Goal: Task Accomplishment & Management: Complete application form

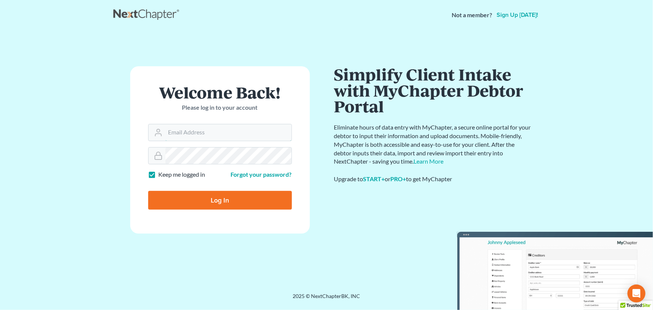
type input "[PERSON_NAME][EMAIL_ADDRESS][DOMAIN_NAME]"
drag, startPoint x: 164, startPoint y: 199, endPoint x: 162, endPoint y: 187, distance: 12.6
click at [165, 199] on input "Log In" at bounding box center [220, 200] width 144 height 19
type input "Thinking..."
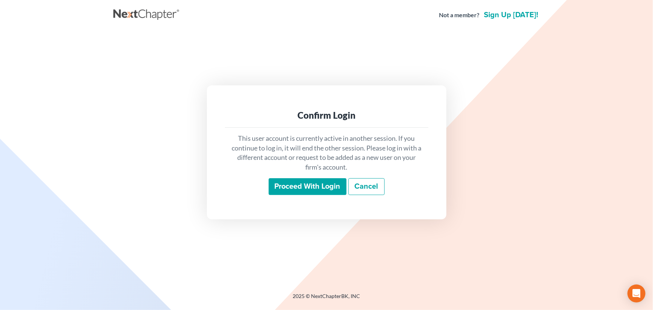
click at [322, 192] on input "Proceed with login" at bounding box center [308, 186] width 78 height 17
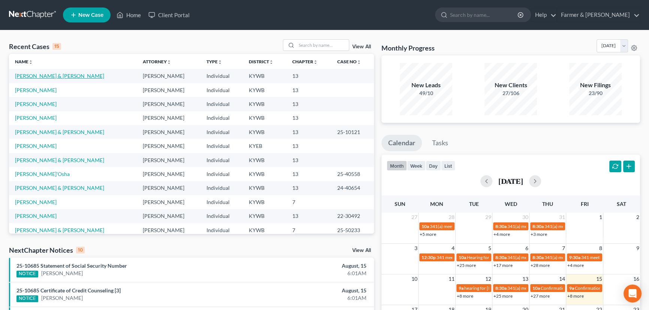
click at [41, 75] on link "[PERSON_NAME] & [PERSON_NAME]" at bounding box center [59, 76] width 89 height 6
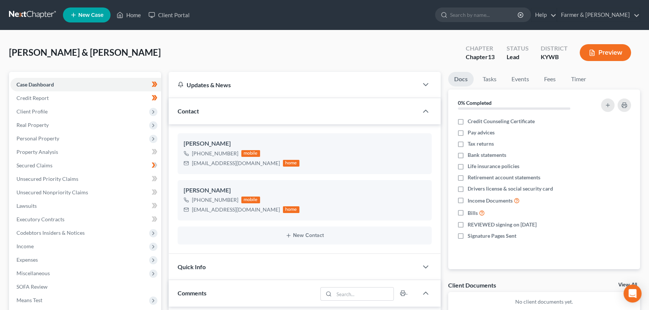
scroll to position [77, 0]
click at [176, 57] on div "[PERSON_NAME] & [PERSON_NAME] Upgraded Chapter Chapter 13 Status Lead District …" at bounding box center [324, 55] width 631 height 33
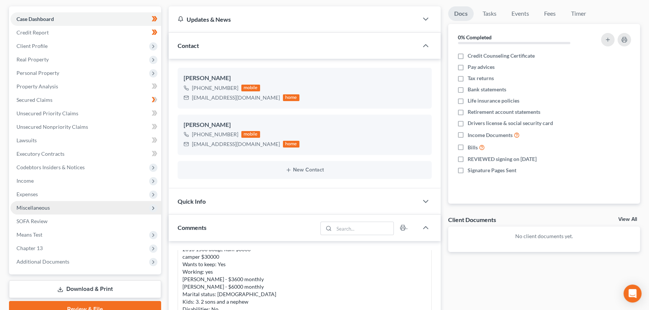
scroll to position [68, 0]
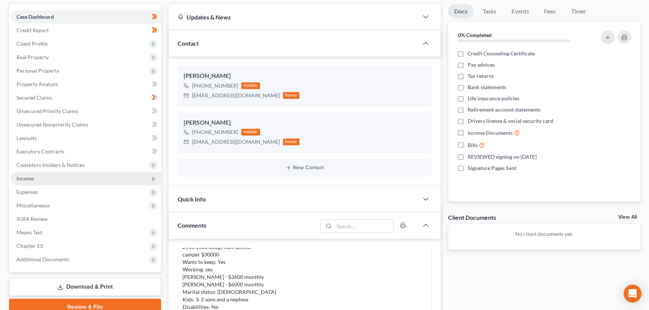
click at [31, 179] on span "Income" at bounding box center [24, 178] width 17 height 6
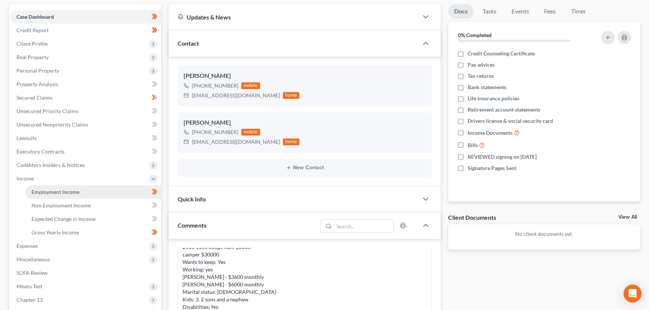
click at [72, 195] on link "Employment Income" at bounding box center [93, 191] width 136 height 13
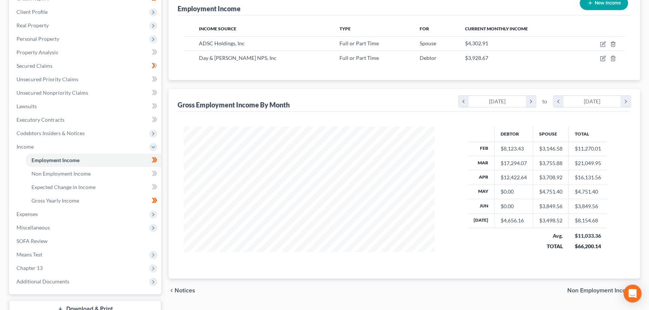
scroll to position [102, 0]
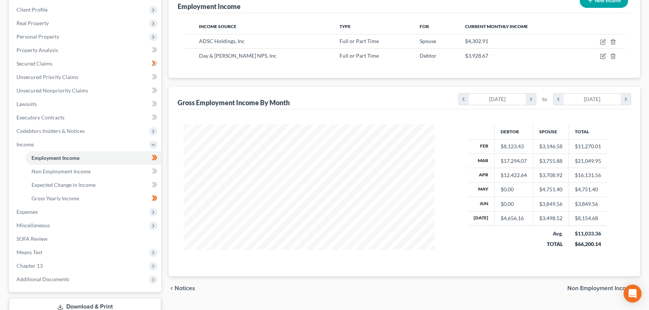
click at [626, 104] on div "chevron_left [DATE] chevron_right to chevron_left [DATE] chevron_right" at bounding box center [544, 99] width 173 height 13
click at [626, 103] on icon "chevron_right" at bounding box center [625, 99] width 10 height 11
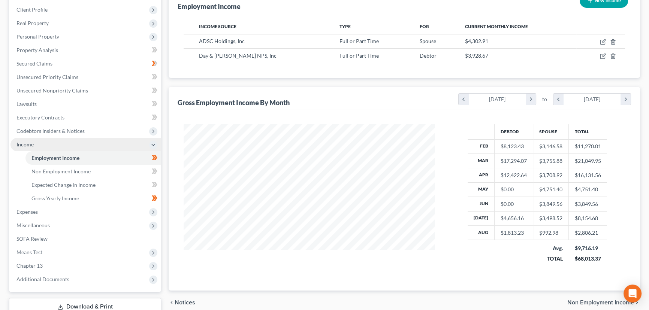
click at [37, 142] on span "Income" at bounding box center [85, 144] width 151 height 13
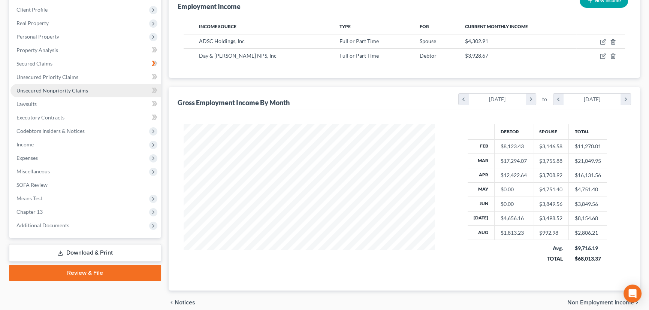
click at [88, 91] on link "Unsecured Nonpriority Claims" at bounding box center [85, 90] width 151 height 13
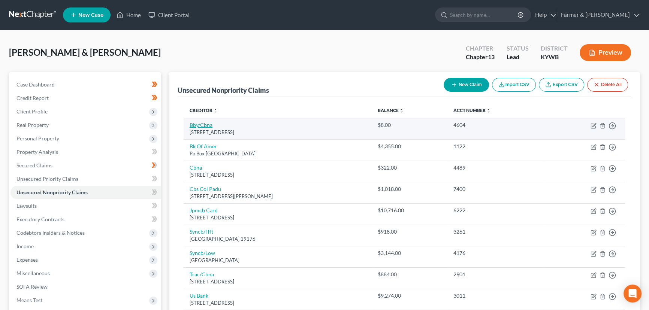
click at [208, 126] on link "Bby/Cbna" at bounding box center [200, 125] width 23 height 6
select select "43"
select select "2"
select select "1"
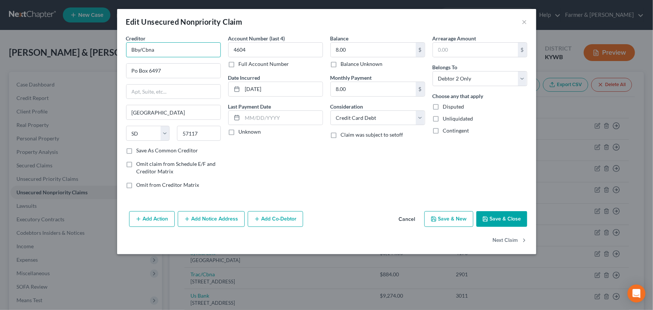
click at [142, 48] on input "Bby/Cbna" at bounding box center [173, 49] width 95 height 15
click at [174, 43] on input "Best Buy/Cbna" at bounding box center [173, 49] width 95 height 15
type input "Best Buy/Citibank, NA"
click at [167, 69] on input "Po Box 6497" at bounding box center [174, 71] width 94 height 14
type input "PO Box 6497"
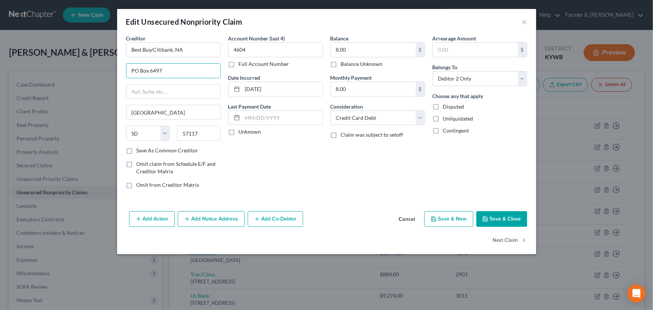
click at [239, 135] on label "Unknown" at bounding box center [250, 131] width 22 height 7
click at [242, 133] on input "Unknown" at bounding box center [244, 130] width 5 height 5
checkbox input "true"
click at [508, 218] on button "Save & Close" at bounding box center [502, 219] width 51 height 16
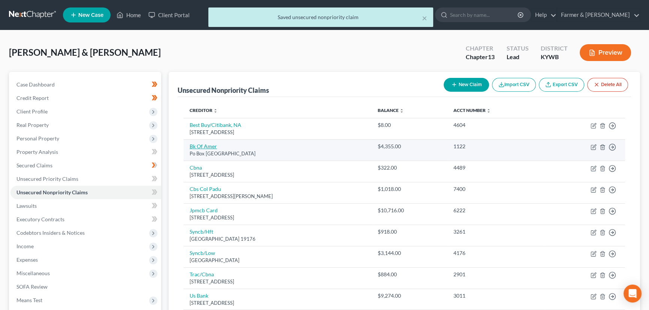
click at [210, 149] on link "Bk Of Amer" at bounding box center [202, 146] width 27 height 6
select select "45"
select select "2"
select select "0"
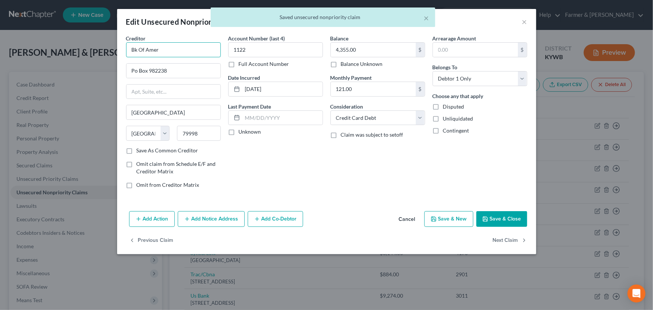
click at [168, 53] on input "Bk Of Amer" at bounding box center [173, 49] width 95 height 15
type input "B"
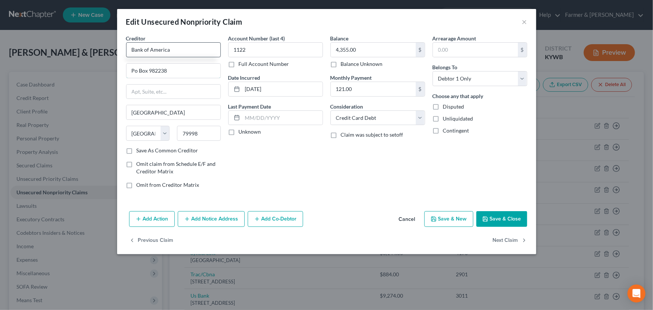
type input "Bank of America"
click at [168, 70] on input "Po Box 982238" at bounding box center [174, 71] width 94 height 14
type input "PO Box 982238"
click at [239, 133] on label "Unknown" at bounding box center [250, 131] width 22 height 7
click at [242, 133] on input "Unknown" at bounding box center [244, 130] width 5 height 5
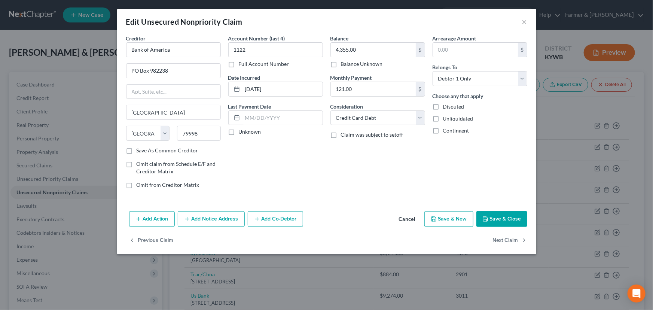
checkbox input "true"
click at [507, 222] on button "Save & Close" at bounding box center [502, 219] width 51 height 16
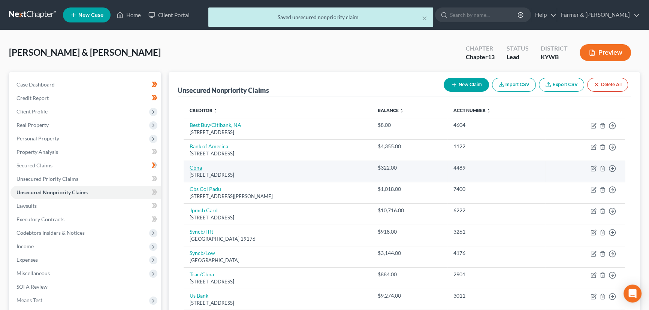
click at [200, 167] on link "Cbna" at bounding box center [195, 167] width 12 height 6
select select "43"
select select "2"
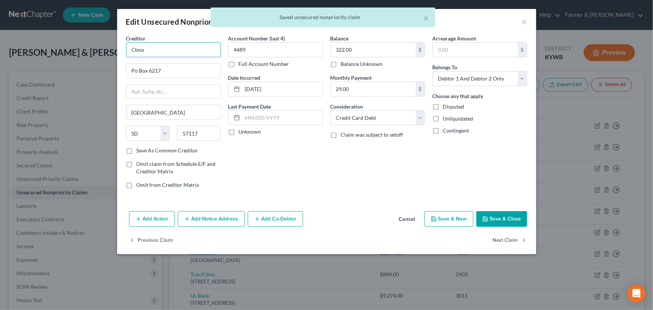
click at [163, 52] on input "Cbna" at bounding box center [173, 49] width 95 height 15
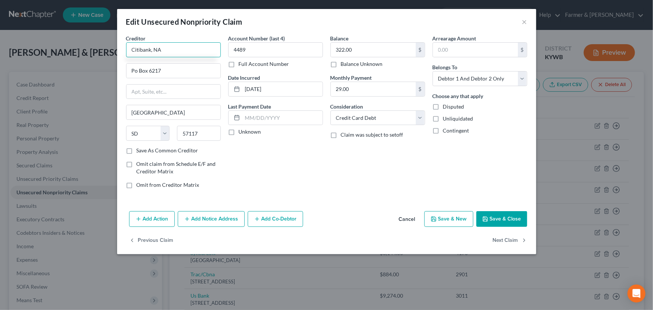
type input "Citibank, NA"
click at [164, 67] on input "Po Box 6217" at bounding box center [174, 71] width 94 height 14
type input "PO Box 6217"
click at [239, 135] on label "Unknown" at bounding box center [250, 131] width 22 height 7
click at [242, 133] on input "Unknown" at bounding box center [244, 130] width 5 height 5
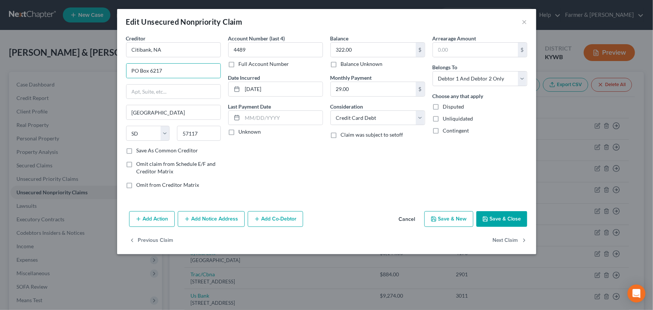
checkbox input "true"
click at [508, 215] on button "Save & Close" at bounding box center [502, 219] width 51 height 16
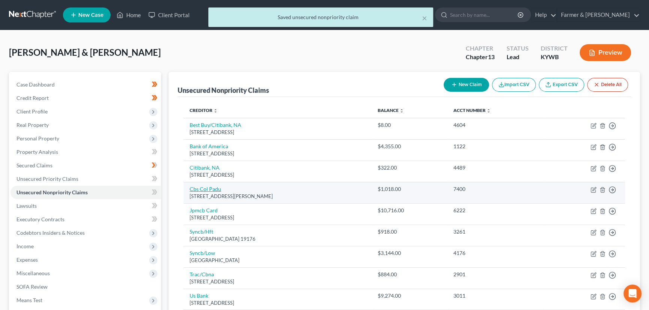
click at [205, 187] on link "Cbs Col Padu" at bounding box center [204, 189] width 31 height 6
select select "18"
select select "1"
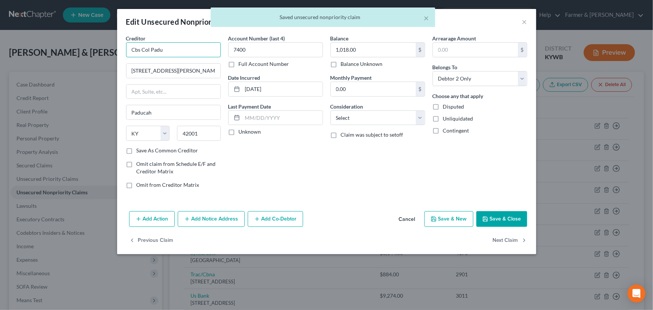
click at [151, 50] on input "Cbs Col Padu" at bounding box center [173, 49] width 95 height 15
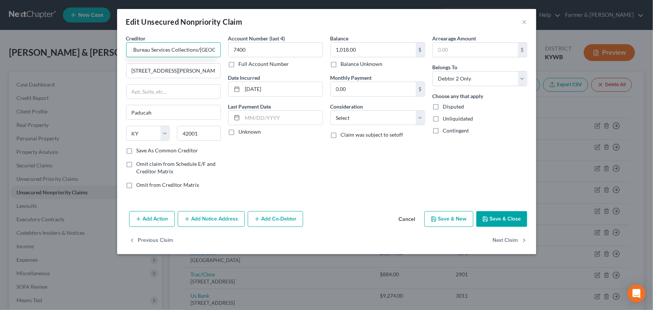
scroll to position [0, 17]
type input "Credit Bureau Services Collections/[GEOGRAPHIC_DATA]"
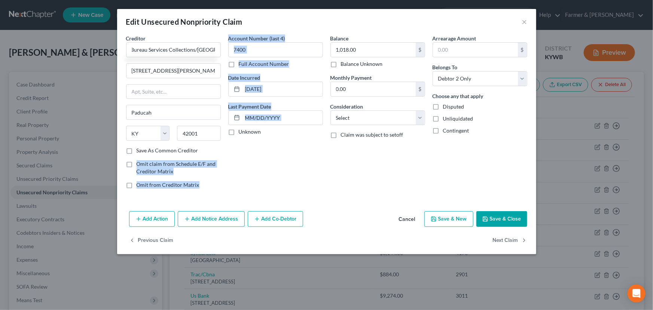
click at [224, 157] on div "Creditor * Credit Bureau Services Collections/Paducah [STREET_ADDRESS][PERSON_N…" at bounding box center [326, 114] width 409 height 160
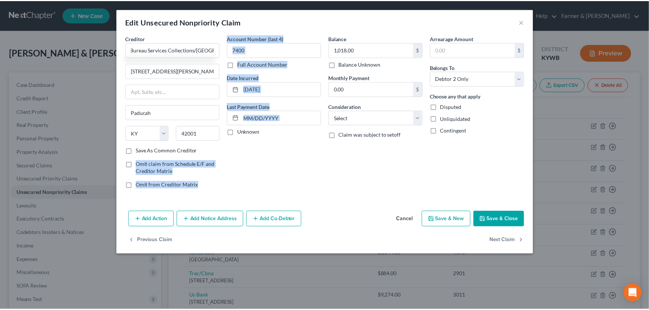
scroll to position [0, 0]
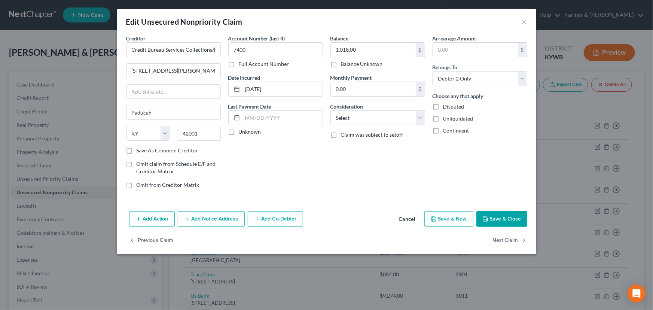
click at [239, 134] on label "Unknown" at bounding box center [250, 131] width 22 height 7
click at [242, 133] on input "Unknown" at bounding box center [244, 130] width 5 height 5
checkbox input "true"
click at [373, 174] on div "Balance 1,018.00 $ Balance Unknown Balance Undetermined 1,018.00 $ Balance Unkn…" at bounding box center [378, 114] width 102 height 160
click at [362, 118] on select "Select Cable / Satellite Services Collection Agency Credit Card Debt Debt Couns…" at bounding box center [378, 117] width 95 height 15
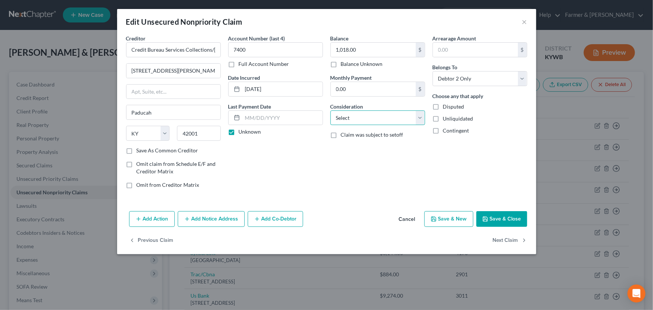
select select "1"
click at [331, 110] on select "Select Cable / Satellite Services Collection Agency Credit Card Debt Debt Couns…" at bounding box center [378, 117] width 95 height 15
click at [384, 174] on div "Balance 1,018.00 $ Balance Unknown Balance Undetermined 1,018.00 $ Balance Unkn…" at bounding box center [378, 114] width 102 height 160
click at [497, 219] on button "Save & Close" at bounding box center [502, 219] width 51 height 16
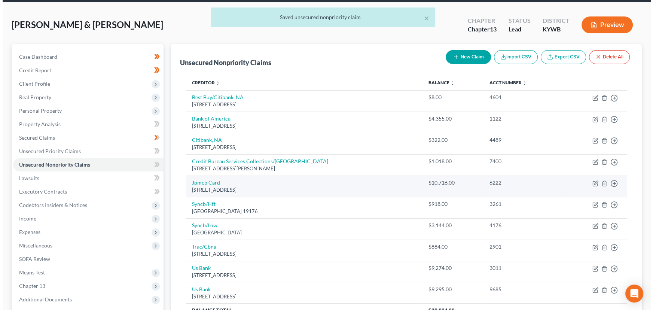
scroll to position [101, 0]
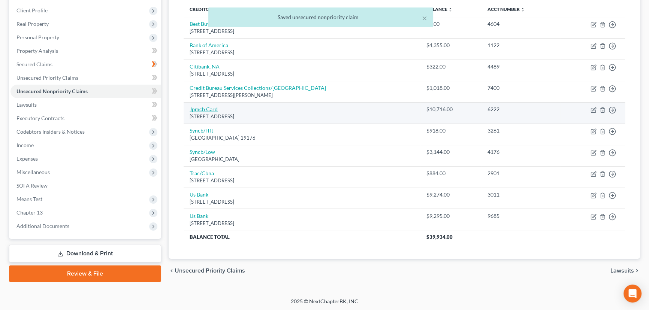
click at [209, 108] on link "Jpmcb Card" at bounding box center [203, 109] width 28 height 6
select select "7"
select select "1"
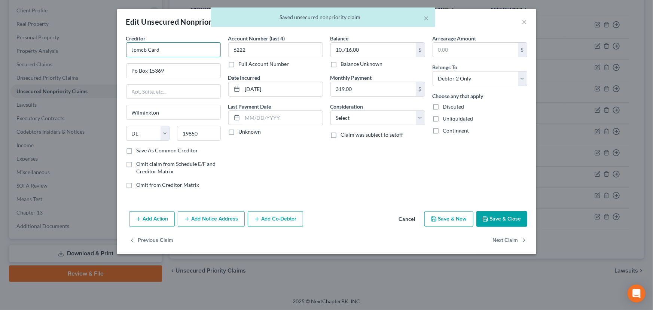
click at [148, 48] on input "Jpmcb Card" at bounding box center [173, 49] width 95 height 15
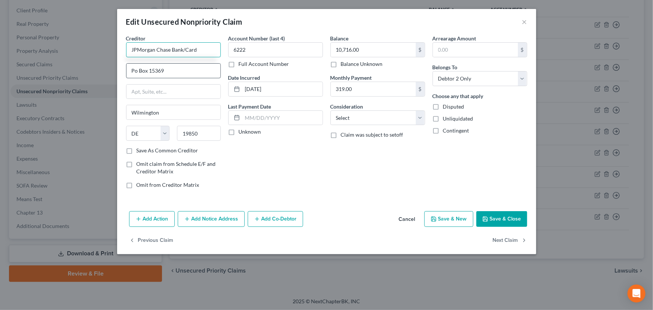
type input "JPMorgan Chase Bank/Card"
click at [165, 68] on input "Po Box 15369" at bounding box center [174, 71] width 94 height 14
type input "PO Box 15369"
click at [239, 134] on label "Unknown" at bounding box center [250, 131] width 22 height 7
click at [242, 133] on input "Unknown" at bounding box center [244, 130] width 5 height 5
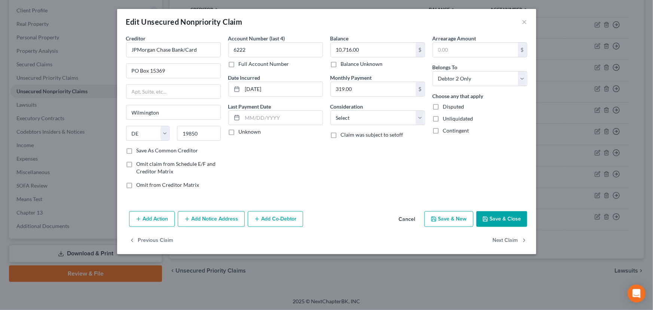
checkbox input "true"
click at [335, 120] on select "Select Cable / Satellite Services Collection Agency Credit Card Debt Debt Couns…" at bounding box center [378, 117] width 95 height 15
select select "2"
click at [331, 110] on select "Select Cable / Satellite Services Collection Agency Credit Card Debt Debt Couns…" at bounding box center [378, 117] width 95 height 15
click at [405, 168] on div "Balance 10,716.00 $ Balance Unknown Balance Undetermined 10,716.00 $ Balance Un…" at bounding box center [378, 114] width 102 height 160
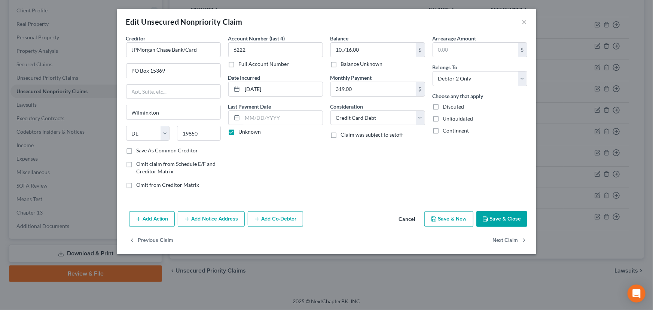
click at [497, 219] on button "Save & Close" at bounding box center [502, 219] width 51 height 16
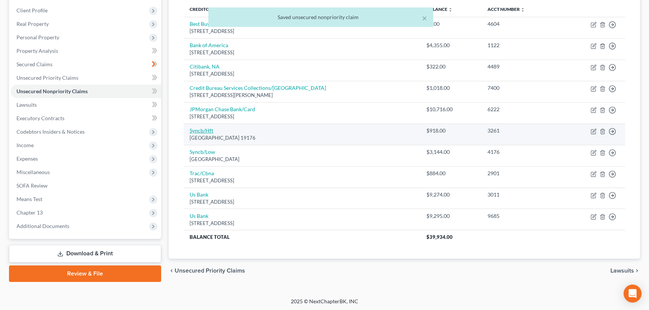
click at [204, 130] on link "Syncb/Hft" at bounding box center [201, 130] width 24 height 6
select select "39"
select select "2"
select select "0"
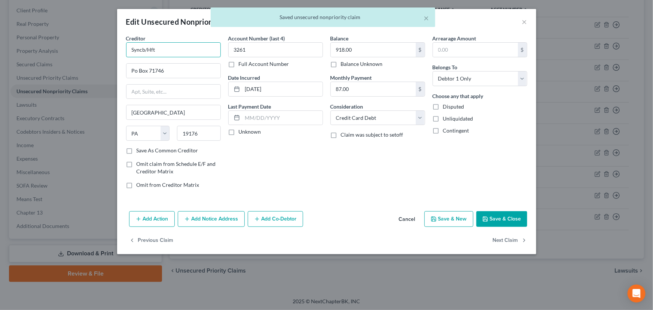
drag, startPoint x: 158, startPoint y: 52, endPoint x: 147, endPoint y: 52, distance: 11.3
click at [147, 52] on input "Syncb/Hft" at bounding box center [173, 49] width 95 height 15
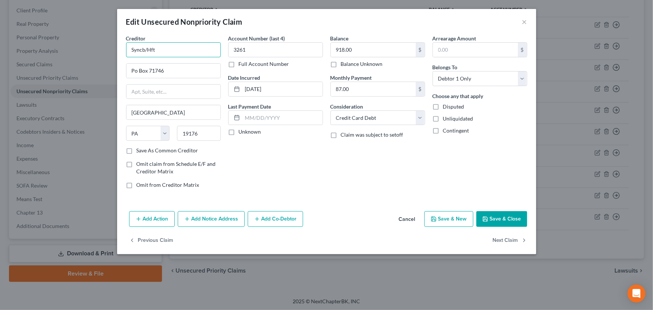
click at [197, 54] on input "Syncb/Hft" at bounding box center [173, 49] width 95 height 15
click at [163, 54] on input "Syncb/Hft" at bounding box center [173, 49] width 95 height 15
drag, startPoint x: 163, startPoint y: 50, endPoint x: 113, endPoint y: 56, distance: 50.5
click at [113, 56] on div "Edit Unsecured Nonpriority Claim × Creditor * Syncb/Hft Po Box 71746 [GEOGRAPHI…" at bounding box center [326, 155] width 653 height 310
drag, startPoint x: 168, startPoint y: 72, endPoint x: 127, endPoint y: 75, distance: 41.3
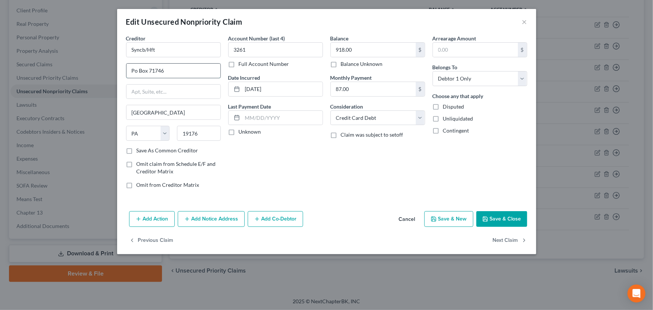
click at [127, 75] on input "Po Box 71746" at bounding box center [174, 71] width 94 height 14
drag, startPoint x: 170, startPoint y: 111, endPoint x: 128, endPoint y: 112, distance: 42.7
click at [128, 112] on input "[GEOGRAPHIC_DATA]" at bounding box center [174, 112] width 94 height 14
click at [203, 133] on input "19176" at bounding box center [199, 133] width 44 height 15
drag, startPoint x: 203, startPoint y: 133, endPoint x: 164, endPoint y: 139, distance: 39.3
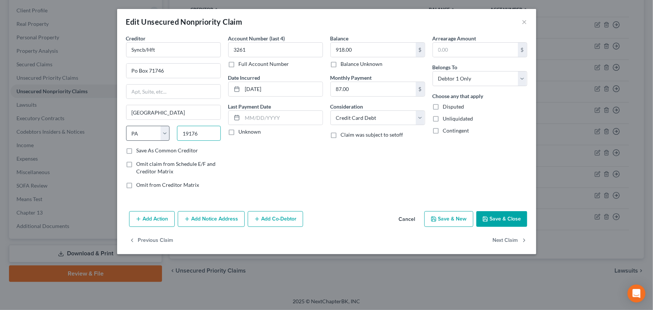
click at [164, 139] on div "State [US_STATE] AK AR AZ CA CO CT DE DC [GEOGRAPHIC_DATA] [GEOGRAPHIC_DATA] GU…" at bounding box center [173, 136] width 102 height 21
click at [284, 175] on div "Account Number (last 4) 3261 Full Account Number Date Incurred [DATE] Last Paym…" at bounding box center [276, 114] width 102 height 160
click at [145, 49] on input "Syncb/Hft" at bounding box center [173, 49] width 95 height 15
drag, startPoint x: 183, startPoint y: 51, endPoint x: 113, endPoint y: 58, distance: 69.9
click at [113, 58] on div "Edit Unsecured Nonpriority Claim × Creditor * Synchrony Bank/Hft Po Box 71746 […" at bounding box center [326, 155] width 653 height 310
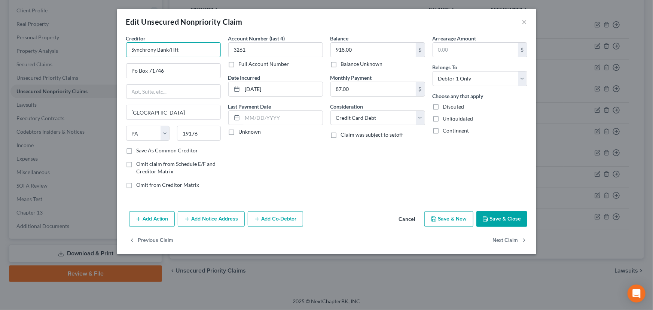
click at [208, 53] on input "Synchrony Bank/Hft" at bounding box center [173, 49] width 95 height 15
type input "Synchrony Bank/Harbor Freight Tools"
click at [246, 151] on div "Account Number (last 4) 3261 Full Account Number Date Incurred [DATE] Last Paym…" at bounding box center [276, 114] width 102 height 160
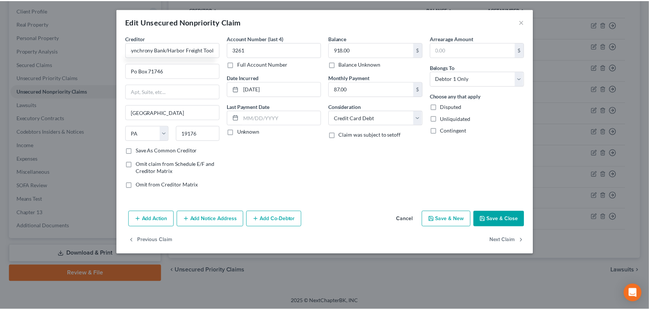
scroll to position [0, 0]
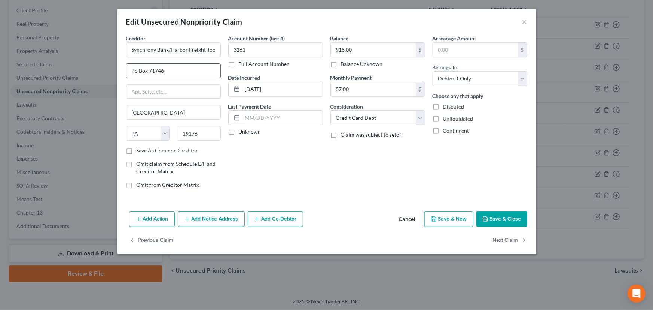
click at [168, 69] on input "Po Box 71746" at bounding box center [174, 71] width 94 height 14
type input "PO Box 71746"
click at [254, 191] on div "Account Number (last 4) 3261 Full Account Number Date Incurred [DATE] Last Paym…" at bounding box center [276, 114] width 102 height 160
click at [239, 133] on label "Unknown" at bounding box center [250, 131] width 22 height 7
click at [242, 133] on input "Unknown" at bounding box center [244, 130] width 5 height 5
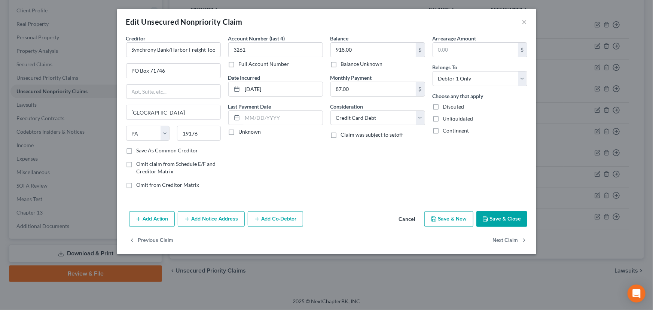
checkbox input "true"
click at [347, 171] on div "Balance 918.00 $ Balance Unknown Balance Undetermined 918.00 $ Balance Unknown …" at bounding box center [378, 114] width 102 height 160
click at [504, 224] on button "Save & Close" at bounding box center [502, 219] width 51 height 16
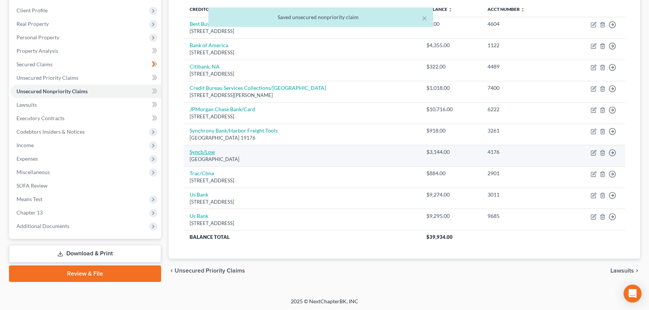
click at [208, 151] on link "Syncb/Low" at bounding box center [201, 152] width 25 height 6
select select "39"
select select "2"
select select "1"
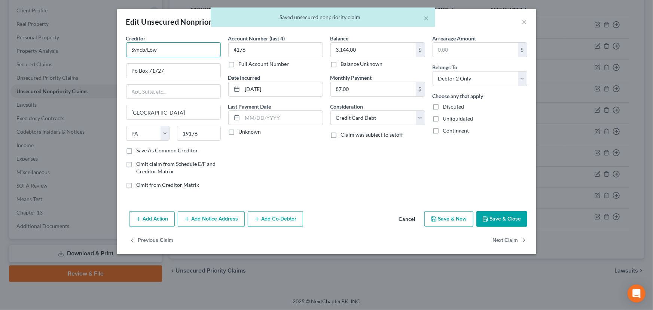
click at [146, 51] on input "Syncb/Low" at bounding box center [173, 49] width 95 height 15
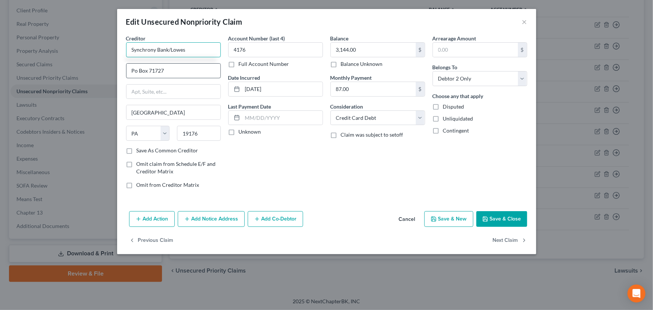
type input "Synchrony Bank/Lowes"
click at [168, 66] on input "Po Box 71727" at bounding box center [174, 71] width 94 height 14
type input "PO Box 71727"
click at [239, 133] on label "Unknown" at bounding box center [250, 131] width 22 height 7
click at [242, 133] on input "Unknown" at bounding box center [244, 130] width 5 height 5
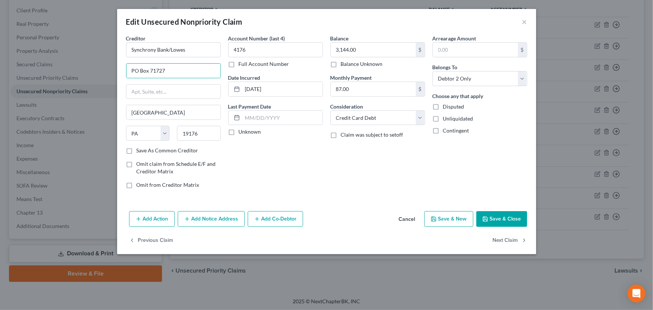
checkbox input "true"
click at [493, 222] on button "Save & Close" at bounding box center [502, 219] width 51 height 16
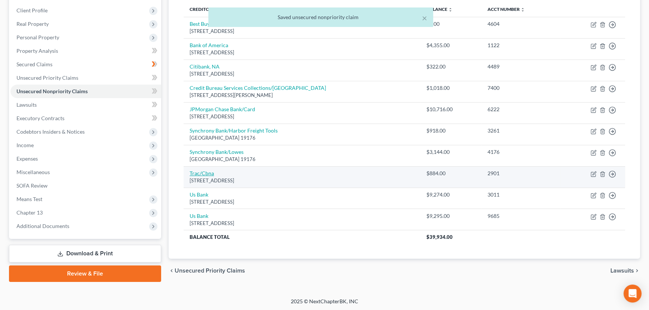
click at [199, 172] on link "Trac/Cbna" at bounding box center [201, 173] width 24 height 6
select select "43"
select select "2"
select select "1"
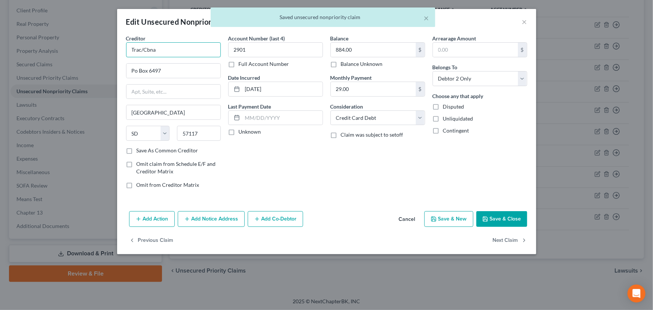
drag, startPoint x: 162, startPoint y: 52, endPoint x: 129, endPoint y: 54, distance: 33.0
click at [129, 54] on input "Trac/Cbna" at bounding box center [173, 49] width 95 height 15
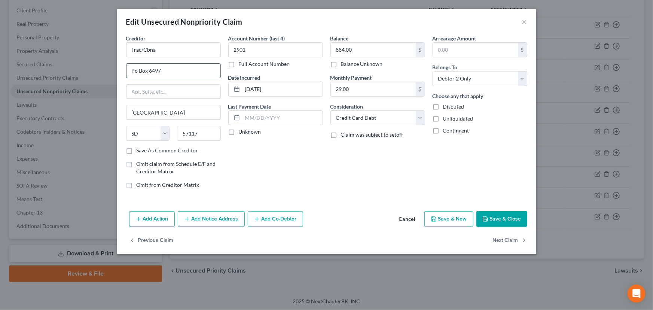
click at [164, 70] on input "Po Box 6497" at bounding box center [174, 71] width 94 height 14
type input "PO Box 6497"
click at [239, 135] on label "Unknown" at bounding box center [250, 131] width 22 height 7
click at [242, 133] on input "Unknown" at bounding box center [244, 130] width 5 height 5
checkbox input "true"
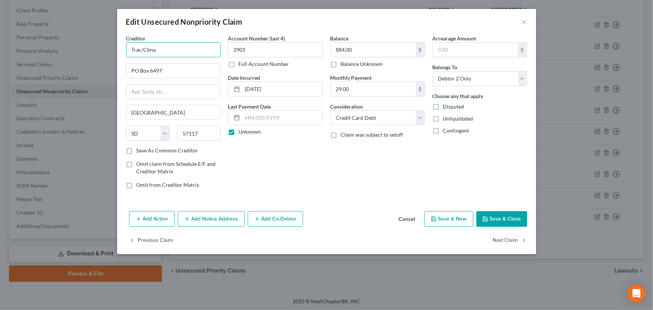
click at [162, 51] on input "Trac/Cbna" at bounding box center [173, 49] width 95 height 15
type input "Trac/Citibank, NA"
click at [274, 176] on div "Account Number (last 4) 2901 Full Account Number Date Incurred [DATE] Last Paym…" at bounding box center [276, 114] width 102 height 160
click at [498, 215] on button "Save & Close" at bounding box center [502, 219] width 51 height 16
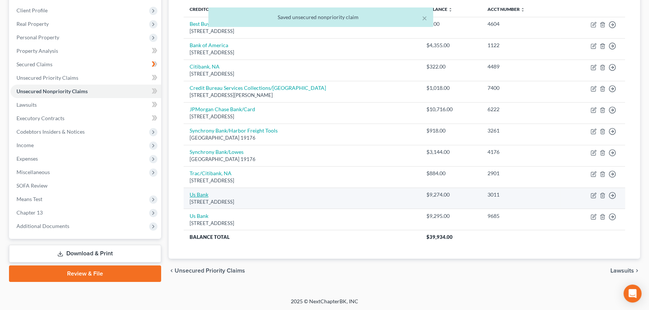
click at [204, 191] on link "Us Bank" at bounding box center [198, 194] width 19 height 6
select select "29"
select select "1"
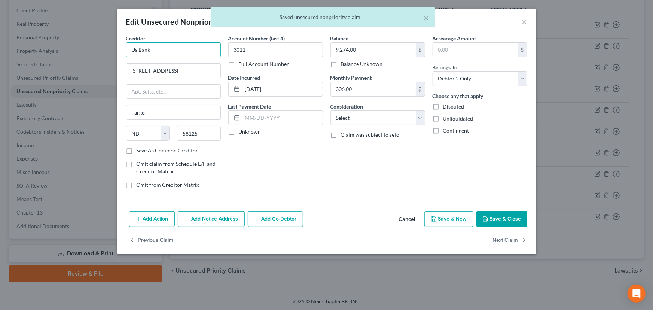
click at [137, 52] on input "Us Bank" at bounding box center [173, 49] width 95 height 15
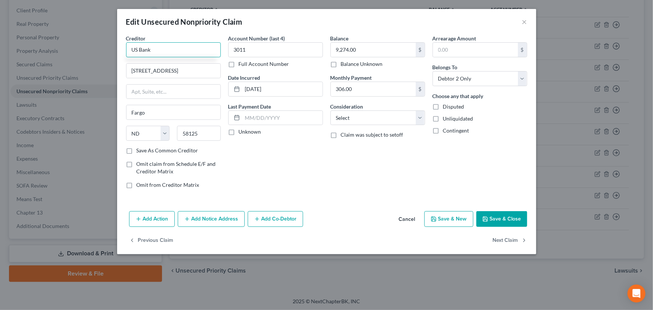
type input "US Bank"
click at [305, 167] on div "Account Number (last 4) 3011 Full Account Number Date Incurred [DATE] Last Paym…" at bounding box center [276, 114] width 102 height 160
click at [239, 135] on label "Unknown" at bounding box center [250, 131] width 22 height 7
click at [242, 133] on input "Unknown" at bounding box center [244, 130] width 5 height 5
checkbox input "true"
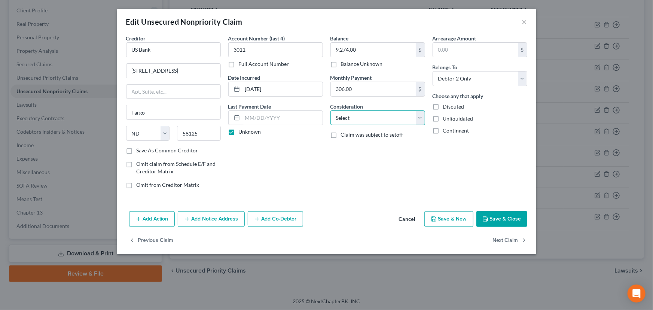
click at [351, 119] on select "Select Cable / Satellite Services Collection Agency Credit Card Debt Debt Couns…" at bounding box center [378, 117] width 95 height 15
select select "2"
click at [331, 110] on select "Select Cable / Satellite Services Collection Agency Credit Card Debt Debt Couns…" at bounding box center [378, 117] width 95 height 15
click at [385, 169] on div "Balance 9,274.00 $ Balance Unknown Balance Undetermined 9,274.00 $ Balance Unkn…" at bounding box center [378, 114] width 102 height 160
click at [485, 219] on polyline "button" at bounding box center [485, 220] width 3 height 2
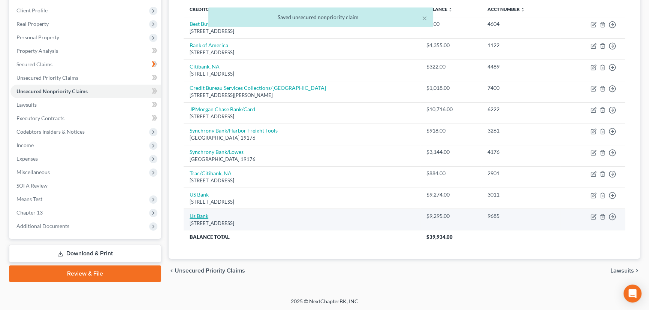
click at [202, 214] on link "Us Bank" at bounding box center [198, 216] width 19 height 6
select select "29"
select select "1"
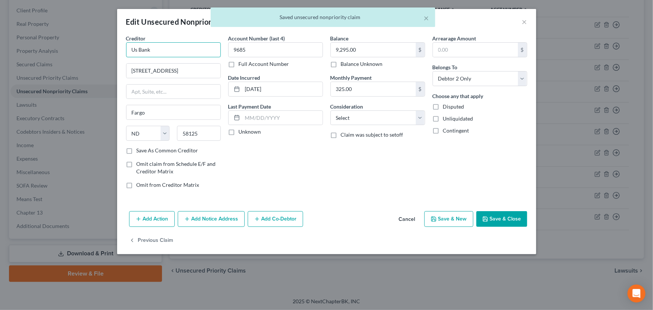
click at [134, 52] on input "Us Bank" at bounding box center [173, 49] width 95 height 15
type input "US Bank"
click at [247, 182] on div "Account Number (last 4) 9685 Full Account Number Date Incurred [DATE] Last Paym…" at bounding box center [276, 114] width 102 height 160
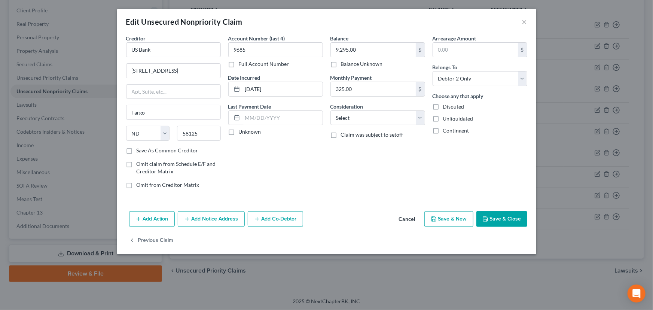
click at [239, 133] on label "Unknown" at bounding box center [250, 131] width 22 height 7
click at [242, 133] on input "Unknown" at bounding box center [244, 130] width 5 height 5
checkbox input "true"
click at [340, 122] on select "Select Cable / Satellite Services Collection Agency Credit Card Debt Debt Couns…" at bounding box center [378, 117] width 95 height 15
select select "2"
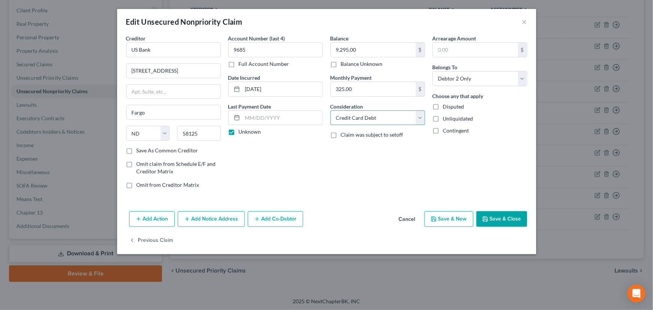
click at [331, 110] on select "Select Cable / Satellite Services Collection Agency Credit Card Debt Debt Couns…" at bounding box center [378, 117] width 95 height 15
click at [509, 218] on button "Save & Close" at bounding box center [502, 219] width 51 height 16
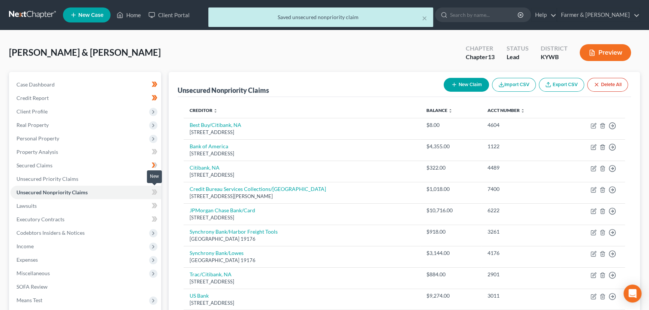
click at [157, 193] on span at bounding box center [154, 193] width 13 height 11
click at [165, 190] on div "Unsecured Nonpriority Claims New Claim Import CSV Export CSV Delete All Credito…" at bounding box center [404, 228] width 479 height 312
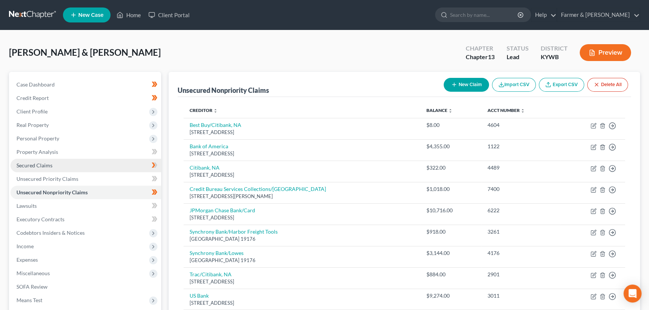
click at [54, 168] on link "Secured Claims" at bounding box center [85, 165] width 151 height 13
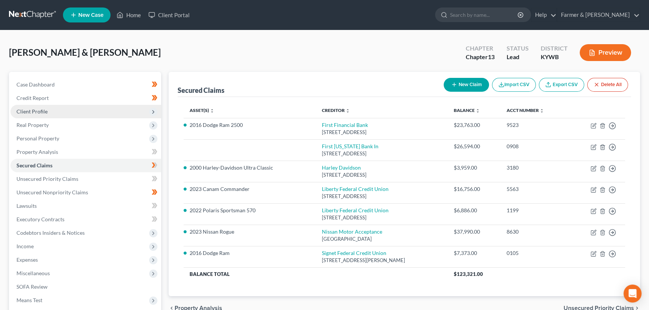
click at [43, 114] on span "Client Profile" at bounding box center [85, 111] width 151 height 13
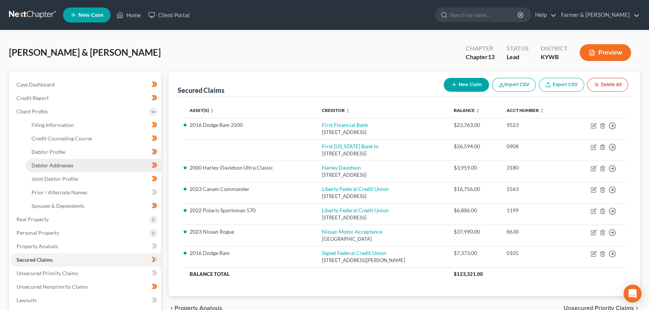
click at [64, 163] on span "Debtor Addresses" at bounding box center [52, 165] width 42 height 6
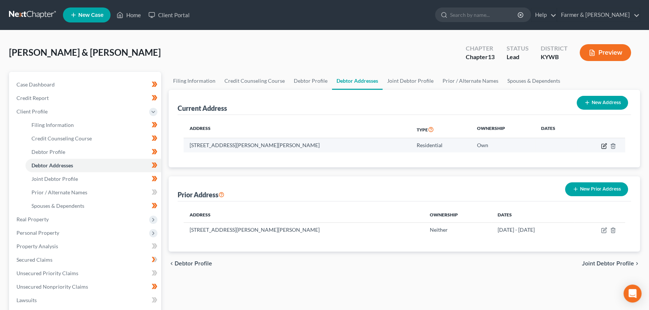
click at [601, 146] on icon "button" at bounding box center [604, 146] width 6 height 6
select select "18"
select select "0"
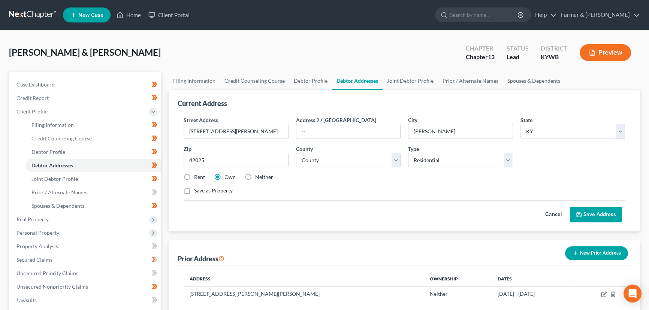
click at [543, 216] on button "Cancel" at bounding box center [553, 214] width 33 height 15
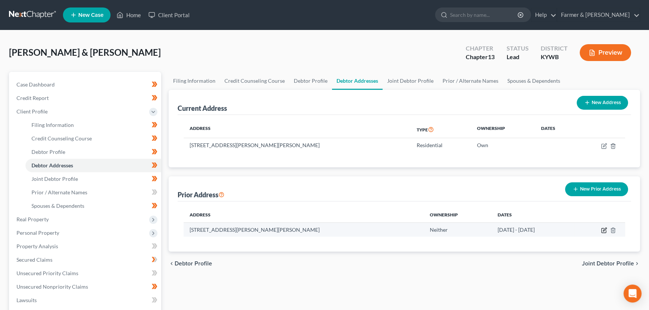
click at [602, 228] on icon "button" at bounding box center [604, 230] width 6 height 6
select select "18"
select select "75"
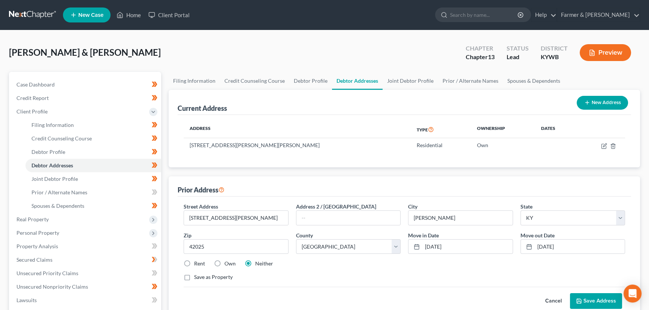
click at [551, 299] on button "Cancel" at bounding box center [553, 301] width 33 height 15
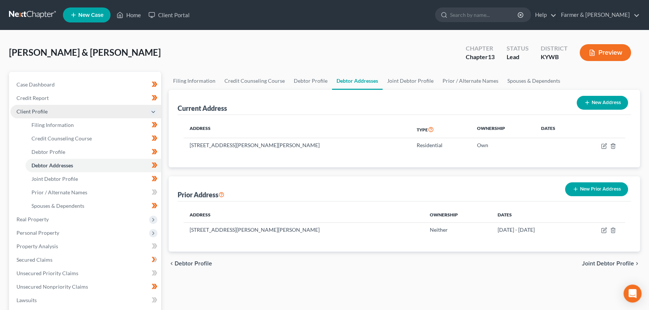
click at [43, 112] on span "Client Profile" at bounding box center [31, 111] width 31 height 6
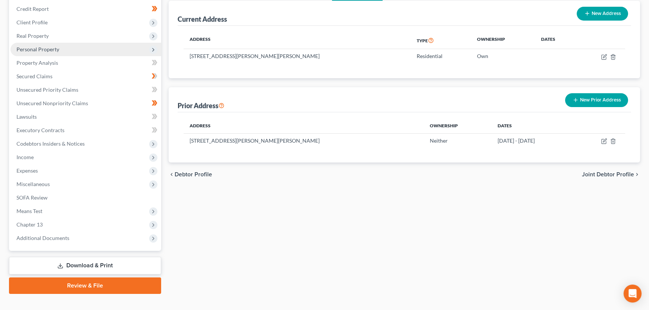
scroll to position [100, 0]
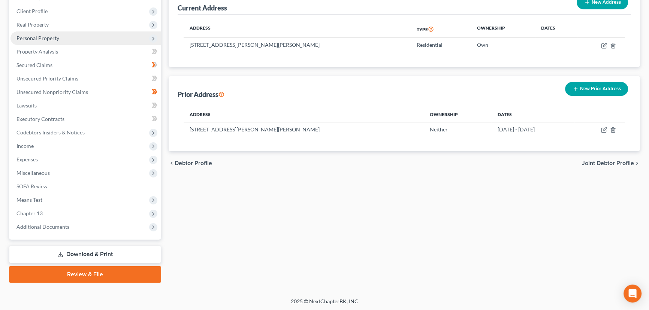
click at [41, 38] on span "Personal Property" at bounding box center [37, 38] width 43 height 6
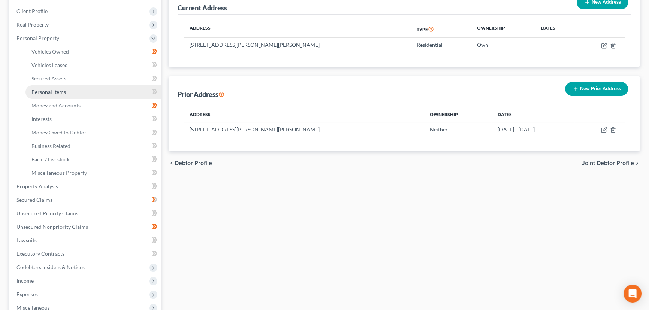
click at [66, 91] on link "Personal Items" at bounding box center [93, 91] width 136 height 13
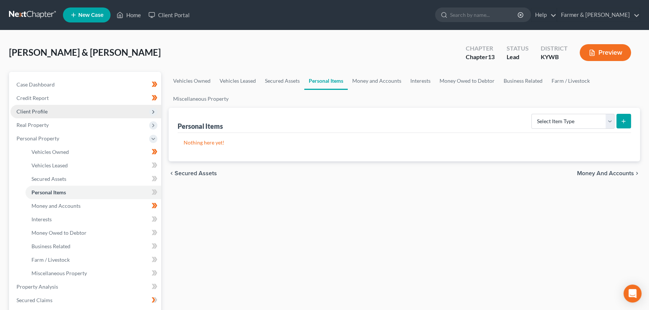
click at [50, 110] on span "Client Profile" at bounding box center [85, 111] width 151 height 13
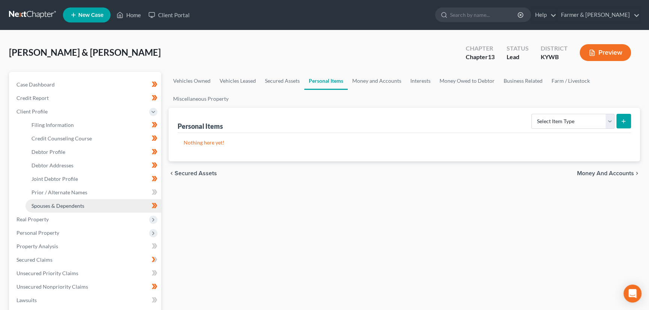
click at [72, 204] on span "Spouses & Dependents" at bounding box center [57, 206] width 53 height 6
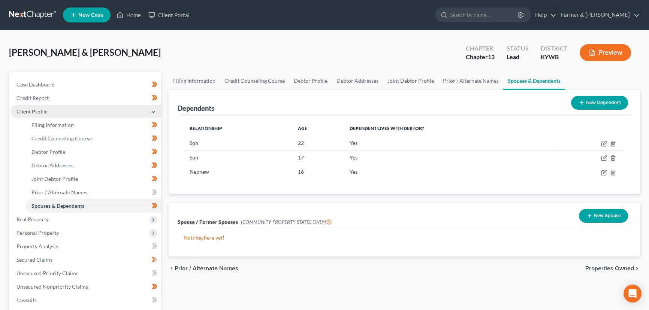
click at [52, 112] on span "Client Profile" at bounding box center [85, 111] width 151 height 13
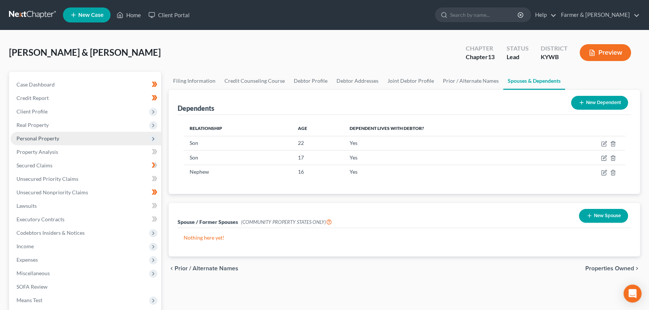
click at [43, 135] on span "Personal Property" at bounding box center [37, 138] width 43 height 6
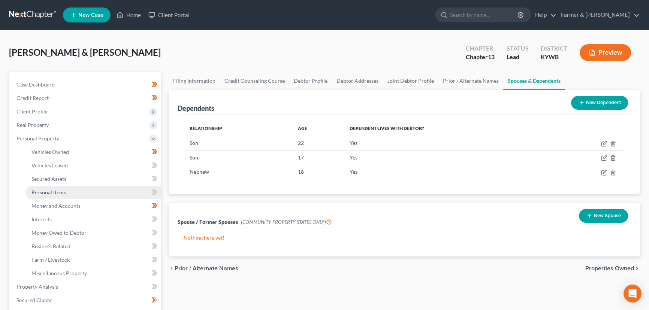
click at [54, 192] on span "Personal Items" at bounding box center [48, 192] width 34 height 6
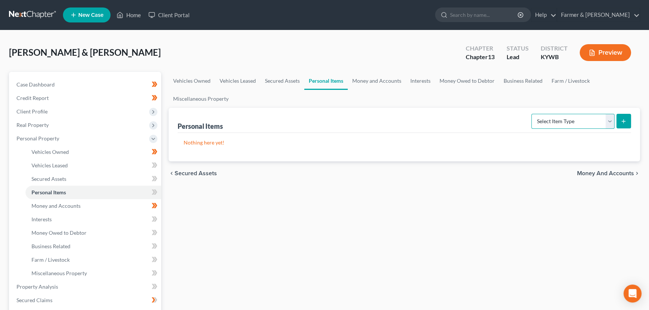
drag, startPoint x: 596, startPoint y: 121, endPoint x: 590, endPoint y: 122, distance: 5.8
click at [596, 121] on select "Select Item Type Clothing Collectibles Of Value Electronics Firearms Household …" at bounding box center [572, 121] width 83 height 15
select select "clothing"
click at [532, 114] on select "Select Item Type Clothing Collectibles Of Value Electronics Firearms Household …" at bounding box center [572, 121] width 83 height 15
click at [623, 120] on line "submit" at bounding box center [623, 120] width 0 height 3
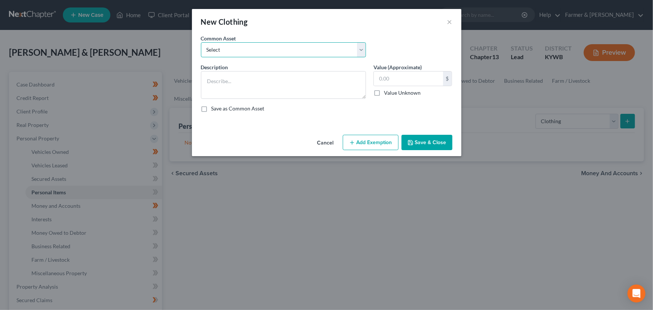
click at [240, 46] on select "Select misc. clothing for 1 adult misc. clothing for 2 adults and 2 children mi…" at bounding box center [283, 49] width 165 height 15
select select "4"
click at [201, 42] on select "Select misc. clothing for 1 adult misc. clothing for 2 adults and 2 children mi…" at bounding box center [283, 49] width 165 height 15
type textarea "misc. clothing for 1 adult and 3 children"
type input "600.00"
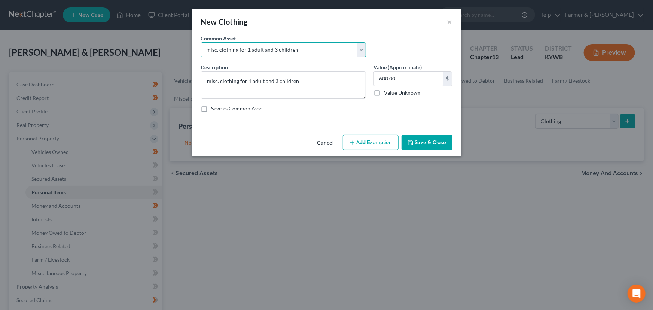
click at [245, 54] on select "Select misc. clothing for 1 adult misc. clothing for 2 adults and 2 children mi…" at bounding box center [283, 49] width 165 height 15
select select "8"
click at [201, 42] on select "Select misc. clothing for 1 adult misc. clothing for 2 adults and 2 children mi…" at bounding box center [283, 49] width 165 height 15
click at [279, 83] on textarea "Misc. clothing for 2 adults and 3children" at bounding box center [283, 85] width 165 height 28
click at [306, 82] on textarea "Misc. clothing for 2 adults and 3 children" at bounding box center [283, 85] width 165 height 28
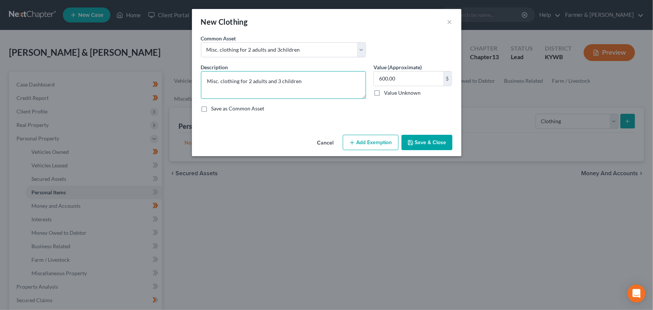
click at [308, 84] on textarea "Misc. clothing for 2 adults and 3 children" at bounding box center [283, 85] width 165 height 28
click at [301, 89] on textarea "Misc. clothing for 2 adults and 3 children" at bounding box center [283, 85] width 165 height 28
paste textarea "⦁ Value listed is given age and condition of items and is not mean to reflect r…"
type textarea "Misc. clothing for 2 adults and 3 children ⦁ Value listed is given age and cond…"
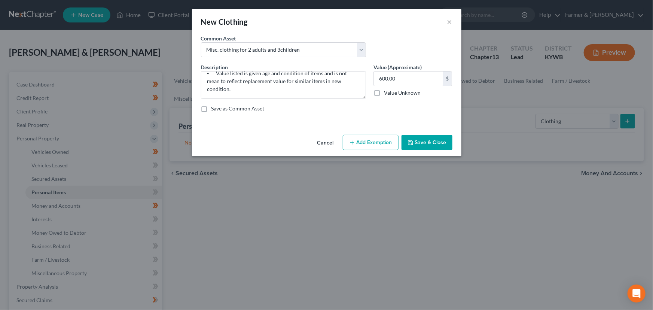
click at [369, 145] on button "Add Exemption" at bounding box center [371, 143] width 56 height 16
select select "2"
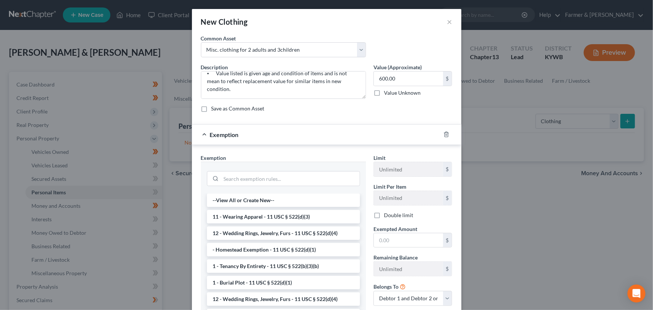
drag, startPoint x: 259, startPoint y: 215, endPoint x: 282, endPoint y: 216, distance: 22.9
click at [259, 215] on li "11 - Wearing Apparel - 11 USC § 522(d)(3)" at bounding box center [283, 216] width 153 height 13
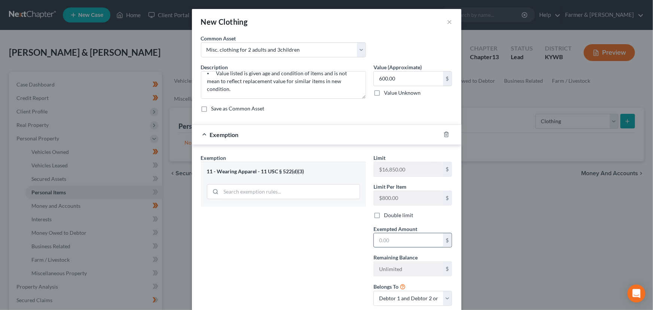
click at [392, 243] on input "text" at bounding box center [408, 240] width 69 height 14
type input "600.00"
click at [384, 215] on label "Double limit" at bounding box center [398, 215] width 29 height 7
click at [387, 215] on input "Double limit" at bounding box center [389, 214] width 5 height 5
checkbox input "true"
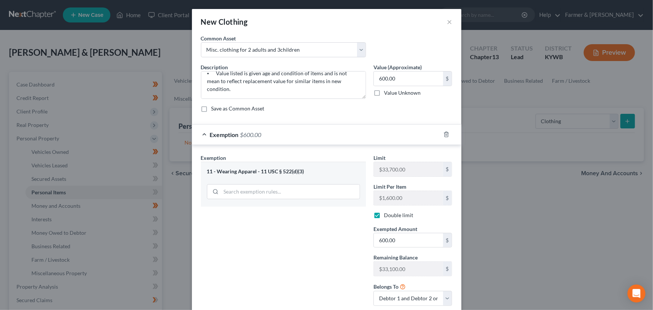
click at [377, 129] on div "Exemption $600.00" at bounding box center [316, 135] width 249 height 20
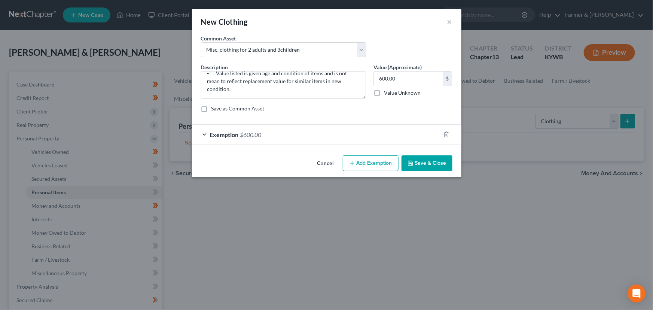
click at [422, 161] on button "Save & Close" at bounding box center [427, 163] width 51 height 16
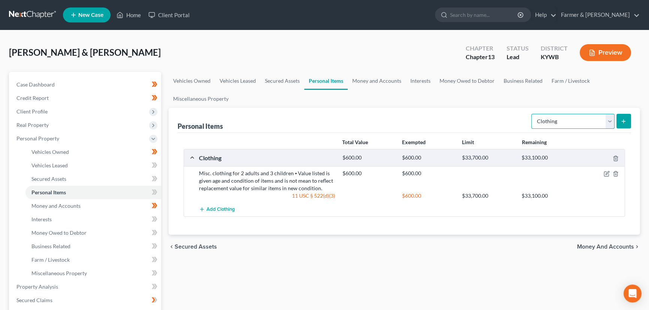
click at [571, 119] on select "Select Item Type Clothing Collectibles Of Value Electronics Firearms Household …" at bounding box center [572, 121] width 83 height 15
select select "household_goods"
click at [532, 114] on select "Select Item Type Clothing Collectibles Of Value Electronics Firearms Household …" at bounding box center [572, 121] width 83 height 15
click at [625, 125] on button "submit" at bounding box center [623, 121] width 15 height 15
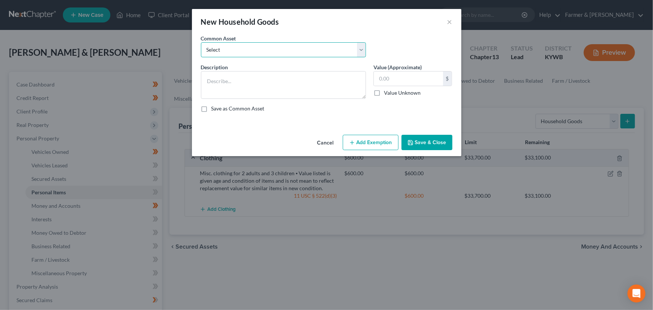
click at [262, 53] on select "Select small misc. household items: some decor (pictures/frames and misc. knick…" at bounding box center [283, 49] width 165 height 15
select select "1"
click at [201, 42] on select "Select small misc. household items: some decor (pictures/frames and misc. knick…" at bounding box center [283, 49] width 165 height 15
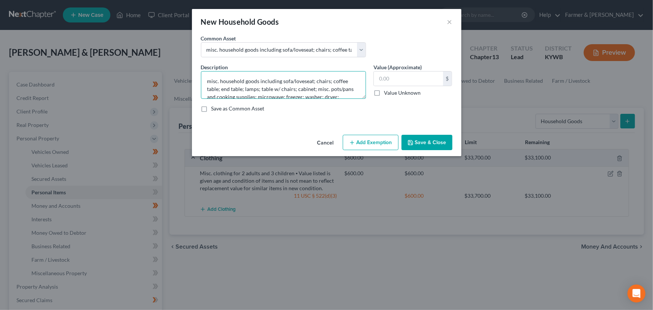
click at [209, 83] on textarea "misc. household goods including sofa/loveseat; chairs; coffee table; end table;…" at bounding box center [283, 85] width 165 height 28
click at [213, 83] on textarea "misc. household goods including sofa/loveseat; chairs; coffee table; end table;…" at bounding box center [283, 85] width 165 height 28
click at [211, 83] on textarea "misc. household goods including sofa/loveseat; chairs; coffee table; end table;…" at bounding box center [283, 85] width 165 height 28
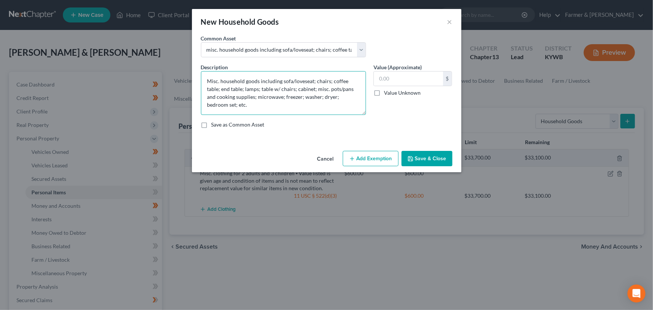
drag, startPoint x: 362, startPoint y: 93, endPoint x: 362, endPoint y: 129, distance: 35.6
click at [363, 115] on textarea "Misc. household goods including sofa/loveseat; chairs; coffee table; end table;…" at bounding box center [283, 93] width 165 height 44
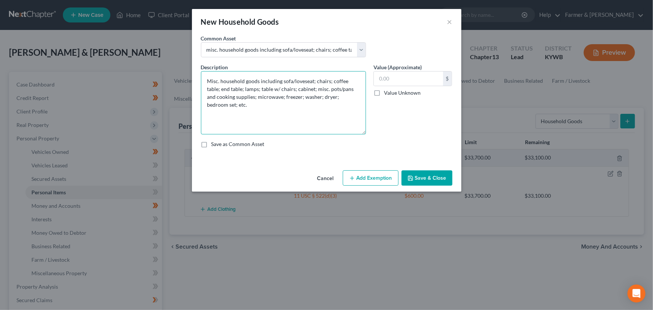
drag, startPoint x: 316, startPoint y: 101, endPoint x: 310, endPoint y: 105, distance: 7.3
click at [316, 101] on textarea "Misc. household goods including sofa/loveseat; chairs; coffee table; end table;…" at bounding box center [283, 102] width 165 height 63
paste textarea "⦁ Value listed is given age and condition of items and is not mean to reflect r…"
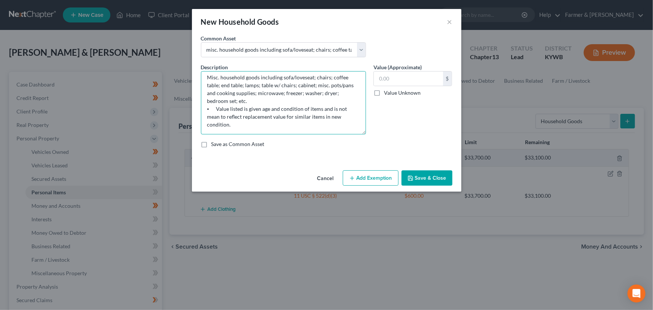
click at [278, 101] on textarea "Misc. household goods including sofa/loveseat; chairs; coffee table; end table;…" at bounding box center [283, 102] width 165 height 63
type textarea "Misc. household goods including sofa/loveseat; chairs; coffee table; end table;…"
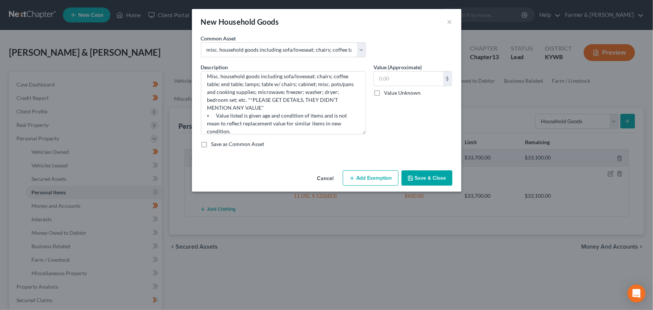
click at [384, 92] on label "Value Unknown" at bounding box center [402, 92] width 37 height 7
click at [387, 92] on input "Value Unknown" at bounding box center [389, 91] width 5 height 5
checkbox input "true"
type input "0.00"
click at [379, 176] on button "Add Exemption" at bounding box center [371, 178] width 56 height 16
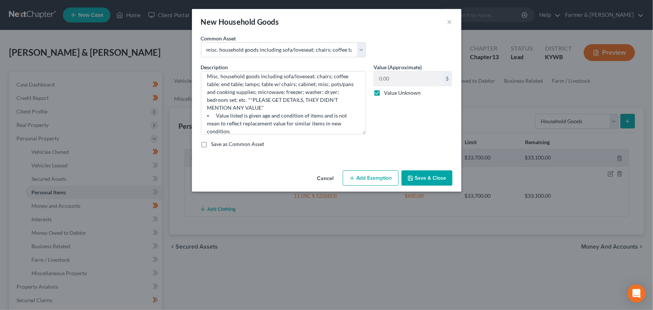
select select "2"
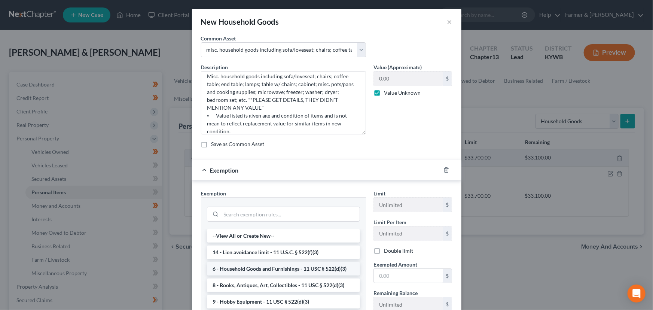
click at [248, 266] on li "6 - Household Goods and Furnishings - 11 USC § 522(d)(3)" at bounding box center [283, 268] width 153 height 13
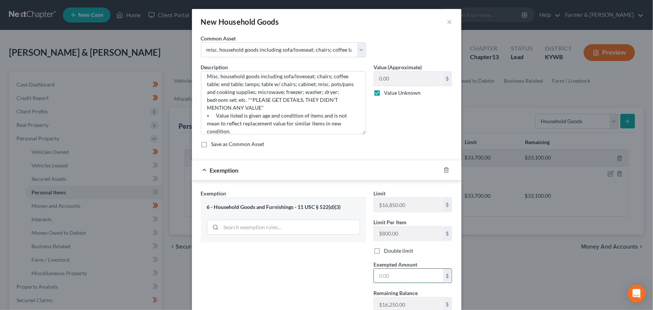
click at [384, 269] on input "text" at bounding box center [408, 276] width 69 height 14
type input "0.00"
click at [344, 261] on div "Exemption Set must be selected for CA. Exemption * 6 - Household Goods and Furn…" at bounding box center [283, 268] width 173 height 158
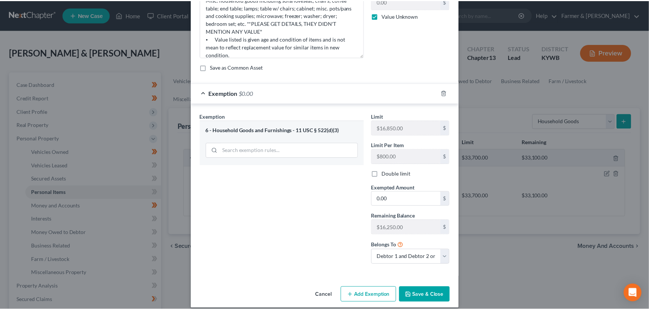
scroll to position [84, 0]
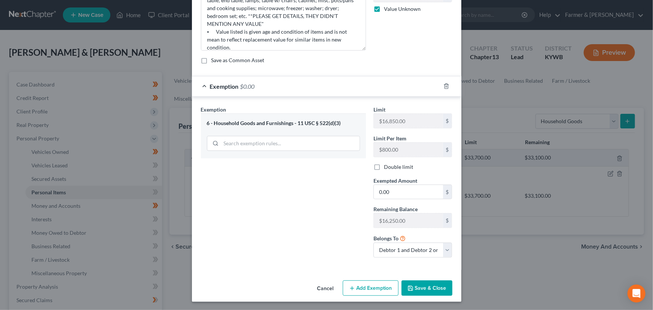
click at [384, 166] on label "Double limit" at bounding box center [398, 166] width 29 height 7
click at [387, 166] on input "Double limit" at bounding box center [389, 165] width 5 height 5
checkbox input "true"
click at [410, 282] on button "Save & Close" at bounding box center [427, 288] width 51 height 16
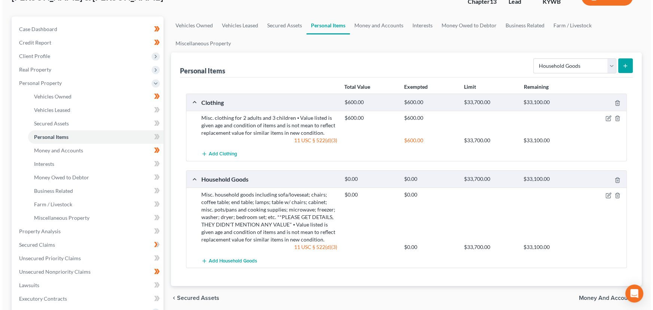
scroll to position [97, 0]
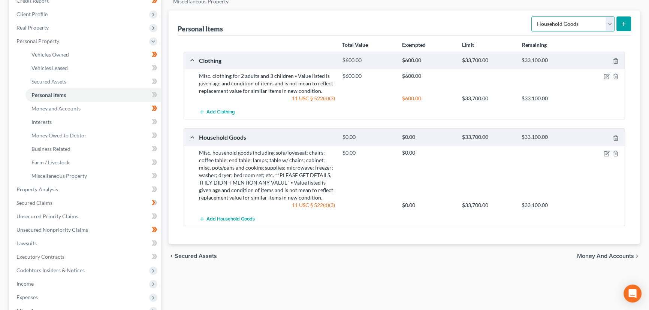
click at [551, 25] on select "Select Item Type Clothing Collectibles Of Value Electronics Firearms Household …" at bounding box center [572, 23] width 83 height 15
select select "electronics"
click at [532, 16] on select "Select Item Type Clothing Collectibles Of Value Electronics Firearms Household …" at bounding box center [572, 23] width 83 height 15
click at [629, 22] on button "submit" at bounding box center [623, 23] width 15 height 15
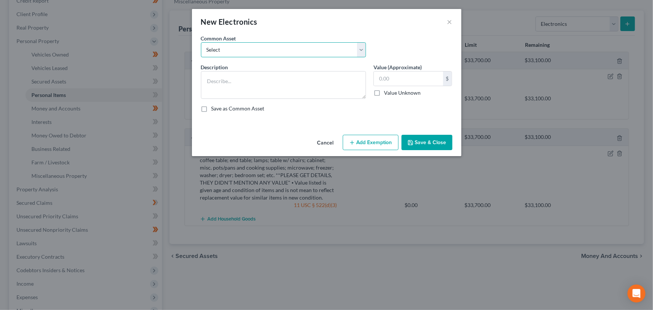
drag, startPoint x: 291, startPoint y: 48, endPoint x: 291, endPoint y: 55, distance: 7.9
click at [291, 48] on select "Select Televisions; DVD Players; Gaming systems; Home Computer ⦁ Value listed i…" at bounding box center [283, 49] width 165 height 15
select select "2"
click at [201, 42] on select "Select Televisions; DVD Players; Gaming systems; Home Computer ⦁ Value listed i…" at bounding box center [283, 49] width 165 height 15
type textarea "Televisions; DVD Players; Gaming systems; Home Computer ⦁ Value listed is given…"
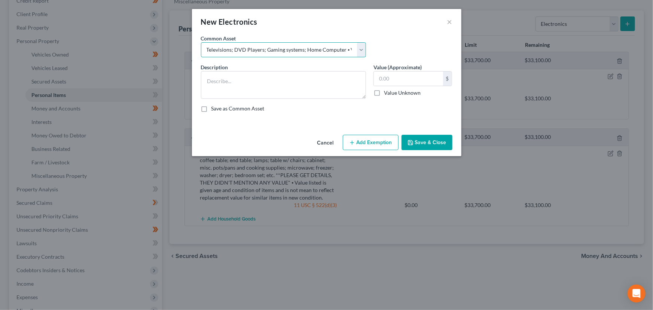
type input "3,200.00"
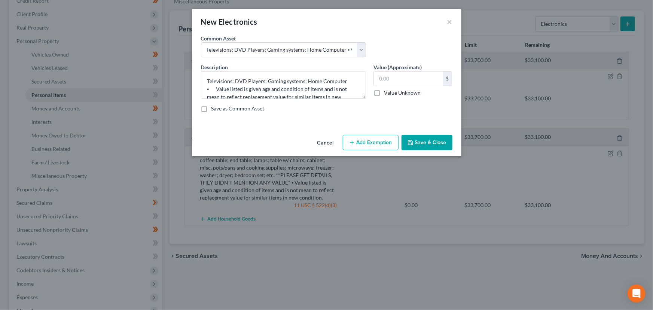
click at [384, 94] on label "Value Unknown" at bounding box center [402, 92] width 37 height 7
click at [387, 94] on input "Value Unknown" at bounding box center [389, 91] width 5 height 5
checkbox input "true"
type input "0.00"
click at [377, 139] on button "Add Exemption" at bounding box center [371, 143] width 56 height 16
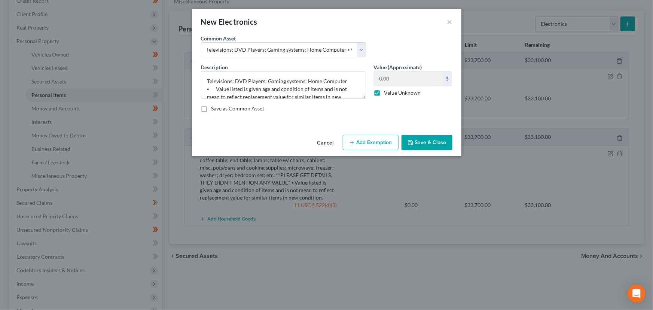
select select "2"
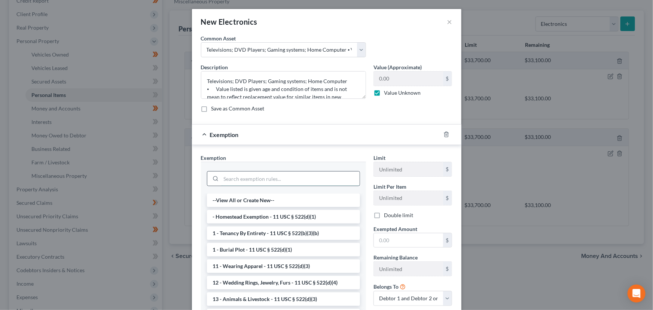
click at [267, 183] on input "search" at bounding box center [290, 178] width 139 height 14
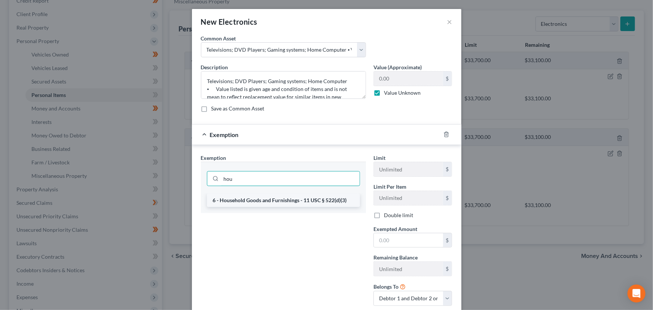
type input "hou"
click at [271, 200] on li "6 - Household Goods and Furnishings - 11 USC § 522(d)(3)" at bounding box center [283, 200] width 153 height 13
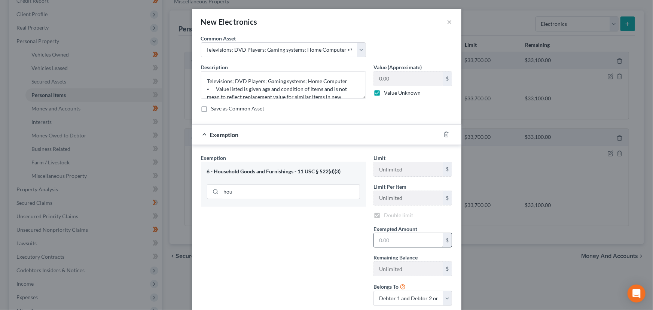
checkbox input "true"
click at [380, 243] on input "text" at bounding box center [408, 240] width 69 height 14
drag, startPoint x: 393, startPoint y: 242, endPoint x: 363, endPoint y: 242, distance: 30.0
click at [363, 242] on div "Exemption Set must be selected for CA. Exemption * 6 - Household Goods and Furn…" at bounding box center [326, 233] width 259 height 158
type input "0.00"
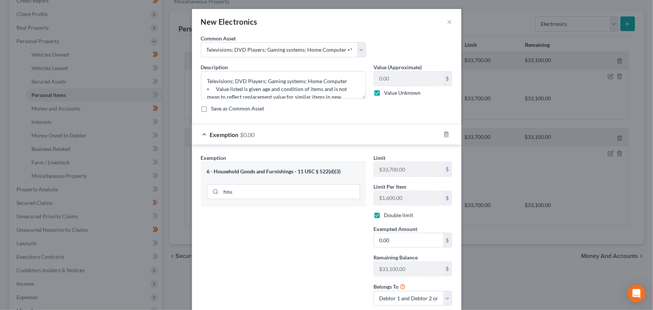
click at [356, 132] on div "Exemption $0.00" at bounding box center [316, 135] width 249 height 20
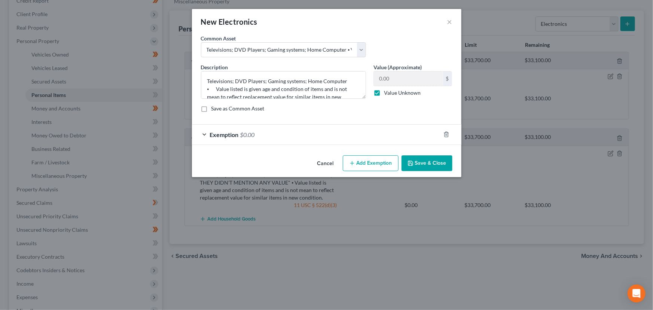
click at [412, 165] on icon "button" at bounding box center [411, 163] width 4 height 4
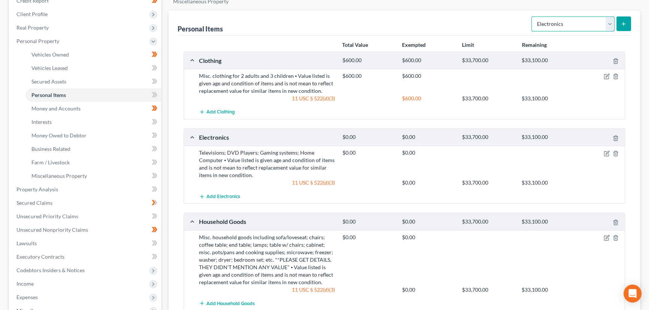
click at [553, 28] on select "Select Item Type Clothing Collectibles Of Value Electronics Firearms Household …" at bounding box center [572, 23] width 83 height 15
select select "other"
click at [532, 16] on select "Select Item Type Clothing Collectibles Of Value Electronics Firearms Household …" at bounding box center [572, 23] width 83 height 15
click at [625, 28] on button "submit" at bounding box center [623, 23] width 15 height 15
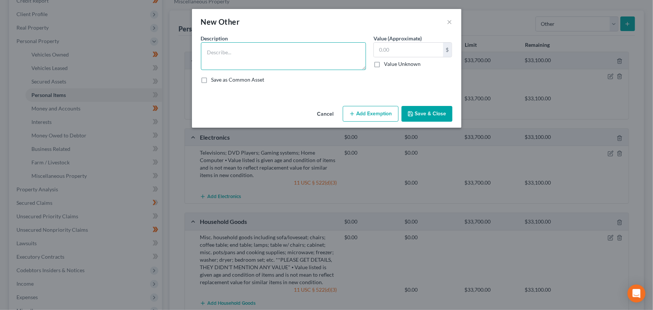
click at [273, 52] on textarea at bounding box center [283, 56] width 165 height 28
paste textarea "⦁ Value listed is given age and condition of items and is not mean to reflect r…"
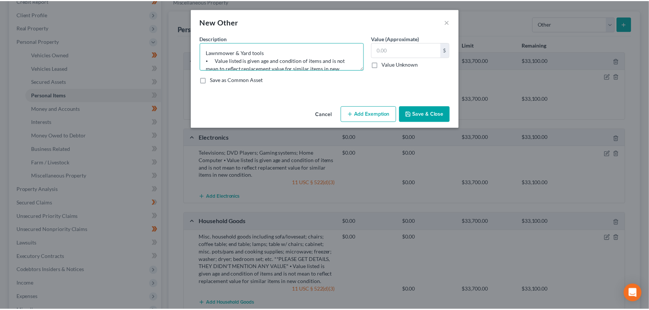
scroll to position [17, 0]
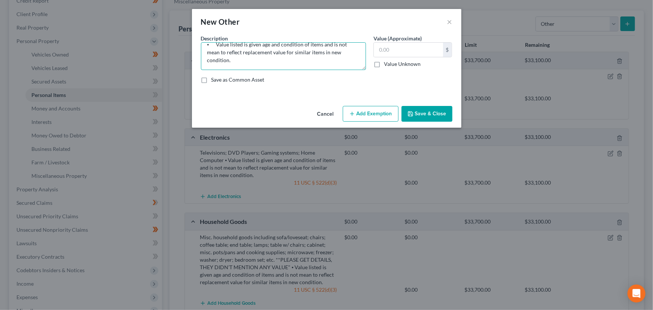
type textarea "Lawnmower & Yard tools ⦁ Value listed is given age and condition of items and i…"
click at [384, 65] on label "Value Unknown" at bounding box center [402, 63] width 37 height 7
click at [387, 65] on input "Value Unknown" at bounding box center [389, 62] width 5 height 5
checkbox input "true"
type input "0.00"
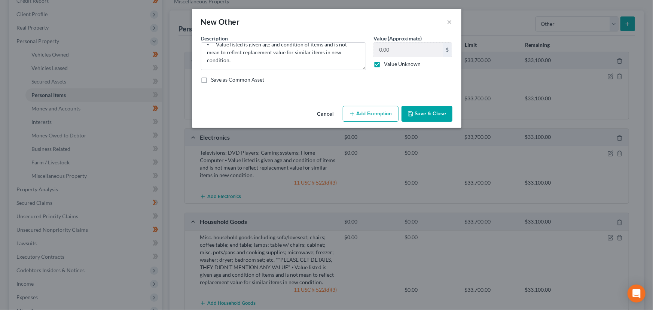
click at [373, 115] on button "Add Exemption" at bounding box center [371, 114] width 56 height 16
select select "2"
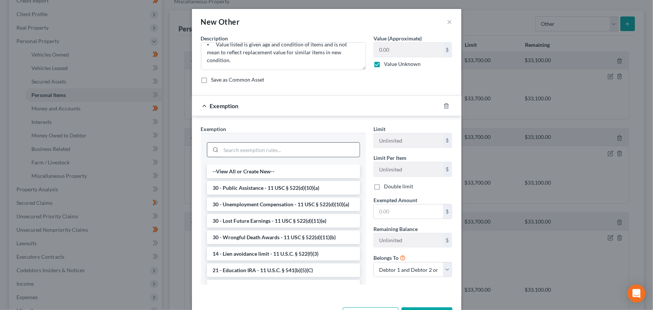
click at [309, 149] on input "search" at bounding box center [290, 150] width 139 height 14
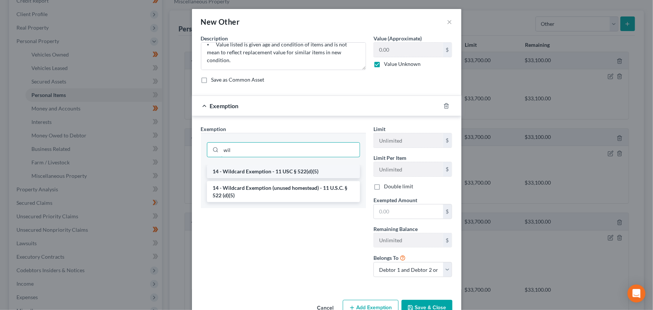
type input "wil"
click at [301, 176] on li "14 - Wildcard Exemption - 11 USC § 522(d)(5)" at bounding box center [283, 171] width 153 height 13
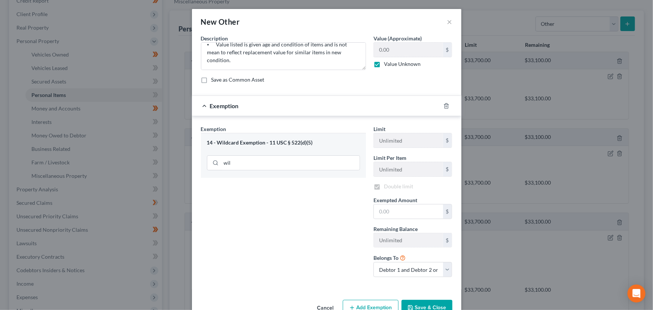
checkbox input "true"
click at [391, 213] on input "text" at bounding box center [408, 211] width 69 height 14
type input "0.00"
click at [351, 106] on div "Exemption $0.00" at bounding box center [316, 106] width 249 height 20
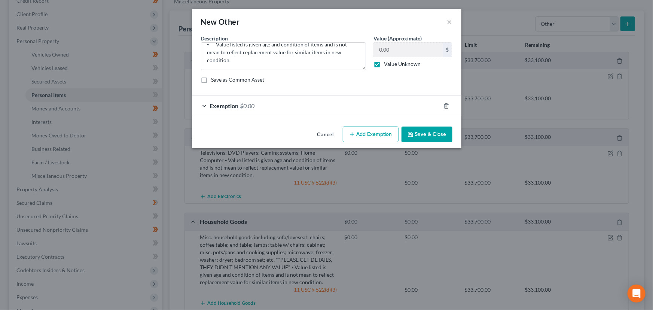
click at [412, 130] on button "Save & Close" at bounding box center [427, 135] width 51 height 16
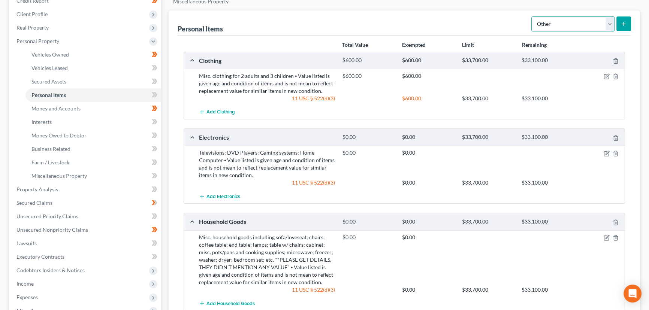
click at [558, 20] on select "Select Item Type Clothing Collectibles Of Value Electronics Firearms Household …" at bounding box center [572, 23] width 83 height 15
select select "jewelry"
click at [532, 16] on select "Select Item Type Clothing Collectibles Of Value Electronics Firearms Household …" at bounding box center [572, 23] width 83 height 15
click at [618, 27] on button "submit" at bounding box center [623, 23] width 15 height 15
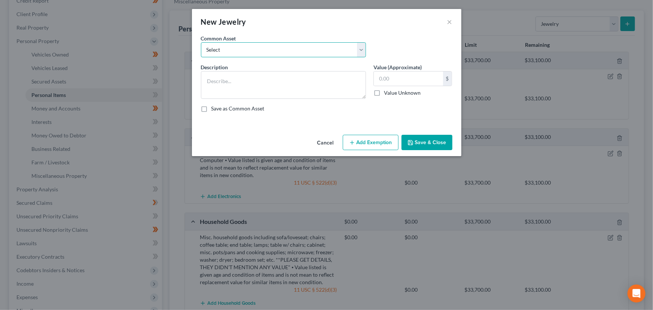
click at [265, 50] on select "Select Jewelry (Rings, Watches, Necklaces) misc. costume jewelry Jewelry (Rings…" at bounding box center [283, 49] width 165 height 15
select select "4"
click at [201, 42] on select "Select Jewelry (Rings, Watches, Necklaces) misc. costume jewelry Jewelry (Rings…" at bounding box center [283, 49] width 165 height 15
type textarea "Jewelry (Rings, Watches, Necklaces) ⦁ Value listed is pawn shop/liquidation val…"
type input "1,000.00"
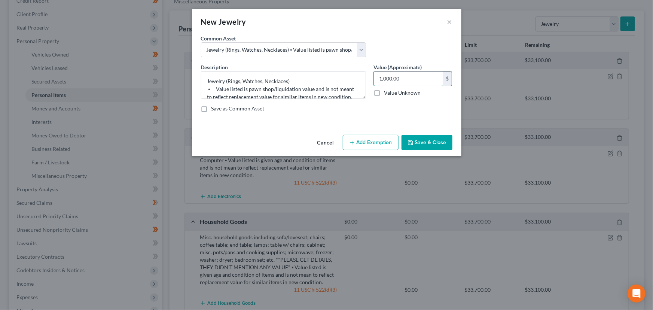
click at [409, 85] on input "1,000.00" at bounding box center [408, 79] width 69 height 14
click at [382, 140] on button "Add Exemption" at bounding box center [371, 143] width 56 height 16
select select "2"
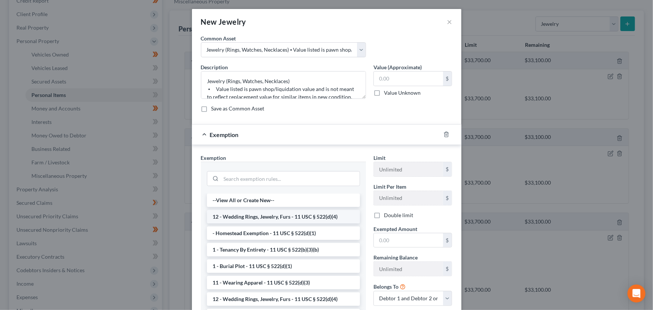
click at [285, 213] on li "12 - Wedding Rings, Jewelry, Furs - 11 USC § 522(d)(4)" at bounding box center [283, 216] width 153 height 13
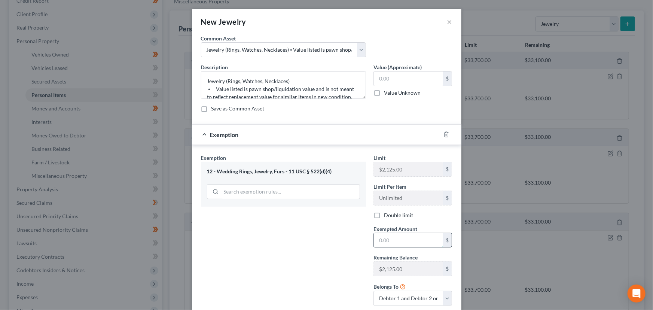
click at [374, 245] on input "text" at bounding box center [408, 240] width 69 height 14
type input "0.00"
click at [357, 137] on div "Exemption $0.00" at bounding box center [316, 135] width 249 height 20
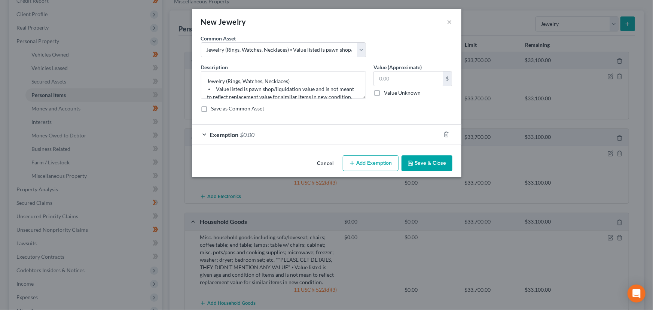
click at [417, 157] on button "Save & Close" at bounding box center [427, 163] width 51 height 16
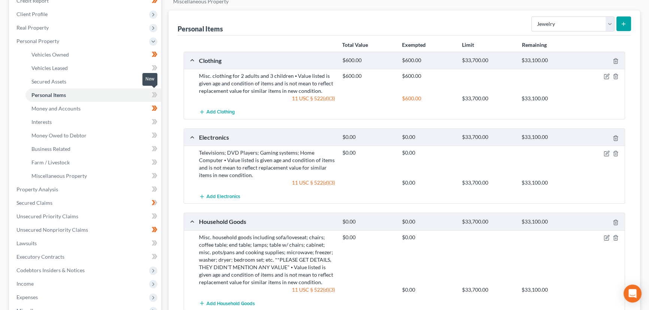
click at [157, 91] on span at bounding box center [154, 95] width 13 height 11
click at [163, 104] on div "Case Dashboard Payments Invoices Payments Payments Credit Report Client Profile" at bounding box center [85, 241] width 160 height 532
click at [73, 118] on link "Interests" at bounding box center [93, 121] width 136 height 13
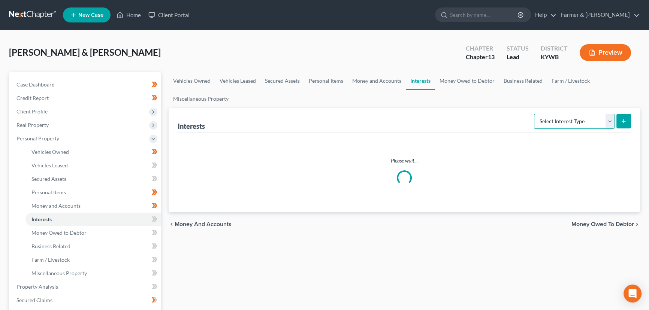
click at [550, 119] on select "Select Interest Type 401K Annuity Bond Education IRA Government Bond Government…" at bounding box center [574, 121] width 81 height 15
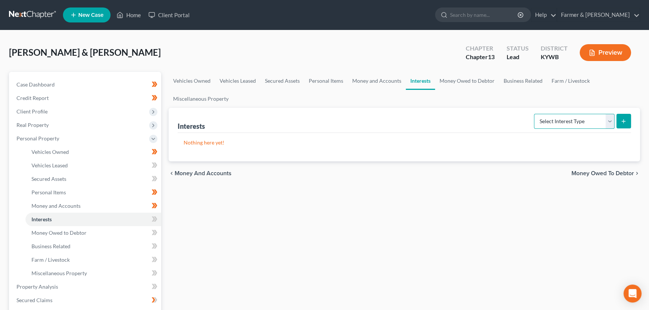
select select "term_life_insurance"
click at [534, 114] on select "Select Interest Type 401K Annuity Bond Education IRA Government Bond Government…" at bounding box center [574, 121] width 81 height 15
click at [629, 120] on div "Interests Select Interest Type 401K Annuity Bond Education IRA Government Bond …" at bounding box center [403, 135] width 471 height 54
click at [626, 120] on button "submit" at bounding box center [623, 121] width 15 height 15
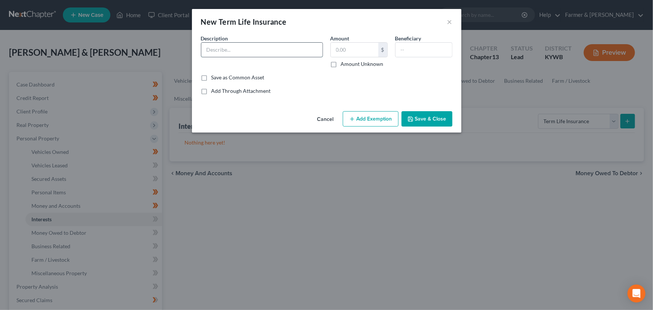
click at [289, 48] on input "text" at bounding box center [261, 50] width 121 height 14
type input "Term Life Insurance through - GET INFO"
click at [341, 67] on label "Amount Unknown" at bounding box center [362, 63] width 43 height 7
click at [344, 65] on input "Amount Unknown" at bounding box center [346, 62] width 5 height 5
checkbox input "true"
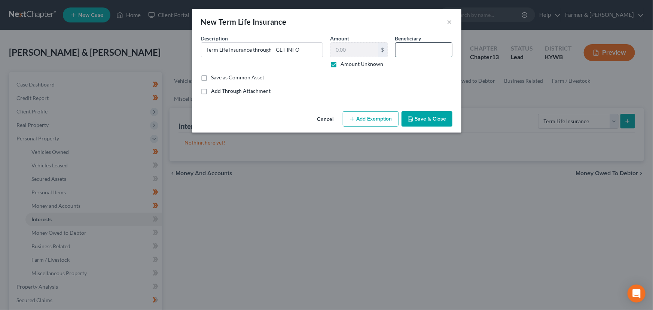
click at [416, 54] on input "text" at bounding box center [424, 50] width 57 height 14
type input "GET INFO"
click at [437, 124] on button "Save & Close" at bounding box center [427, 119] width 51 height 16
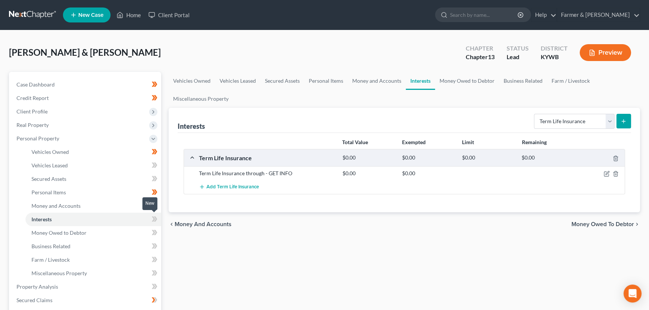
click at [157, 218] on icon at bounding box center [155, 218] width 3 height 5
click at [206, 256] on div "Vehicles Owned Vehicles Leased Secured Assets Personal Items Money and Accounts…" at bounding box center [404, 295] width 479 height 446
click at [155, 194] on icon at bounding box center [155, 191] width 3 height 5
click at [44, 135] on span "Personal Property" at bounding box center [37, 138] width 43 height 6
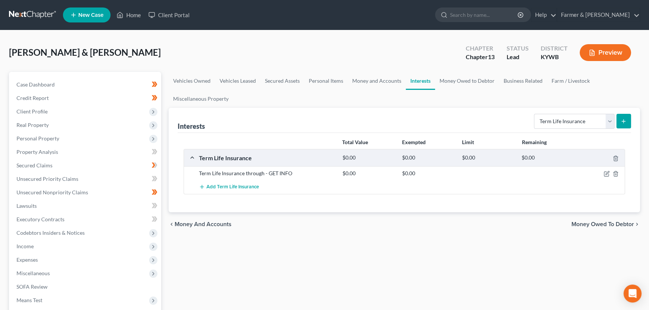
click at [257, 58] on div "[PERSON_NAME] & [PERSON_NAME] Upgraded Chapter Chapter 13 Status Lead District …" at bounding box center [324, 55] width 631 height 33
click at [193, 54] on div "[PERSON_NAME] & [PERSON_NAME] Upgraded Chapter Chapter 13 Status Lead District …" at bounding box center [324, 55] width 631 height 33
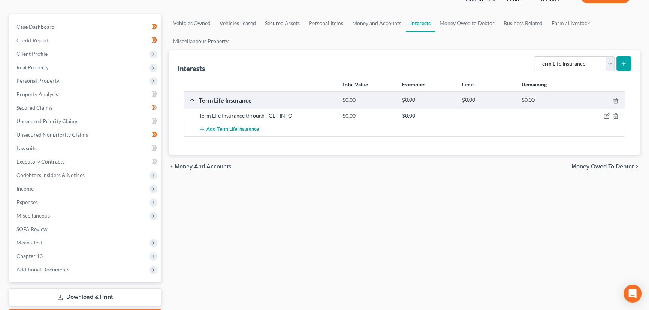
scroll to position [60, 0]
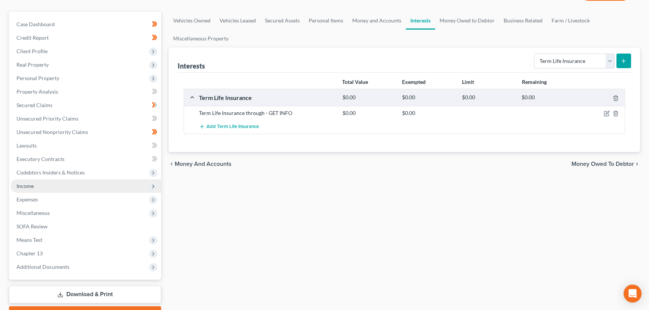
click at [30, 179] on span "Income" at bounding box center [85, 185] width 151 height 13
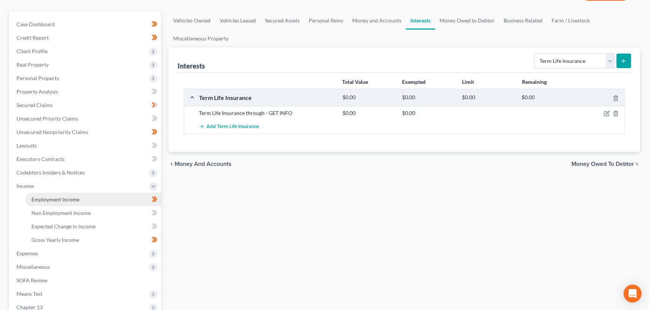
click at [67, 198] on span "Employment Income" at bounding box center [55, 199] width 48 height 6
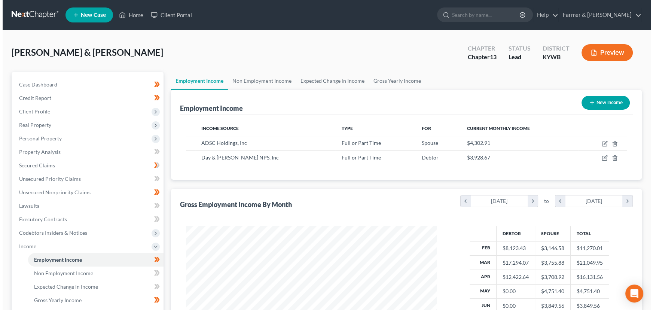
scroll to position [134, 266]
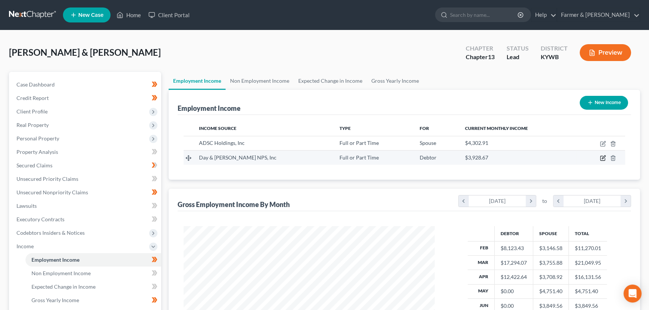
click at [601, 159] on icon "button" at bounding box center [602, 158] width 6 height 6
select select "0"
select select "39"
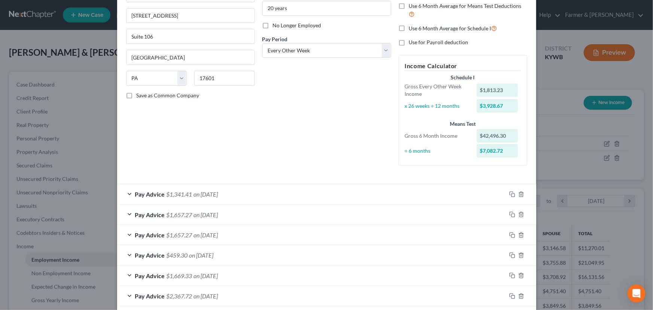
scroll to position [83, 0]
click at [279, 56] on select "Select Monthly Twice Monthly Every Other Week Weekly" at bounding box center [326, 51] width 129 height 15
select select "3"
click at [262, 44] on select "Select Monthly Twice Monthly Every Other Week Weekly" at bounding box center [326, 51] width 129 height 15
click at [281, 93] on div "Debtor Spouse Occupation Heavy equipment operator Length of Employment 20 years…" at bounding box center [327, 61] width 136 height 221
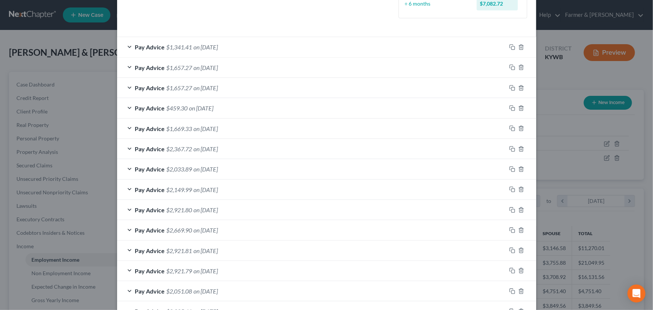
scroll to position [302, 0]
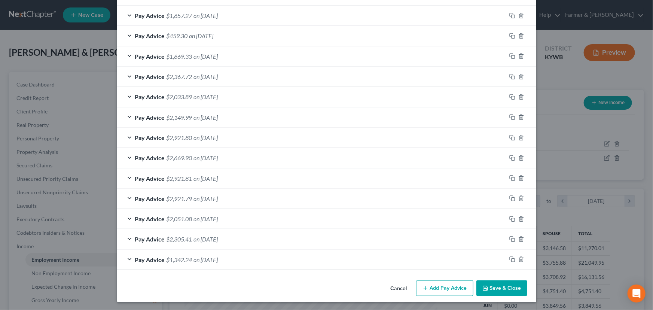
click at [437, 287] on button "Add Pay Advice" at bounding box center [444, 288] width 57 height 16
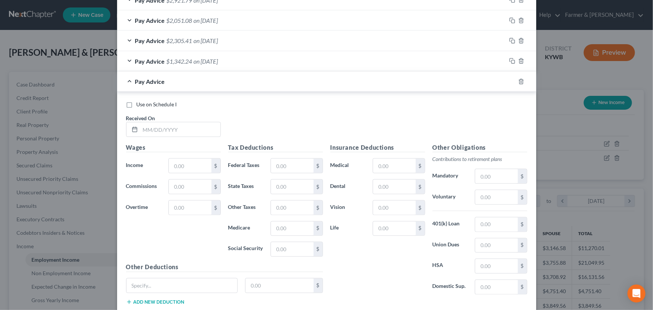
scroll to position [544, 0]
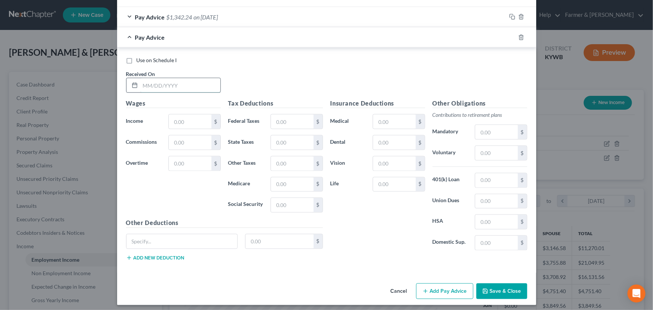
click at [161, 85] on input "text" at bounding box center [180, 85] width 80 height 14
type input "[DATE]"
click at [182, 117] on input "text" at bounding box center [190, 122] width 42 height 14
type input "2,926.90"
click at [183, 183] on div "Wages Income * 2,926.90 $ Commissions $ Overtime $" at bounding box center [173, 159] width 102 height 120
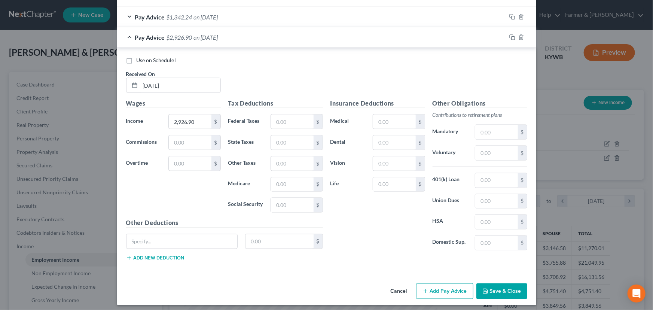
click at [221, 41] on div "Pay Advice $2,926.90 on [DATE]" at bounding box center [311, 37] width 389 height 20
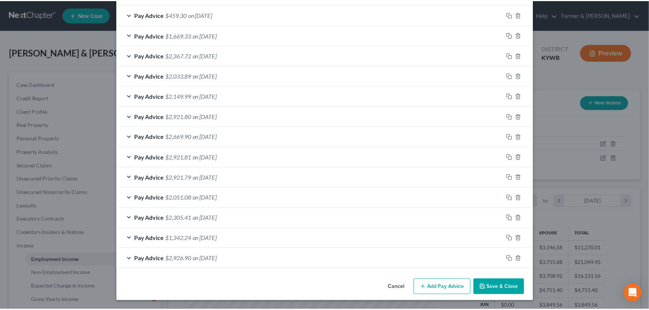
scroll to position [322, 0]
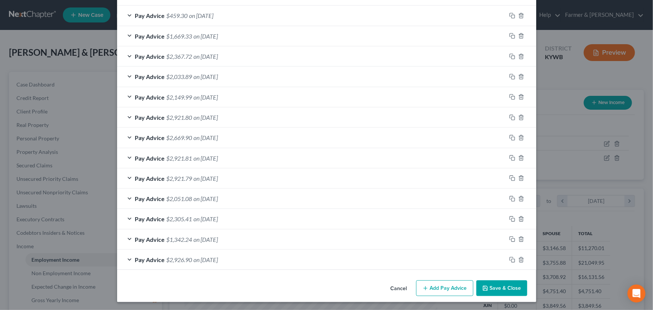
click at [502, 285] on button "Save & Close" at bounding box center [502, 288] width 51 height 16
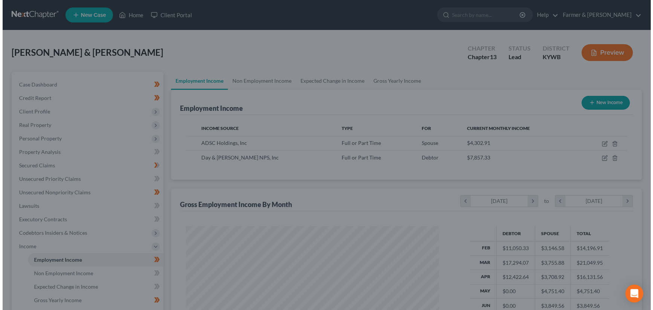
scroll to position [374305, 374173]
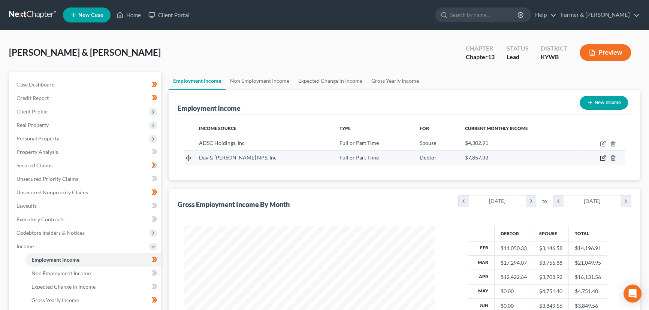
click at [602, 157] on icon "button" at bounding box center [602, 158] width 6 height 6
select select "0"
select select "39"
select select "3"
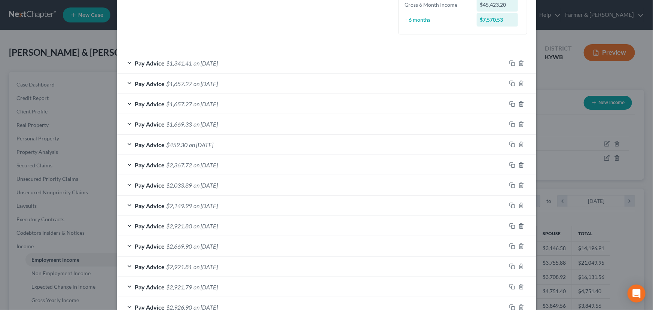
scroll to position [322, 0]
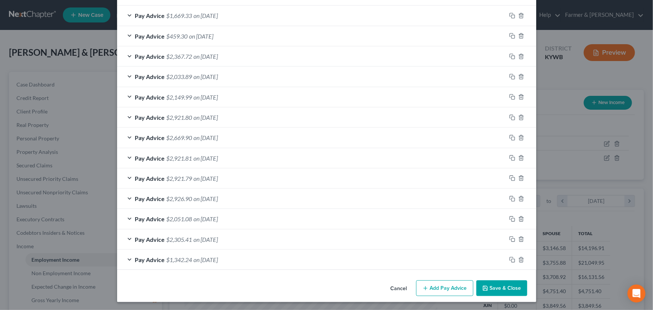
click at [429, 282] on button "Add Pay Advice" at bounding box center [444, 288] width 57 height 16
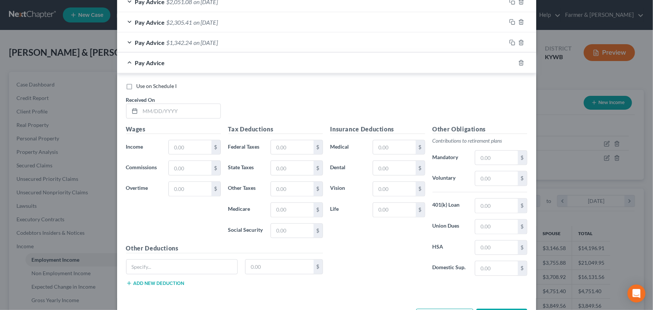
scroll to position [567, 0]
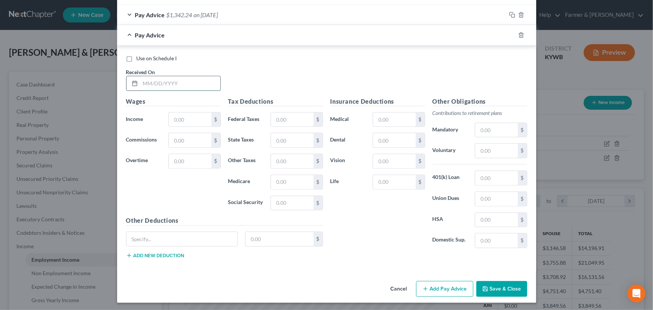
click at [176, 84] on input "text" at bounding box center [180, 83] width 80 height 14
type input "[DATE]"
click at [177, 116] on input "text" at bounding box center [190, 120] width 42 height 14
type input "1,300.18"
click at [246, 81] on div "Use on Schedule I Received On * [DATE]" at bounding box center [326, 76] width 409 height 42
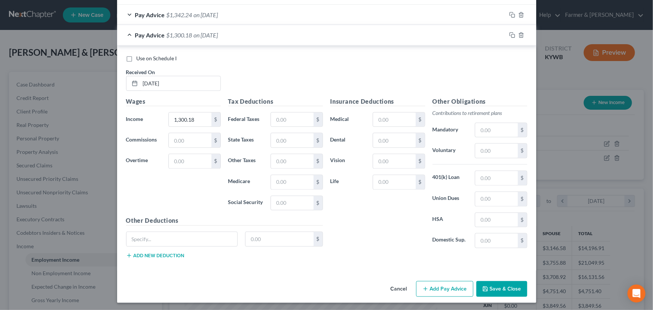
click at [210, 33] on span "on [DATE]" at bounding box center [206, 34] width 24 height 7
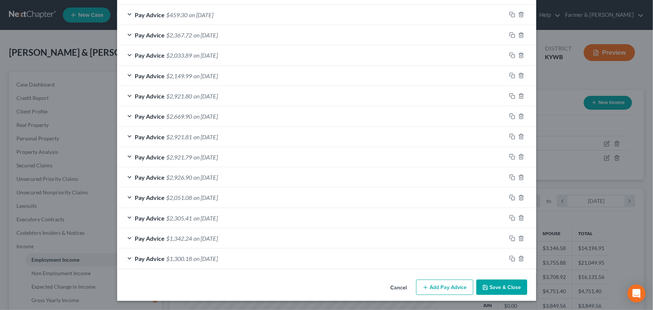
scroll to position [342, 0]
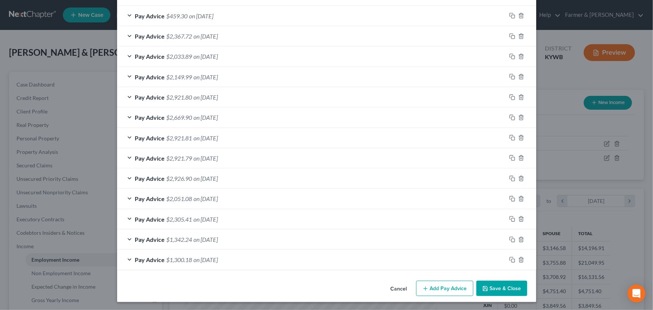
click at [432, 293] on button "Add Pay Advice" at bounding box center [444, 289] width 57 height 16
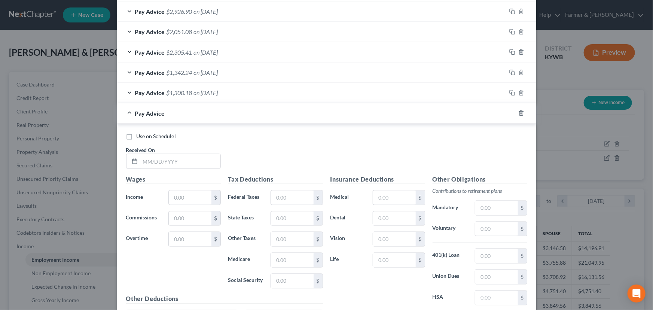
scroll to position [510, 0]
click at [201, 156] on input "text" at bounding box center [180, 161] width 80 height 14
type input "[DATE]"
click at [184, 192] on input "text" at bounding box center [190, 197] width 42 height 14
type input "1,327.63"
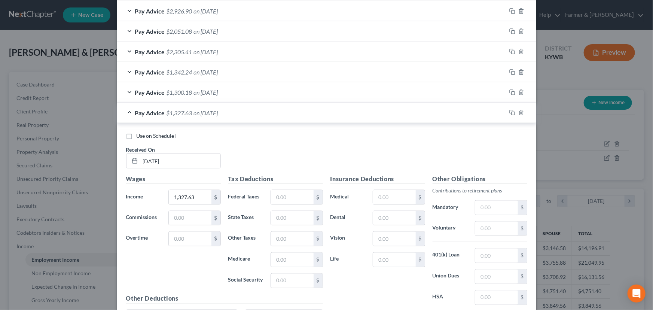
click at [247, 174] on h5 "Tax Deductions" at bounding box center [275, 178] width 95 height 9
click at [192, 118] on div "Pay Advice $1,327.63 on [DATE]" at bounding box center [311, 113] width 389 height 20
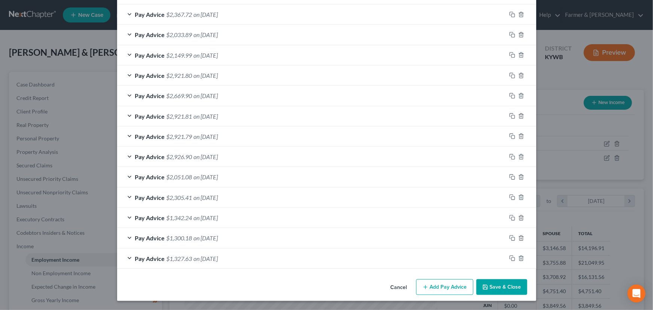
scroll to position [363, 0]
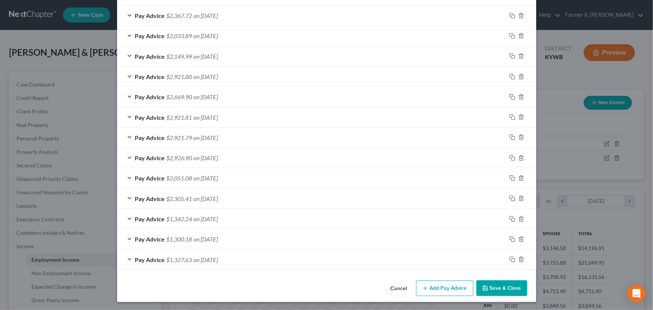
click at [440, 287] on button "Add Pay Advice" at bounding box center [444, 288] width 57 height 16
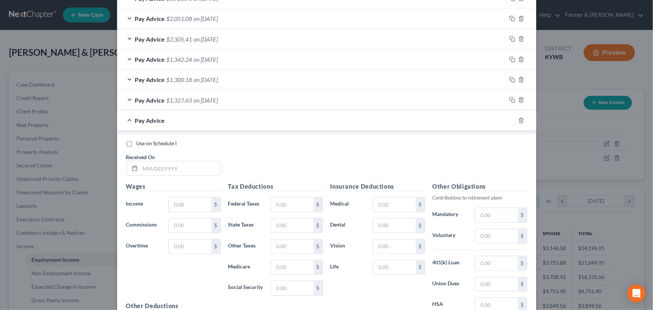
scroll to position [523, 0]
click at [194, 173] on input "text" at bounding box center [180, 168] width 80 height 14
type input "[DATE]"
drag, startPoint x: 188, startPoint y: 210, endPoint x: 182, endPoint y: 207, distance: 6.2
click at [182, 207] on div "Wages Income * $ Commissions $ Overtime $" at bounding box center [173, 241] width 102 height 120
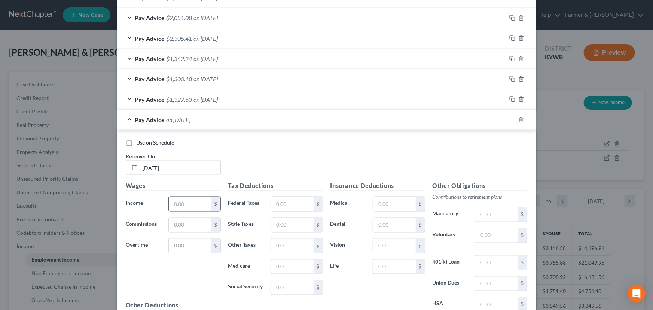
click at [182, 207] on input "text" at bounding box center [190, 204] width 42 height 14
type input "1,410.05"
click at [236, 161] on div "Use on Schedule I Received On * [DATE]" at bounding box center [326, 160] width 409 height 42
click at [196, 122] on span "on [DATE]" at bounding box center [206, 119] width 24 height 7
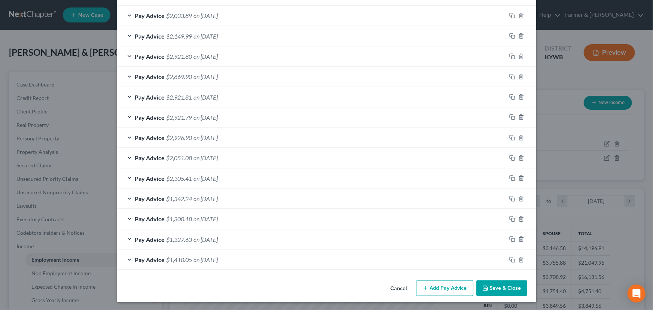
scroll to position [383, 0]
click at [443, 283] on button "Add Pay Advice" at bounding box center [444, 288] width 57 height 16
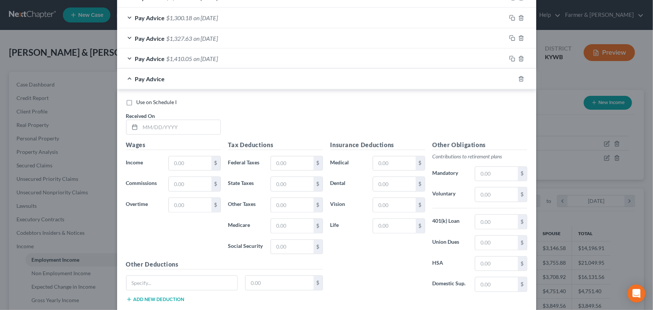
scroll to position [587, 0]
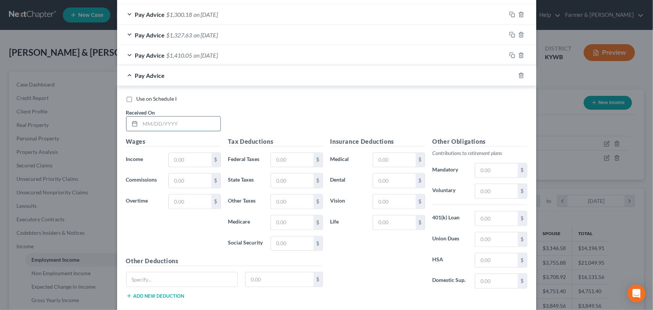
click at [165, 122] on input "text" at bounding box center [180, 124] width 80 height 14
type input "[DATE]"
click at [182, 153] on input "text" at bounding box center [190, 160] width 42 height 14
type input "1,410.04"
click at [216, 81] on div "Pay Advice $1,410.04 on [DATE]" at bounding box center [311, 76] width 389 height 20
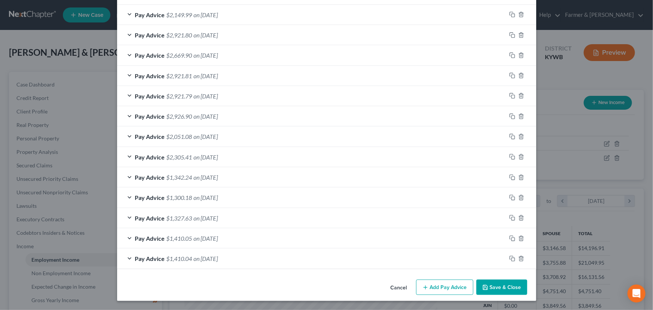
scroll to position [403, 0]
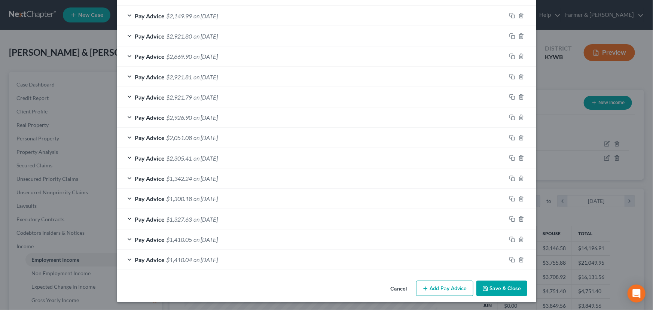
click at [430, 283] on button "Add Pay Advice" at bounding box center [444, 289] width 57 height 16
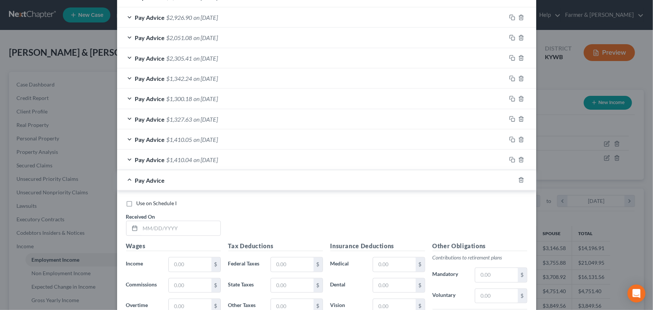
scroll to position [607, 0]
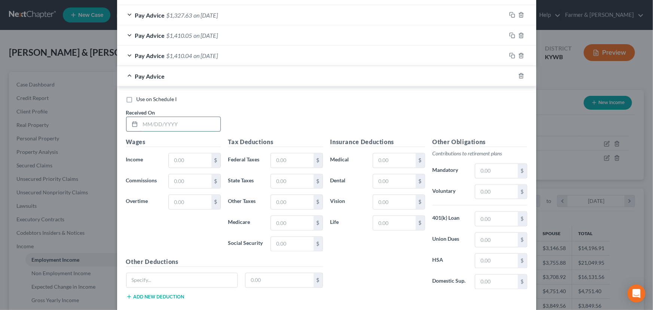
click at [166, 120] on input "text" at bounding box center [180, 124] width 80 height 14
type input "[DATE]"
click at [182, 156] on input "text" at bounding box center [190, 161] width 42 height 14
type input "1,898.28"
click at [210, 67] on div "Pay Advice $1,898.28 on [DATE]" at bounding box center [311, 76] width 389 height 20
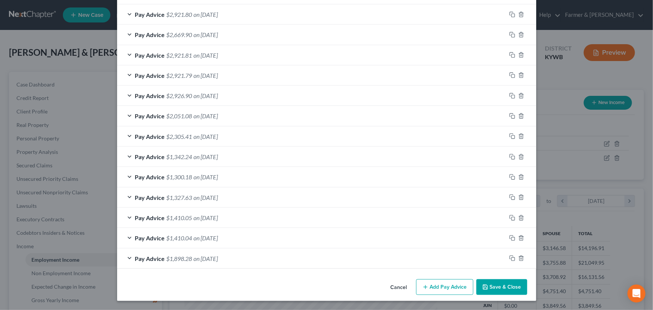
scroll to position [423, 0]
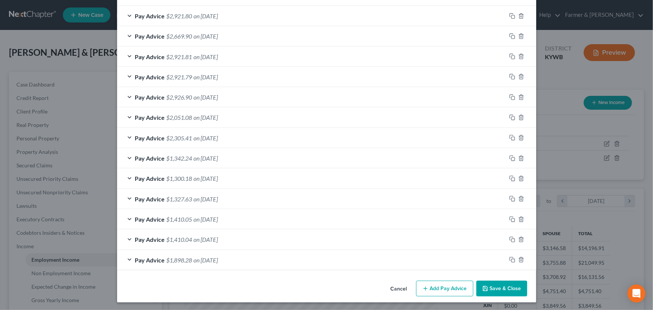
click at [434, 285] on button "Add Pay Advice" at bounding box center [444, 289] width 57 height 16
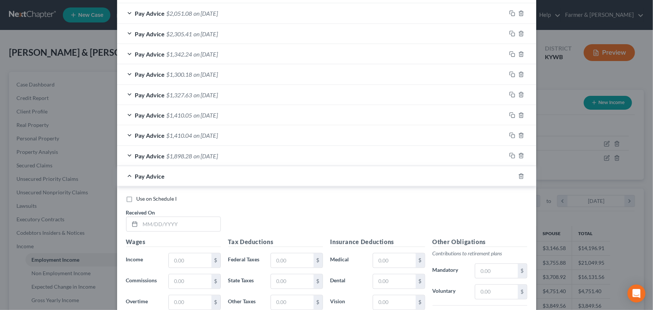
scroll to position [628, 0]
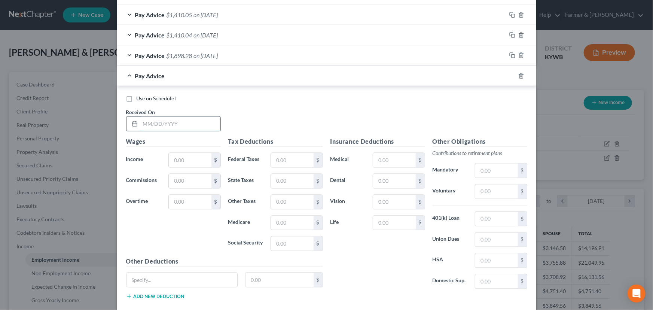
click at [167, 118] on input "text" at bounding box center [180, 124] width 80 height 14
type input "[DATE]"
click at [188, 161] on input "text" at bounding box center [190, 160] width 42 height 14
type input "1,513.08"
click at [214, 82] on div "Pay Advice $1,513.08 on [DATE]" at bounding box center [311, 76] width 389 height 20
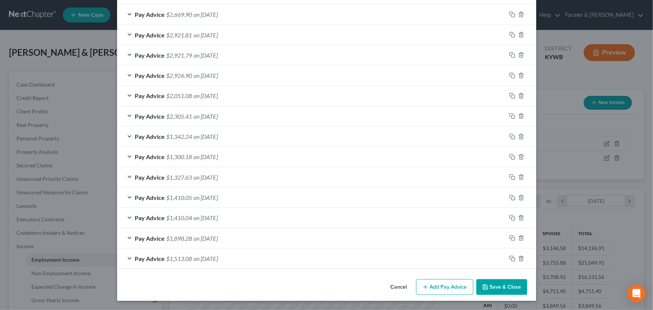
scroll to position [444, 0]
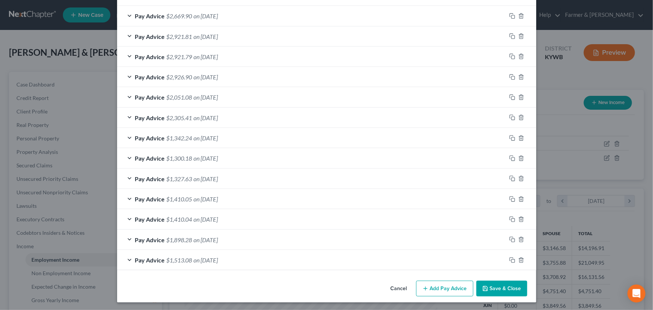
click at [437, 288] on button "Add Pay Advice" at bounding box center [444, 289] width 57 height 16
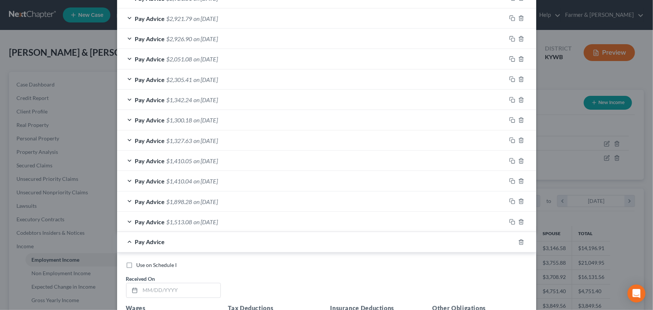
scroll to position [614, 0]
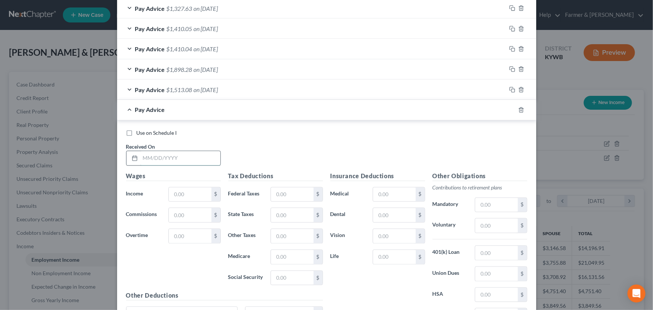
click at [173, 158] on input "text" at bounding box center [180, 158] width 80 height 14
type input "[DATE]"
click at [189, 194] on input "text" at bounding box center [190, 195] width 42 height 14
type input "1,657.28"
click at [209, 115] on div "Pay Advice $1,657.28 on [DATE]" at bounding box center [311, 110] width 389 height 20
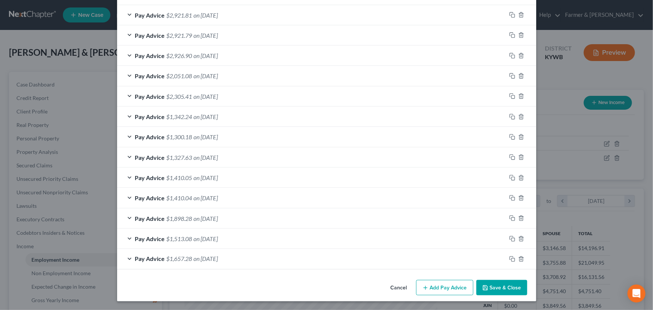
scroll to position [464, 0]
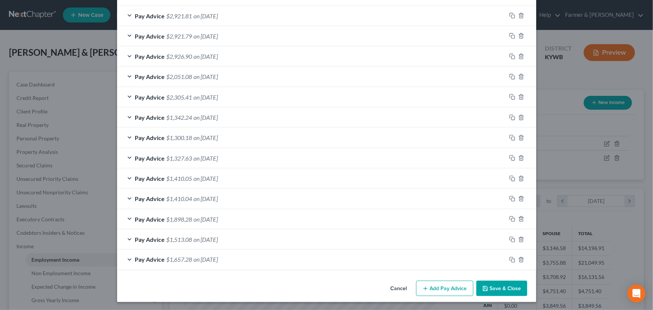
click at [429, 285] on button "Add Pay Advice" at bounding box center [444, 289] width 57 height 16
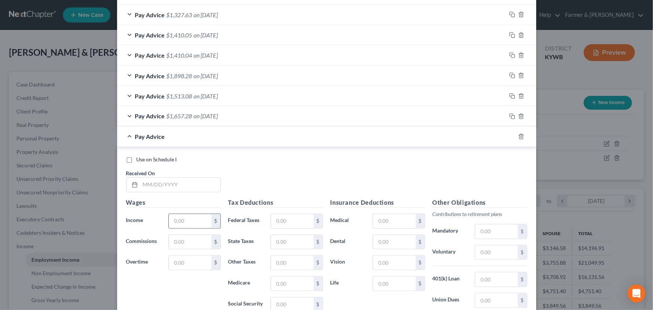
scroll to position [634, 0]
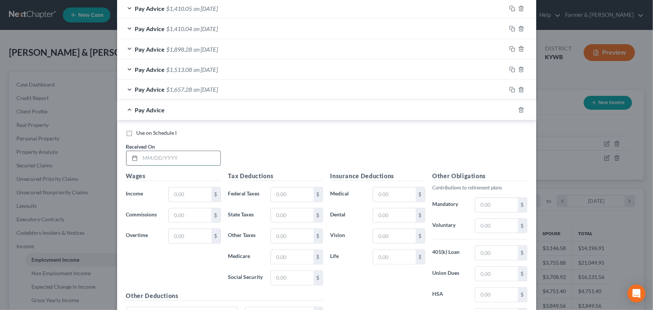
click at [187, 157] on input "text" at bounding box center [180, 158] width 80 height 14
type input "[DATE]"
click at [175, 195] on input "text" at bounding box center [190, 195] width 42 height 14
type input "1,657.27"
click at [204, 109] on span "on [DATE]" at bounding box center [206, 110] width 24 height 7
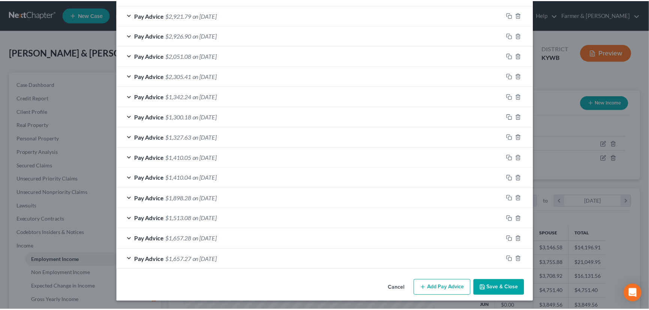
scroll to position [485, 0]
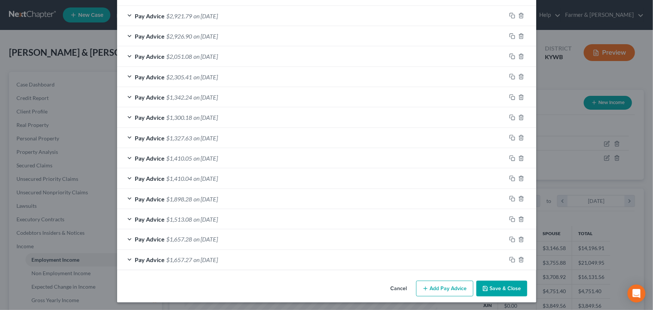
click at [492, 281] on button "Save & Close" at bounding box center [502, 289] width 51 height 16
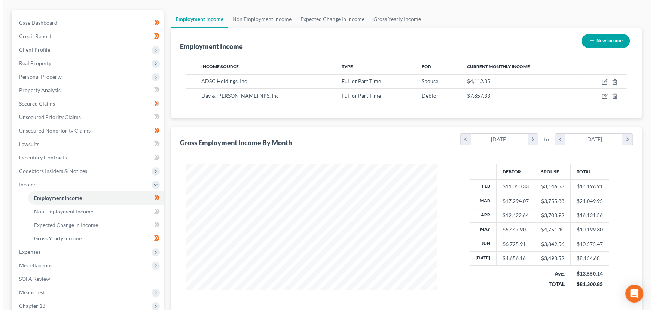
scroll to position [52, 0]
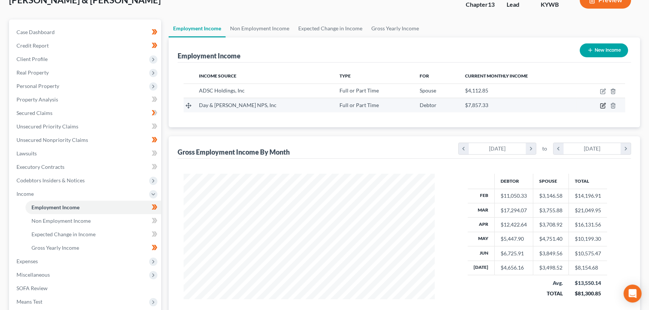
click at [601, 103] on icon "button" at bounding box center [602, 106] width 6 height 6
select select "0"
select select "39"
select select "3"
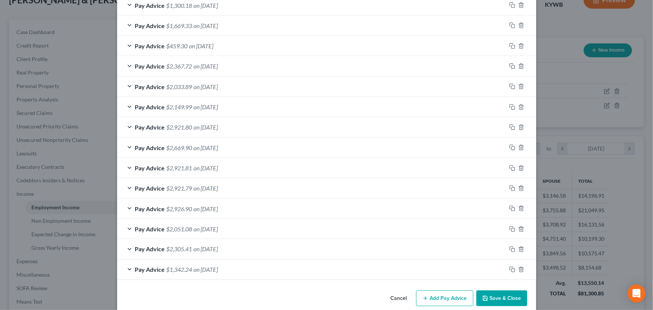
scroll to position [485, 0]
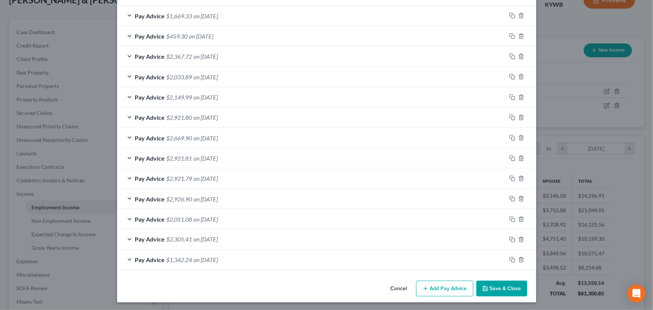
click at [433, 282] on button "Add Pay Advice" at bounding box center [444, 289] width 57 height 16
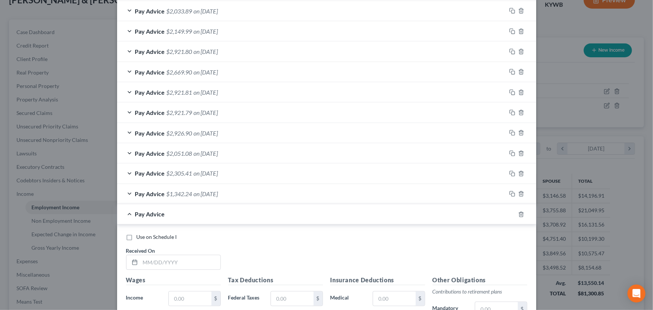
scroll to position [723, 0]
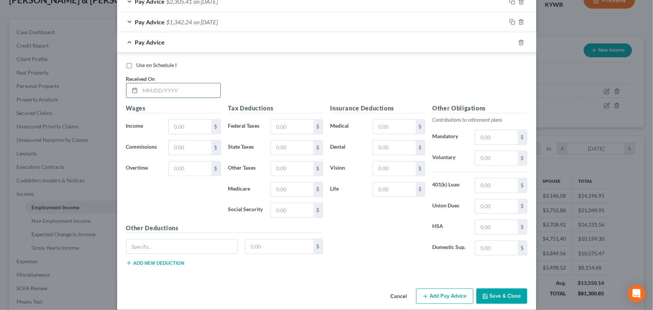
click at [191, 93] on input "text" at bounding box center [180, 90] width 80 height 14
type input "[DATE]"
click at [189, 119] on input "text" at bounding box center [190, 126] width 42 height 14
type input "1,492.46"
click at [203, 41] on span "on [DATE]" at bounding box center [206, 42] width 24 height 7
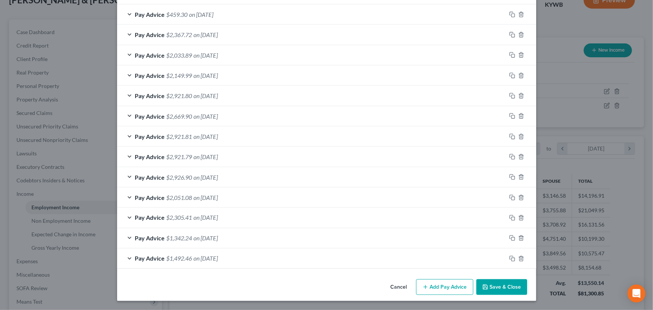
scroll to position [505, 0]
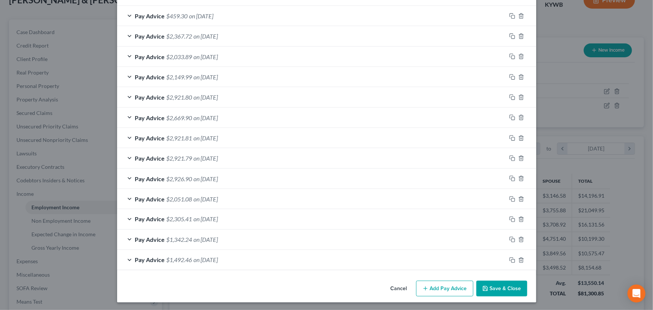
click at [424, 289] on line "button" at bounding box center [425, 289] width 3 height 0
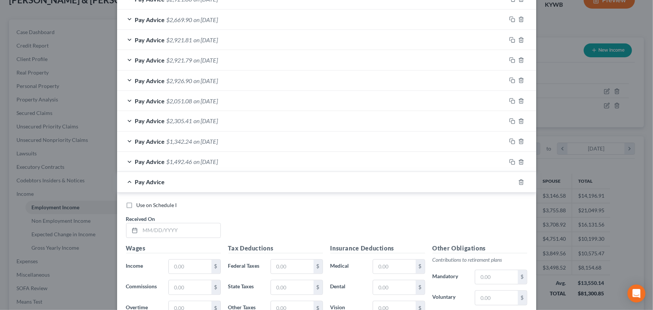
scroll to position [709, 0]
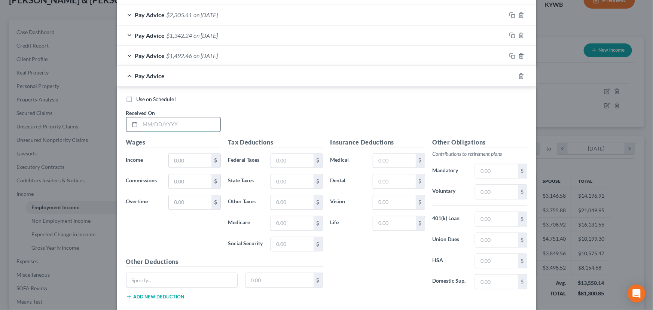
click at [168, 120] on input "text" at bounding box center [180, 125] width 80 height 14
type input "[DATE]"
click at [196, 158] on input "text" at bounding box center [190, 161] width 42 height 14
type input "1,657.27"
click at [276, 105] on div "Use on Schedule I Received On * [DATE]" at bounding box center [326, 117] width 409 height 42
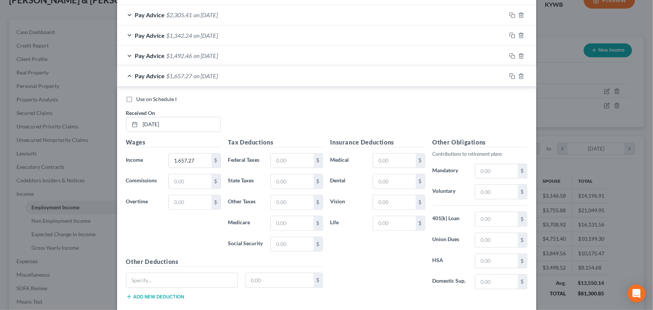
click at [226, 66] on div "Pay Advice $1,657.27 on [DATE]" at bounding box center [311, 76] width 389 height 20
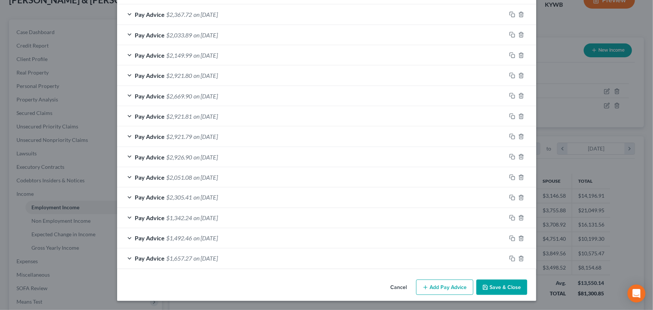
scroll to position [525, 0]
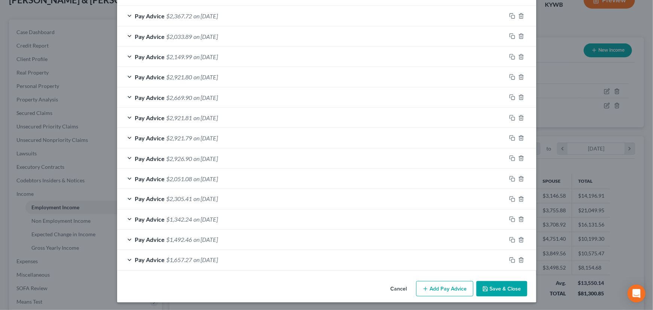
click at [428, 285] on button "Add Pay Advice" at bounding box center [444, 289] width 57 height 16
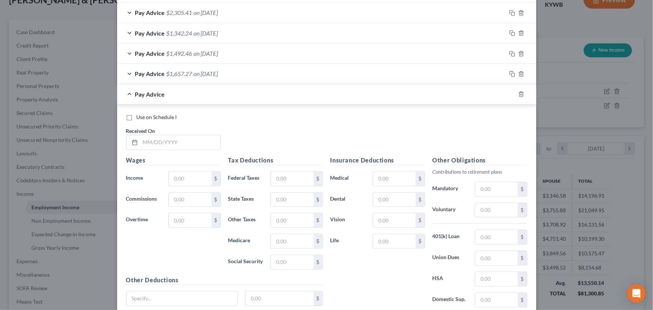
scroll to position [770, 0]
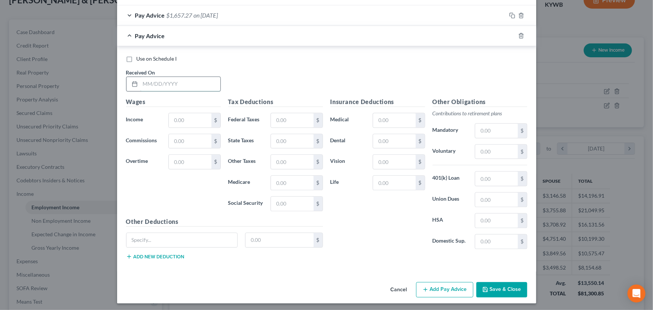
click at [157, 81] on input "text" at bounding box center [180, 84] width 80 height 14
type input "[DATE]"
click at [207, 126] on div "Wages Income * $ Commissions $ Overtime $" at bounding box center [173, 157] width 102 height 120
click at [197, 121] on input "text" at bounding box center [190, 120] width 42 height 14
type input "1,100.63"
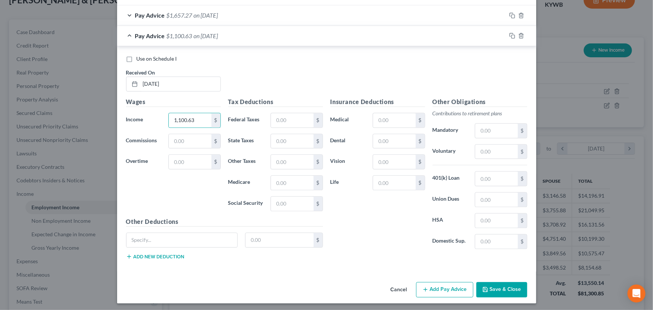
click at [197, 36] on span "on [DATE]" at bounding box center [206, 35] width 24 height 7
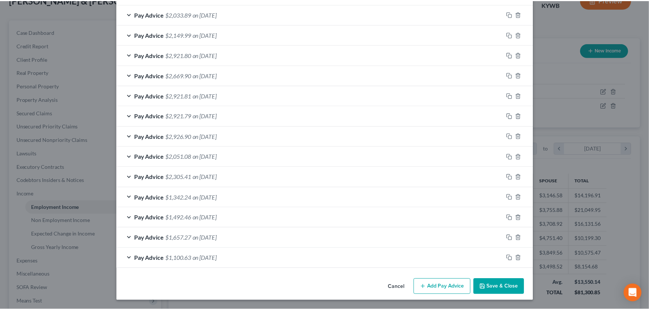
scroll to position [546, 0]
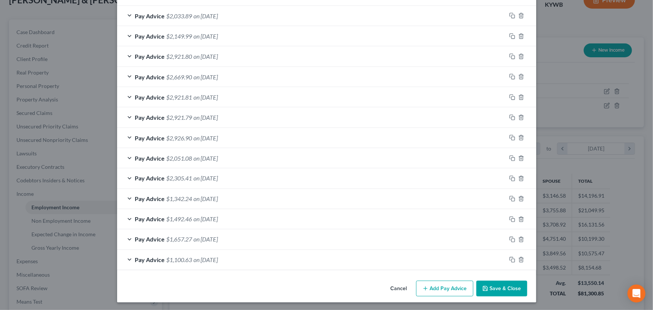
click at [490, 285] on button "Save & Close" at bounding box center [502, 289] width 51 height 16
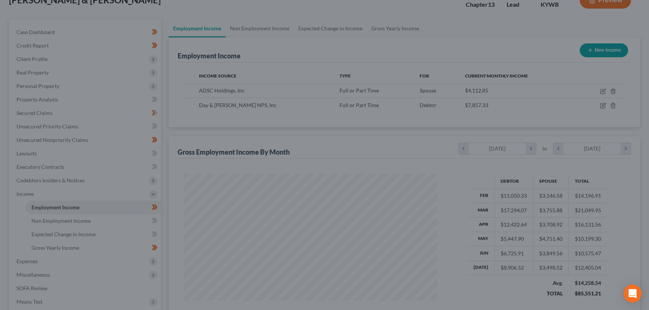
scroll to position [374305, 374173]
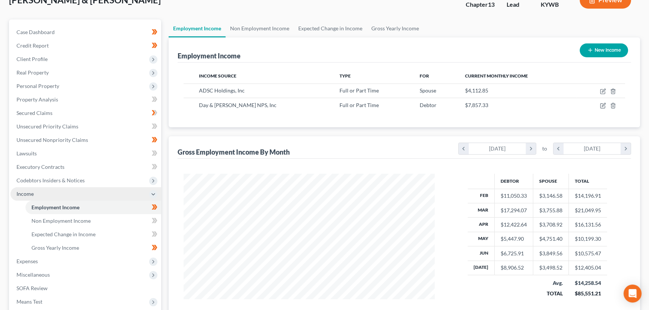
click at [38, 193] on span "Income" at bounding box center [85, 193] width 151 height 13
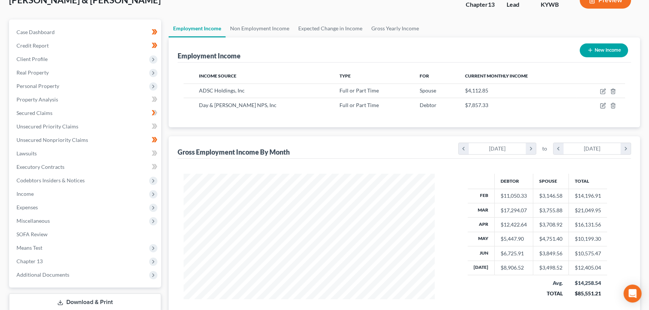
click at [165, 142] on div "Employment Income Non Employment Income Expected Change in Income Gross Yearly …" at bounding box center [404, 184] width 479 height 330
click at [28, 204] on span "Expenses" at bounding box center [26, 207] width 21 height 6
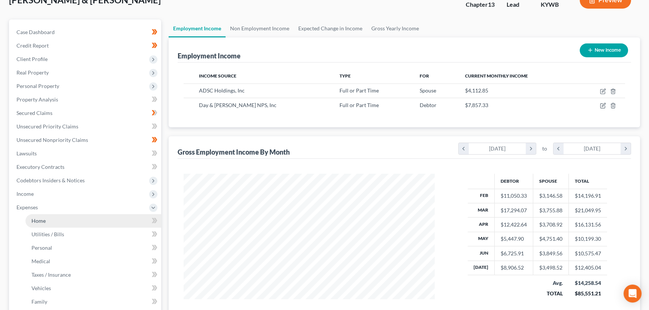
click at [52, 219] on link "Home" at bounding box center [93, 220] width 136 height 13
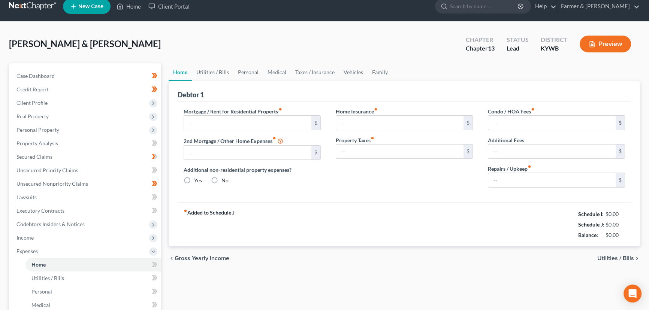
type input "0.00"
radio input "true"
type input "0.00"
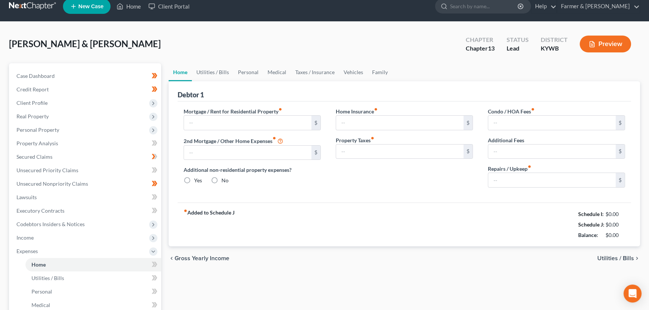
type input "0.00"
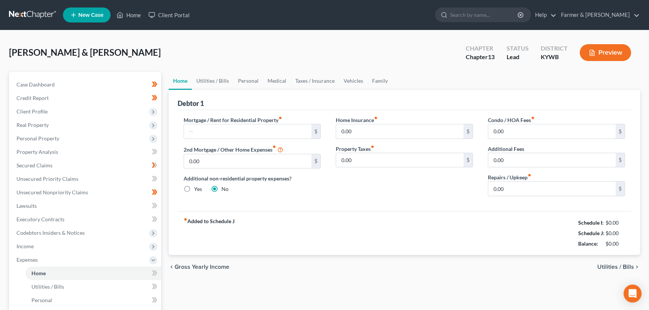
click at [167, 37] on div "[PERSON_NAME] & [PERSON_NAME] Upgraded Chapter Chapter 13 Status Lead District …" at bounding box center [324, 261] width 649 height 462
click at [167, 39] on div "[PERSON_NAME] & [PERSON_NAME] Upgraded Chapter Chapter 13 Status Lead District …" at bounding box center [324, 55] width 631 height 33
click at [214, 54] on div "[PERSON_NAME] & [PERSON_NAME] Upgraded Chapter Chapter 13 Status Lead District …" at bounding box center [324, 55] width 631 height 33
click at [225, 85] on link "Utilities / Bills" at bounding box center [213, 81] width 42 height 18
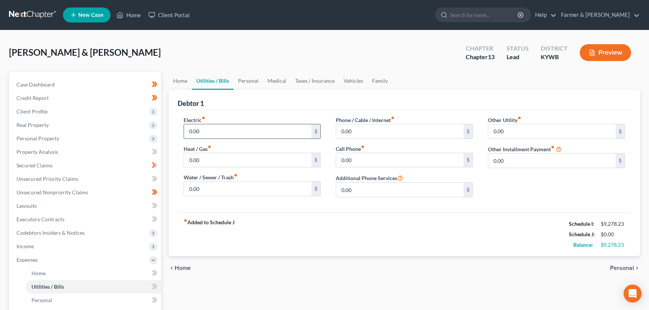
click at [202, 128] on input "0.00" at bounding box center [247, 131] width 127 height 14
type input "400.00"
click at [206, 187] on input "0.00" at bounding box center [247, 189] width 127 height 14
type input "66.00"
click at [352, 162] on input "0.00" at bounding box center [399, 160] width 127 height 14
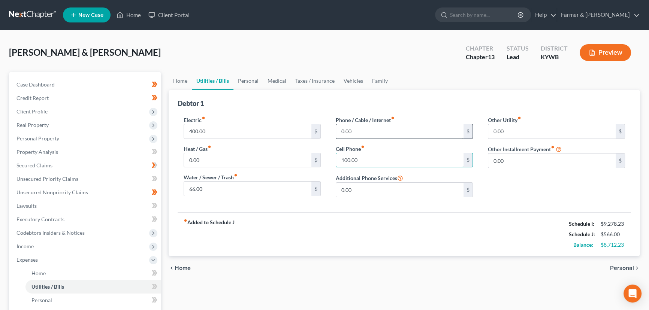
type input "100.00"
click at [358, 137] on input "0.00" at bounding box center [399, 131] width 127 height 14
type input "170.00"
click at [180, 85] on link "Home" at bounding box center [179, 81] width 23 height 18
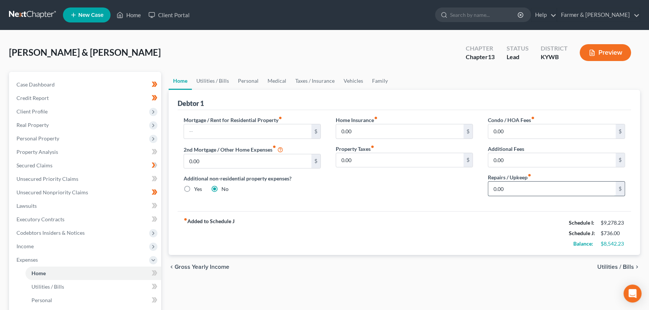
click at [513, 189] on input "0.00" at bounding box center [551, 189] width 127 height 14
type input "100.00"
click at [365, 206] on div "Mortgage / Rent for Residential Property fiber_manual_record $ 2nd Mortgage / O…" at bounding box center [403, 160] width 453 height 101
click at [251, 79] on link "Personal" at bounding box center [248, 81] width 30 height 18
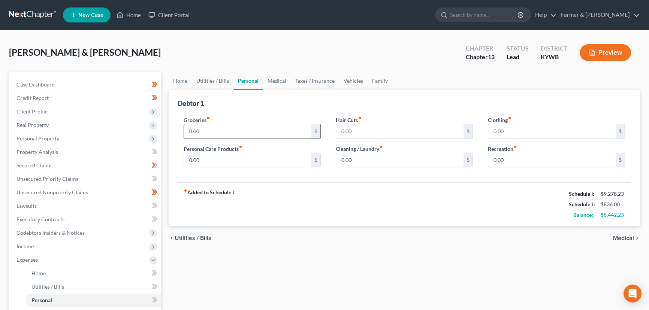
click at [218, 131] on input "0.00" at bounding box center [247, 131] width 127 height 14
type input "1,500.00"
click at [519, 125] on input "0.00" at bounding box center [551, 131] width 127 height 14
type input "100.00"
click at [363, 135] on input "0.00" at bounding box center [399, 131] width 127 height 14
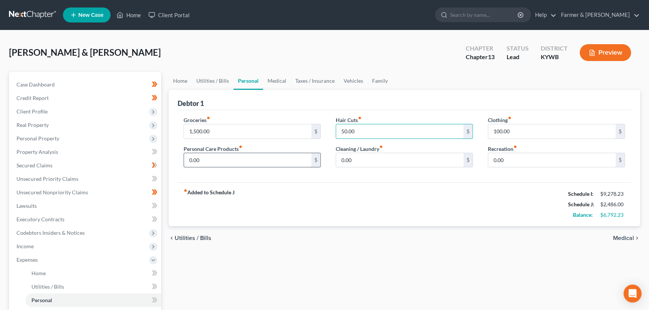
type input "50.00"
click at [232, 164] on input "0.00" at bounding box center [247, 160] width 127 height 14
type input "100.00"
click at [358, 160] on input "0.00" at bounding box center [399, 160] width 127 height 14
type input "50.00"
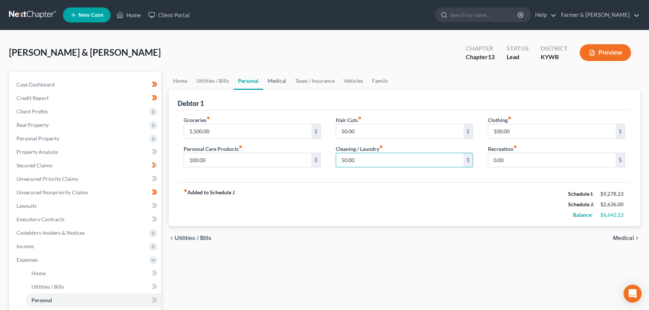
click at [275, 83] on link "Medical" at bounding box center [277, 81] width 28 height 18
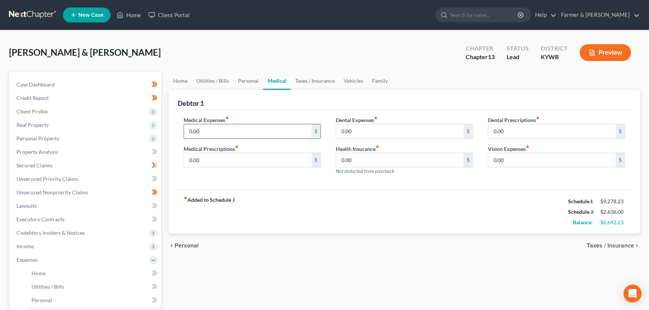
click at [221, 124] on input "0.00" at bounding box center [247, 131] width 127 height 14
type input "2,500.00"
click at [348, 76] on link "Vehicles" at bounding box center [353, 81] width 28 height 18
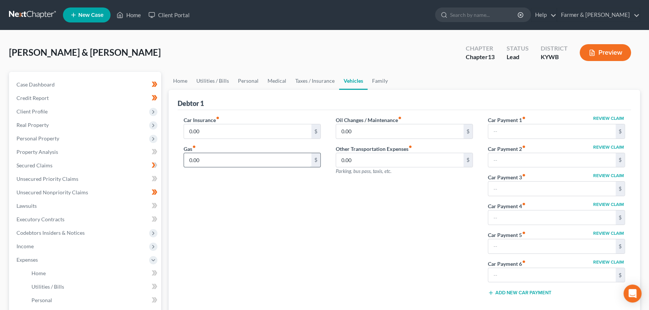
click at [246, 164] on input "0.00" at bounding box center [247, 160] width 127 height 14
type input "200.00"
click at [221, 211] on div "Car Insurance fiber_manual_record 0.00 $ Gas fiber_manual_record 200.00 $" at bounding box center [252, 209] width 152 height 186
click at [246, 76] on link "Personal" at bounding box center [248, 81] width 30 height 18
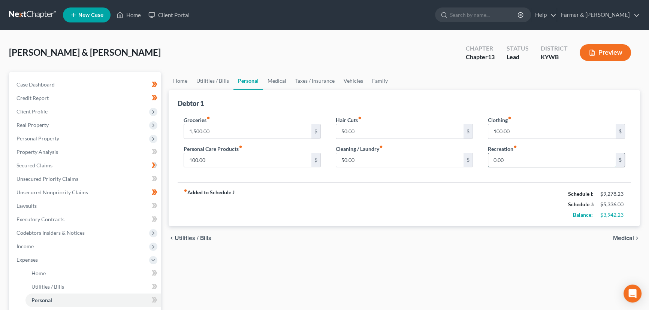
click at [532, 161] on input "0.00" at bounding box center [551, 160] width 127 height 14
type input "100.00"
click at [373, 81] on link "Family" at bounding box center [379, 81] width 25 height 18
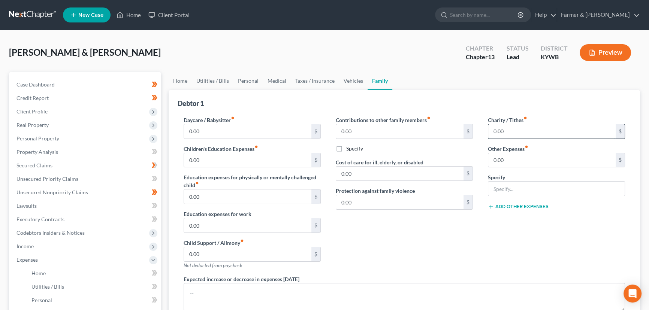
click at [522, 132] on input "0.00" at bounding box center [551, 131] width 127 height 14
type input "400.00"
click at [184, 80] on link "Home" at bounding box center [179, 81] width 23 height 18
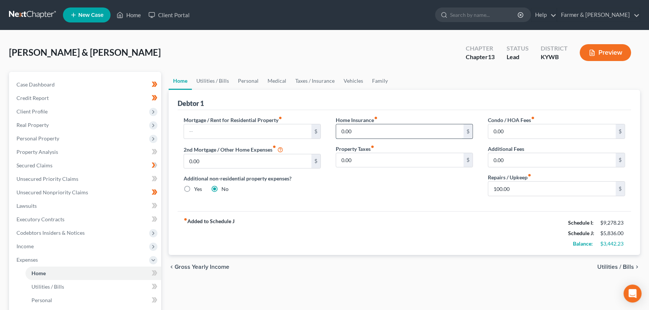
click at [367, 125] on input "0.00" at bounding box center [399, 131] width 127 height 14
type input "100.00"
click at [321, 82] on link "Taxes / Insurance" at bounding box center [315, 81] width 48 height 18
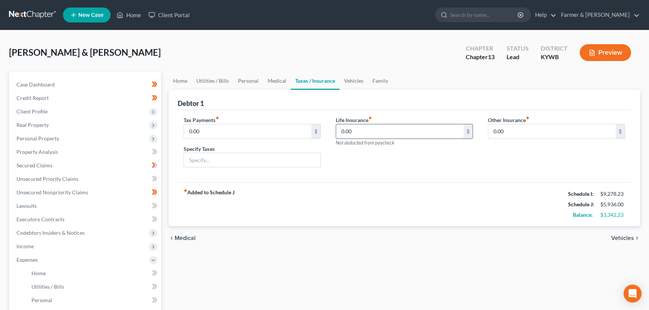
click at [354, 132] on input "0.00" at bounding box center [399, 131] width 127 height 14
type input "150.00"
click at [350, 82] on link "Vehicles" at bounding box center [353, 81] width 28 height 18
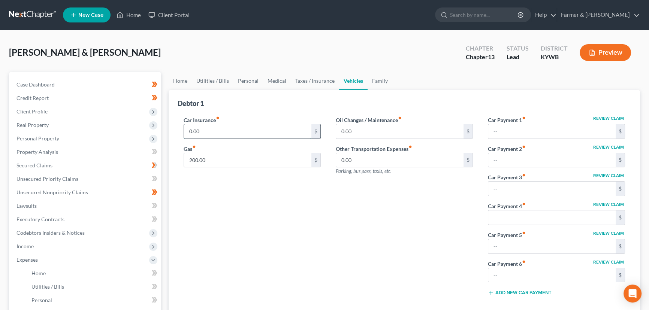
click at [203, 130] on input "0.00" at bounding box center [247, 131] width 127 height 14
type input "300.00"
drag, startPoint x: 202, startPoint y: 203, endPoint x: 39, endPoint y: 215, distance: 163.3
click at [202, 203] on div "Car Insurance fiber_manual_record 300.00 $ Gas fiber_manual_record 200.00 $" at bounding box center [252, 209] width 152 height 186
click at [183, 78] on link "Home" at bounding box center [179, 81] width 23 height 18
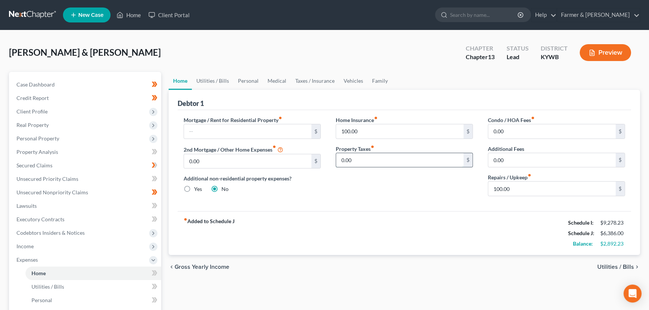
click at [399, 161] on input "0.00" at bounding box center [399, 160] width 127 height 14
type input "100.00"
click at [394, 192] on div "Home Insurance fiber_manual_record 100.00 $ Property Taxes fiber_manual_record …" at bounding box center [404, 159] width 152 height 86
click at [193, 60] on div "[PERSON_NAME] & [PERSON_NAME] Upgraded Chapter Chapter 13 Status Lead District …" at bounding box center [324, 55] width 631 height 33
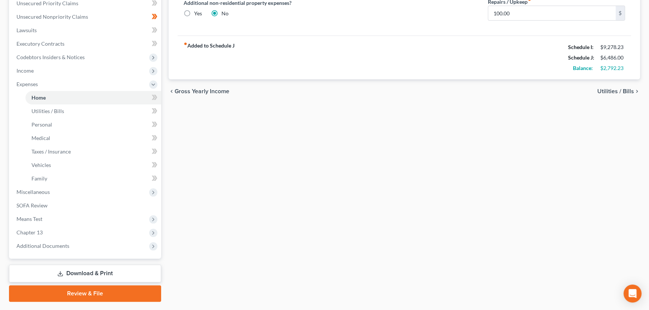
scroll to position [195, 0]
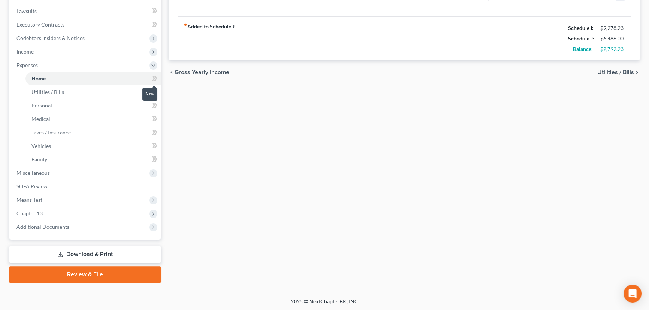
click at [154, 79] on icon at bounding box center [155, 78] width 6 height 9
click at [158, 91] on span at bounding box center [154, 92] width 13 height 11
click at [157, 104] on span at bounding box center [154, 106] width 13 height 11
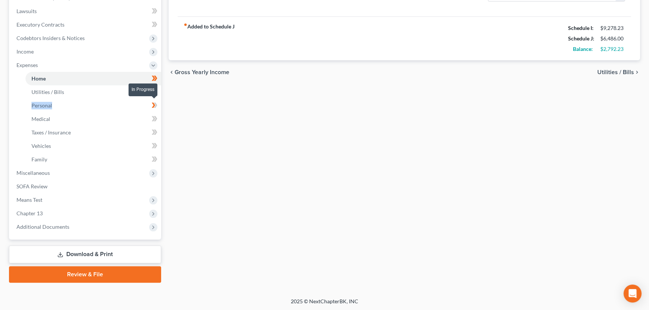
click at [157, 104] on span at bounding box center [154, 106] width 13 height 11
click at [157, 112] on link "Medical" at bounding box center [93, 118] width 136 height 13
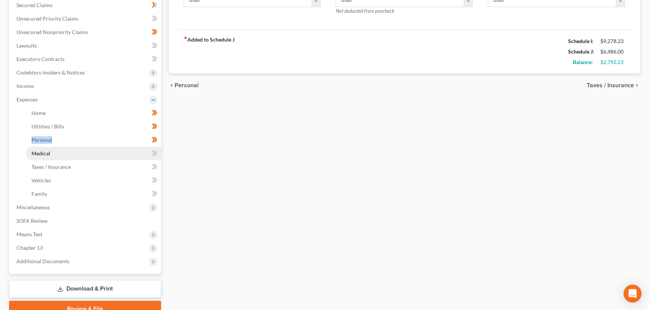
click at [157, 112] on ul "Case Dashboard Payments Invoices Payments Payments Credit Report Client Profile" at bounding box center [85, 93] width 151 height 350
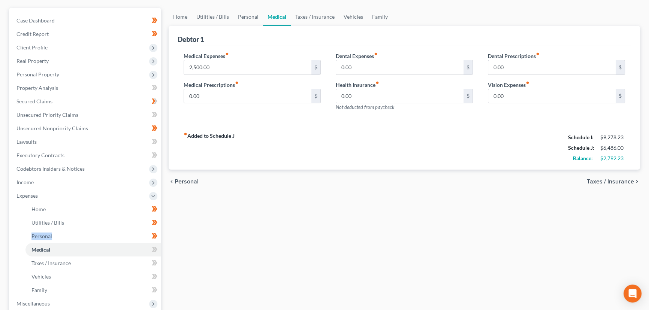
scroll to position [170, 0]
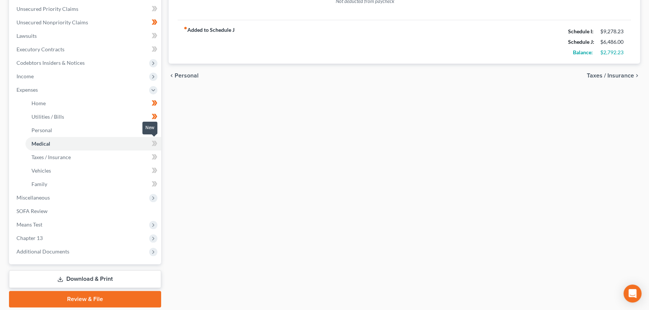
click at [154, 140] on icon at bounding box center [155, 143] width 6 height 9
click at [178, 163] on div "Home Utilities / Bills Personal Medical Taxes / Insurance Vehicles Family Debto…" at bounding box center [404, 105] width 479 height 406
click at [159, 156] on span at bounding box center [154, 157] width 13 height 11
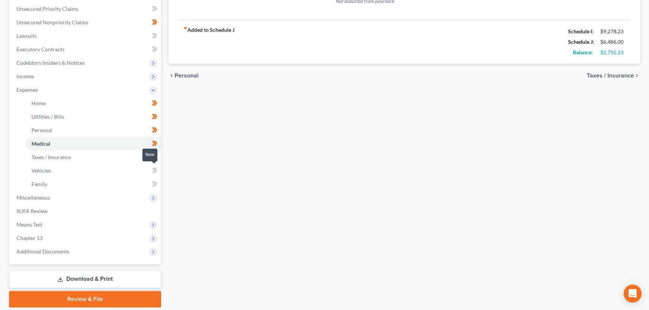
click at [158, 169] on span at bounding box center [154, 171] width 13 height 11
click at [149, 184] on span at bounding box center [154, 184] width 13 height 11
click at [26, 88] on span "Expenses" at bounding box center [26, 89] width 21 height 6
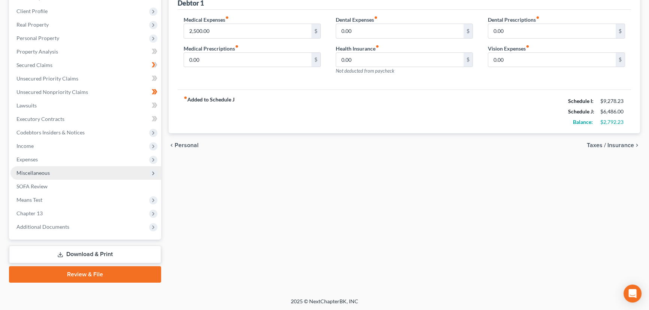
click at [44, 168] on span "Miscellaneous" at bounding box center [85, 172] width 151 height 13
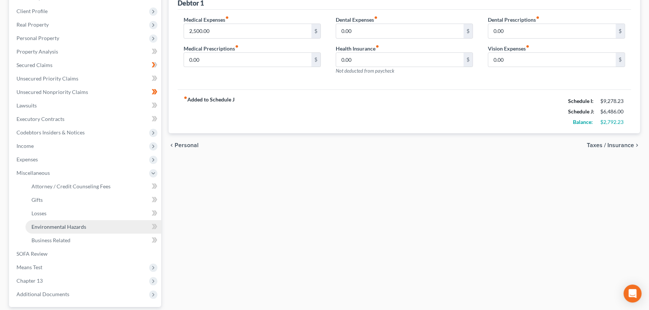
scroll to position [168, 0]
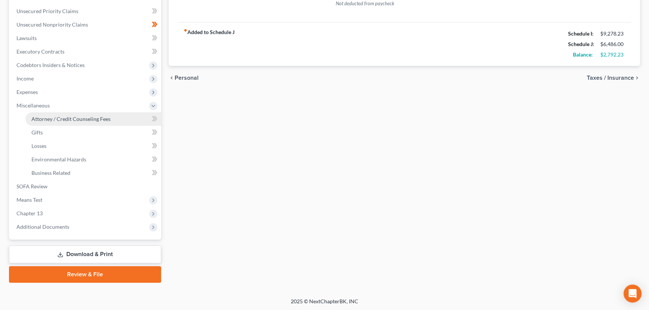
click at [70, 117] on span "Attorney / Credit Counseling Fees" at bounding box center [70, 119] width 79 height 6
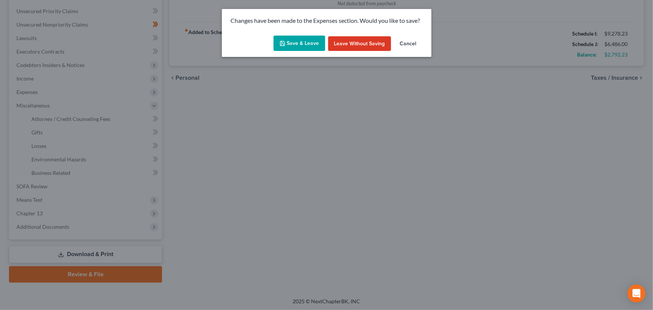
click at [293, 44] on button "Save & Leave" at bounding box center [300, 44] width 52 height 16
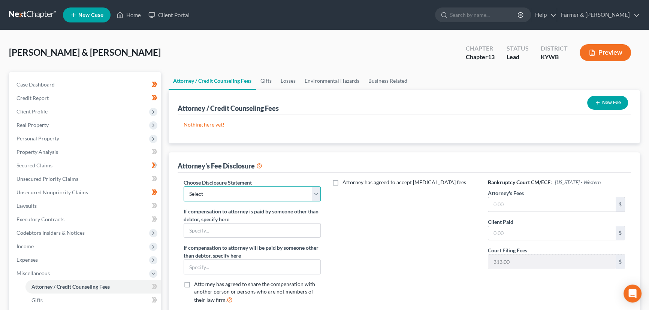
click at [233, 194] on select "Select Disclosure" at bounding box center [251, 193] width 137 height 15
select select "0"
click at [183, 186] on select "Select Disclosure" at bounding box center [251, 193] width 137 height 15
drag, startPoint x: 483, startPoint y: 195, endPoint x: 493, endPoint y: 203, distance: 12.6
click at [488, 199] on div "Bankruptcy Court CM/ECF: [US_STATE] - Western Attorney's Fees $ Client Paid $ C…" at bounding box center [556, 244] width 152 height 131
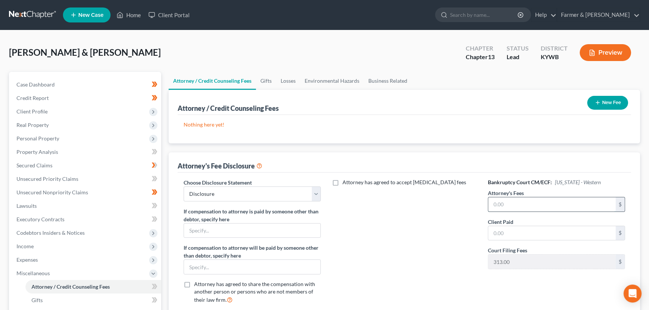
click at [493, 203] on input "text" at bounding box center [551, 204] width 127 height 14
type input "4,750.00"
click at [429, 236] on div "Attorney has agreed to accept [MEDICAL_DATA] fees" at bounding box center [404, 244] width 152 height 131
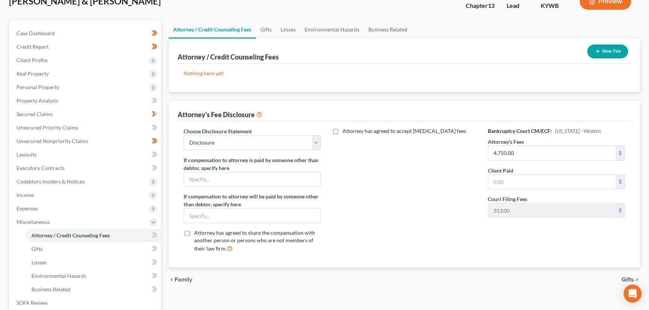
scroll to position [168, 0]
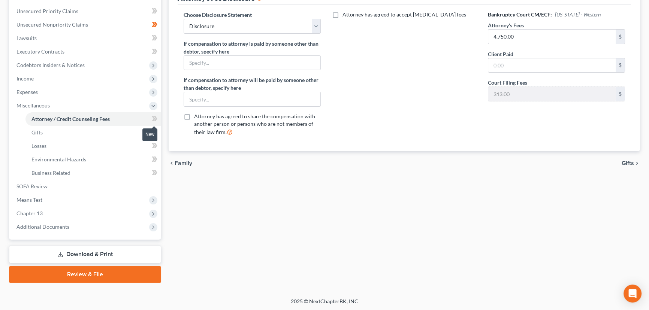
click at [153, 115] on icon at bounding box center [155, 118] width 6 height 9
click at [215, 215] on div "Attorney / Credit Counseling Fees Gifts Losses Environmental Hazards Business R…" at bounding box center [404, 93] width 479 height 379
click at [70, 109] on span "Miscellaneous" at bounding box center [85, 105] width 151 height 13
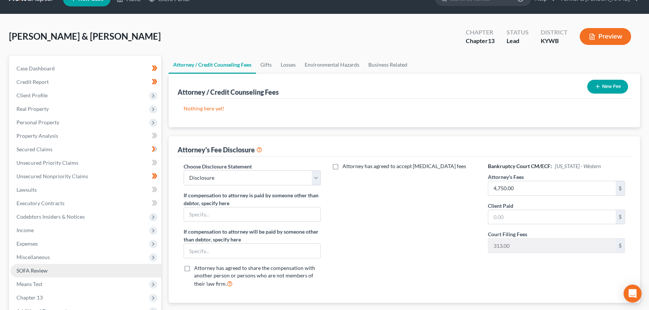
scroll to position [0, 0]
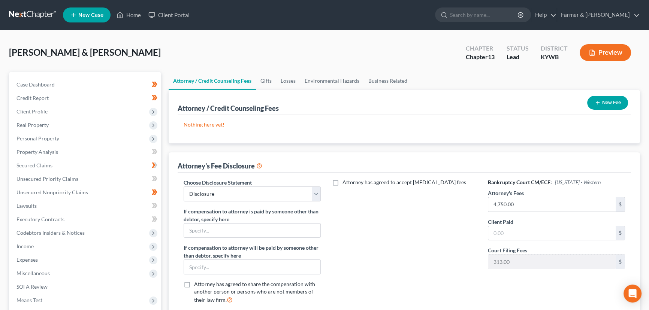
click at [202, 43] on div "[PERSON_NAME] & [PERSON_NAME] Upgraded Chapter Chapter 13 Status Lead District …" at bounding box center [324, 55] width 631 height 33
click at [43, 85] on span "Case Dashboard" at bounding box center [35, 84] width 38 height 6
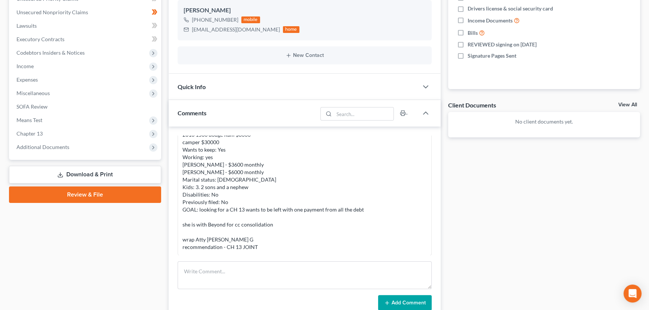
scroll to position [296, 0]
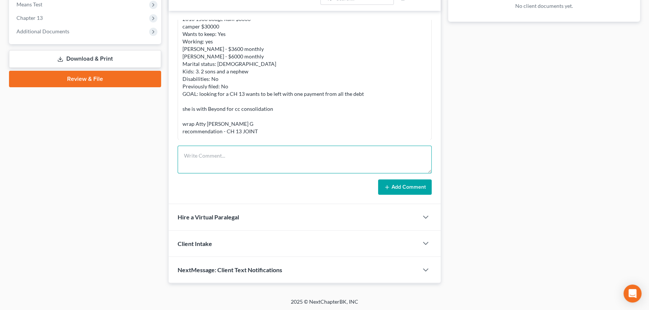
click at [202, 158] on textarea at bounding box center [304, 160] width 254 height 28
click at [260, 163] on textarea "Petition preparer notes:" at bounding box center [304, 160] width 254 height 28
paste textarea "⦁ Loremip, 0 dolorsitam, cons adipis. ⦁ Elit seddoe tempo; in utlab etdo mag al…"
type textarea "Loremips dolorsit ametc: ⦁ Adipisc, 0 elitseddoe, temp incidi. ⦁ Utla etdolo ma…"
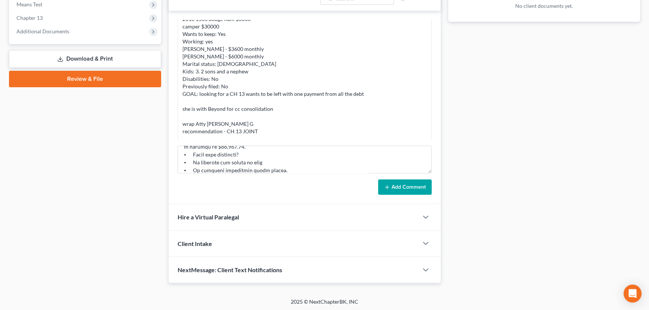
click at [400, 184] on button "Add Comment" at bounding box center [405, 187] width 54 height 16
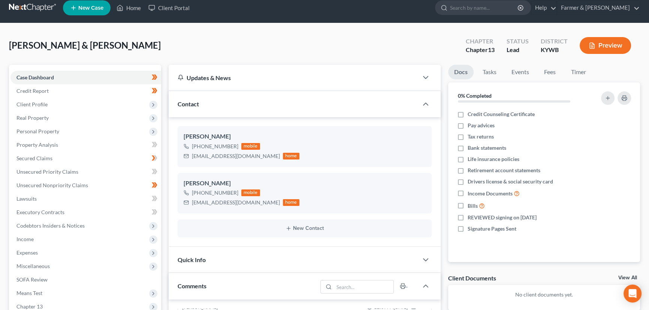
scroll to position [0, 0]
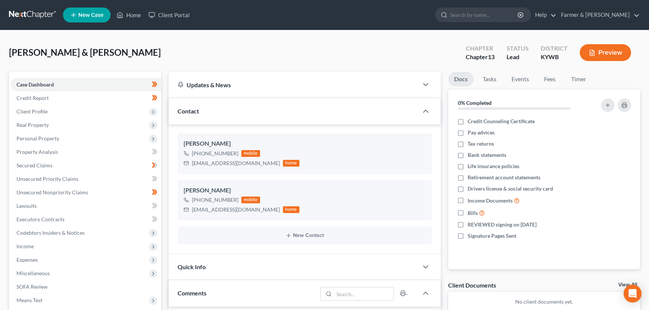
click at [133, 44] on div "[PERSON_NAME] & [PERSON_NAME] Upgraded Chapter Chapter 13 Status Lead District …" at bounding box center [324, 55] width 631 height 33
click at [164, 41] on div "[PERSON_NAME] & [PERSON_NAME] Upgraded Chapter Chapter 13 Status Lead District …" at bounding box center [324, 55] width 631 height 33
click at [157, 60] on div "[PERSON_NAME] & [PERSON_NAME] Upgraded Chapter Chapter 13 Status Lead District …" at bounding box center [324, 55] width 631 height 33
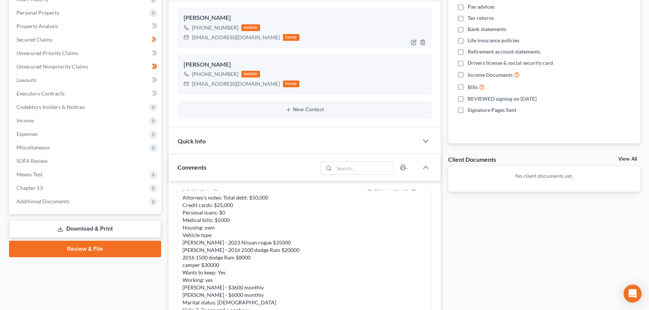
scroll to position [102, 0]
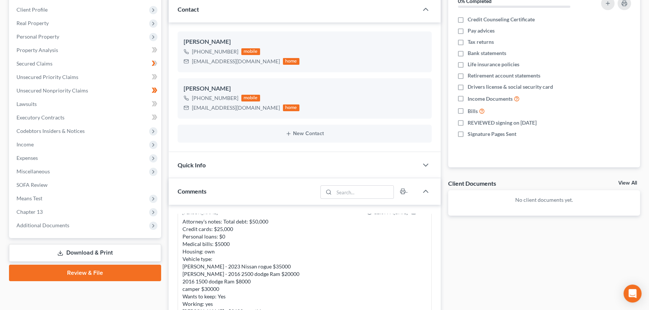
click at [167, 120] on div "Updates & News × Western [US_STATE]: Faster Filing Times! Updates have been mad…" at bounding box center [304, 223] width 279 height 507
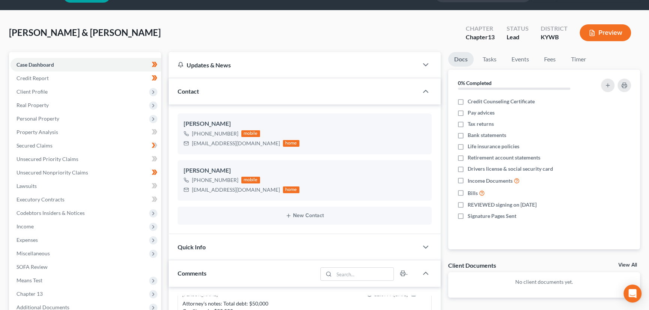
scroll to position [0, 0]
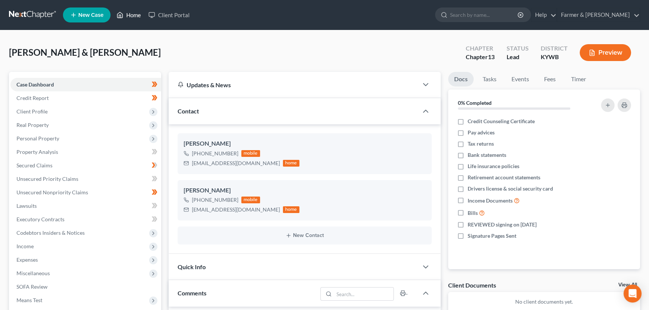
click at [130, 15] on link "Home" at bounding box center [129, 14] width 32 height 13
click at [31, 248] on span "Income" at bounding box center [24, 246] width 17 height 6
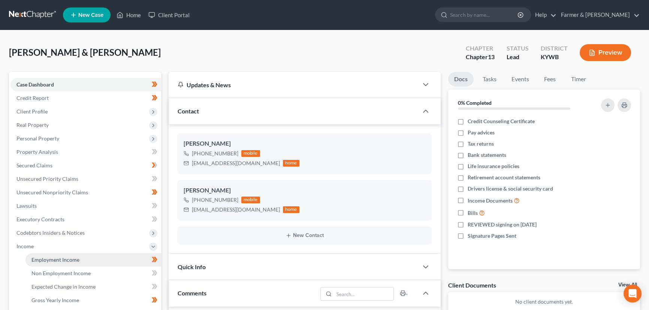
click at [60, 258] on span "Employment Income" at bounding box center [55, 259] width 48 height 6
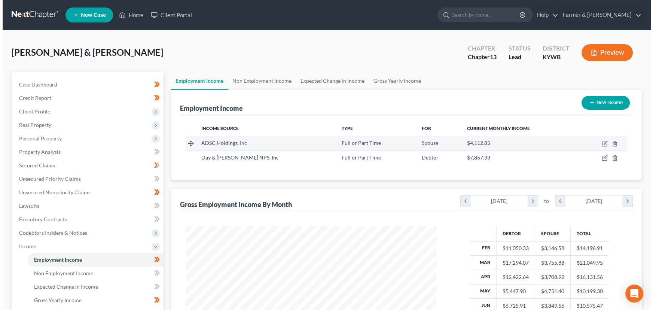
scroll to position [134, 266]
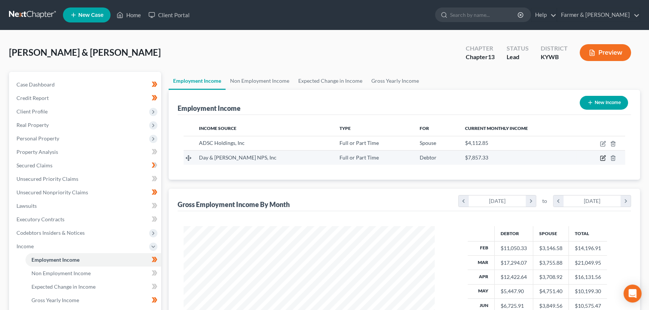
click at [602, 159] on icon "button" at bounding box center [602, 158] width 6 height 6
select select "0"
select select "39"
select select "3"
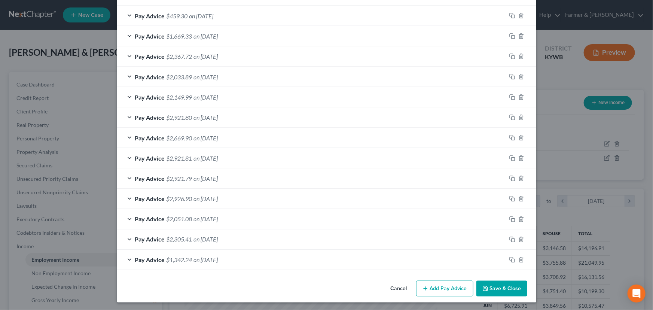
scroll to position [546, 0]
click at [207, 261] on span "on [DATE]" at bounding box center [206, 259] width 24 height 7
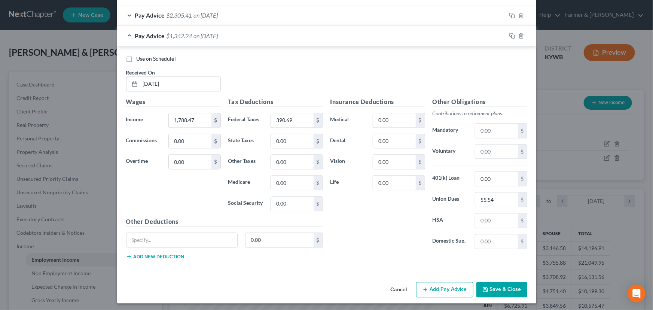
scroll to position [670, 0]
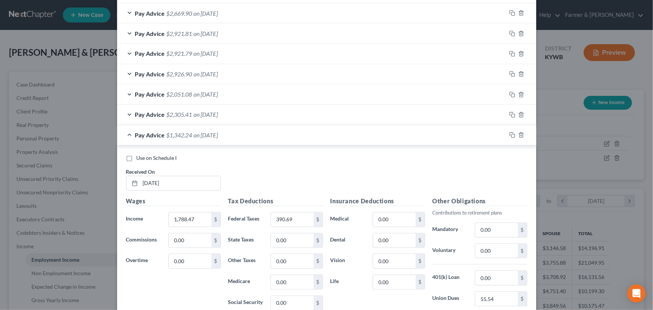
click at [206, 88] on div "Pay Advice $2,051.08 on [DATE]" at bounding box center [311, 95] width 389 height 20
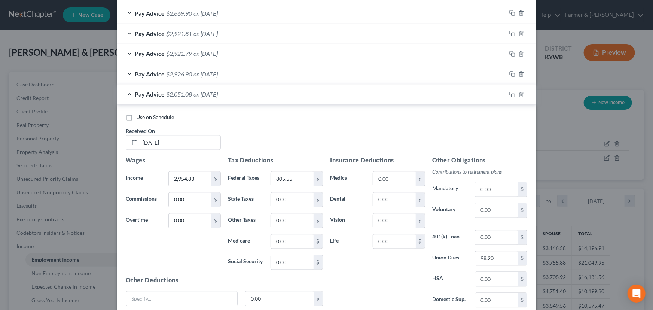
click at [206, 88] on div "Pay Advice $2,051.08 on [DATE]" at bounding box center [311, 95] width 389 height 20
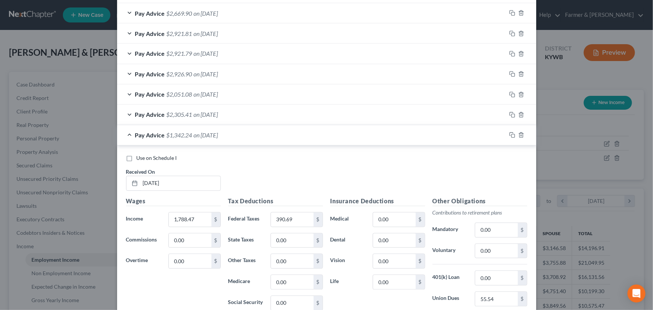
click at [208, 138] on div "Pay Advice $1,342.24 on [DATE]" at bounding box center [311, 135] width 389 height 20
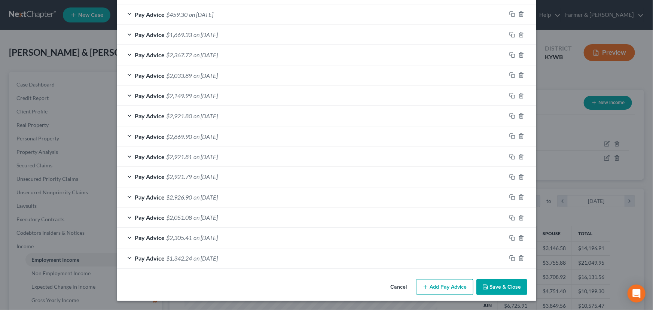
scroll to position [546, 0]
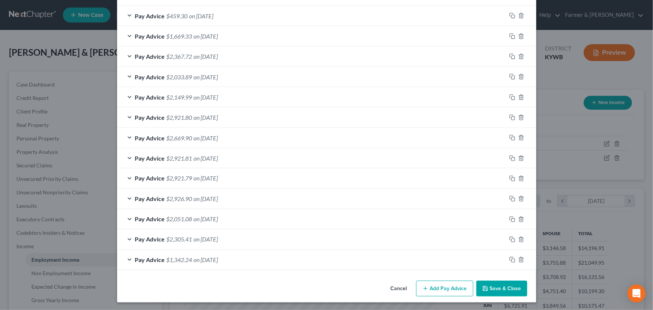
click at [197, 195] on span "on [DATE]" at bounding box center [206, 198] width 24 height 7
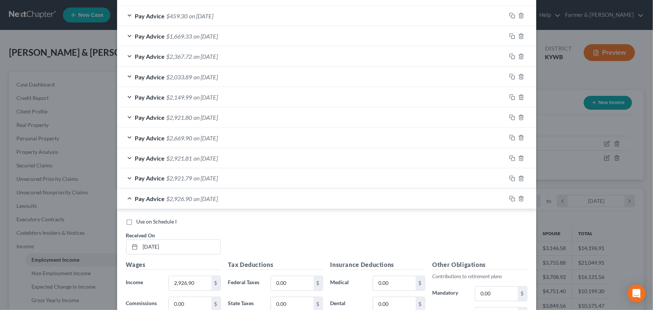
scroll to position [670, 0]
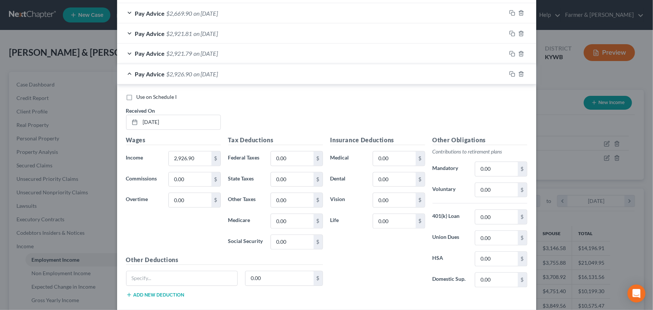
click at [202, 76] on div "Pay Advice $2,926.90 on [DATE]" at bounding box center [311, 74] width 389 height 20
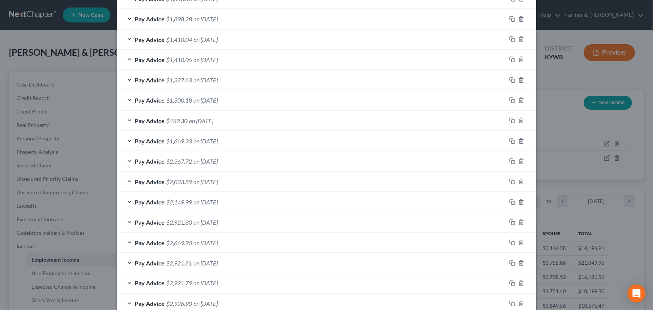
scroll to position [440, 0]
click at [218, 116] on div "Pay Advice $459.30 on [DATE]" at bounding box center [311, 121] width 389 height 20
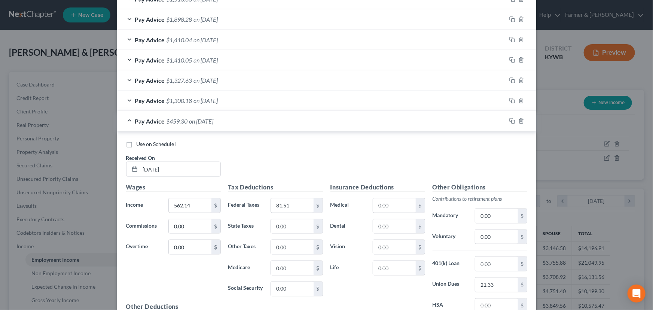
click at [218, 116] on div "Pay Advice $459.30 on [DATE]" at bounding box center [311, 121] width 389 height 20
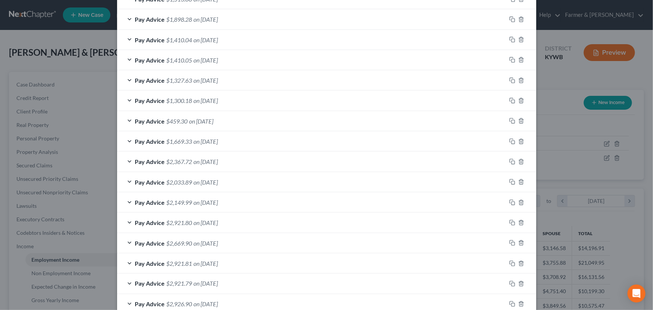
click at [210, 102] on span "on [DATE]" at bounding box center [206, 100] width 24 height 7
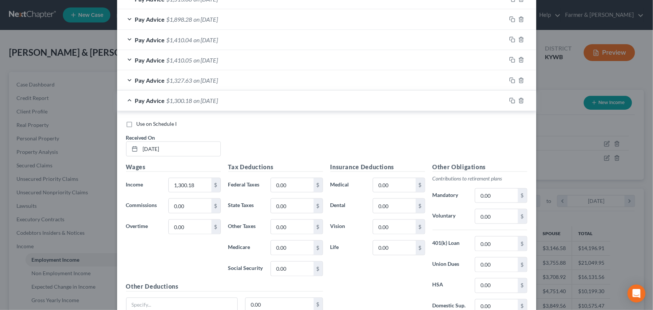
click at [198, 109] on div "Pay Advice $1,300.18 on [DATE]" at bounding box center [311, 101] width 389 height 20
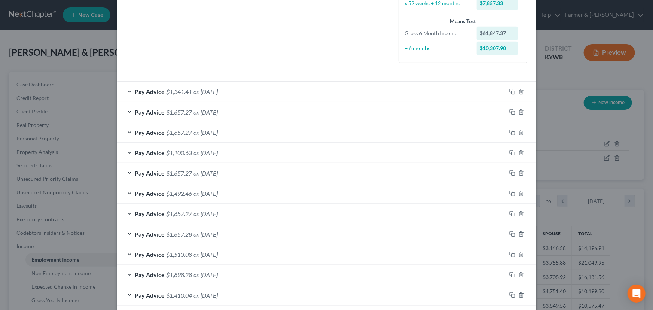
scroll to position [183, 0]
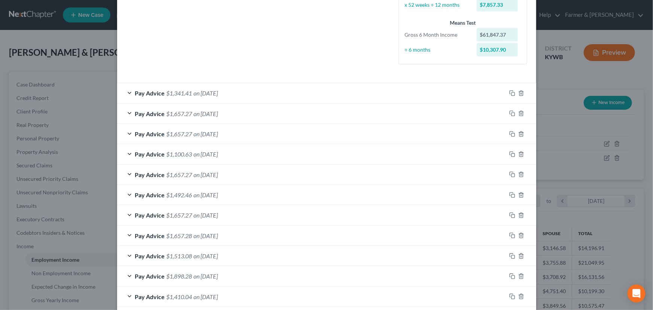
click at [212, 151] on span "on [DATE]" at bounding box center [206, 154] width 24 height 7
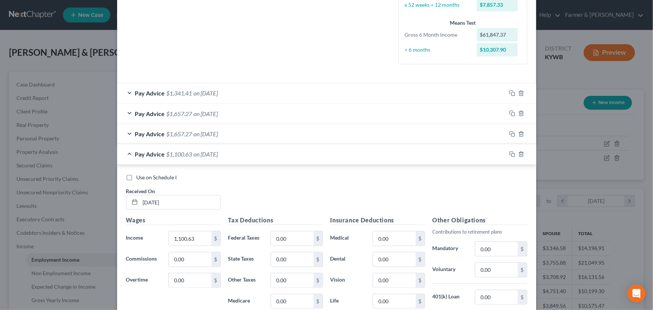
click at [212, 151] on span "on [DATE]" at bounding box center [206, 154] width 24 height 7
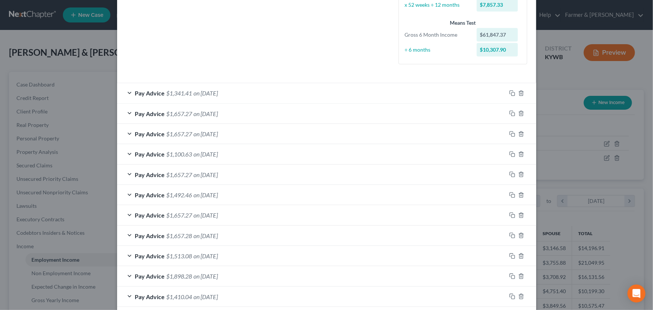
click at [218, 134] on span "on [DATE]" at bounding box center [206, 133] width 24 height 7
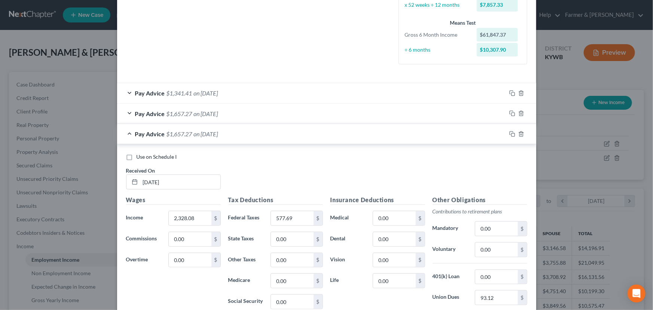
click at [218, 134] on span "on [DATE]" at bounding box center [206, 133] width 24 height 7
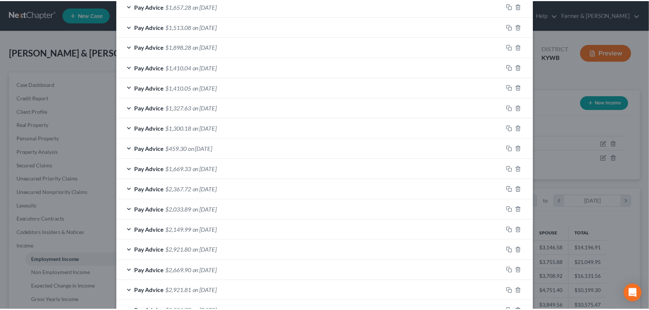
scroll to position [546, 0]
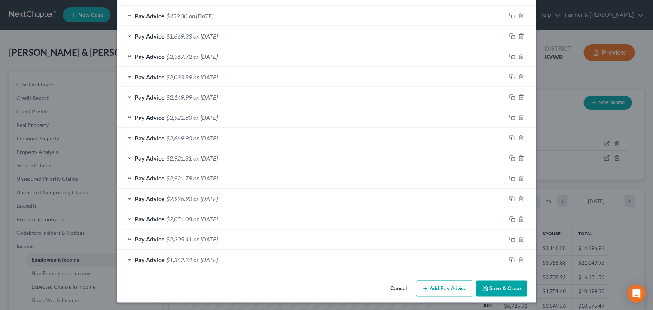
drag, startPoint x: 484, startPoint y: 290, endPoint x: 404, endPoint y: 255, distance: 86.7
click at [484, 290] on icon "button" at bounding box center [486, 289] width 6 height 6
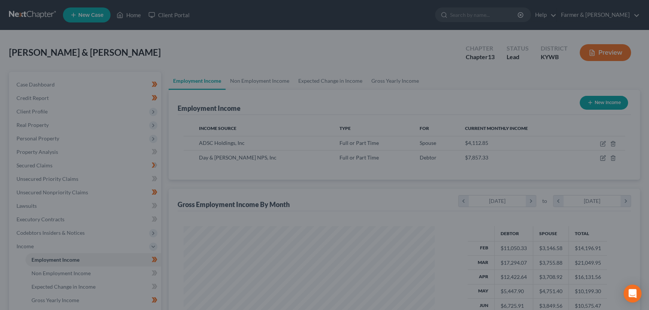
scroll to position [374305, 374173]
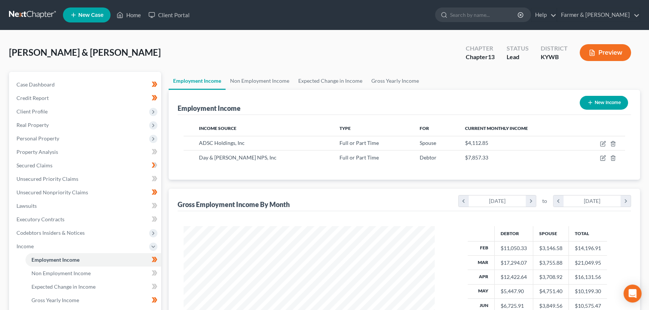
click at [227, 63] on div "[PERSON_NAME] & [PERSON_NAME] Upgraded Chapter Chapter 13 Status Lead District …" at bounding box center [324, 55] width 631 height 33
click at [130, 15] on link "Home" at bounding box center [129, 14] width 32 height 13
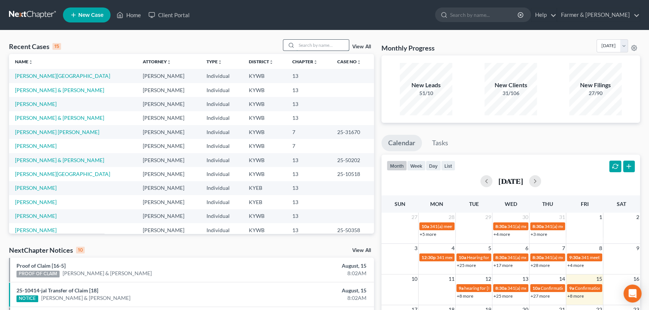
click at [318, 45] on input "search" at bounding box center [322, 45] width 52 height 11
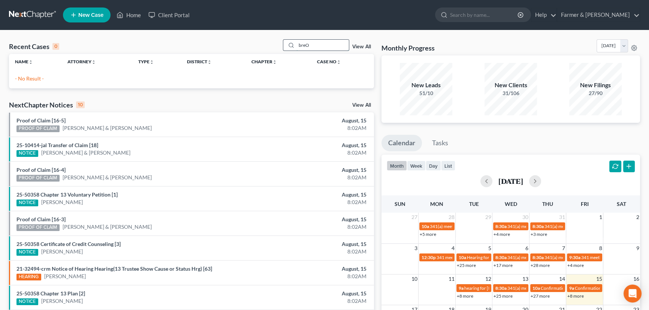
drag, startPoint x: 310, startPoint y: 43, endPoint x: 297, endPoint y: 43, distance: 13.1
click at [298, 43] on input "breO" at bounding box center [322, 45] width 52 height 11
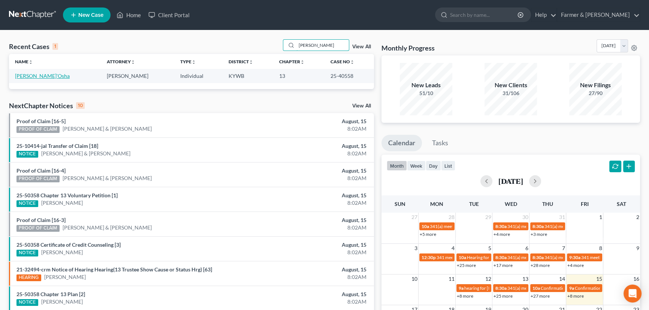
type input "[PERSON_NAME]"
click at [36, 78] on link "[PERSON_NAME]'Osha" at bounding box center [42, 76] width 55 height 6
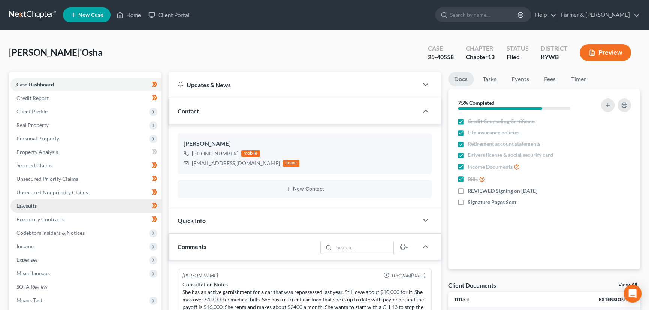
scroll to position [138, 0]
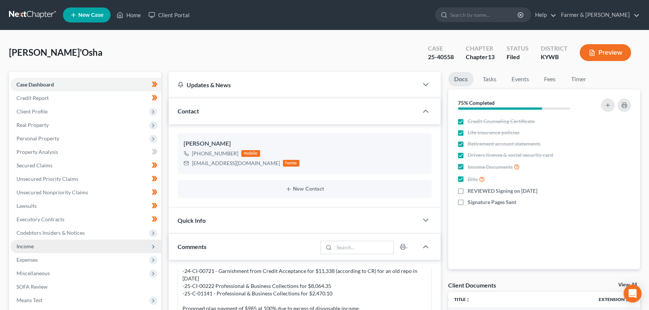
click at [36, 248] on span "Income" at bounding box center [85, 246] width 151 height 13
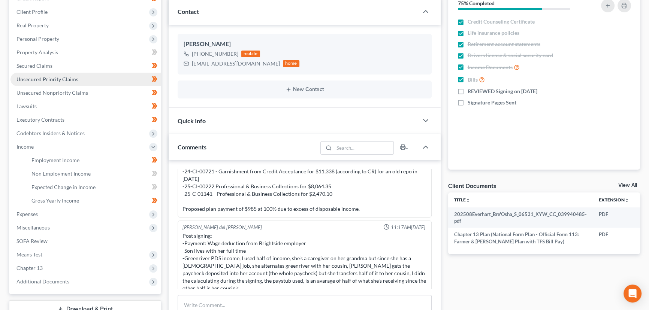
scroll to position [136, 0]
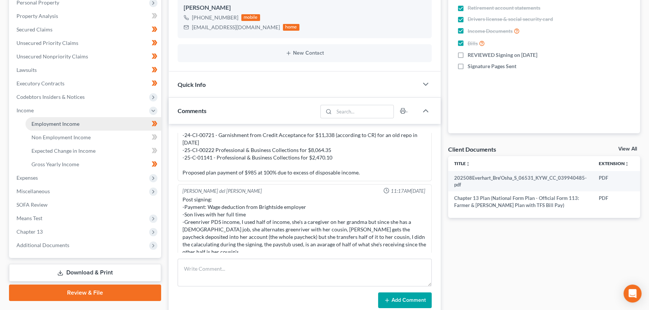
click at [76, 127] on link "Employment Income" at bounding box center [93, 123] width 136 height 13
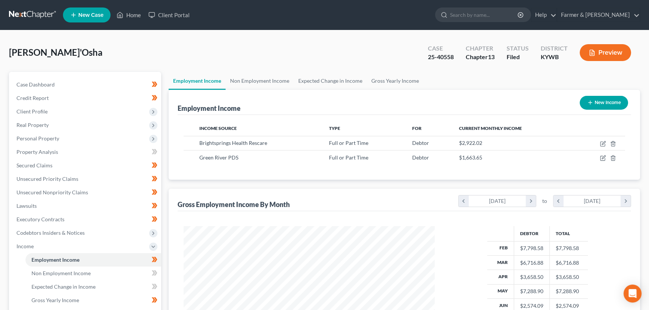
scroll to position [134, 266]
click at [217, 45] on div "[PERSON_NAME]'Osha Upgraded Case 25-40558 Chapter Chapter 13 Status Filed Distr…" at bounding box center [324, 55] width 631 height 33
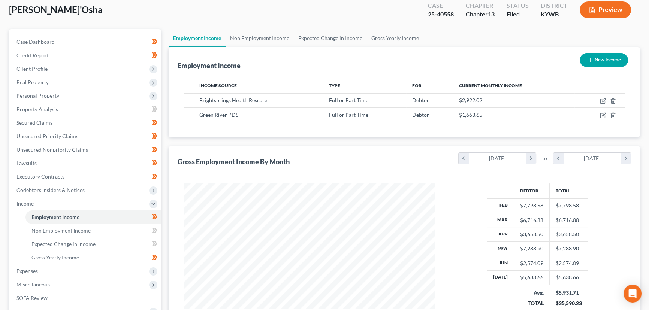
scroll to position [34, 0]
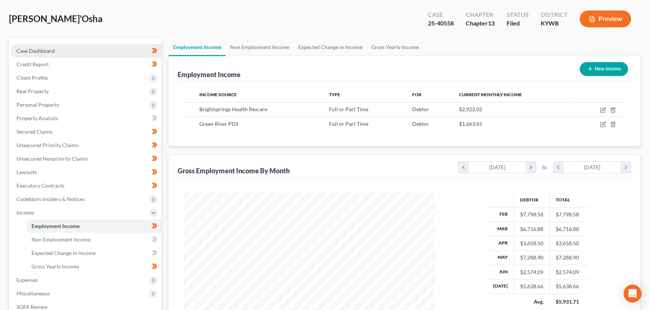
click at [50, 49] on span "Case Dashboard" at bounding box center [35, 51] width 38 height 6
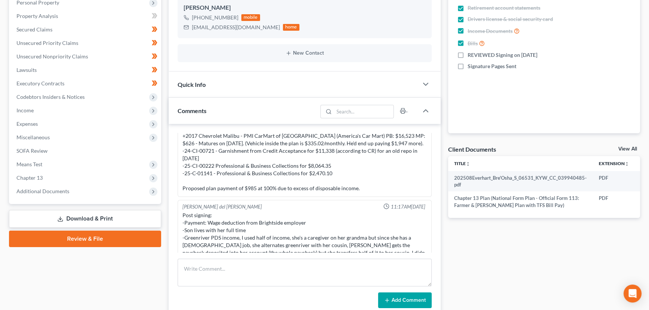
scroll to position [138, 0]
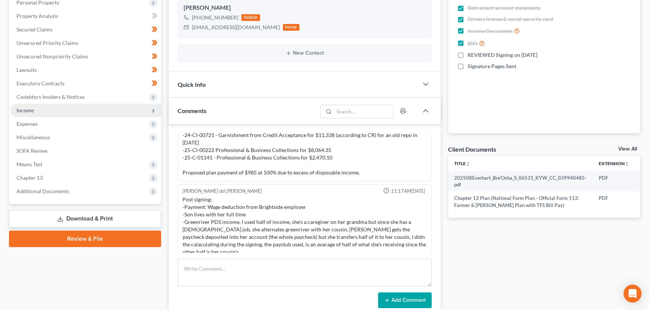
click at [55, 112] on span "Income" at bounding box center [85, 110] width 151 height 13
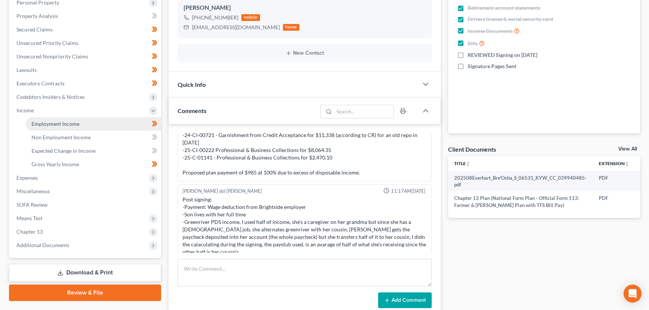
click at [60, 121] on span "Employment Income" at bounding box center [55, 124] width 48 height 6
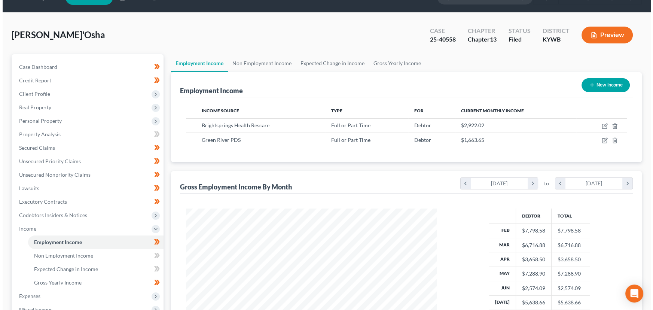
scroll to position [134, 266]
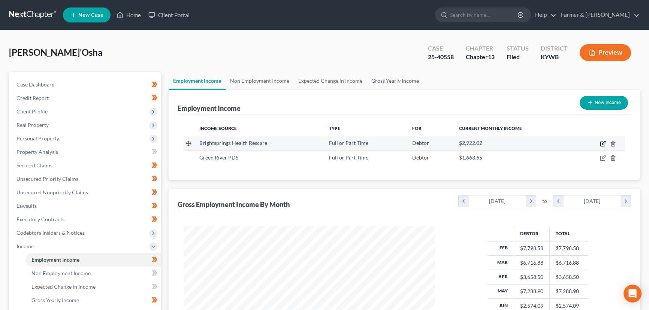
click at [602, 143] on icon "button" at bounding box center [602, 144] width 6 height 6
select select "0"
select select "18"
select select "1"
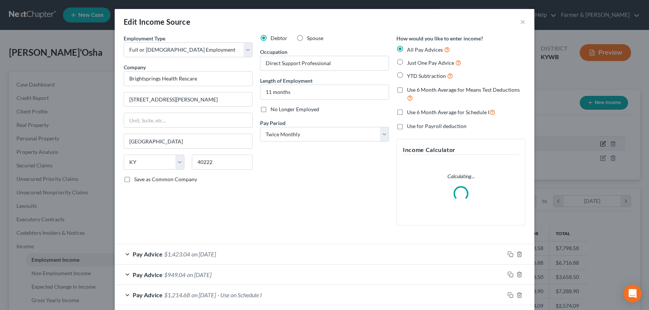
scroll to position [134, 268]
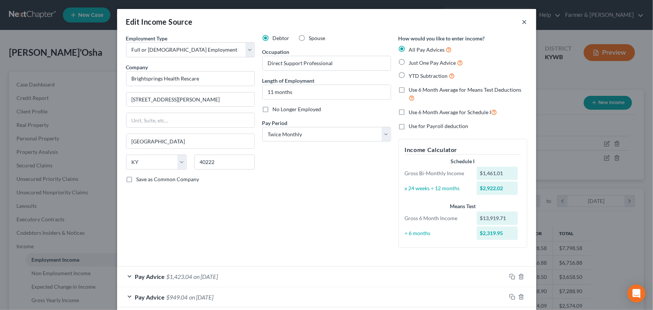
click at [522, 23] on button "×" at bounding box center [524, 21] width 5 height 9
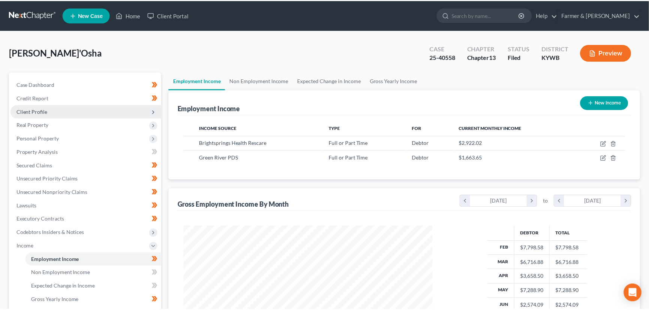
scroll to position [374305, 374173]
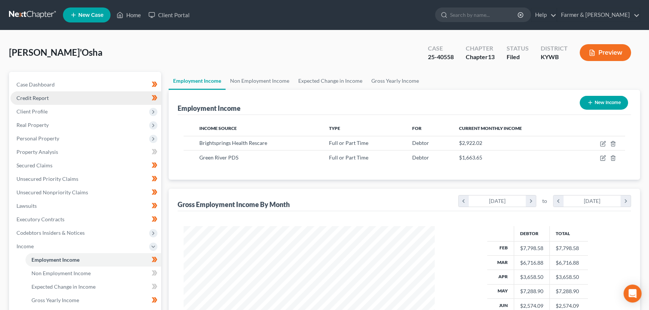
click at [46, 98] on span "Credit Report" at bounding box center [32, 98] width 32 height 6
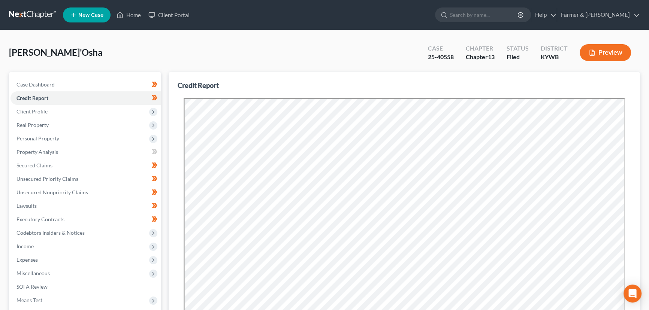
click at [269, 81] on div "Credit Report" at bounding box center [403, 82] width 453 height 20
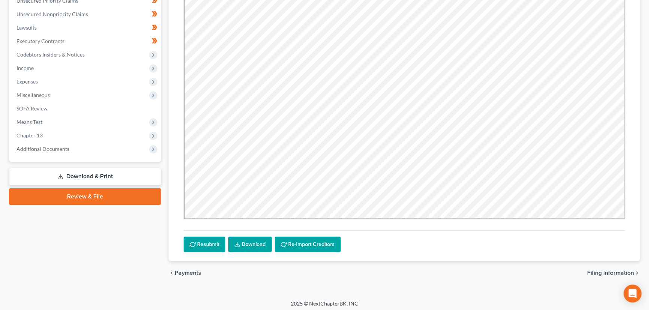
scroll to position [180, 0]
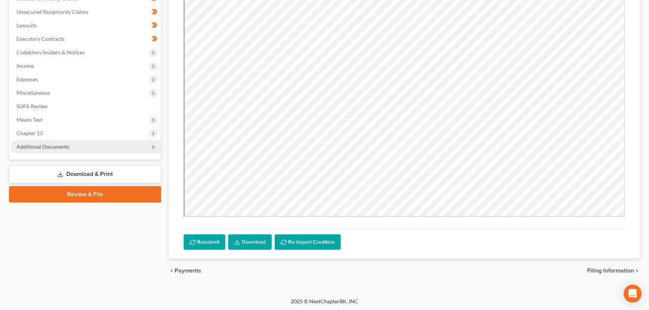
click at [52, 147] on span "Additional Documents" at bounding box center [42, 146] width 53 height 6
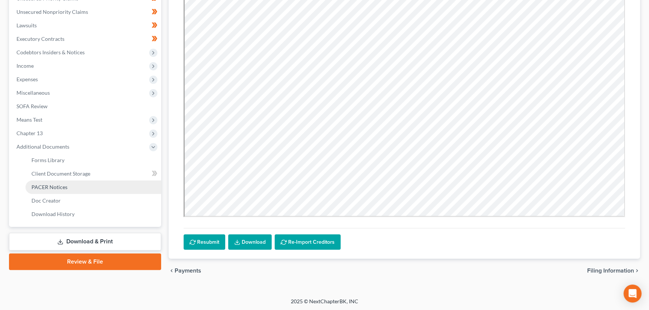
click at [66, 184] on span "PACER Notices" at bounding box center [49, 187] width 36 height 6
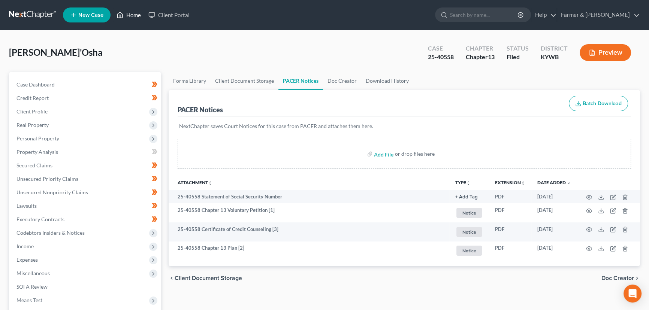
click at [128, 19] on link "Home" at bounding box center [129, 14] width 32 height 13
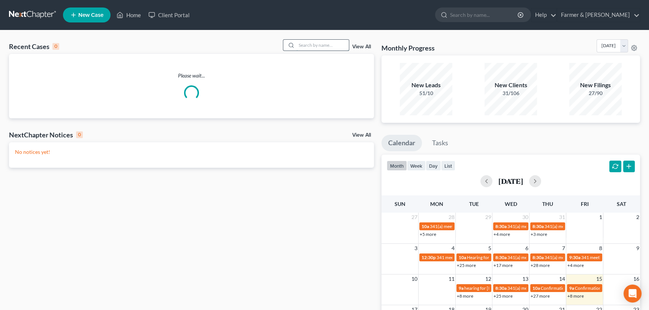
click at [308, 45] on input "search" at bounding box center [322, 45] width 52 height 11
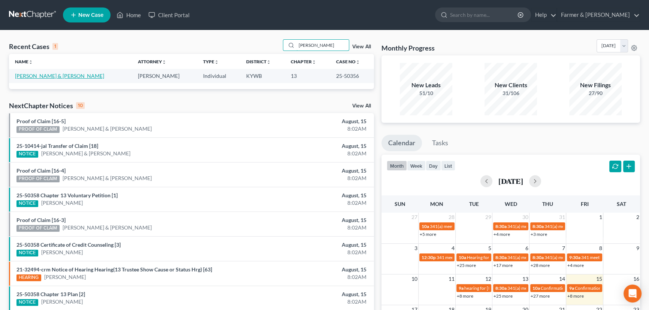
type input "[PERSON_NAME]"
click at [39, 78] on link "[PERSON_NAME] & [PERSON_NAME]" at bounding box center [59, 76] width 89 height 6
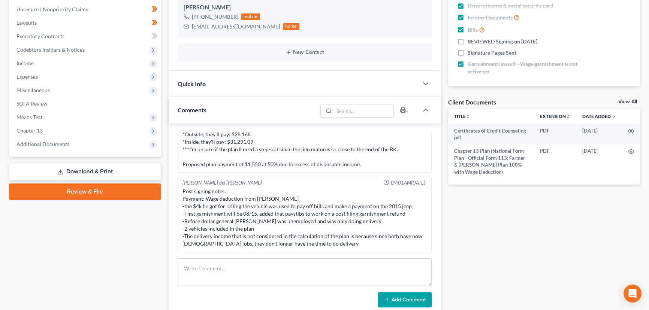
scroll to position [160, 0]
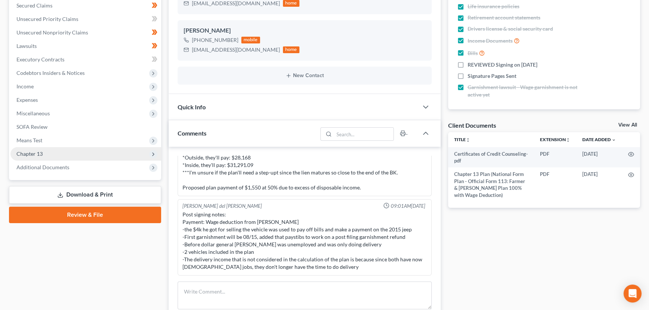
click at [58, 157] on span "Chapter 13" at bounding box center [85, 153] width 151 height 13
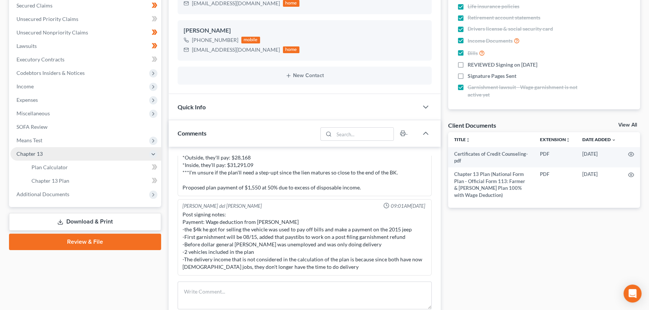
click at [41, 155] on span "Chapter 13" at bounding box center [29, 154] width 26 height 6
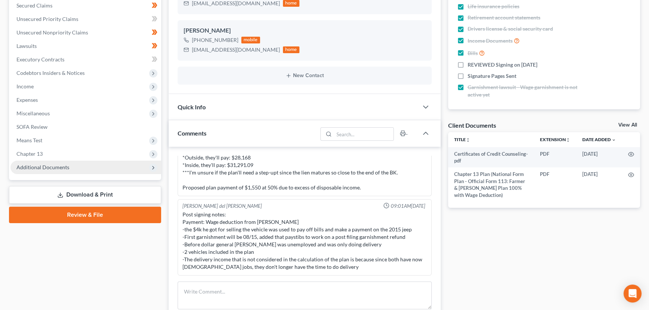
click at [49, 164] on span "Additional Documents" at bounding box center [42, 167] width 53 height 6
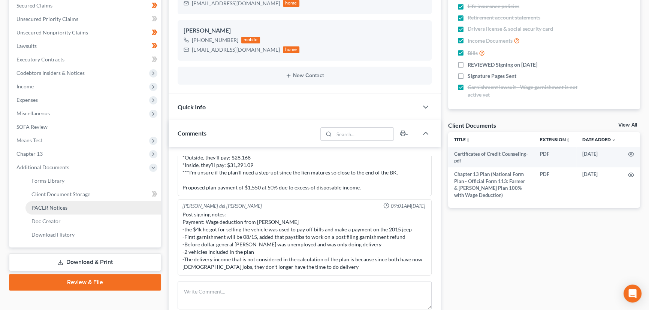
click at [61, 205] on span "PACER Notices" at bounding box center [49, 207] width 36 height 6
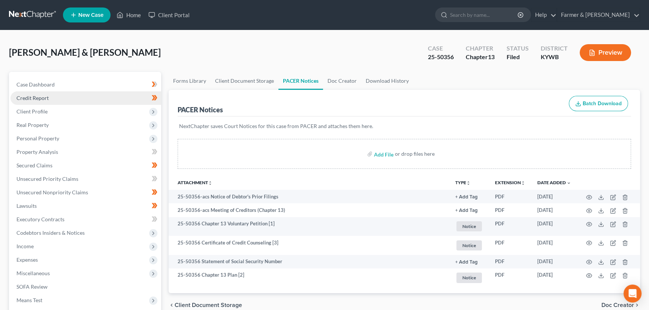
click at [88, 99] on link "Credit Report" at bounding box center [85, 97] width 151 height 13
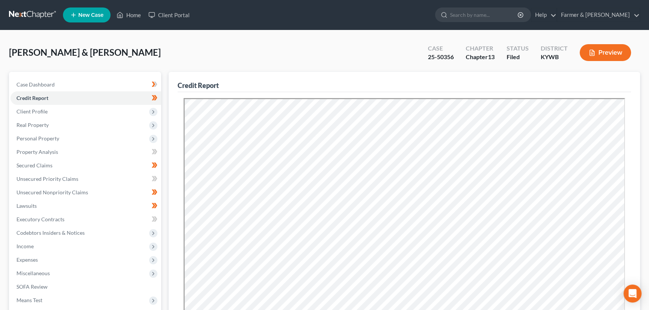
click at [202, 39] on div "[PERSON_NAME] & [PERSON_NAME] Upgraded Case 25-50356 Chapter Chapter 13 Status …" at bounding box center [324, 55] width 631 height 33
click at [202, 42] on div "[PERSON_NAME] & [PERSON_NAME] Upgraded Case 25-50356 Chapter Chapter 13 Status …" at bounding box center [324, 55] width 631 height 33
click at [165, 51] on div "[PERSON_NAME] & [PERSON_NAME] Upgraded Case 25-50356 Chapter Chapter 13 Status …" at bounding box center [324, 55] width 631 height 33
click at [158, 61] on div "[PERSON_NAME] & [PERSON_NAME] Upgraded Case 25-50356 Chapter Chapter 13 Status …" at bounding box center [324, 55] width 631 height 33
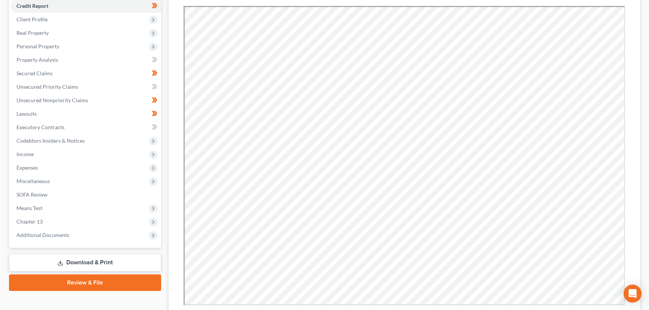
scroll to position [102, 0]
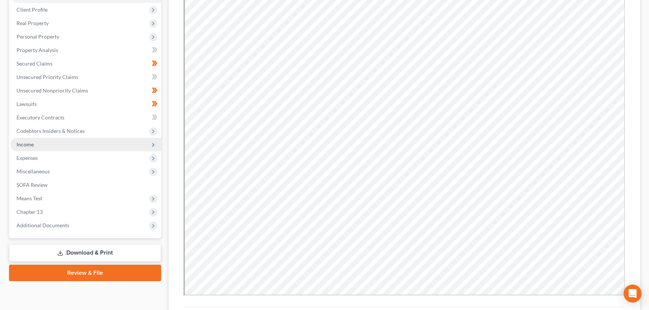
click at [30, 142] on span "Income" at bounding box center [24, 144] width 17 height 6
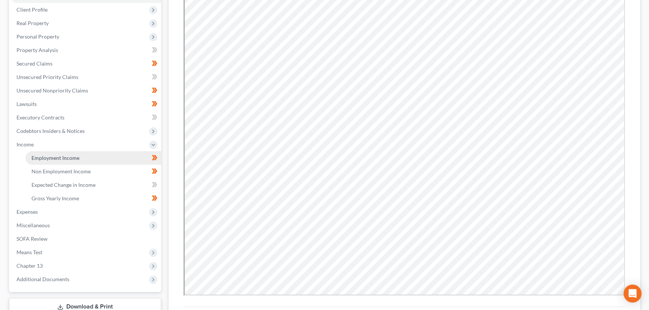
click at [52, 159] on span "Employment Income" at bounding box center [55, 158] width 48 height 6
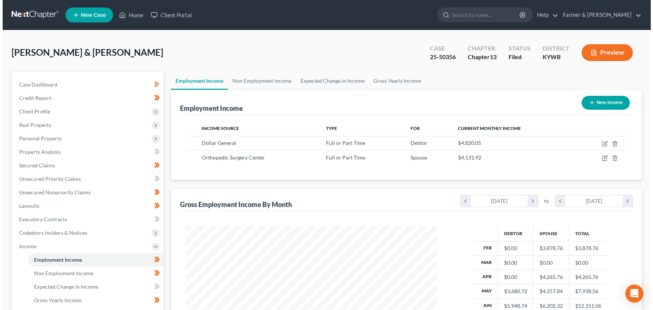
scroll to position [134, 266]
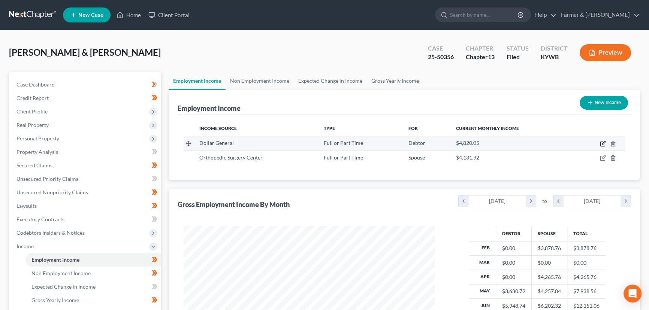
click at [601, 143] on icon "button" at bounding box center [602, 144] width 6 height 6
select select "0"
select select "44"
select select "3"
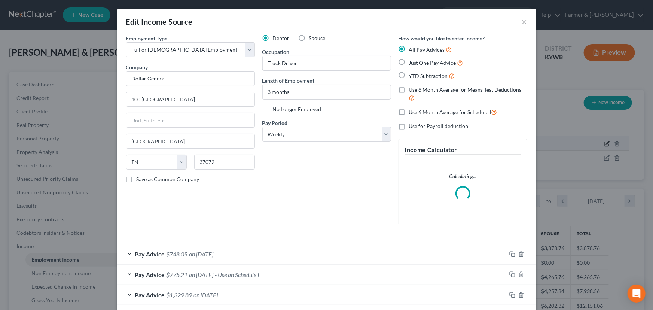
scroll to position [134, 268]
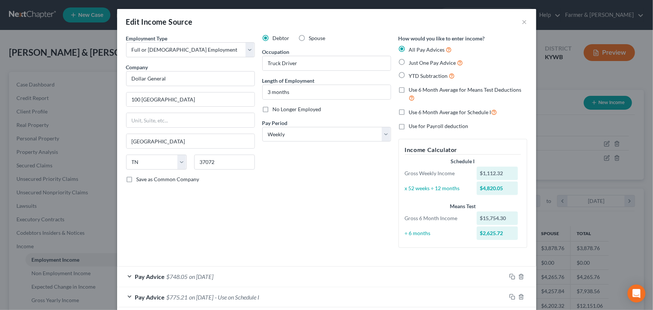
click at [295, 195] on div "Debtor Spouse Occupation Truck Driver Length of Employment 3 months No Longer E…" at bounding box center [327, 143] width 136 height 219
click at [314, 218] on div "Debtor Spouse Occupation Truck Driver Length of Employment 3 months No Longer E…" at bounding box center [327, 143] width 136 height 219
click at [223, 227] on div "Employment Type * Select Full or [DEMOGRAPHIC_DATA] Employment Self Employment …" at bounding box center [190, 143] width 136 height 219
click at [321, 177] on div "Debtor Spouse Occupation Truck Driver Length of Employment 3 months No Longer E…" at bounding box center [327, 143] width 136 height 219
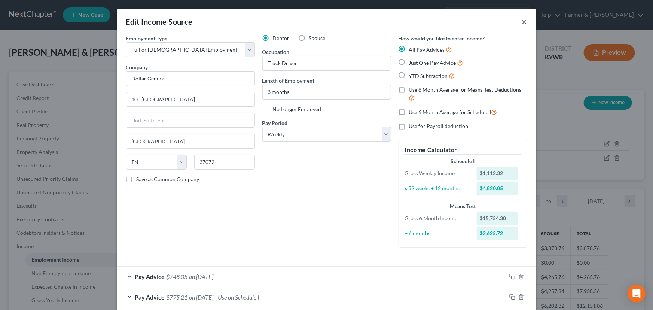
click at [522, 21] on button "×" at bounding box center [524, 21] width 5 height 9
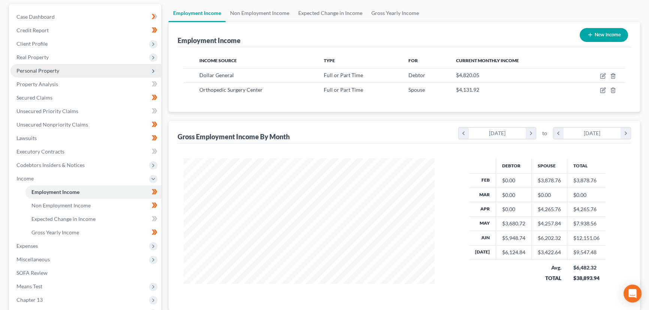
scroll to position [154, 0]
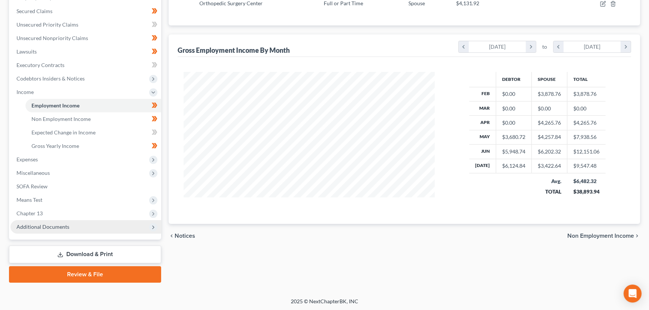
click at [59, 229] on span "Additional Documents" at bounding box center [85, 226] width 151 height 13
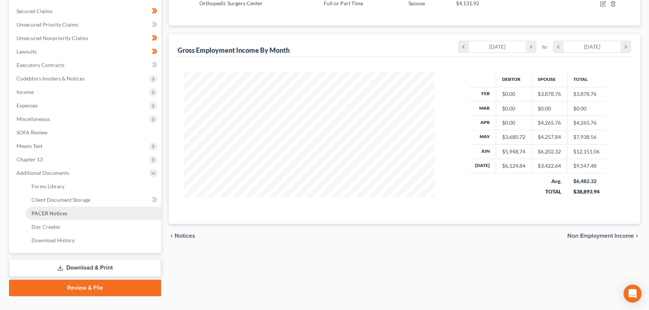
click at [64, 214] on span "PACER Notices" at bounding box center [49, 213] width 36 height 6
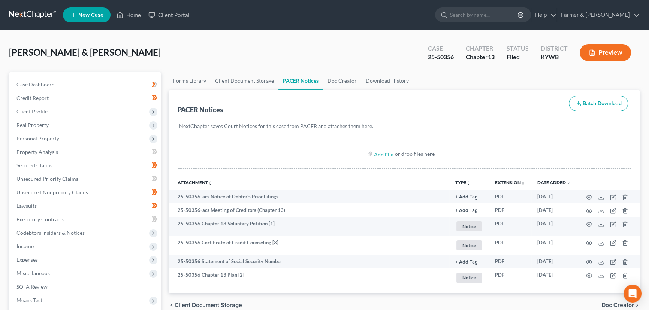
click at [180, 48] on div "[PERSON_NAME] & [PERSON_NAME] Upgraded Case 25-50356 Chapter Chapter 13 Status …" at bounding box center [324, 55] width 631 height 33
click at [85, 88] on link "Case Dashboard" at bounding box center [85, 84] width 151 height 13
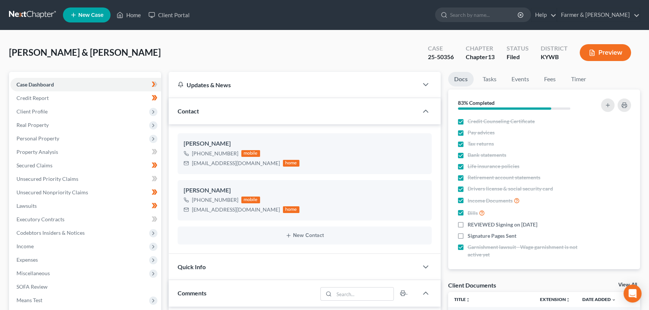
scroll to position [258, 0]
drag, startPoint x: 192, startPoint y: 164, endPoint x: 246, endPoint y: 165, distance: 54.3
click at [246, 165] on div "[EMAIL_ADDRESS][DOMAIN_NAME] home" at bounding box center [241, 163] width 116 height 10
copy div "[EMAIL_ADDRESS][DOMAIN_NAME]"
click at [188, 45] on div "[PERSON_NAME] & [PERSON_NAME] Upgraded Case 25-50356 Chapter Chapter 13 Status …" at bounding box center [324, 55] width 631 height 33
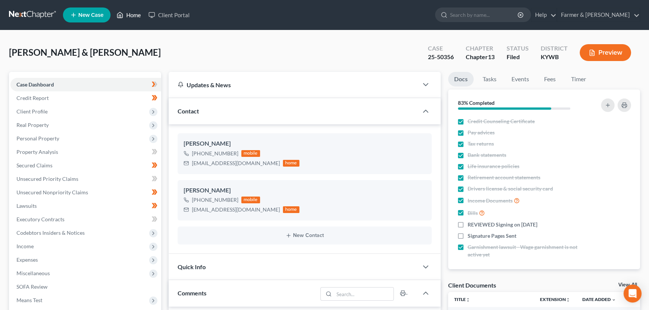
drag, startPoint x: 130, startPoint y: 19, endPoint x: 9, endPoint y: 120, distance: 158.4
click at [131, 19] on link "Home" at bounding box center [129, 14] width 32 height 13
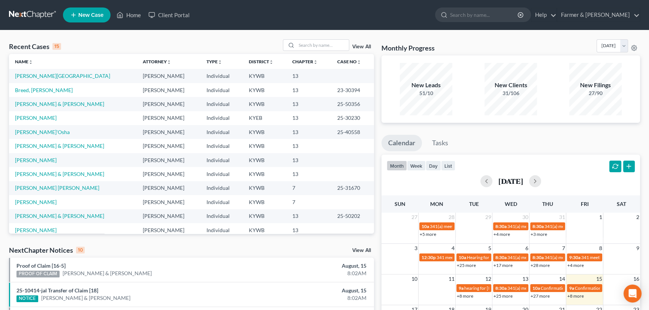
click at [205, 41] on div "Recent Cases 15 View All" at bounding box center [191, 46] width 365 height 15
click at [203, 42] on div "Recent Cases 15 View All" at bounding box center [191, 46] width 365 height 15
drag, startPoint x: 203, startPoint y: 42, endPoint x: 191, endPoint y: 35, distance: 13.4
click at [191, 35] on div "Recent Cases 15 View All Name unfold_more expand_more expand_less Attorney unfo…" at bounding box center [324, 277] width 649 height 495
click at [300, 50] on input "search" at bounding box center [322, 45] width 52 height 11
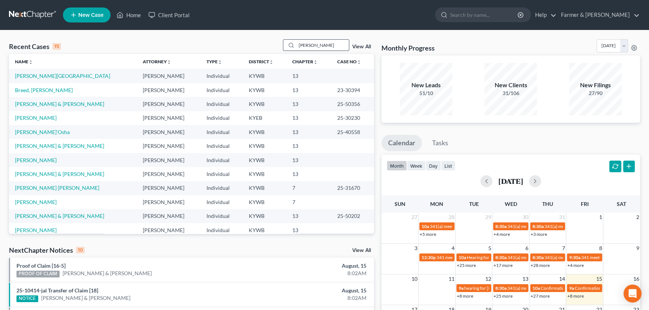
type input "[PERSON_NAME]"
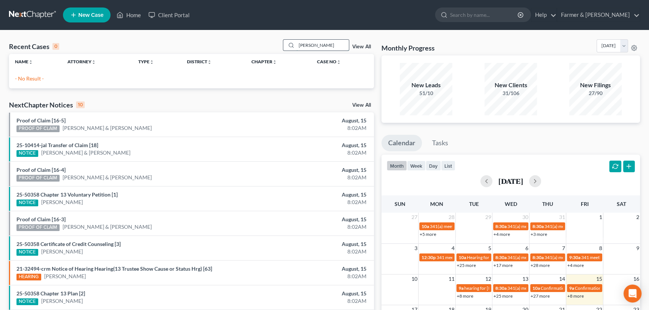
drag, startPoint x: 339, startPoint y: 45, endPoint x: 288, endPoint y: 49, distance: 50.7
click at [288, 49] on div "[PERSON_NAME]" at bounding box center [316, 45] width 67 height 12
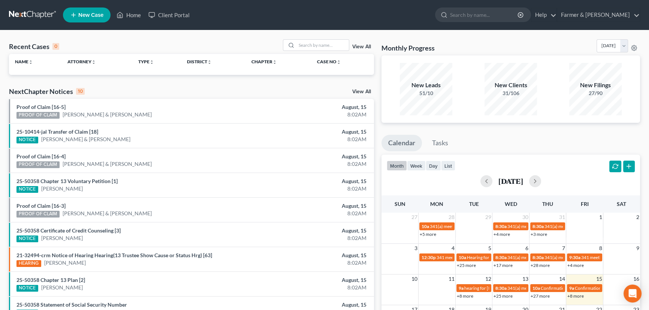
click at [83, 15] on span "New Case" at bounding box center [90, 15] width 25 height 6
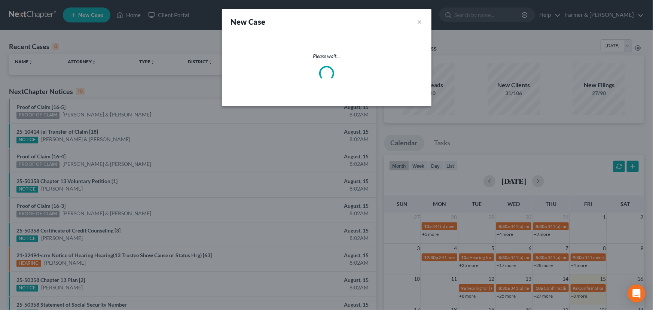
select select "33"
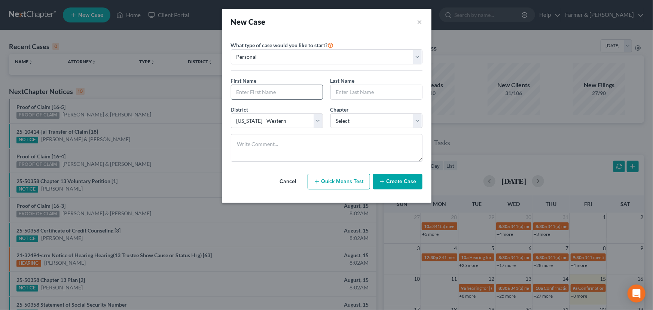
click at [285, 96] on input "text" at bounding box center [276, 92] width 91 height 14
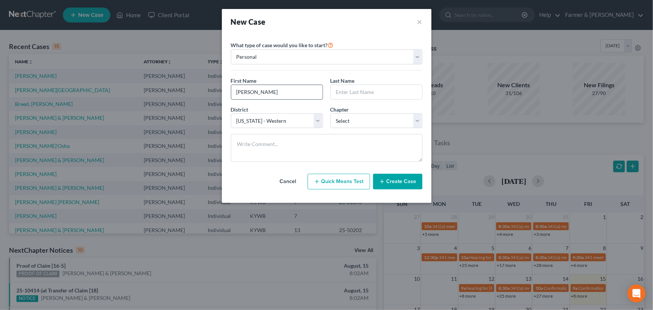
type input "[PERSON_NAME]"
type input "Rapier"
click at [365, 121] on select "Select 7 11 12 13" at bounding box center [377, 120] width 92 height 15
select select "3"
click at [331, 113] on select "Select 7 11 12 13" at bounding box center [377, 120] width 92 height 15
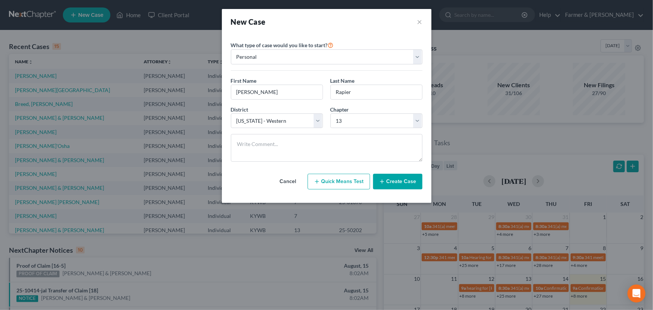
click at [403, 179] on button "Create Case" at bounding box center [397, 182] width 49 height 16
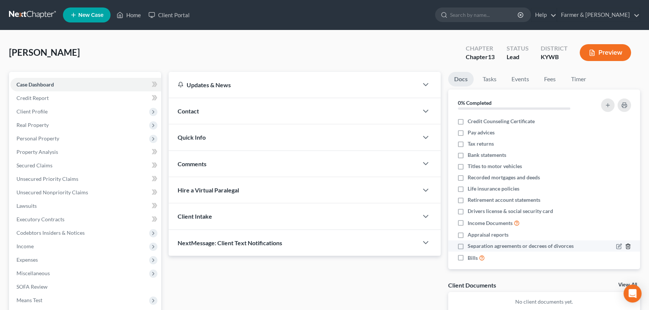
click at [625, 245] on icon "button" at bounding box center [628, 246] width 6 height 6
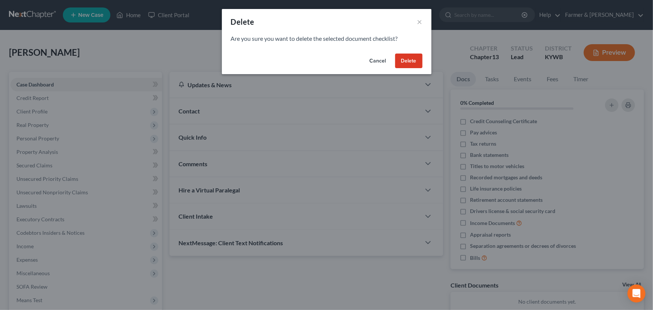
click at [410, 64] on button "Delete" at bounding box center [408, 61] width 27 height 15
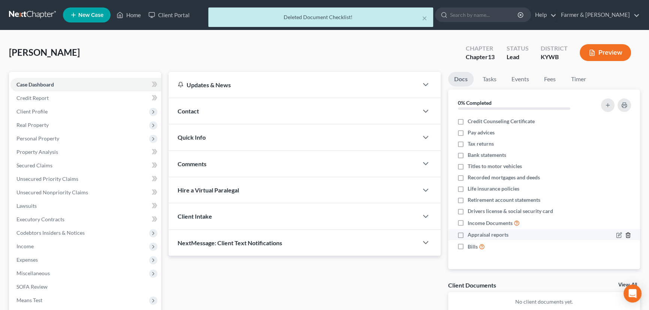
click at [627, 234] on icon "button" at bounding box center [628, 235] width 6 height 6
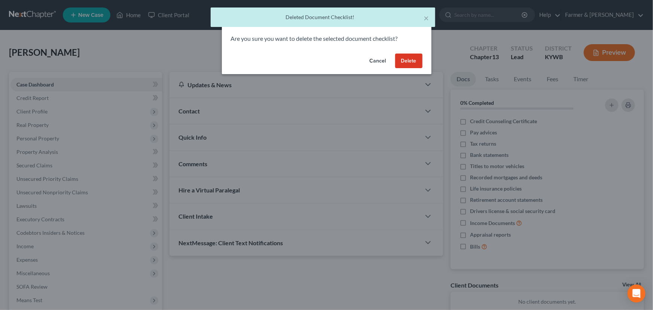
click at [415, 64] on button "Delete" at bounding box center [408, 61] width 27 height 15
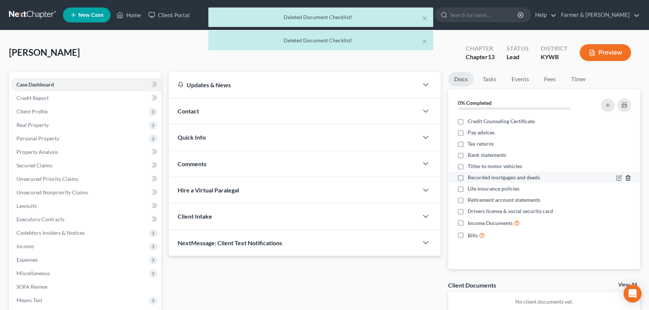
click at [628, 180] on icon "button" at bounding box center [627, 178] width 3 height 5
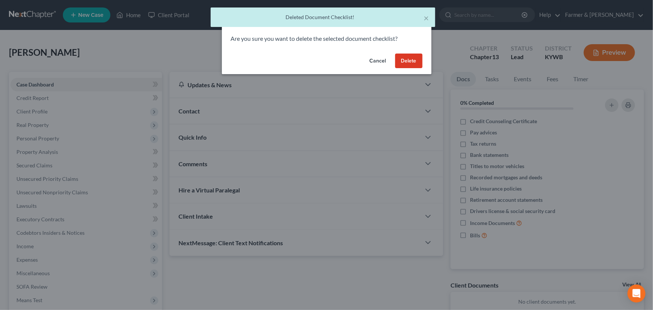
click at [414, 65] on button "Delete" at bounding box center [408, 61] width 27 height 15
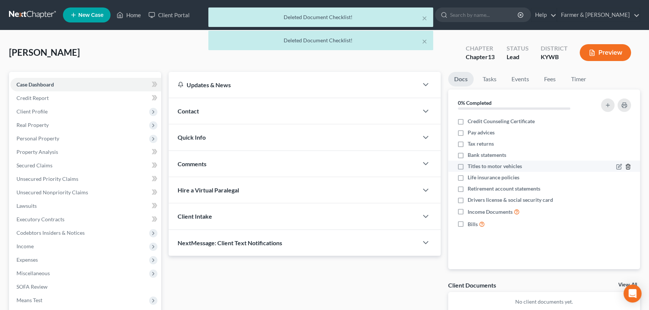
click at [630, 164] on icon "button" at bounding box center [628, 167] width 6 height 6
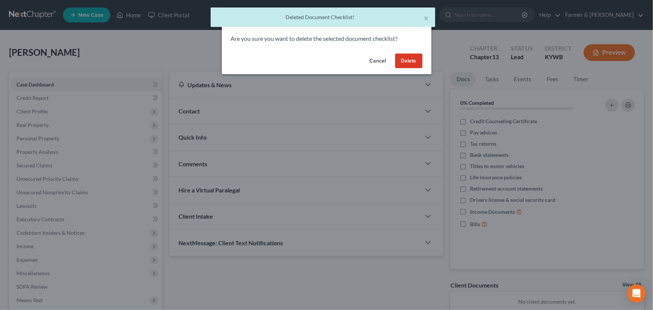
click at [400, 54] on button "Delete" at bounding box center [408, 61] width 27 height 15
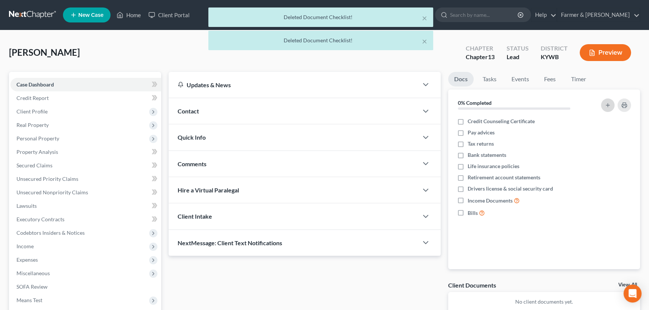
click at [604, 107] on icon "button" at bounding box center [607, 105] width 6 height 6
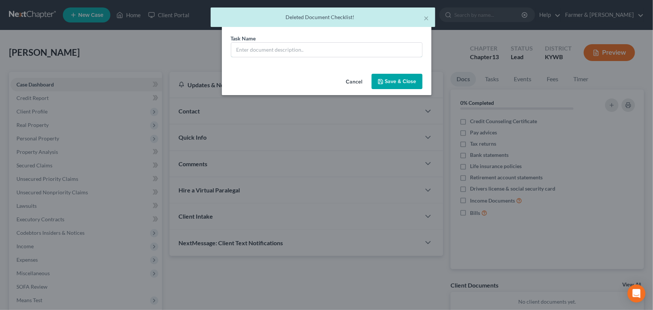
drag, startPoint x: 247, startPoint y: 43, endPoint x: 262, endPoint y: 58, distance: 21.5
click at [247, 43] on input "text" at bounding box center [326, 50] width 191 height 14
drag, startPoint x: 318, startPoint y: 48, endPoint x: 289, endPoint y: 50, distance: 28.9
click at [289, 50] on input "REVIEWED signing on [DATE]" at bounding box center [326, 50] width 191 height 14
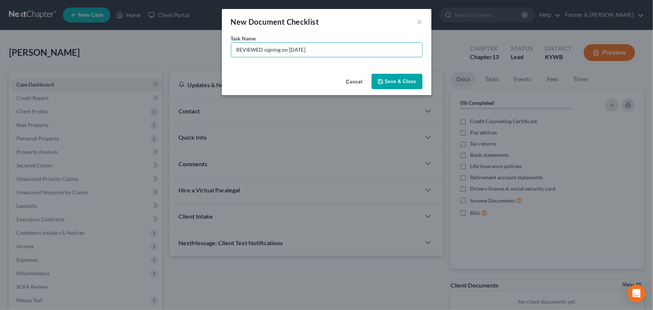
type input "REVIEWED signing on [DATE]"
click at [389, 75] on button "Save & Close" at bounding box center [397, 82] width 51 height 16
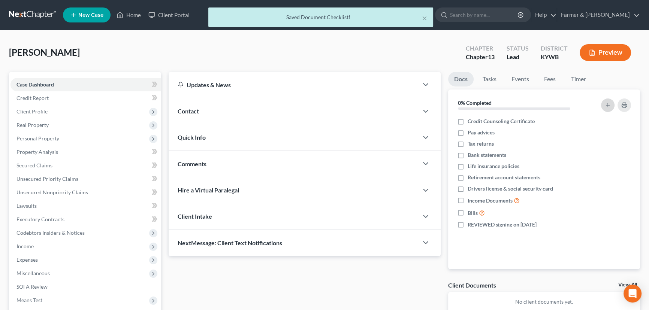
click at [609, 100] on button "button" at bounding box center [607, 104] width 13 height 13
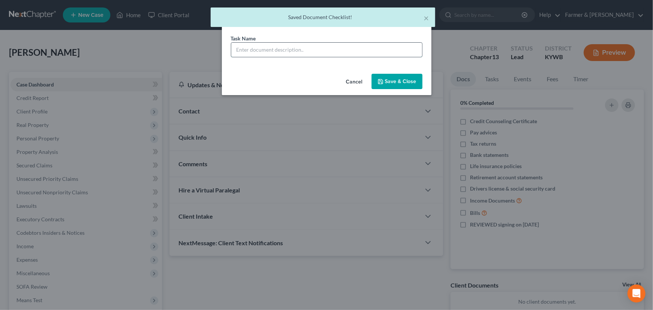
click at [330, 50] on input "text" at bounding box center [326, 50] width 191 height 14
type input "Signature Pages Sent"
click at [399, 78] on button "Save & Close" at bounding box center [397, 82] width 51 height 16
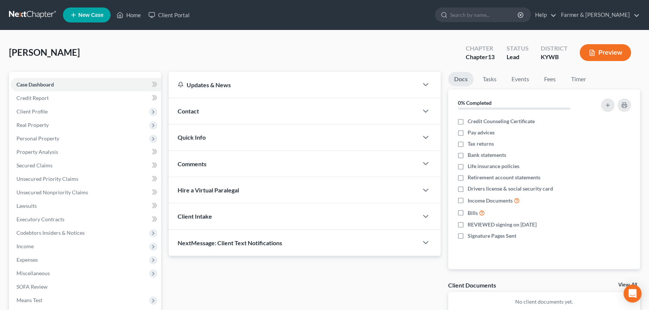
drag, startPoint x: 407, startPoint y: 43, endPoint x: 399, endPoint y: 62, distance: 20.9
click at [407, 43] on div "[PERSON_NAME] Upgraded Chapter Chapter 13 Status Lead District [GEOGRAPHIC_DATA…" at bounding box center [324, 55] width 631 height 33
click at [218, 113] on div "Contact" at bounding box center [292, 111] width 249 height 26
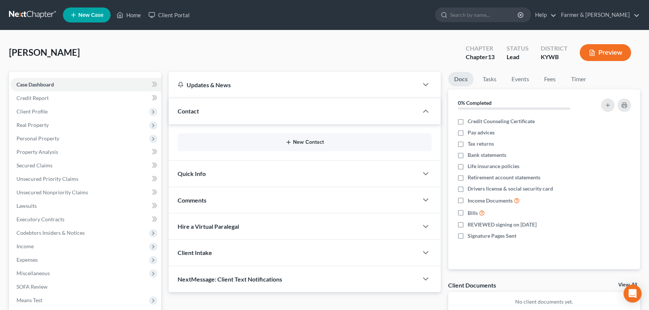
click at [307, 141] on button "New Contact" at bounding box center [304, 142] width 242 height 6
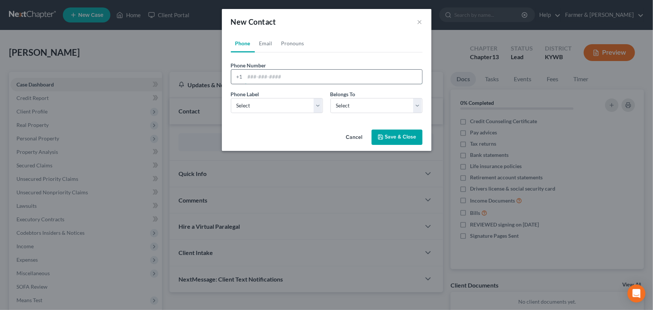
click at [260, 74] on input "tel" at bounding box center [333, 77] width 177 height 14
paste input "2704053310"
type input "2704053310"
drag, startPoint x: 257, startPoint y: 104, endPoint x: 257, endPoint y: 112, distance: 7.9
click at [257, 104] on select "Select Mobile Home Work Other" at bounding box center [277, 105] width 92 height 15
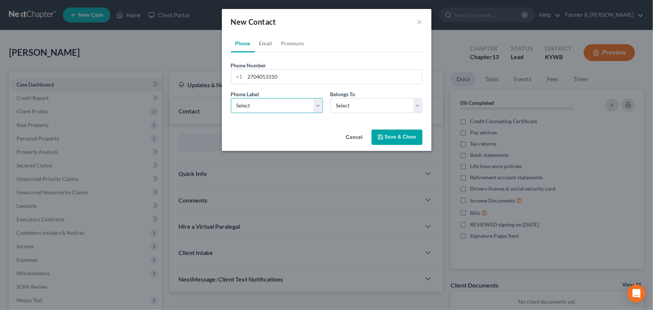
select select "0"
click at [231, 98] on select "Select Mobile Home Work Other" at bounding box center [277, 105] width 92 height 15
click at [343, 105] on select "Select Client Other" at bounding box center [377, 105] width 92 height 15
select select "0"
click at [331, 98] on select "Select Client Other" at bounding box center [377, 105] width 92 height 15
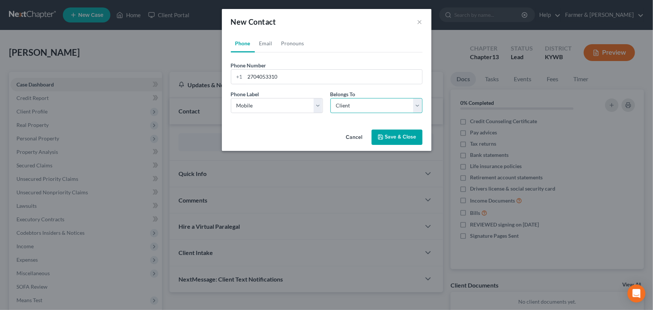
select select "0"
click at [267, 45] on link "Email" at bounding box center [266, 43] width 22 height 18
drag, startPoint x: 284, startPoint y: 73, endPoint x: 270, endPoint y: 94, distance: 25.0
click at [284, 73] on input "email" at bounding box center [333, 77] width 177 height 14
paste input "[EMAIL_ADDRESS][DOMAIN_NAME]"
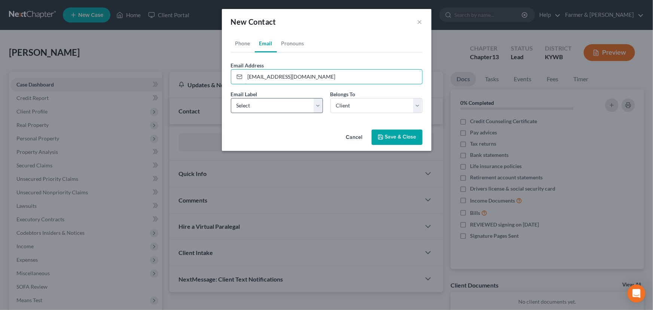
type input "[EMAIL_ADDRESS][DOMAIN_NAME]"
click at [250, 109] on select "Select Home Work Other" at bounding box center [277, 105] width 92 height 15
select select "0"
click at [231, 98] on select "Select Home Work Other" at bounding box center [277, 105] width 92 height 15
click at [292, 133] on div "Cancel Save & Close" at bounding box center [327, 139] width 210 height 25
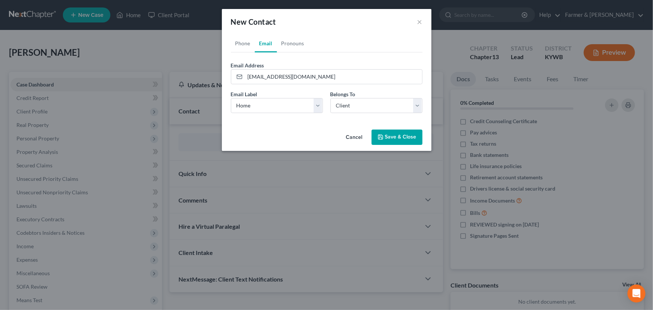
click at [385, 133] on button "Save & Close" at bounding box center [397, 138] width 51 height 16
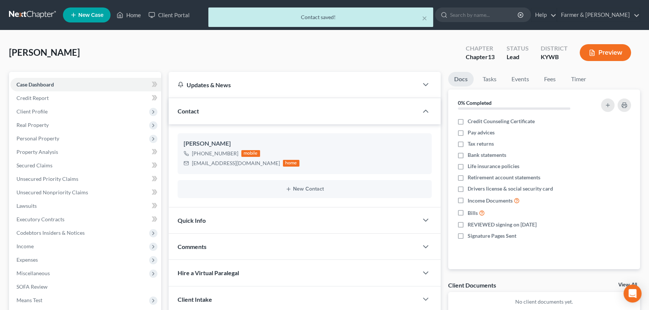
click at [157, 51] on div "[PERSON_NAME] Upgraded Chapter Chapter 13 Status Lead District [GEOGRAPHIC_DATA…" at bounding box center [324, 55] width 631 height 33
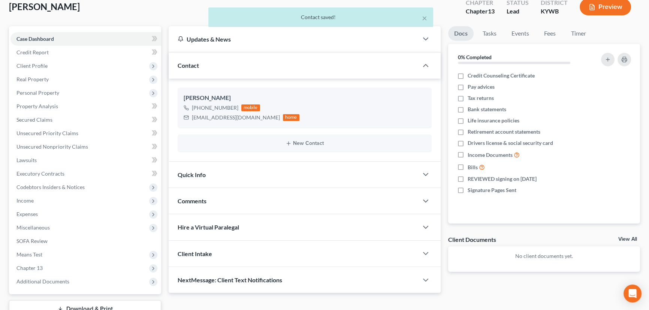
scroll to position [100, 0]
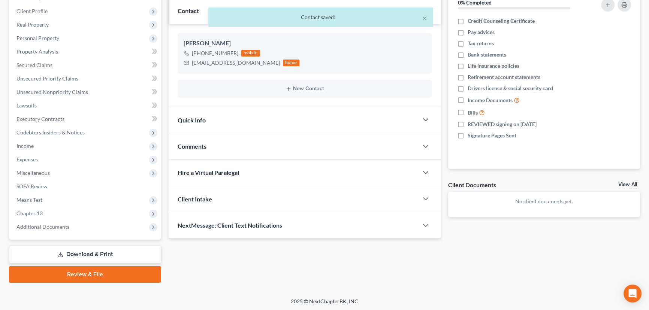
click at [221, 145] on div "Comments" at bounding box center [292, 146] width 249 height 26
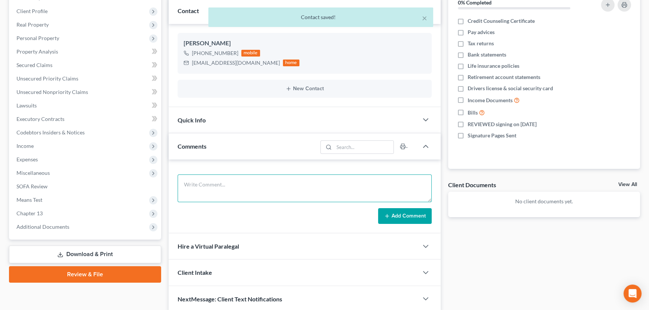
click at [215, 184] on textarea at bounding box center [304, 188] width 254 height 28
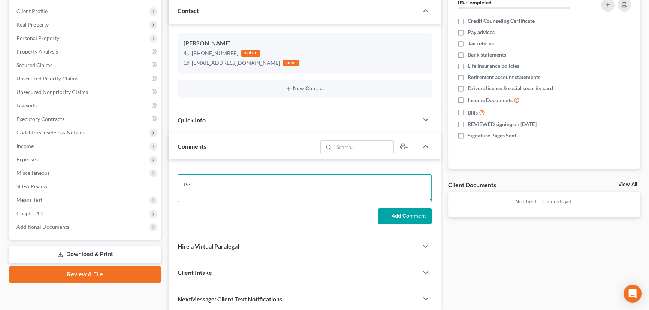
type textarea "P"
click at [250, 186] on textarea "Attorney's notes:" at bounding box center [304, 188] width 254 height 28
paste textarea "Total debt: $50,000 aprox Credit cards: $0 Personal loans: $4700 Medical bills:…"
type textarea "Attorney's notes: Total debt: $50,000 aprox Credit cards: $0 Personal loans: $4…"
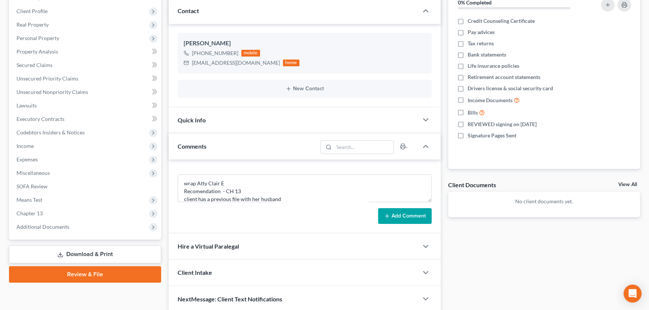
click at [392, 219] on button "Add Comment" at bounding box center [405, 216] width 54 height 16
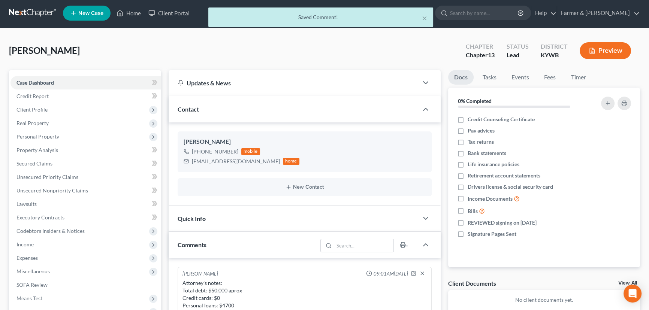
scroll to position [0, 0]
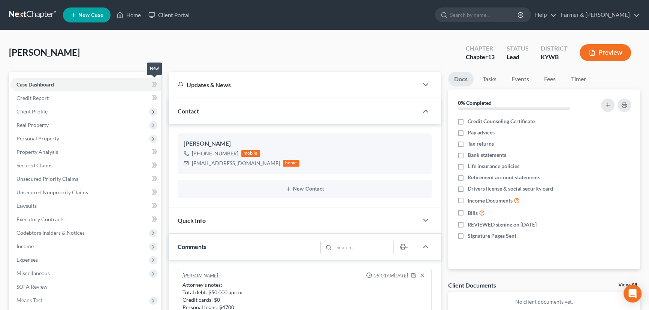
click at [152, 84] on icon at bounding box center [155, 84] width 6 height 9
click at [173, 49] on div "[PERSON_NAME] Upgraded Chapter Chapter 13 Status Lead District [GEOGRAPHIC_DATA…" at bounding box center [324, 55] width 631 height 33
click at [64, 114] on span "Client Profile" at bounding box center [85, 111] width 151 height 13
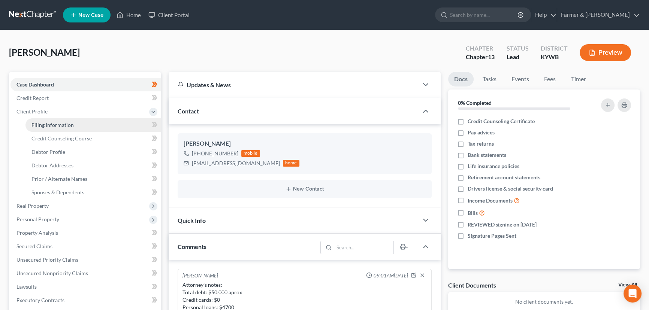
click at [103, 130] on link "Filing Information" at bounding box center [93, 124] width 136 height 13
select select "1"
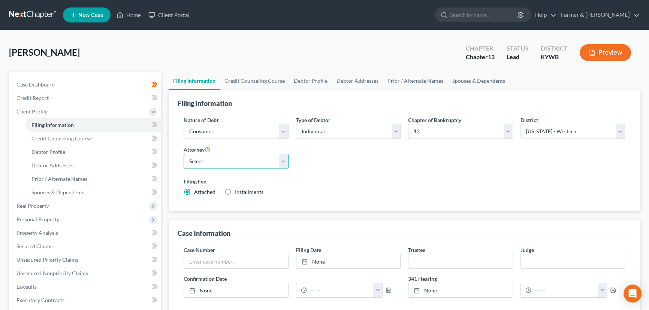
click at [258, 158] on select "Select [PERSON_NAME] - KYWB [PERSON_NAME] - [PERSON_NAME] - KYWB" at bounding box center [235, 161] width 105 height 15
click at [183, 154] on select "Select [PERSON_NAME] - KYWB [PERSON_NAME] - [PERSON_NAME] - KYWB" at bounding box center [235, 161] width 105 height 15
drag, startPoint x: 332, startPoint y: 179, endPoint x: 230, endPoint y: 180, distance: 102.2
click at [333, 179] on label "Filing Fee" at bounding box center [403, 181] width 441 height 8
click at [153, 122] on icon at bounding box center [153, 124] width 3 height 5
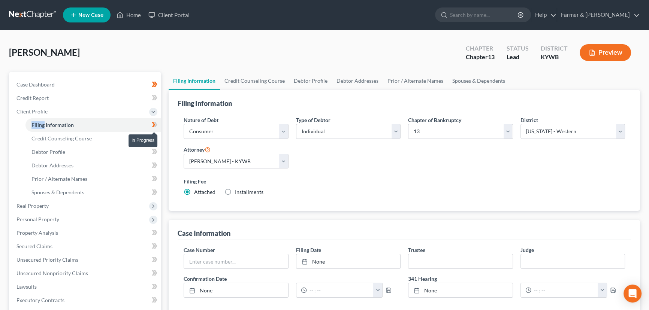
drag, startPoint x: 153, startPoint y: 122, endPoint x: 150, endPoint y: 129, distance: 7.2
click at [154, 122] on icon at bounding box center [153, 124] width 3 height 5
click at [108, 138] on link "Credit Counseling Course" at bounding box center [93, 138] width 136 height 13
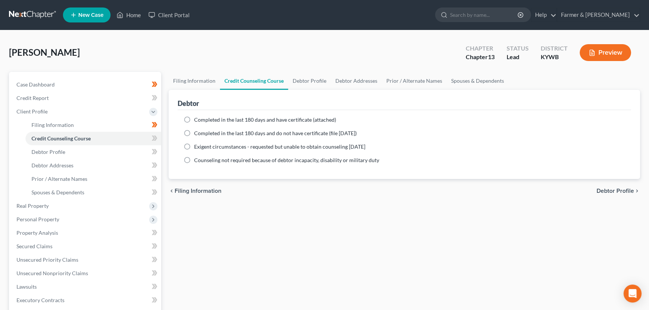
click at [194, 116] on label "Completed in the last 180 days and have certificate (attached)" at bounding box center [265, 119] width 142 height 7
click at [197, 116] on input "Completed in the last 180 days and have certificate (attached)" at bounding box center [199, 118] width 5 height 5
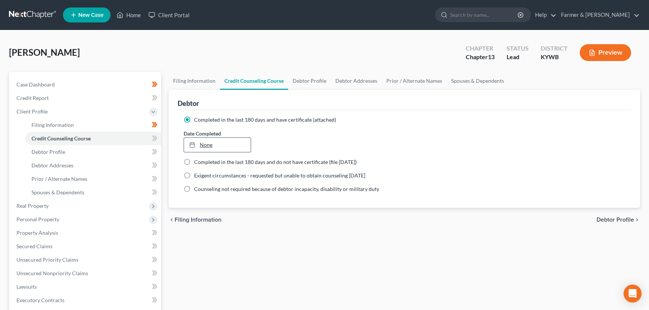
click at [197, 139] on link "None" at bounding box center [217, 145] width 67 height 14
click at [157, 138] on span at bounding box center [154, 139] width 13 height 11
click at [221, 268] on div "Filing Information Credit Counseling Course Debtor Profile Debtor Addresses Pri…" at bounding box center [404, 268] width 479 height 392
click at [72, 150] on link "Debtor Profile" at bounding box center [93, 151] width 136 height 13
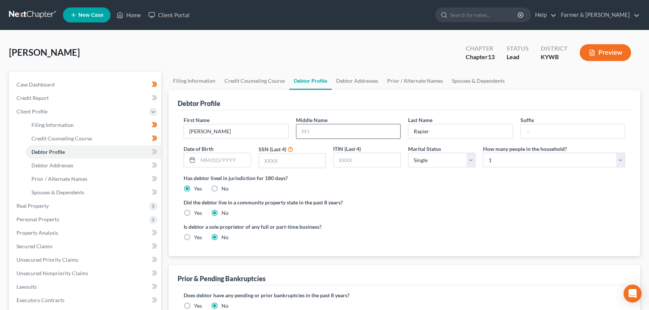
click at [315, 134] on input "text" at bounding box center [348, 131] width 104 height 14
drag, startPoint x: 334, startPoint y: 132, endPoint x: 285, endPoint y: 138, distance: 49.4
click at [285, 138] on div "First Name [PERSON_NAME] Middle Name [DATE] Last Name [PERSON_NAME] Suffix Date…" at bounding box center [404, 145] width 449 height 58
click at [231, 161] on input "text" at bounding box center [224, 160] width 53 height 14
click at [194, 47] on div "[PERSON_NAME] Upgraded Chapter Chapter 13 Status Lead District [GEOGRAPHIC_DATA…" at bounding box center [324, 55] width 631 height 33
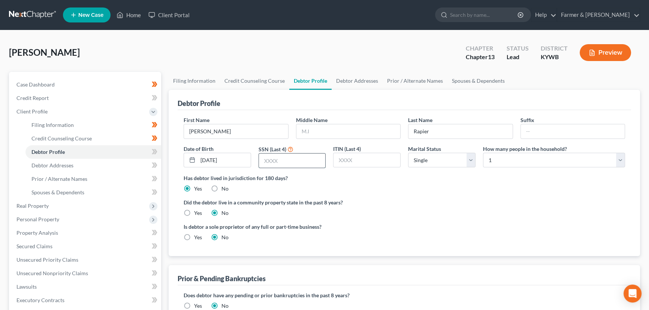
click at [284, 162] on input "text" at bounding box center [292, 161] width 67 height 14
click at [202, 55] on div "[PERSON_NAME] Upgraded Chapter Chapter 13 Status Lead District [GEOGRAPHIC_DATA…" at bounding box center [324, 55] width 631 height 33
click at [216, 35] on div "[PERSON_NAME] Upgraded Chapter Chapter 13 Status Lead District [GEOGRAPHIC_DATA…" at bounding box center [324, 254] width 649 height 449
click at [440, 164] on select "Select Single Married Separated Divorced Widowed" at bounding box center [441, 160] width 67 height 15
click at [408, 153] on select "Select Single Married Separated Divorced Widowed" at bounding box center [441, 160] width 67 height 15
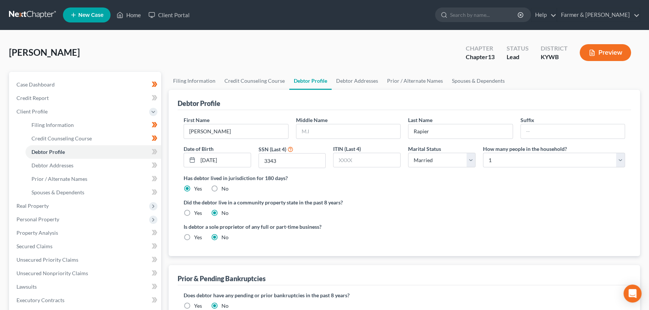
click at [437, 188] on div "Has debtor lived in jurisdiction for 180 days? Yes No Debtor must reside in jur…" at bounding box center [403, 183] width 441 height 18
click at [483, 188] on div "Has debtor lived in jurisdiction for 180 days? Yes No Debtor must reside in jur…" at bounding box center [403, 183] width 441 height 18
click at [501, 166] on select "Select 1 2 3 4 5 6 7 8 9 10 11 12 13 14 15 16 17 18 19 20" at bounding box center [554, 160] width 142 height 15
click at [483, 153] on select "Select 1 2 3 4 5 6 7 8 9 10 11 12 13 14 15 16 17 18 19 20" at bounding box center [554, 160] width 142 height 15
click at [261, 56] on div "[PERSON_NAME] Upgraded Chapter Chapter 13 Status Lead District [GEOGRAPHIC_DATA…" at bounding box center [324, 55] width 631 height 33
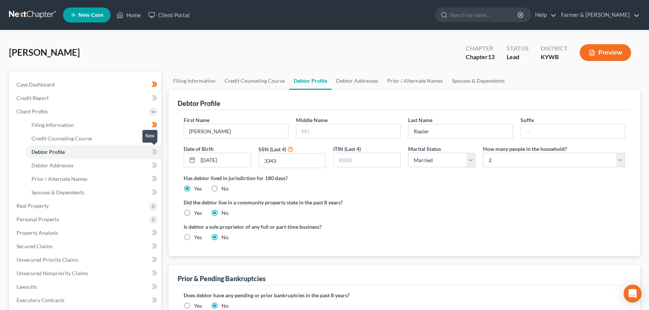
click at [156, 151] on icon at bounding box center [155, 151] width 3 height 5
click at [168, 142] on div "Debtor Profile First Name [PERSON_NAME] Middle Name Last Name [PERSON_NAME] Suf…" at bounding box center [403, 173] width 471 height 166
click at [75, 167] on link "Debtor Addresses" at bounding box center [93, 165] width 136 height 13
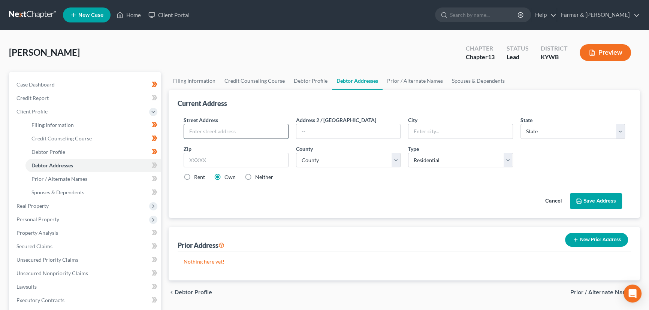
click at [216, 125] on input "text" at bounding box center [236, 131] width 104 height 14
paste input "[STREET_ADDRESS]"
click at [204, 163] on input "text" at bounding box center [235, 160] width 105 height 15
paste input "42743"
click at [325, 185] on div "Street Address * [STREET_ADDRESS] Address 2 / [GEOGRAPHIC_DATA] * [GEOGRAPHIC_D…" at bounding box center [404, 151] width 449 height 71
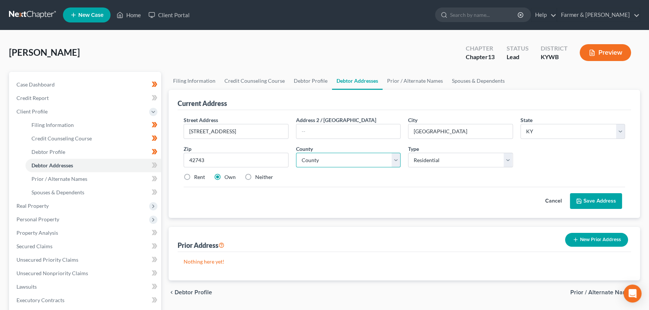
click at [331, 155] on select "County [GEOGRAPHIC_DATA] [GEOGRAPHIC_DATA] [GEOGRAPHIC_DATA] [GEOGRAPHIC_DATA] …" at bounding box center [348, 160] width 105 height 15
click at [296, 153] on select "County [GEOGRAPHIC_DATA] [GEOGRAPHIC_DATA] [GEOGRAPHIC_DATA] [GEOGRAPHIC_DATA] …" at bounding box center [348, 160] width 105 height 15
click at [338, 202] on div "Cancel Save Address" at bounding box center [403, 198] width 441 height 22
click at [581, 195] on button "Save Address" at bounding box center [596, 201] width 52 height 16
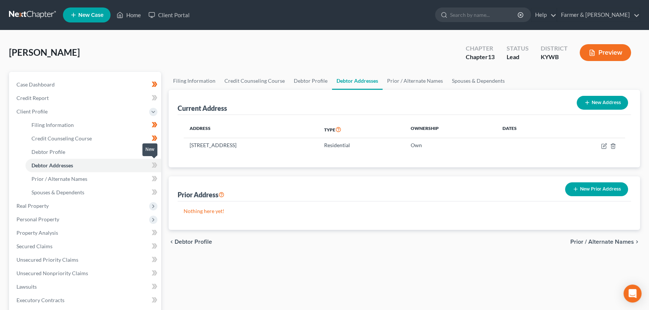
click at [155, 167] on icon at bounding box center [155, 165] width 3 height 5
click at [165, 150] on div "Filing Information Credit Counseling Course Debtor Profile Debtor Addresses Pri…" at bounding box center [404, 268] width 479 height 392
click at [83, 154] on link "Debtor Profile" at bounding box center [93, 151] width 136 height 13
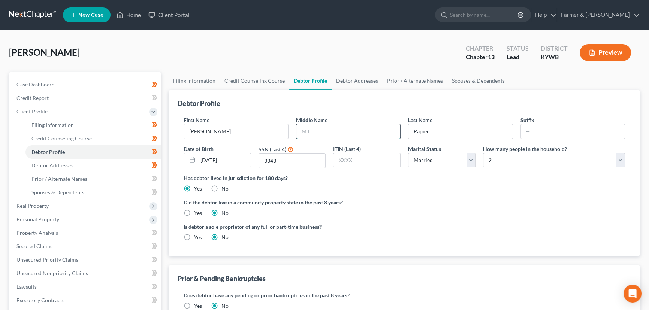
click at [317, 131] on input "text" at bounding box center [348, 131] width 104 height 14
click at [279, 51] on div "[PERSON_NAME] Upgraded Chapter Chapter 13 Status Lead District [GEOGRAPHIC_DATA…" at bounding box center [324, 55] width 631 height 33
click at [72, 166] on span "Debtor Addresses" at bounding box center [52, 165] width 42 height 6
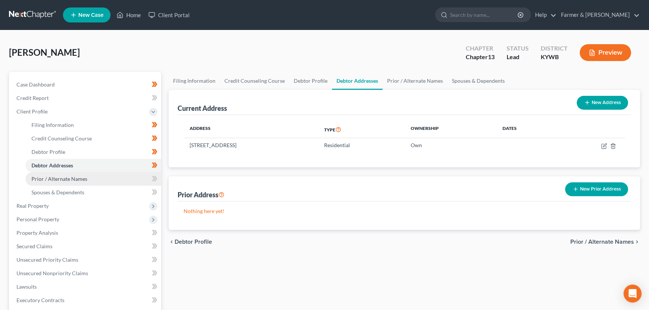
click at [73, 180] on span "Prior / Alternate Names" at bounding box center [59, 179] width 56 height 6
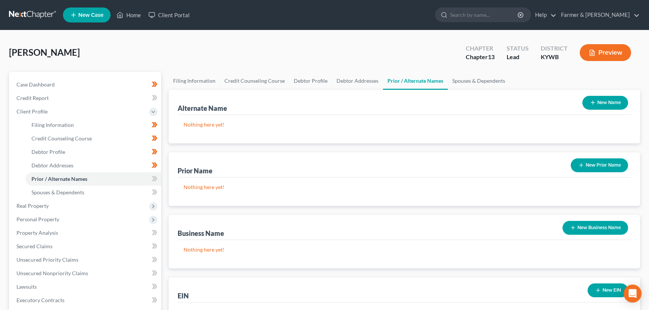
click at [578, 164] on icon "button" at bounding box center [581, 165] width 6 height 6
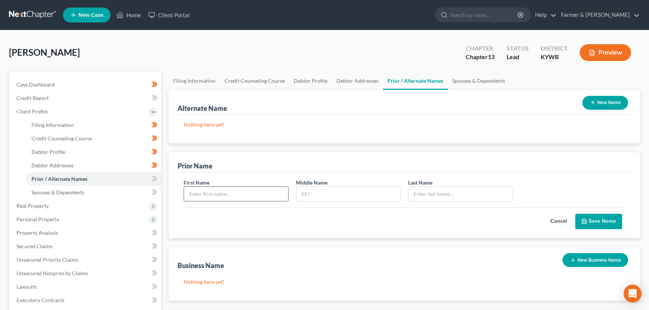
click at [218, 198] on input "text" at bounding box center [236, 194] width 104 height 14
click at [592, 219] on button "Save Name" at bounding box center [598, 222] width 47 height 16
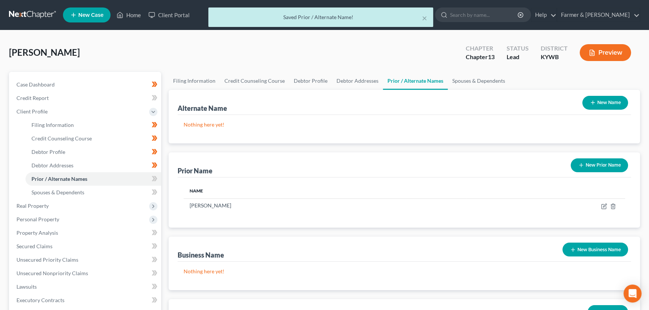
click at [603, 163] on button "New Prior Name" at bounding box center [598, 165] width 57 height 14
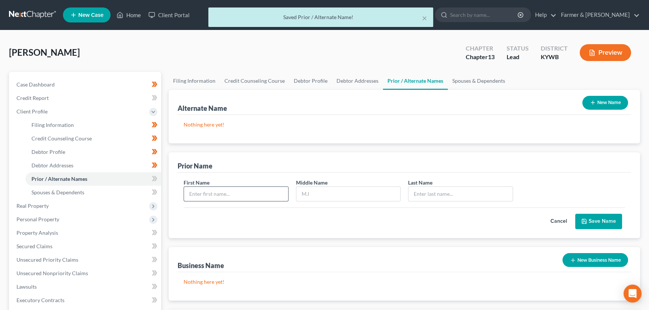
click at [251, 194] on input "text" at bounding box center [236, 194] width 104 height 14
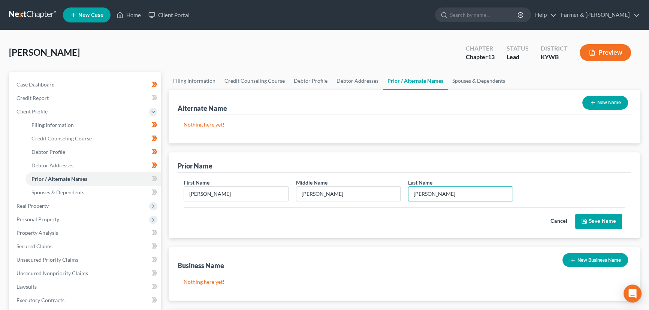
click at [589, 219] on button "Save Name" at bounding box center [598, 222] width 47 height 16
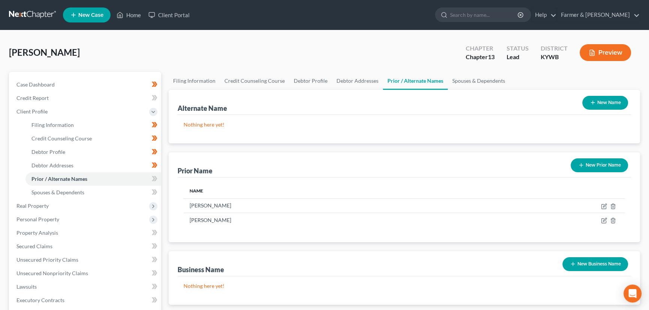
click at [0, 0] on icon at bounding box center [0, 0] width 0 height 0
click at [155, 179] on icon at bounding box center [155, 178] width 3 height 5
click at [165, 184] on div "Filing Information Credit Counseling Course Debtor Profile Debtor Addresses Pri…" at bounding box center [404, 268] width 479 height 392
click at [36, 112] on span "Client Profile" at bounding box center [31, 111] width 31 height 6
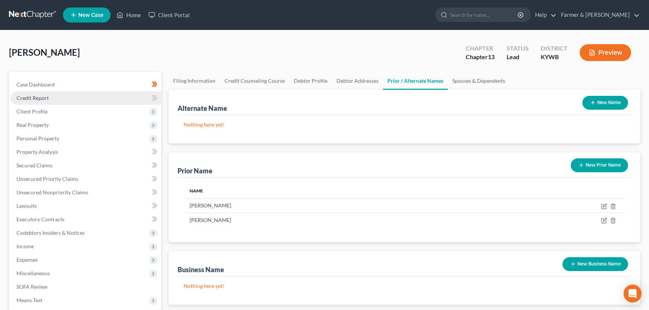
click at [71, 93] on link "Credit Report" at bounding box center [85, 97] width 151 height 13
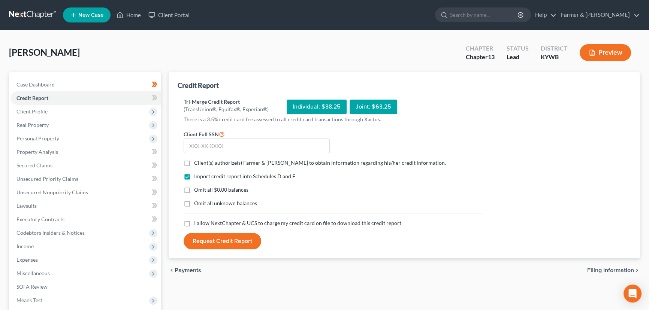
click at [194, 162] on label "Client(s) authorize(s) Farmer & [PERSON_NAME] to obtain information regarding h…" at bounding box center [320, 162] width 252 height 7
click at [197, 162] on input "Client(s) authorize(s) Farmer & [PERSON_NAME] to obtain information regarding h…" at bounding box center [199, 161] width 5 height 5
click at [194, 190] on label "Omit all $0.00 balances" at bounding box center [221, 189] width 54 height 7
click at [197, 190] on input "Omit all $0.00 balances" at bounding box center [199, 188] width 5 height 5
click at [194, 224] on label "I allow NextChapter & UCS to charge my credit card on file to download this cre…" at bounding box center [297, 222] width 207 height 7
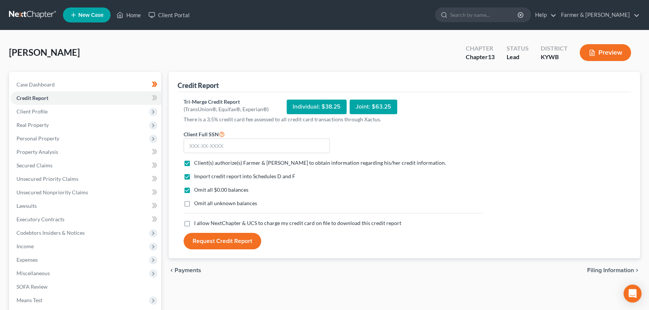
click at [197, 224] on input "I allow NextChapter & UCS to charge my credit card on file to download this cre…" at bounding box center [199, 221] width 5 height 5
click at [236, 52] on div "[PERSON_NAME] Upgraded Chapter Chapter 13 Status Lead District [GEOGRAPHIC_DATA…" at bounding box center [324, 55] width 631 height 33
click at [215, 237] on button "Request Credit Report" at bounding box center [222, 241] width 78 height 16
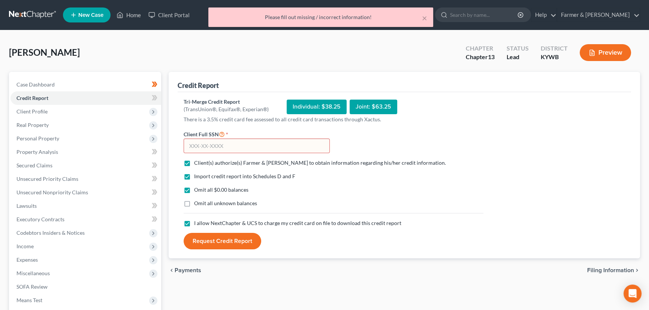
click at [223, 149] on input "text" at bounding box center [256, 146] width 146 height 15
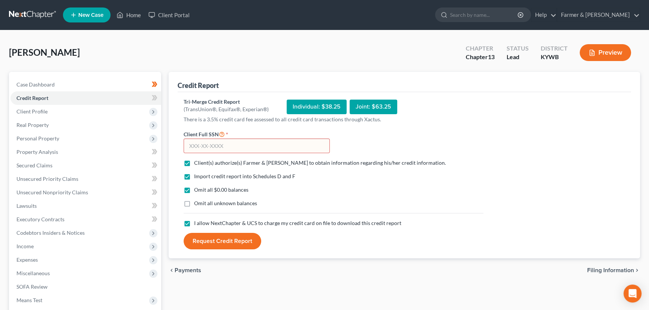
click at [197, 146] on input "text" at bounding box center [256, 146] width 146 height 15
click at [230, 236] on button "Request Credit Report" at bounding box center [222, 241] width 78 height 16
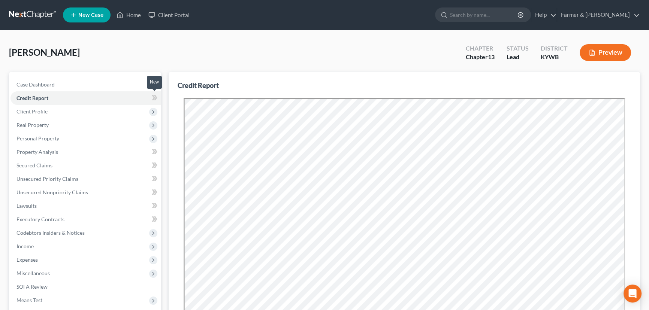
click at [159, 98] on span at bounding box center [154, 98] width 13 height 11
click at [178, 51] on div "[PERSON_NAME] Upgraded Chapter Chapter 13 Status Lead District [GEOGRAPHIC_DATA…" at bounding box center [324, 55] width 631 height 33
click at [62, 128] on span "Real Property" at bounding box center [85, 124] width 151 height 13
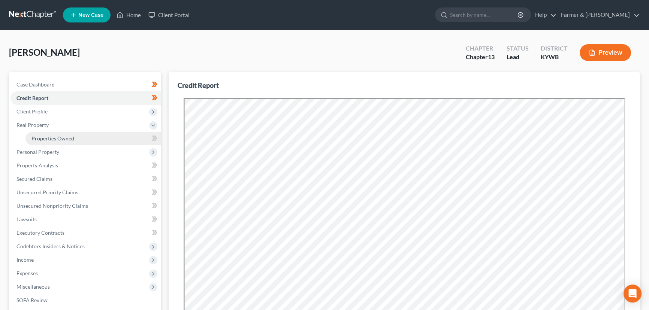
click at [73, 138] on span "Properties Owned" at bounding box center [52, 138] width 43 height 6
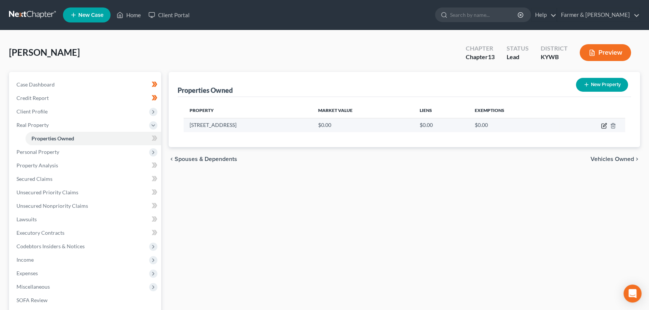
click at [603, 126] on icon "button" at bounding box center [603, 124] width 3 height 3
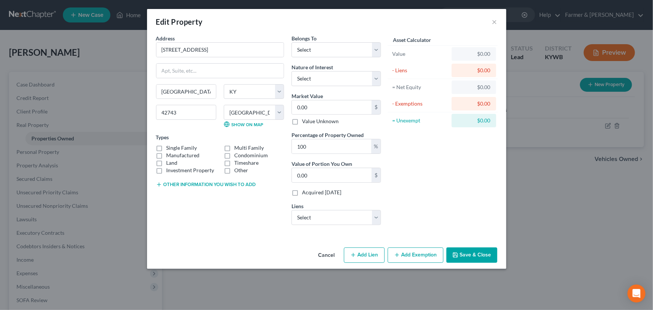
click at [323, 256] on button "Cancel" at bounding box center [327, 255] width 28 height 15
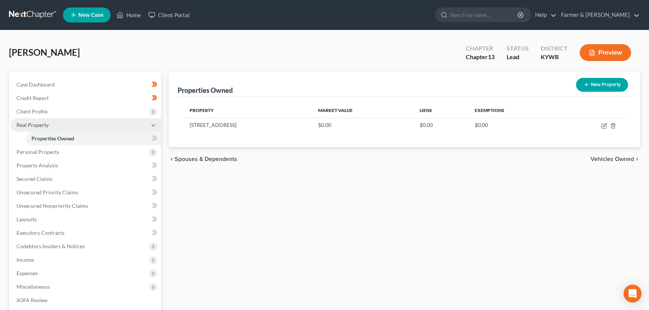
click at [63, 130] on span "Real Property" at bounding box center [85, 124] width 151 height 13
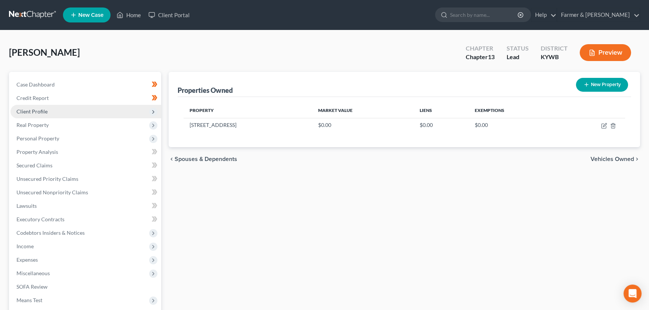
click at [44, 108] on span "Client Profile" at bounding box center [31, 111] width 31 height 6
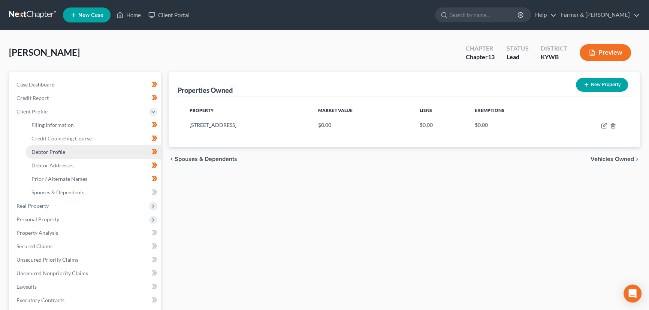
click at [64, 152] on span "Debtor Profile" at bounding box center [48, 152] width 34 height 6
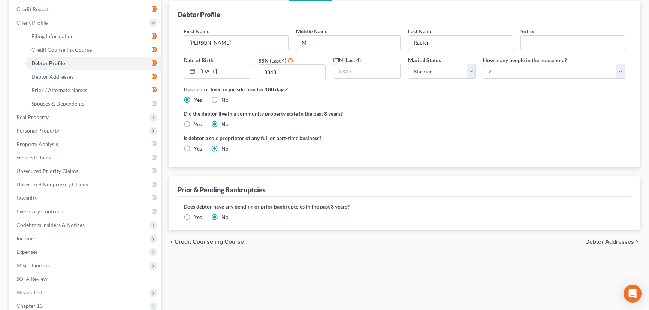
scroll to position [89, 0]
click at [194, 216] on label "Yes" at bounding box center [198, 216] width 8 height 7
click at [197, 216] on input "Yes" at bounding box center [199, 215] width 5 height 5
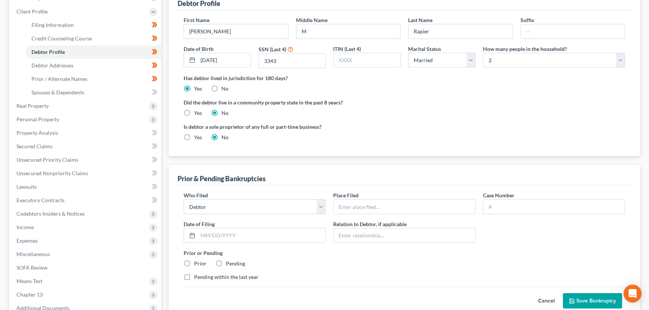
scroll to position [101, 0]
click at [333, 164] on div "Prior & Pending Bankruptcies" at bounding box center [403, 174] width 453 height 20
click at [363, 203] on input "text" at bounding box center [403, 205] width 141 height 14
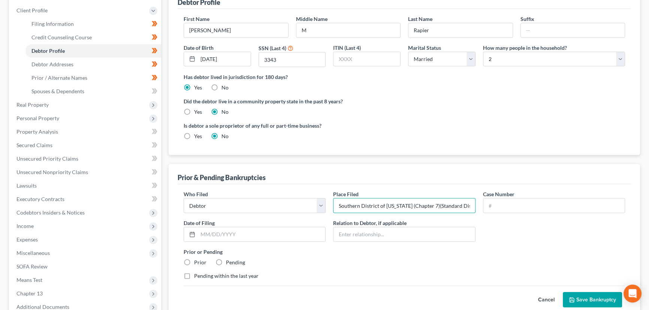
scroll to position [0, 22]
drag, startPoint x: 338, startPoint y: 206, endPoint x: 585, endPoint y: 215, distance: 246.9
click at [585, 215] on div "Who Filed * Debtor Other Place Filed * Southern District of [US_STATE] (Chapter…" at bounding box center [404, 237] width 449 height 95
click at [465, 204] on input "text" at bounding box center [403, 205] width 141 height 14
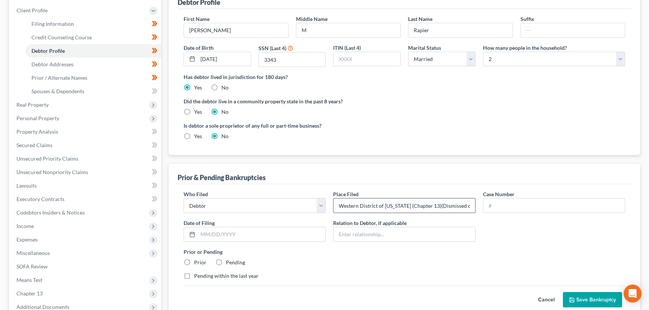
click at [433, 205] on input "Western District of [US_STATE] (Chapter 13)(Dismissed on [DATE])" at bounding box center [403, 205] width 141 height 14
click at [457, 203] on input "Western District of [US_STATE] (Chapter 7)(Dismissed on [DATE])" at bounding box center [403, 205] width 141 height 14
click at [458, 204] on input "Western District of [US_STATE] (Chapter 7)(Dismissed on [DATE])" at bounding box center [403, 205] width 141 height 14
paste input "[DATE]"
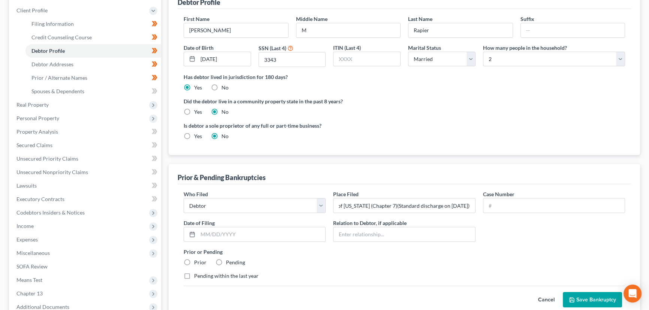
scroll to position [0, 0]
click at [485, 226] on div "Who Filed * Debtor Other Place Filed * Western District of [US_STATE] (Chapter …" at bounding box center [404, 237] width 449 height 95
click at [512, 211] on input "text" at bounding box center [553, 205] width 141 height 14
paste input "18-11160"
click at [239, 232] on input "text" at bounding box center [261, 234] width 127 height 14
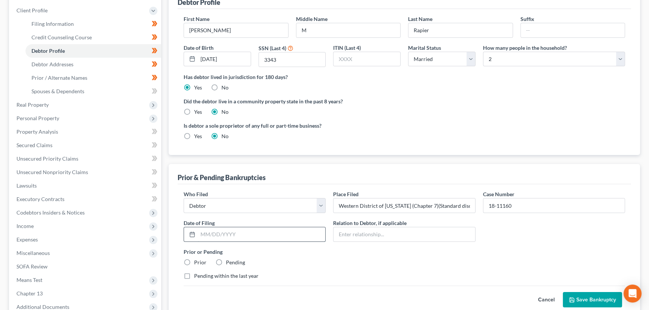
paste input "[DATE]"
click at [289, 255] on div "Prior or Pending Prior Pending" at bounding box center [404, 257] width 449 height 18
click at [194, 262] on label "Prior" at bounding box center [200, 262] width 12 height 7
click at [197, 262] on input "Prior" at bounding box center [199, 261] width 5 height 5
click at [318, 248] on label "Prior or Pending" at bounding box center [403, 252] width 441 height 8
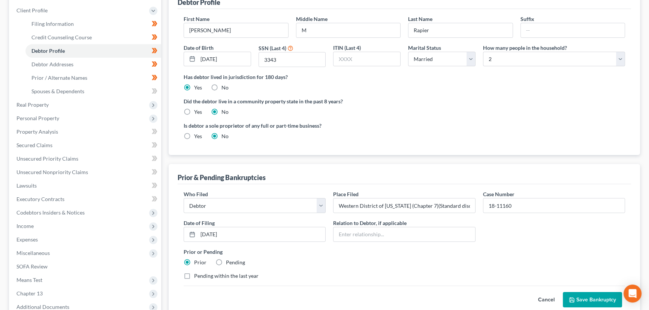
click at [568, 294] on button "Save Bankruptcy" at bounding box center [591, 300] width 59 height 16
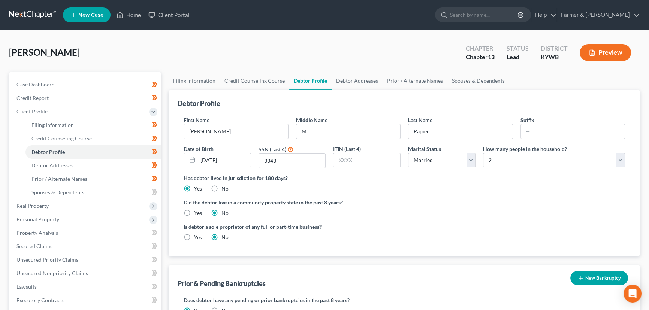
click at [270, 47] on div "[PERSON_NAME] Upgraded Chapter Chapter 13 Status Lead District [GEOGRAPHIC_DATA…" at bounding box center [324, 55] width 631 height 33
click at [442, 191] on div "Has debtor lived in jurisdiction for 180 days? Yes No Debtor must reside in jur…" at bounding box center [403, 183] width 441 height 18
click at [137, 52] on div "[PERSON_NAME] Upgraded Chapter Chapter 13 Status Lead District [GEOGRAPHIC_DATA…" at bounding box center [324, 55] width 631 height 33
click at [21, 110] on span "Client Profile" at bounding box center [31, 111] width 31 height 6
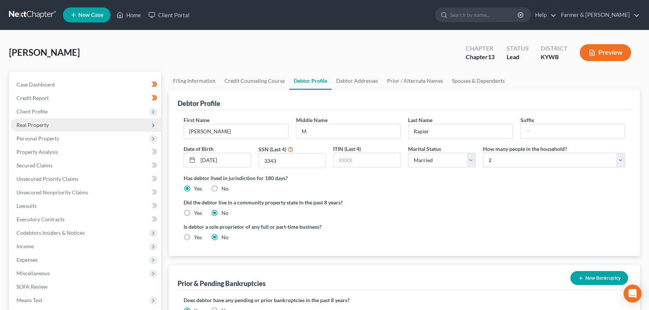
click at [68, 127] on span "Real Property" at bounding box center [85, 124] width 151 height 13
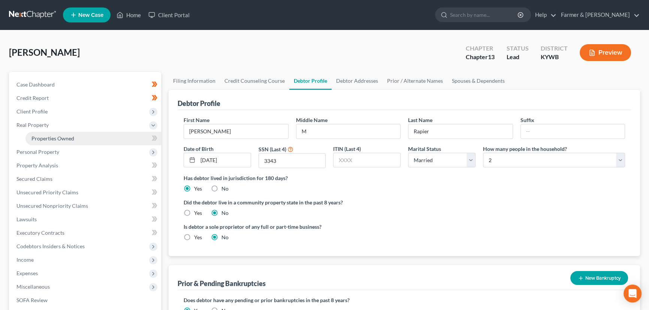
click at [67, 136] on span "Properties Owned" at bounding box center [52, 138] width 43 height 6
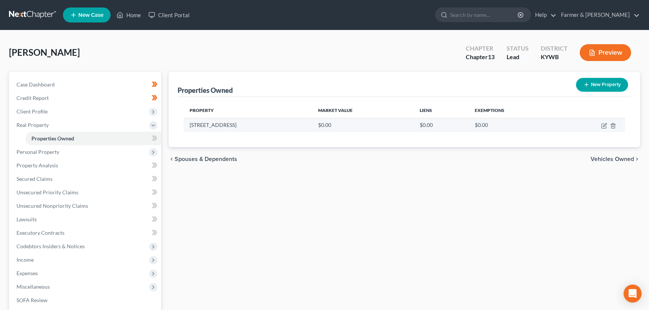
click at [607, 126] on td at bounding box center [592, 125] width 66 height 14
click at [603, 125] on icon "button" at bounding box center [603, 124] width 3 height 3
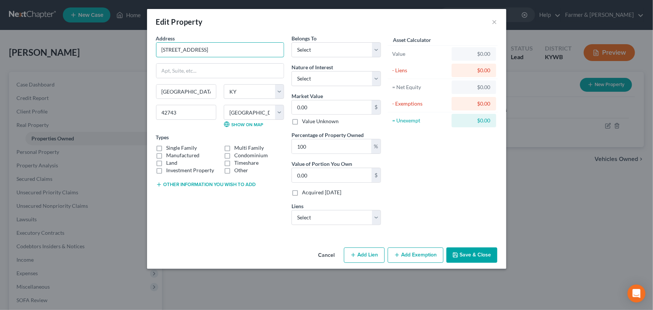
drag, startPoint x: 217, startPoint y: 50, endPoint x: 127, endPoint y: 50, distance: 89.9
click at [127, 50] on div "Edit Property × Address * 4780 Highway 218 [GEOGRAPHIC_DATA] [US_STATE][GEOGRAP…" at bounding box center [326, 155] width 653 height 310
click at [233, 183] on button "Other information you wish to add" at bounding box center [206, 185] width 100 height 6
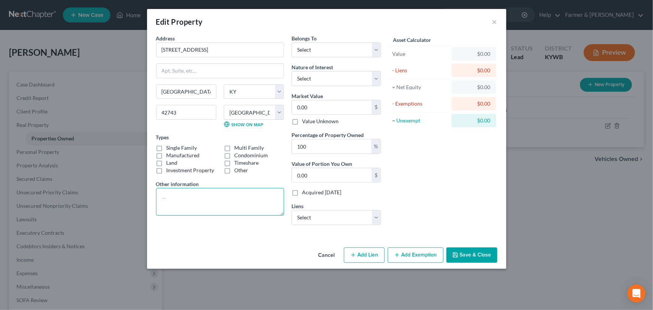
click at [175, 201] on textarea at bounding box center [220, 202] width 128 height 28
click at [190, 210] on textarea "3 bedrooms 1 bathroom" at bounding box center [220, 202] width 128 height 28
paste textarea "Value based on most recent PVA and fair market estimate."
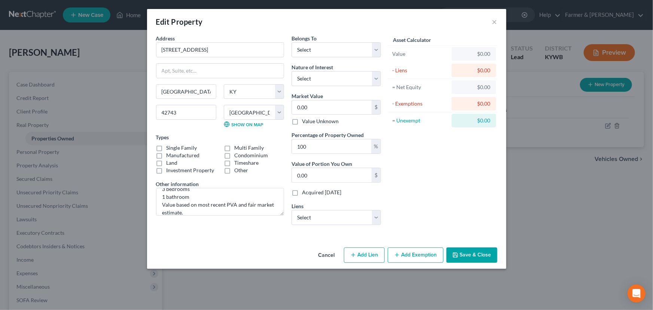
click at [216, 234] on div "Address * 4780 Highway 218 [GEOGRAPHIC_DATA] [US_STATE][GEOGRAPHIC_DATA] [GEOGR…" at bounding box center [326, 139] width 359 height 210
click at [227, 205] on textarea "3 bedrooms 1 bathroom Value based on most recent PVA and fair market estimate." at bounding box center [220, 202] width 128 height 28
click at [408, 198] on div "Asset Calculator Value $0.00 - Liens $0.00 = Net Equity $0.00 - Exemptions $0.0…" at bounding box center [443, 132] width 116 height 197
click at [449, 172] on div "Asset Calculator Value $0.00 - Liens $0.00 = Net Equity $0.00 - Exemptions $0.0…" at bounding box center [443, 132] width 116 height 197
click at [449, 171] on div "Asset Calculator Value $0.00 - Liens $0.00 = Net Equity $0.00 - Exemptions $0.0…" at bounding box center [443, 132] width 116 height 197
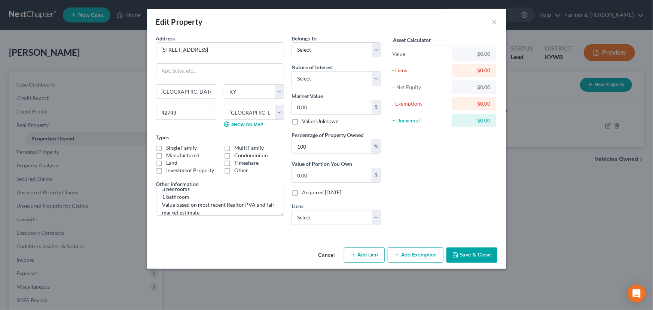
click at [420, 144] on div "Asset Calculator Value $0.00 - Liens $0.00 = Net Equity $0.00 - Exemptions $0.0…" at bounding box center [443, 132] width 116 height 197
click at [426, 162] on div "Asset Calculator Value $0.00 - Liens $0.00 = Net Equity $0.00 - Exemptions $0.0…" at bounding box center [443, 132] width 116 height 197
click at [312, 109] on input "0.00" at bounding box center [332, 107] width 80 height 14
click at [415, 164] on div "Asset Calculator Value $150,000.00 - Liens $0.00 = Net Equity $150,000.00 - Exe…" at bounding box center [443, 132] width 116 height 197
click at [219, 25] on div "Edit Property ×" at bounding box center [326, 21] width 359 height 25
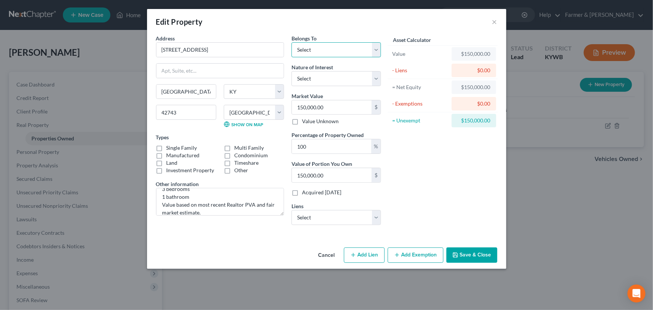
click at [297, 50] on select "Select Debtor 1 Only Debtor 2 Only Debtor 1 And Debtor 2 Only At Least One Of T…" at bounding box center [336, 49] width 89 height 15
click at [427, 176] on div "Asset Calculator Value $150,000.00 - Liens $0.00 = Net Equity $150,000.00 - Exe…" at bounding box center [443, 132] width 116 height 197
click at [397, 142] on div "Asset Calculator Value $150,000.00 - Liens $0.00 = Net Equity $150,000.00 - Exe…" at bounding box center [443, 132] width 116 height 197
click at [327, 45] on select "Select Debtor 1 Only Debtor 2 Only Debtor 1 And Debtor 2 Only At Least One Of T…" at bounding box center [336, 49] width 89 height 15
click at [347, 27] on div "Edit Property ×" at bounding box center [326, 21] width 359 height 25
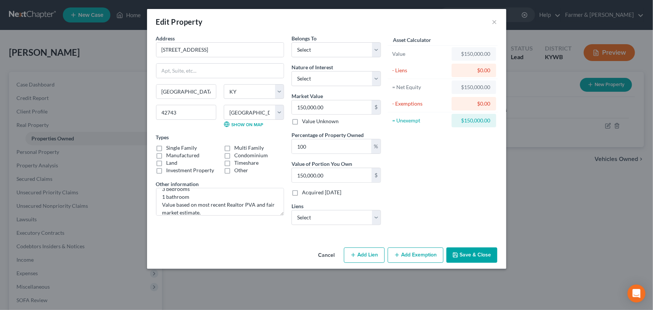
click at [294, 30] on div "Edit Property ×" at bounding box center [326, 21] width 359 height 25
click at [367, 22] on div "Edit Property ×" at bounding box center [326, 21] width 359 height 25
click at [245, 30] on div "Edit Property ×" at bounding box center [326, 21] width 359 height 25
click at [417, 175] on div "Asset Calculator Value $150,000.00 - Liens $0.00 = Net Equity $150,000.00 - Exe…" at bounding box center [443, 132] width 116 height 197
click at [427, 156] on div "Asset Calculator Value $150,000.00 - Liens $0.00 = Net Equity $150,000.00 - Exe…" at bounding box center [443, 132] width 116 height 197
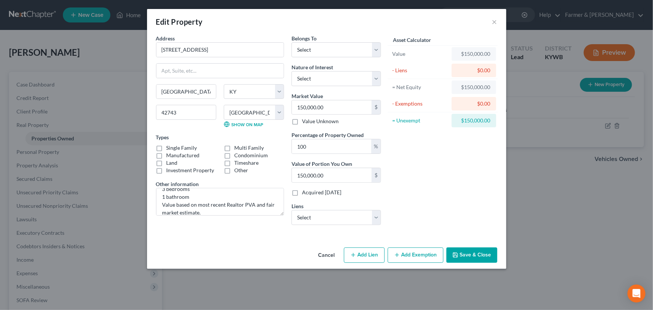
click at [460, 170] on div "Asset Calculator Value $150,000.00 - Liens $0.00 = Net Equity $150,000.00 - Exe…" at bounding box center [443, 132] width 116 height 197
click at [319, 49] on select "Select Debtor 1 Only Debtor 2 Only Debtor 1 And Debtor 2 Only At Least One Of T…" at bounding box center [336, 49] width 89 height 15
click at [292, 42] on select "Select Debtor 1 Only Debtor 2 Only Debtor 1 And Debtor 2 Only At Least One Of T…" at bounding box center [336, 49] width 89 height 15
click at [329, 79] on select "Select Fee Simple Joint Tenant Life Estate Equitable Interest Future Interest T…" at bounding box center [336, 78] width 89 height 15
click at [292, 71] on select "Select Fee Simple Joint Tenant Life Estate Equitable Interest Future Interest T…" at bounding box center [336, 78] width 89 height 15
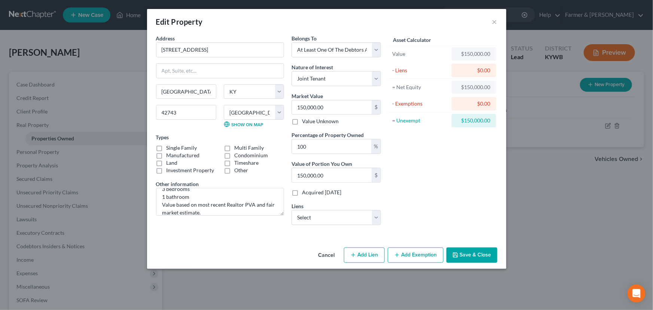
click at [319, 86] on div "Belongs To * Select Debtor 1 Only Debtor 2 Only Debtor 1 And Debtor 2 Only At L…" at bounding box center [336, 132] width 97 height 197
drag, startPoint x: 315, startPoint y: 77, endPoint x: 313, endPoint y: 85, distance: 8.7
click at [315, 77] on select "Select Fee Simple Joint Tenant Life Estate Equitable Interest Future Interest T…" at bounding box center [336, 78] width 89 height 15
click at [292, 71] on select "Select Fee Simple Joint Tenant Life Estate Equitable Interest Future Interest T…" at bounding box center [336, 78] width 89 height 15
click at [412, 153] on div "Asset Calculator Value $150,000.00 - Liens $0.00 = Net Equity $150,000.00 - Exe…" at bounding box center [443, 132] width 116 height 197
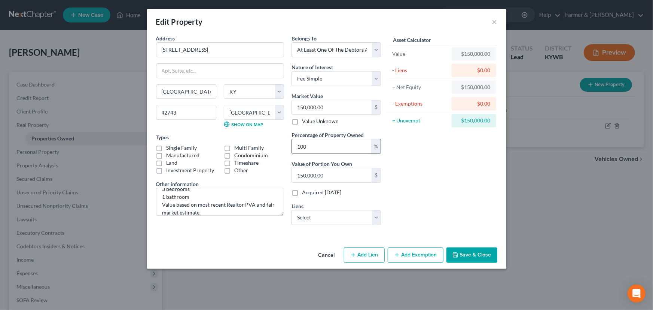
click at [319, 154] on div "100 %" at bounding box center [336, 146] width 89 height 15
click at [319, 146] on input "100" at bounding box center [331, 146] width 79 height 14
click at [460, 152] on div "Asset Calculator Value $150,000.00 - Liens $0.00 = Net Equity $150,000.00 - Exe…" at bounding box center [443, 132] width 116 height 197
click at [452, 168] on div "Asset Calculator Value $150,000.00 - Liens $0.00 = Net Equity $150,000.00 - Exe…" at bounding box center [443, 132] width 116 height 197
click at [414, 174] on div "Asset Calculator Value $150,000.00 - Liens $0.00 = Net Equity $150,000.00 - Exe…" at bounding box center [443, 132] width 116 height 197
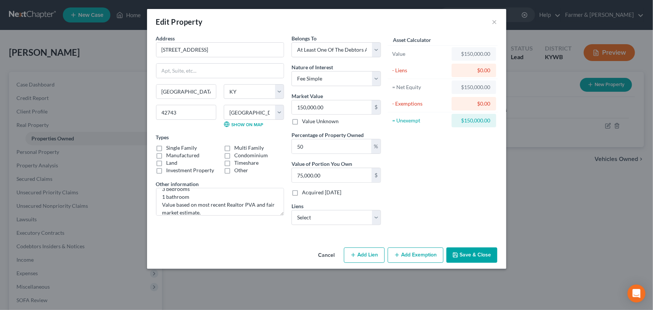
click at [431, 177] on div "Asset Calculator Value $150,000.00 - Liens $0.00 = Net Equity $150,000.00 - Exe…" at bounding box center [443, 132] width 116 height 197
click at [367, 225] on div "Belongs To * Select Debtor 1 Only Debtor 2 Only Debtor 1 And Debtor 2 Only At L…" at bounding box center [336, 132] width 97 height 197
click at [367, 216] on select "Select Flagship Credit Acce - $21,167.00 Gm Financial - $13,370.00" at bounding box center [336, 217] width 89 height 15
click at [421, 198] on div "Asset Calculator Value $150,000.00 - Liens $0.00 = Net Equity $150,000.00 - Exe…" at bounding box center [443, 132] width 116 height 197
click at [167, 148] on label "Single Family" at bounding box center [182, 147] width 31 height 7
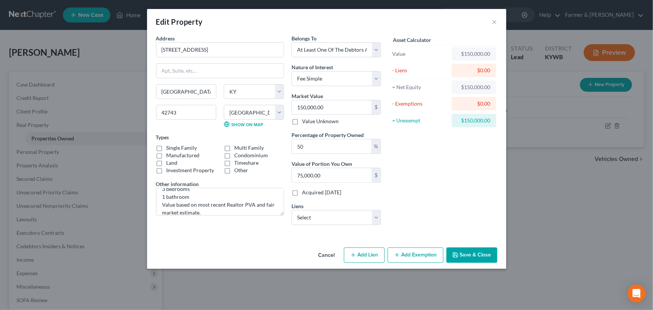
click at [170, 148] on input "Single Family" at bounding box center [172, 146] width 5 height 5
click at [446, 152] on div "Asset Calculator Value $150,000.00 - Liens $0.00 = Net Equity $150,000.00 - Exe…" at bounding box center [443, 132] width 116 height 197
click at [371, 257] on button "Add Lien" at bounding box center [364, 256] width 41 height 16
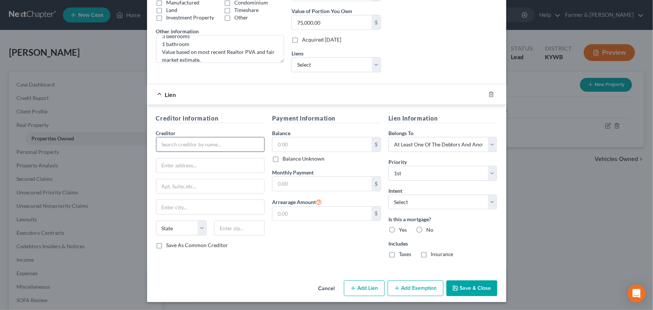
scroll to position [153, 0]
click at [188, 147] on input "text" at bounding box center [210, 144] width 109 height 15
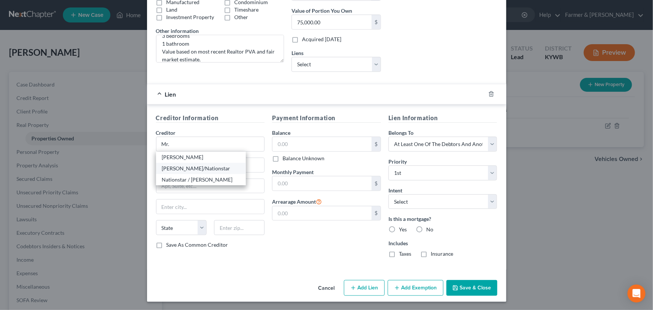
click at [198, 168] on div "[PERSON_NAME]/Nationstar" at bounding box center [201, 168] width 78 height 7
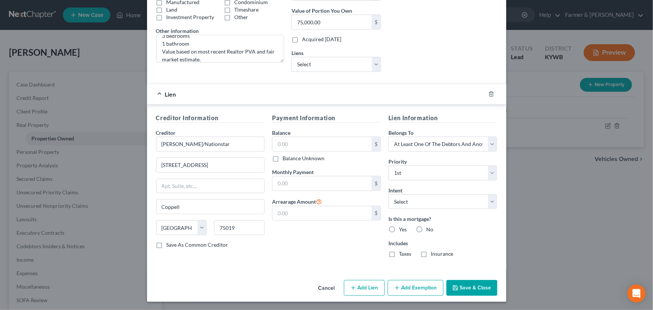
click at [282, 244] on div "Payment Information Balance $ Balance Unknown Balance Undetermined $ Balance Un…" at bounding box center [326, 188] width 116 height 150
click at [396, 200] on select "Select Surrender Redeem Reaffirm Avoid Other" at bounding box center [443, 201] width 109 height 15
click at [389, 194] on select "Select Surrender Redeem Reaffirm Avoid Other" at bounding box center [443, 201] width 109 height 15
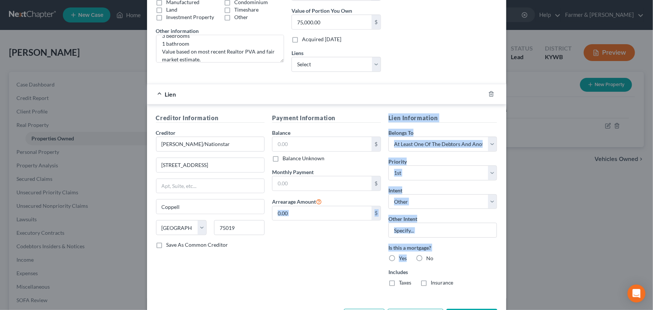
drag, startPoint x: 342, startPoint y: 243, endPoint x: 389, endPoint y: 256, distance: 48.9
click at [389, 256] on div "Creditor Information Creditor * [PERSON_NAME]/Nationstar [STREET_ADDRESS][GEOGR…" at bounding box center [326, 202] width 349 height 179
click at [399, 256] on label "Yes" at bounding box center [403, 258] width 8 height 7
click at [402, 256] on input "Yes" at bounding box center [404, 257] width 5 height 5
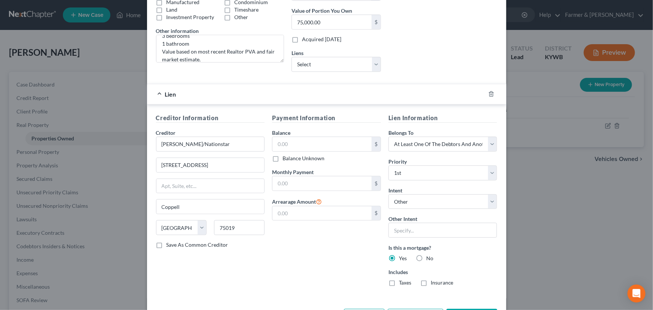
click at [399, 283] on label "Taxes" at bounding box center [405, 282] width 12 height 7
click at [402, 283] on input "Taxes" at bounding box center [404, 281] width 5 height 5
click at [431, 286] on label "Insurance" at bounding box center [442, 282] width 23 height 7
click at [434, 284] on input "Insurance" at bounding box center [436, 281] width 5 height 5
click at [306, 248] on div "Payment Information Balance $ Balance Unknown Balance Undetermined $ Balance Un…" at bounding box center [326, 202] width 116 height 179
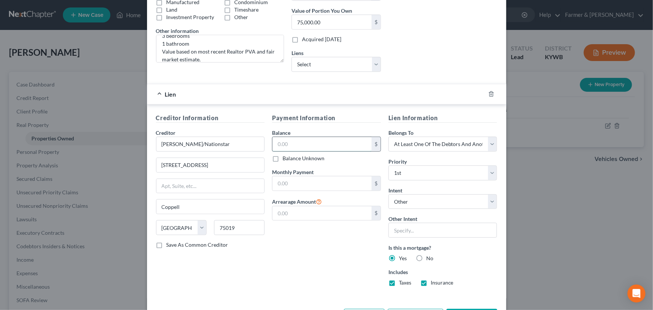
drag, startPoint x: 295, startPoint y: 139, endPoint x: 286, endPoint y: 146, distance: 11.5
click at [295, 139] on input "text" at bounding box center [322, 144] width 99 height 14
paste input "59036.95"
drag, startPoint x: 306, startPoint y: 186, endPoint x: 292, endPoint y: 192, distance: 14.9
click at [306, 186] on input "text" at bounding box center [322, 183] width 99 height 14
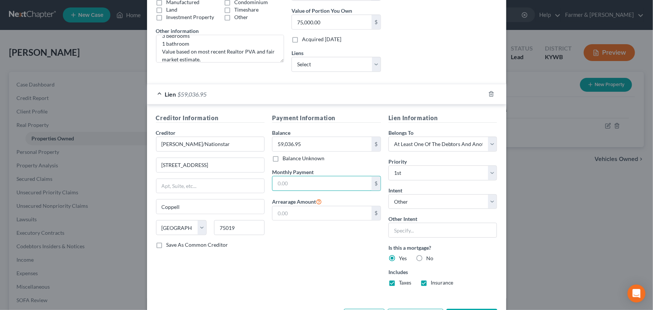
paste input "830.64"
click at [280, 251] on div "Payment Information Balance 59,036.95 $ Balance Unknown Balance Undetermined 59…" at bounding box center [326, 202] width 116 height 179
click at [273, 241] on div "Payment Information Balance 59,036.95 $ Balance Unknown Balance Undetermined 59…" at bounding box center [326, 202] width 116 height 179
click at [334, 97] on div "Lien $59,036.95" at bounding box center [316, 94] width 338 height 20
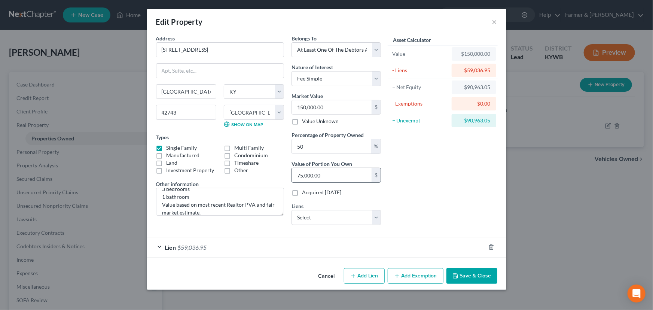
scroll to position [0, 0]
click at [422, 183] on div "Asset Calculator Value $150,000.00 - Liens $59,036.95 = Net Equity $90,963.05 -…" at bounding box center [443, 132] width 116 height 197
drag, startPoint x: 205, startPoint y: 55, endPoint x: 142, endPoint y: 56, distance: 63.3
click at [142, 56] on div "Edit Property × Address * 4780 Highway 218 [GEOGRAPHIC_DATA] [US_STATE][GEOGRAP…" at bounding box center [326, 155] width 653 height 310
click at [395, 160] on div "Asset Calculator Value $150,000.00 - Liens $59,036.95 = Net Equity $90,963.05 -…" at bounding box center [443, 132] width 116 height 197
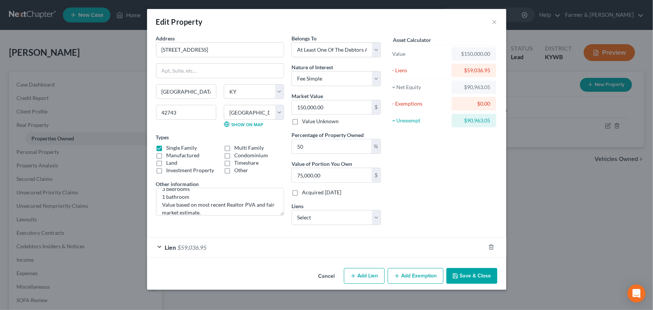
click at [289, 251] on div "Lien $59,036.95" at bounding box center [316, 247] width 338 height 20
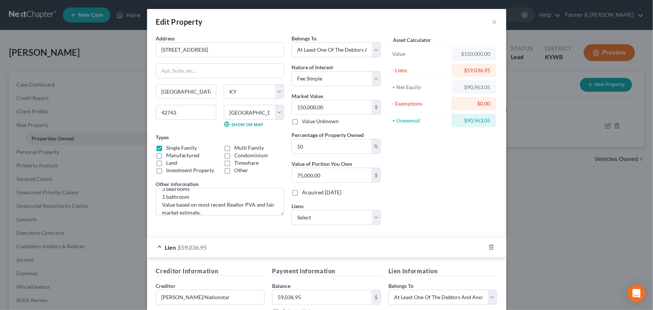
click at [408, 179] on div "Asset Calculator Value $150,000.00 - Liens $59,036.95 = Net Equity $90,963.05 -…" at bounding box center [443, 132] width 116 height 197
drag, startPoint x: 411, startPoint y: 167, endPoint x: 386, endPoint y: 167, distance: 25.1
click at [411, 167] on div "Asset Calculator Value $150,000.00 - Liens $59,036.95 = Net Equity $90,963.05 -…" at bounding box center [443, 132] width 116 height 197
click at [446, 186] on div "Asset Calculator Value $150,000.00 - Liens $59,036.95 = Net Equity $90,963.05 -…" at bounding box center [443, 132] width 116 height 197
click at [419, 191] on div "Asset Calculator Value $150,000.00 - Liens $59,036.95 = Net Equity $90,963.05 -…" at bounding box center [443, 132] width 116 height 197
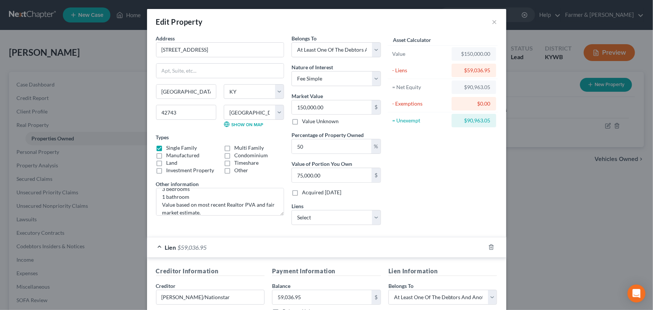
click at [399, 185] on div "Asset Calculator Value $150,000.00 - Liens $59,036.95 = Net Equity $90,963.05 -…" at bounding box center [443, 132] width 116 height 197
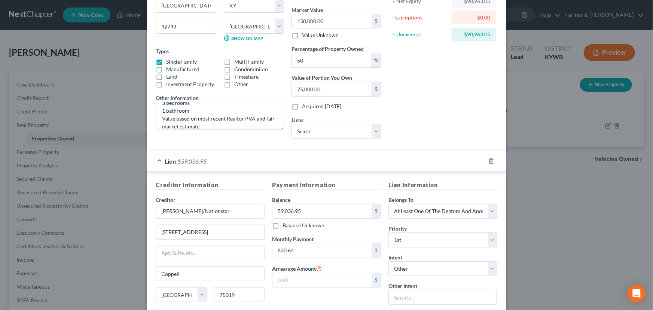
scroll to position [102, 0]
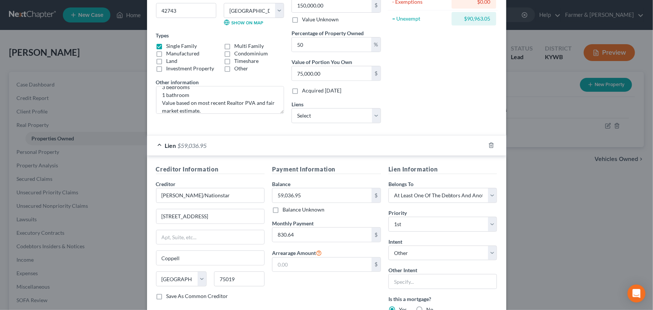
click at [269, 146] on div "Lien $59,036.95" at bounding box center [316, 146] width 338 height 20
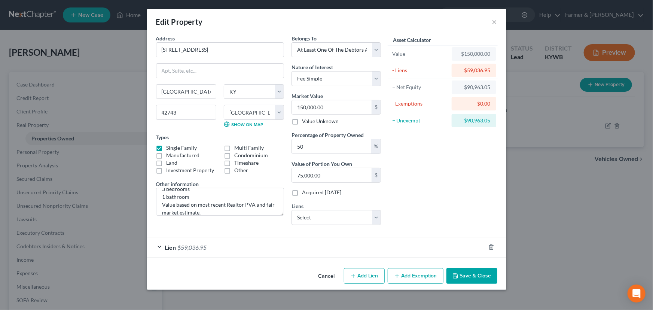
scroll to position [0, 0]
click at [404, 273] on button "Add Exemption" at bounding box center [416, 276] width 56 height 16
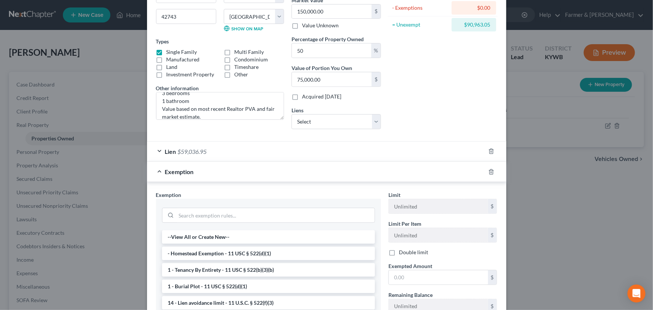
scroll to position [83, 0]
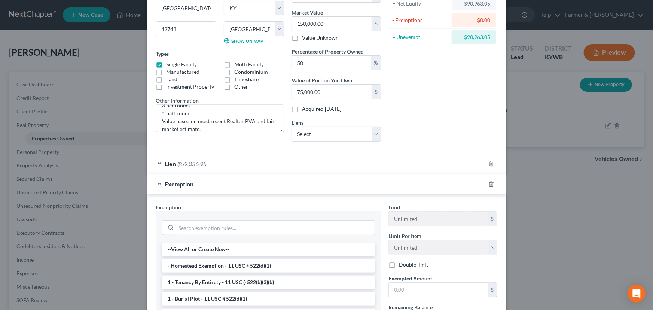
click at [436, 98] on div "Asset Calculator Value $150,000.00 - Liens $59,036.95 = Net Equity $90,963.05 -…" at bounding box center [443, 49] width 116 height 197
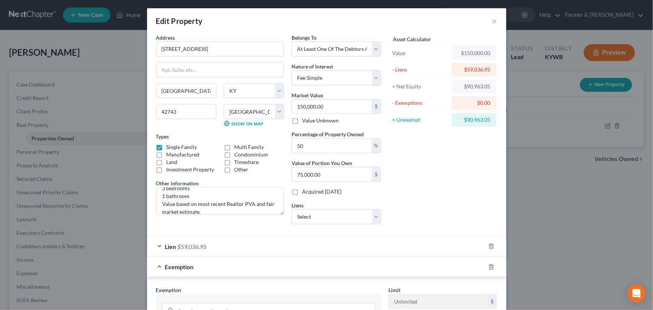
scroll to position [0, 0]
click at [410, 163] on div "Asset Calculator Value $150,000.00 - Liens $59,036.95 = Net Equity $90,963.05 -…" at bounding box center [443, 132] width 116 height 197
click at [423, 209] on div "Asset Calculator Value $150,000.00 - Liens $59,036.95 = Net Equity $90,963.05 -…" at bounding box center [443, 132] width 116 height 197
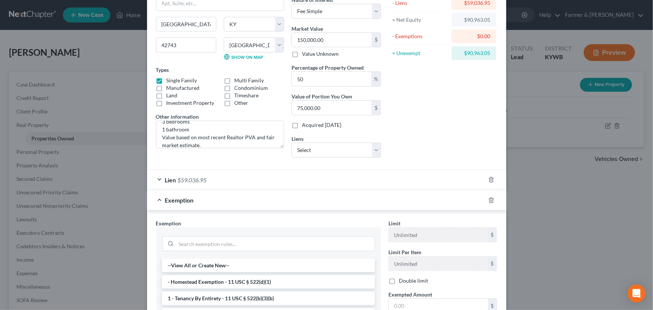
scroll to position [68, 0]
click at [226, 282] on li "- Homestead Exemption - 11 USC § 522(d)(1)" at bounding box center [268, 281] width 213 height 13
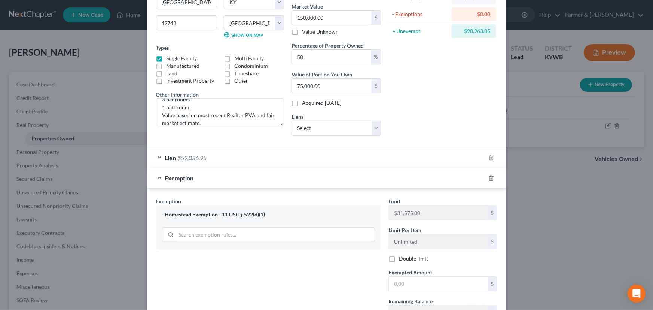
scroll to position [152, 0]
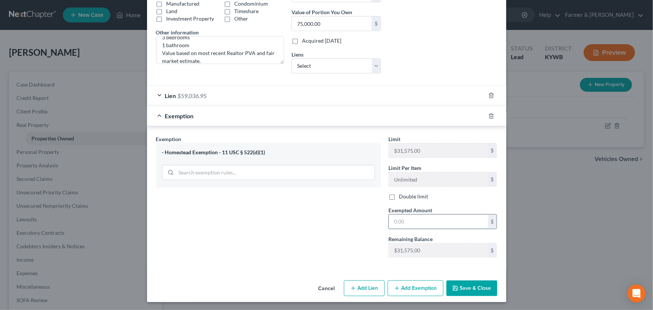
click at [417, 221] on input "text" at bounding box center [438, 222] width 99 height 14
click at [244, 122] on div "Exemption $31,575.00" at bounding box center [316, 116] width 338 height 20
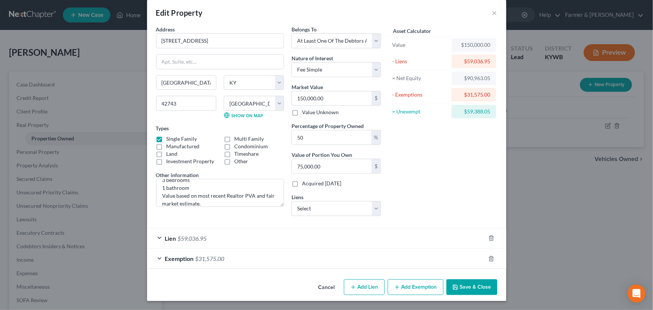
scroll to position [8, 0]
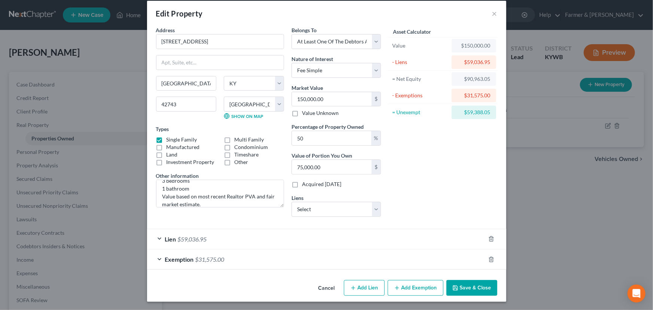
click at [218, 236] on div "Lien $59,036.95" at bounding box center [316, 239] width 338 height 20
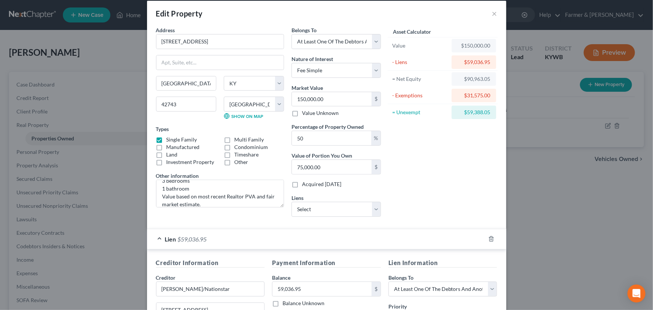
scroll to position [9, 0]
click at [297, 241] on div "Lien $59,036.95" at bounding box center [316, 239] width 338 height 20
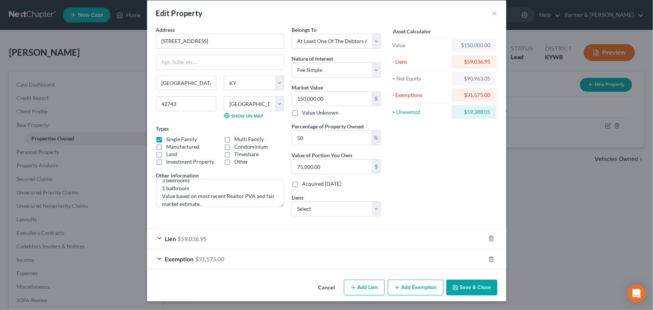
scroll to position [8, 0]
click at [258, 265] on div "Exemption $31,575.00" at bounding box center [316, 259] width 338 height 20
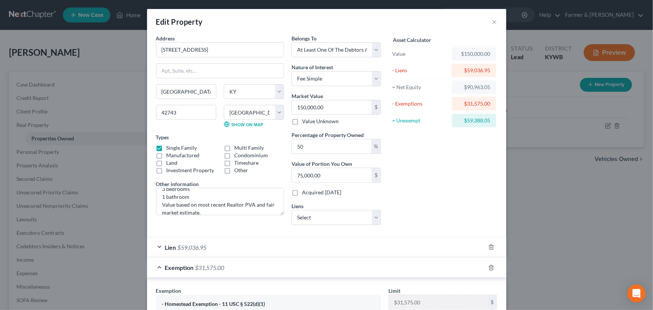
scroll to position [0, 0]
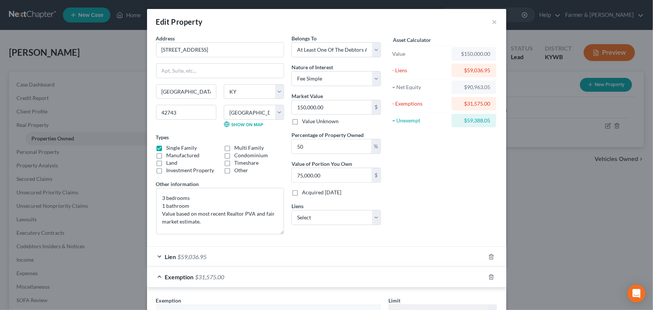
drag, startPoint x: 279, startPoint y: 213, endPoint x: 286, endPoint y: 232, distance: 20.4
click at [286, 232] on div "Address * 4780 Highway 218 [GEOGRAPHIC_DATA] [US_STATE][GEOGRAPHIC_DATA] [GEOGR…" at bounding box center [268, 137] width 233 height 206
click at [450, 186] on div "Asset Calculator Value $150,000.00 - Liens $59,036.95 = Net Equity $90,963.05 -…" at bounding box center [443, 137] width 116 height 206
drag, startPoint x: 159, startPoint y: 198, endPoint x: 226, endPoint y: 194, distance: 66.8
click at [159, 198] on textarea "3 bedrooms 1 bathroom Value based on most recent Realtor PVA and fair market es…" at bounding box center [220, 211] width 128 height 47
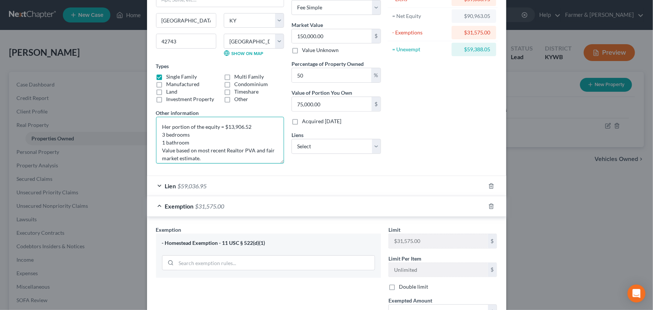
scroll to position [162, 0]
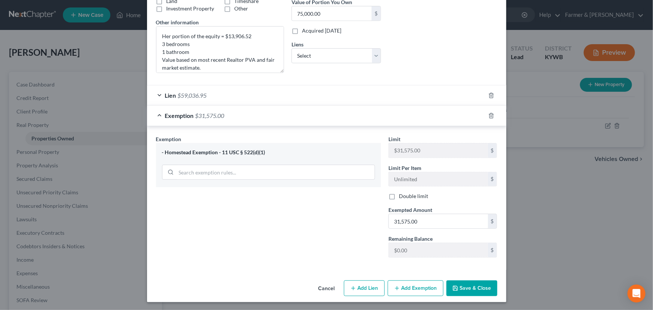
click at [305, 95] on div "Lien $59,036.95" at bounding box center [316, 95] width 338 height 20
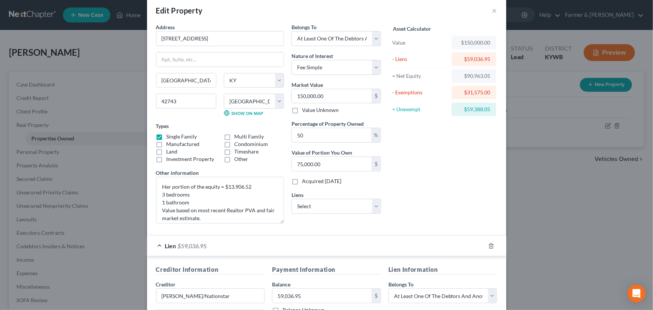
scroll to position [0, 0]
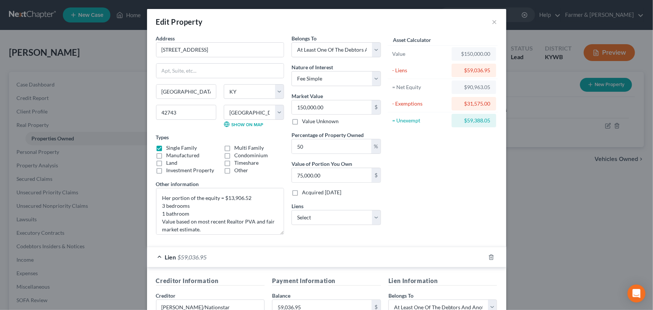
click at [435, 151] on div "Asset Calculator Value $150,000.00 - Liens $59,036.95 = Net Equity $90,963.05 -…" at bounding box center [443, 137] width 116 height 206
click at [428, 195] on div "Asset Calculator Value $150,000.00 - Liens $59,036.95 = Net Equity $90,963.05 -…" at bounding box center [443, 137] width 116 height 206
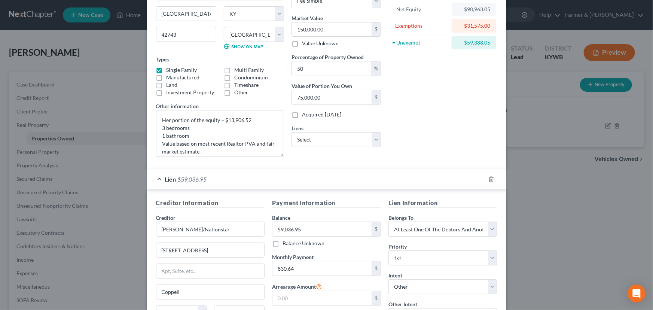
scroll to position [102, 0]
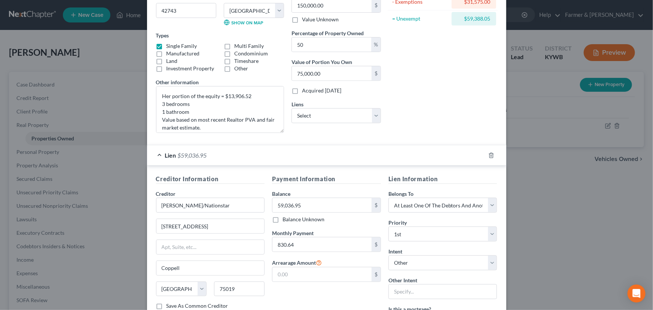
click at [338, 153] on div "Lien $59,036.95" at bounding box center [316, 155] width 338 height 20
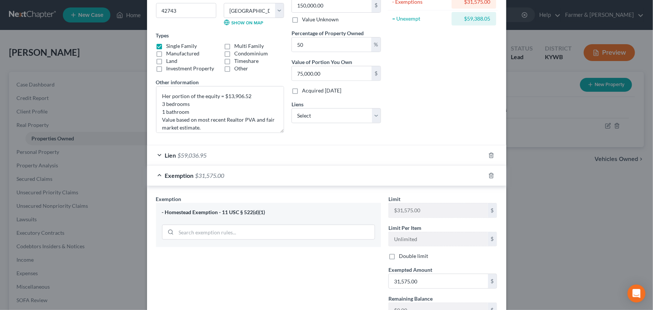
click at [412, 174] on div "Exemption $31,575.00" at bounding box center [316, 176] width 338 height 20
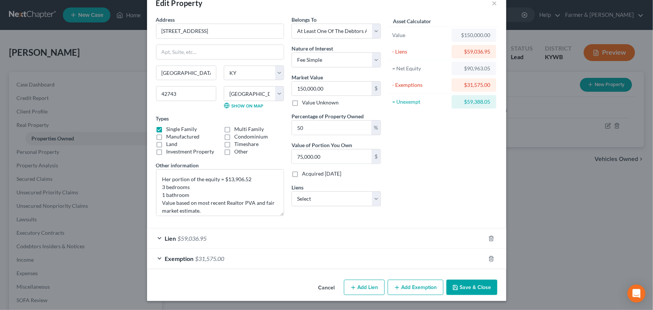
scroll to position [18, 0]
click at [412, 174] on div "Asset Calculator Value $150,000.00 - Liens $59,036.95 = Net Equity $90,963.05 -…" at bounding box center [443, 119] width 116 height 206
click at [416, 143] on div "Asset Calculator Value $150,000.00 - Liens $59,036.95 = Net Equity $90,963.05 -…" at bounding box center [443, 119] width 116 height 206
click at [423, 142] on div "Asset Calculator Value $150,000.00 - Liens $59,036.95 = Net Equity $90,963.05 -…" at bounding box center [443, 119] width 116 height 206
click at [462, 283] on button "Save & Close" at bounding box center [472, 288] width 51 height 16
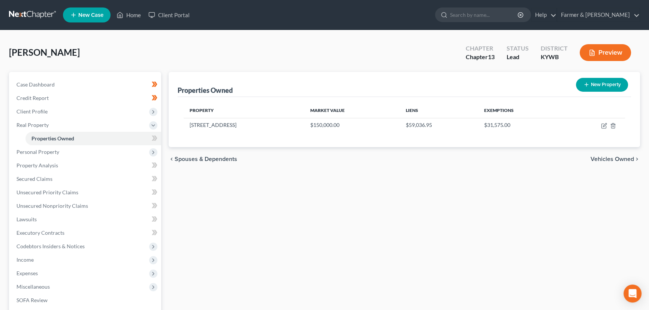
click at [158, 139] on span at bounding box center [154, 139] width 13 height 11
click at [195, 196] on div "Properties Owned New Property Property Market Value Liens Exemptions [STREET_AD…" at bounding box center [404, 234] width 479 height 325
click at [59, 125] on span "Real Property" at bounding box center [85, 124] width 151 height 13
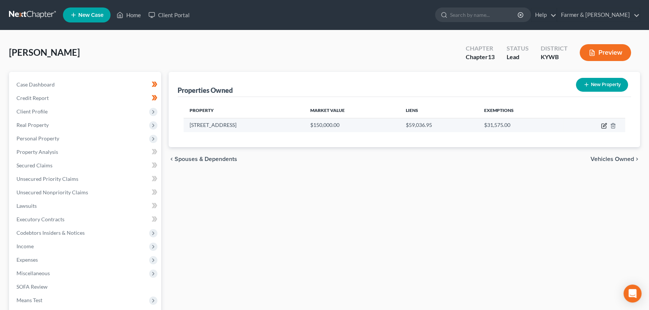
click at [601, 125] on icon "button" at bounding box center [603, 126] width 4 height 4
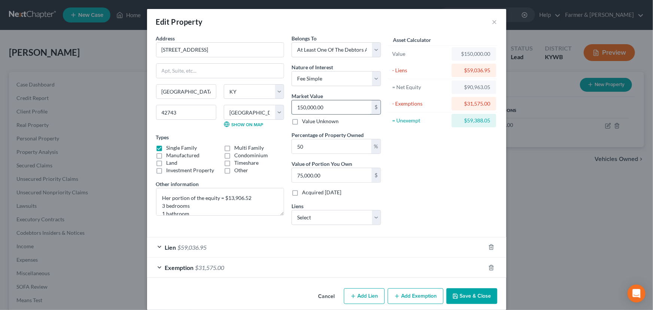
click at [328, 104] on input "150,000.00" at bounding box center [332, 107] width 80 height 14
click at [420, 174] on div "Asset Calculator Value $150,000.00 - Liens $59,036.95 = Net Equity $90,963.05 -…" at bounding box center [443, 132] width 116 height 197
click at [410, 176] on div "Asset Calculator Value $150,000.00 - Liens $59,036.95 = Net Equity $90,963.05 -…" at bounding box center [443, 132] width 116 height 197
click at [315, 245] on div "Lien $59,036.95" at bounding box center [316, 247] width 338 height 20
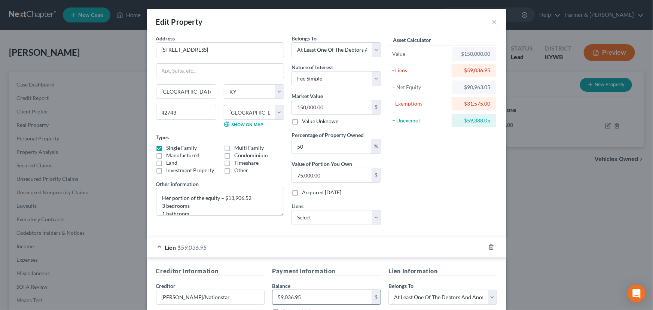
click at [319, 294] on input "59,036.95" at bounding box center [322, 297] width 99 height 14
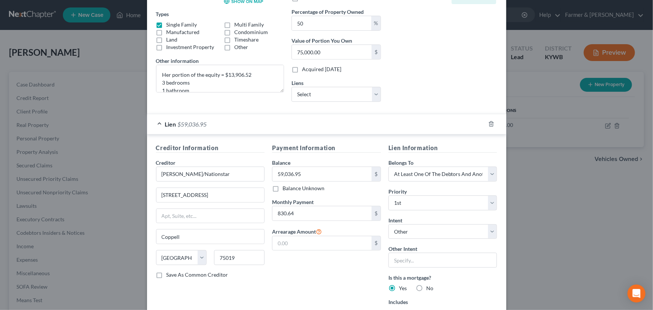
scroll to position [136, 0]
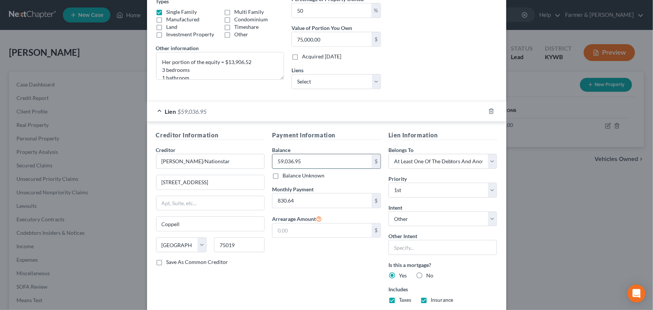
click at [307, 165] on input "59,036.95" at bounding box center [322, 161] width 99 height 14
click at [324, 115] on div "Lien $59,036.95" at bounding box center [316, 111] width 338 height 20
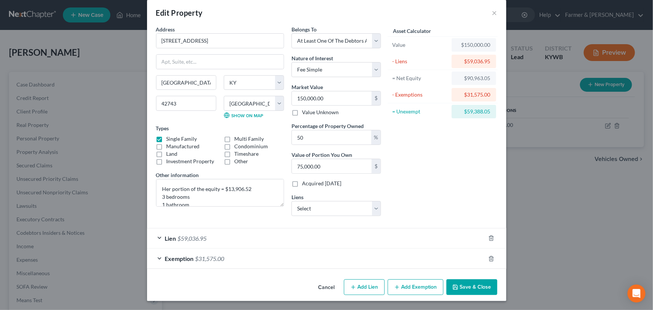
scroll to position [8, 0]
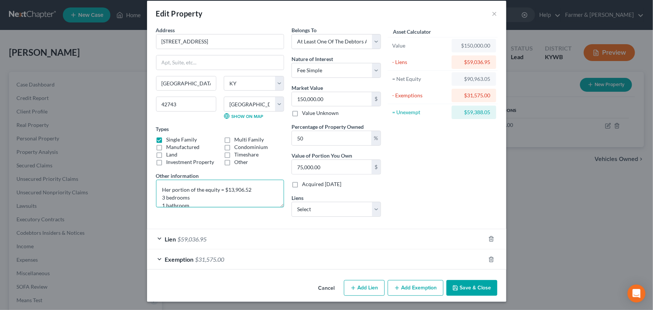
drag, startPoint x: 225, startPoint y: 190, endPoint x: 249, endPoint y: 191, distance: 24.4
click at [249, 191] on textarea "Her portion of the equity = $13,906.52 3 bedrooms 1 bathroom Value based on mos…" at bounding box center [220, 194] width 128 height 28
click at [426, 159] on div "Asset Calculator Value $150,000.00 - Liens $59,036.95 = Net Equity $90,963.05 -…" at bounding box center [443, 124] width 116 height 197
click at [459, 289] on button "Save & Close" at bounding box center [472, 288] width 51 height 16
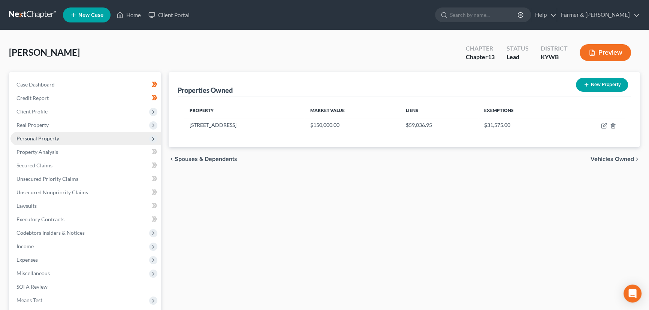
click at [46, 140] on span "Personal Property" at bounding box center [37, 138] width 43 height 6
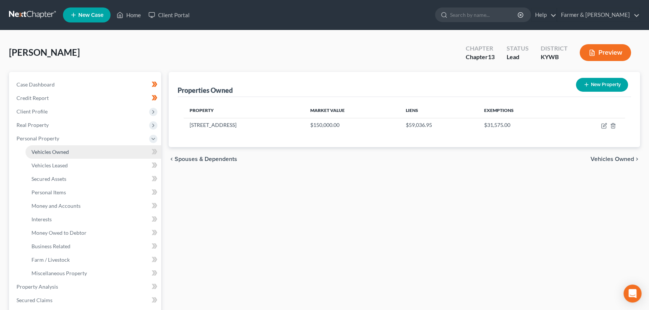
click at [58, 154] on span "Vehicles Owned" at bounding box center [49, 152] width 37 height 6
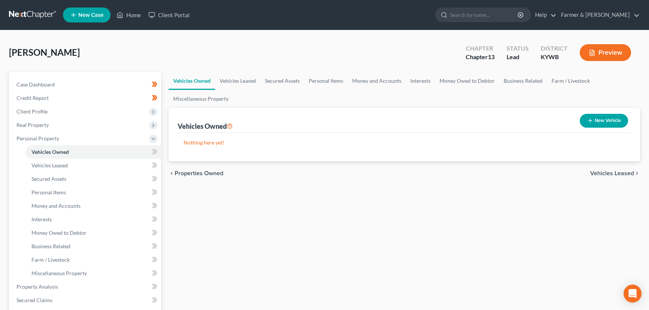
click at [599, 118] on button "New Vehicle" at bounding box center [603, 121] width 48 height 14
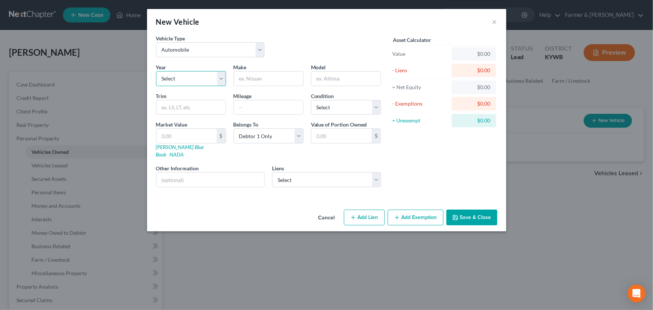
click at [178, 79] on select "Select 2026 2025 2024 2023 2022 2021 2020 2019 2018 2017 2016 2015 2014 2013 20…" at bounding box center [191, 78] width 70 height 15
click at [156, 71] on select "Select 2026 2025 2024 2023 2022 2021 2020 2019 2018 2017 2016 2015 2014 2013 20…" at bounding box center [191, 78] width 70 height 15
click at [251, 82] on input "text" at bounding box center [268, 79] width 69 height 14
click at [250, 108] on input "text" at bounding box center [268, 107] width 69 height 14
paste input "101000"
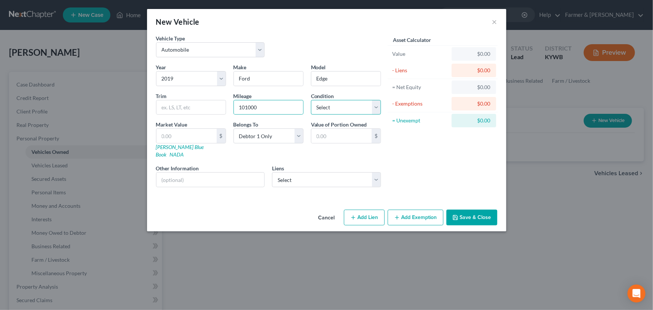
drag, startPoint x: 327, startPoint y: 109, endPoint x: 329, endPoint y: 113, distance: 4.2
click at [327, 109] on select "Select Excellent Very Good Good Fair Poor" at bounding box center [346, 107] width 70 height 15
click at [311, 100] on select "Select Excellent Very Good Good Fair Poor" at bounding box center [346, 107] width 70 height 15
click at [172, 147] on link "[PERSON_NAME] Blue Book" at bounding box center [180, 151] width 48 height 14
click at [177, 136] on input "text" at bounding box center [187, 136] width 60 height 14
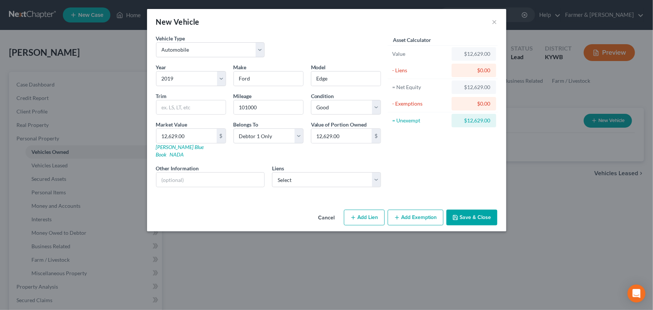
drag, startPoint x: 267, startPoint y: 47, endPoint x: 271, endPoint y: 46, distance: 4.9
click at [271, 46] on div "Vehicle Type Select Automobile Truck Trailer Watercraft Aircraft Motor Home Atv…" at bounding box center [268, 48] width 233 height 29
click at [422, 164] on div "Asset Calculator Value $12,629.00 - Liens $0.00 = Net Equity $12,629.00 - Exemp…" at bounding box center [443, 113] width 116 height 159
click at [298, 172] on select "Select Flagship Credit Acce - $21,167.00 Gm Financial - $13,370.00" at bounding box center [326, 179] width 109 height 15
click at [272, 172] on select "Select Flagship Credit Acce - $21,167.00 Gm Financial - $13,370.00" at bounding box center [326, 179] width 109 height 15
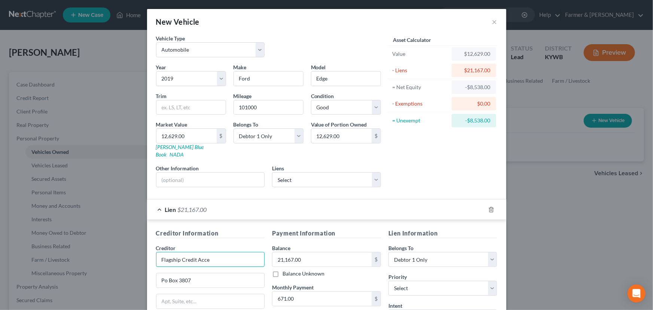
drag, startPoint x: 218, startPoint y: 252, endPoint x: 125, endPoint y: 250, distance: 92.9
click at [125, 250] on div "New Vehicle × Vehicle Type Select Automobile Truck Trailer Watercraft Aircraft …" at bounding box center [326, 155] width 653 height 310
click at [241, 255] on input "Flagship Credit Acce" at bounding box center [210, 259] width 109 height 15
click at [217, 274] on input "Po Box 3807" at bounding box center [211, 280] width 108 height 14
click at [163, 273] on input "Po Box 3807" at bounding box center [211, 280] width 108 height 14
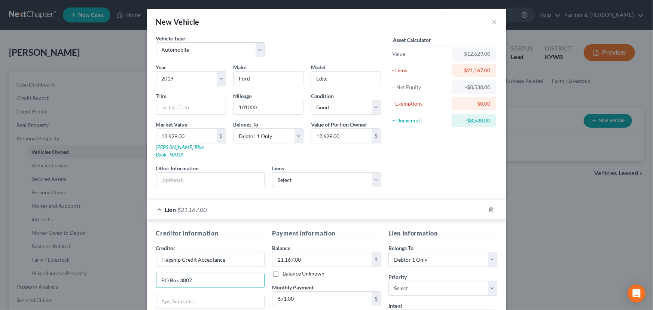
click at [417, 156] on div "Asset Calculator Value $12,629.00 - Liens $21,167.00 = Net Equity -$8,538.00 - …" at bounding box center [443, 113] width 116 height 159
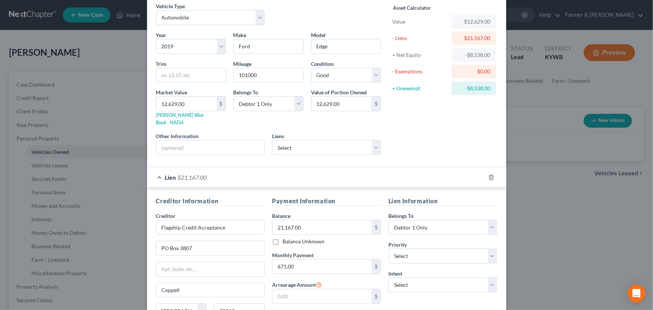
scroll to position [98, 0]
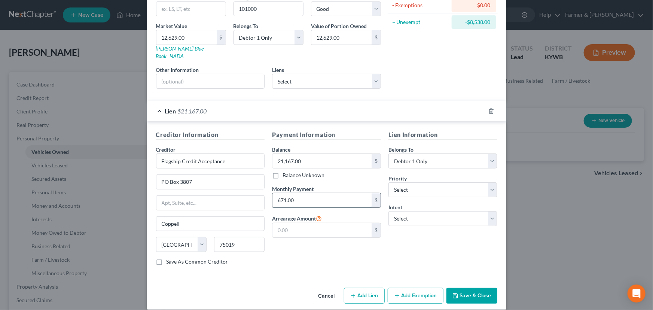
click at [337, 196] on input "671.00" at bounding box center [322, 200] width 99 height 14
click at [412, 184] on select "Select 1st 2nd 3rd 4th 5th 6th 7th 8th 9th 10th 11th 12th 13th 14th 15th 16th 1…" at bounding box center [443, 189] width 109 height 15
click at [389, 182] on select "Select 1st 2nd 3rd 4th 5th 6th 7th 8th 9th 10th 11th 12th 13th 14th 15th 16th 1…" at bounding box center [443, 189] width 109 height 15
click at [406, 211] on select "Select Surrender Redeem Reaffirm Avoid Other" at bounding box center [443, 218] width 109 height 15
click at [389, 211] on select "Select Surrender Redeem Reaffirm Avoid Other" at bounding box center [443, 218] width 109 height 15
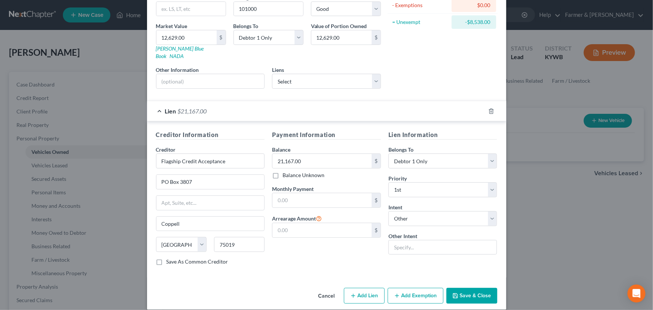
click at [350, 247] on div "Payment Information Balance 21,167.00 $ Balance Unknown Balance Undetermined 21…" at bounding box center [326, 200] width 116 height 141
click at [203, 108] on div "Lien $21,167.00" at bounding box center [316, 111] width 338 height 20
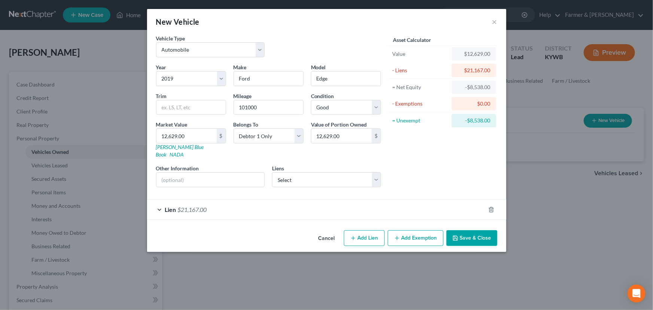
scroll to position [0, 0]
click at [187, 176] on input "text" at bounding box center [211, 180] width 108 height 14
drag, startPoint x: 220, startPoint y: 176, endPoint x: 286, endPoint y: 175, distance: 66.3
click at [306, 171] on div "Year Select 2026 2025 2024 2023 2022 2021 2020 2019 2018 2017 2016 2015 2014 20…" at bounding box center [268, 128] width 233 height 130
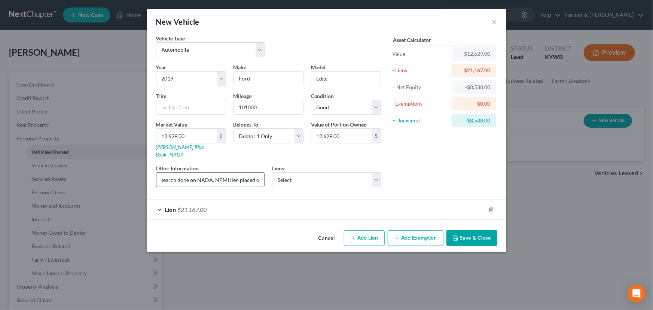
click at [209, 174] on input "Value based on fair market value research done on NADA. NPMI lien placed on" at bounding box center [211, 180] width 108 height 14
click at [226, 173] on input "Value based on fair market value research done on KBB. NPMI lien placed on" at bounding box center [211, 180] width 108 height 14
drag, startPoint x: 236, startPoint y: 170, endPoint x: 292, endPoint y: 170, distance: 56.5
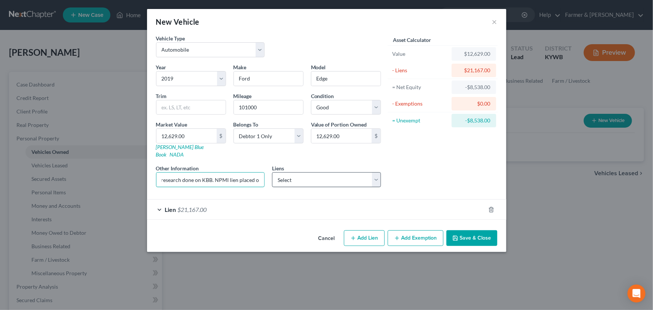
click at [292, 170] on div "Year Select 2026 2025 2024 2023 2022 2021 2020 2019 2018 2017 2016 2015 2014 20…" at bounding box center [268, 128] width 233 height 130
click at [256, 173] on input "Value based on fair market value research done on KBB. NPMI lien placed on" at bounding box center [211, 180] width 108 height 14
click at [260, 173] on input "Value based on fair market value research done on KBB. NPMI lien placed on" at bounding box center [211, 180] width 108 height 14
paste input "[DATE]"
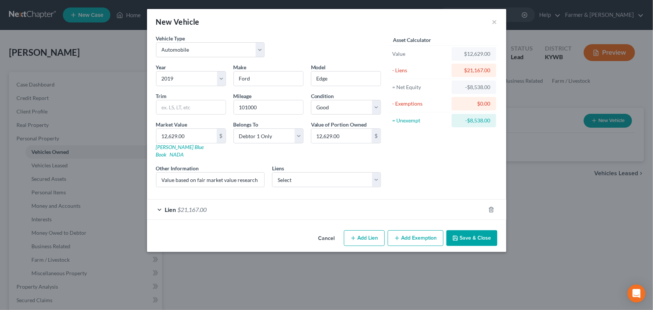
click at [407, 171] on div "Asset Calculator Value $12,629.00 - Liens $21,167.00 = Net Equity -$8,538.00 - …" at bounding box center [443, 113] width 116 height 159
click at [461, 236] on button "Save & Close" at bounding box center [472, 238] width 51 height 16
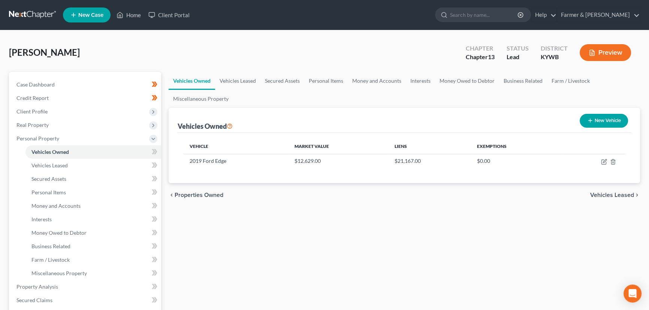
click at [590, 121] on icon "button" at bounding box center [590, 121] width 6 height 6
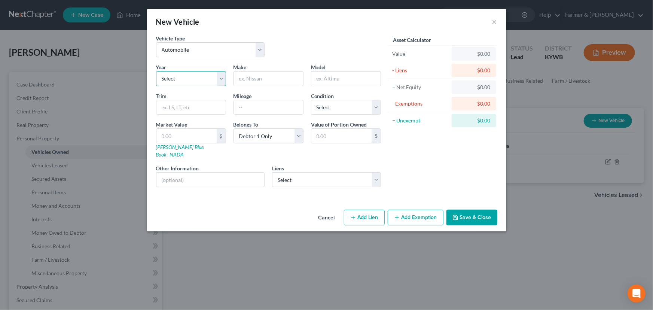
click at [198, 80] on select "Select 2026 2025 2024 2023 2022 2021 2020 2019 2018 2017 2016 2015 2014 2013 20…" at bounding box center [191, 78] width 70 height 15
click at [156, 71] on select "Select 2026 2025 2024 2023 2022 2021 2020 2019 2018 2017 2016 2015 2014 2013 20…" at bounding box center [191, 78] width 70 height 15
click at [273, 70] on div "Make *" at bounding box center [269, 74] width 78 height 23
drag, startPoint x: 273, startPoint y: 81, endPoint x: 271, endPoint y: 86, distance: 4.9
click at [273, 81] on input "text" at bounding box center [268, 79] width 69 height 14
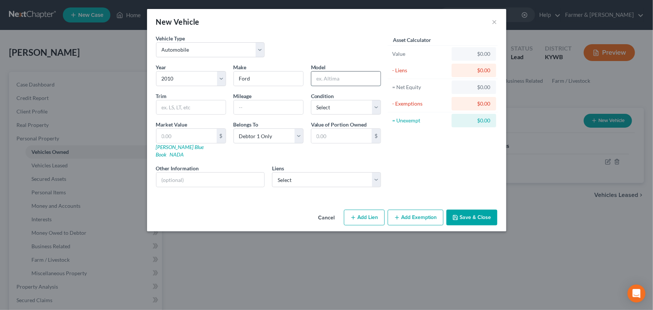
click at [328, 78] on input "text" at bounding box center [346, 79] width 69 height 14
click at [255, 109] on input "text" at bounding box center [268, 107] width 69 height 14
paste input "230000"
click at [321, 108] on select "Select Excellent Very Good Good Fair Poor" at bounding box center [346, 107] width 70 height 15
click at [311, 100] on select "Select Excellent Very Good Good Fair Poor" at bounding box center [346, 107] width 70 height 15
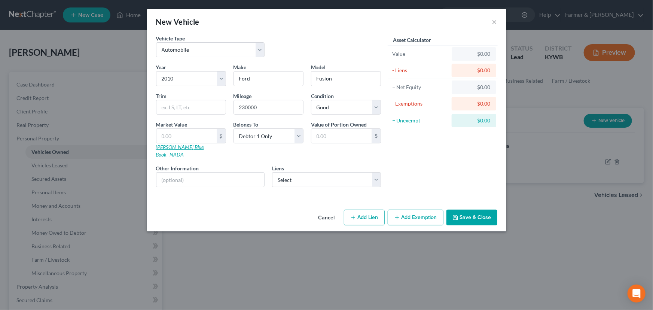
click at [188, 149] on link "[PERSON_NAME] Blue Book" at bounding box center [180, 151] width 48 height 14
click at [197, 131] on input "text" at bounding box center [187, 136] width 60 height 14
click at [239, 176] on input "text" at bounding box center [211, 180] width 108 height 14
click at [292, 172] on select "Select Gm Financial - $13,370.00" at bounding box center [326, 179] width 109 height 15
click at [392, 163] on div "Asset Calculator Value $721.00 - Liens $0.00 = Net Equity $721.00 - Exemptions …" at bounding box center [443, 113] width 116 height 159
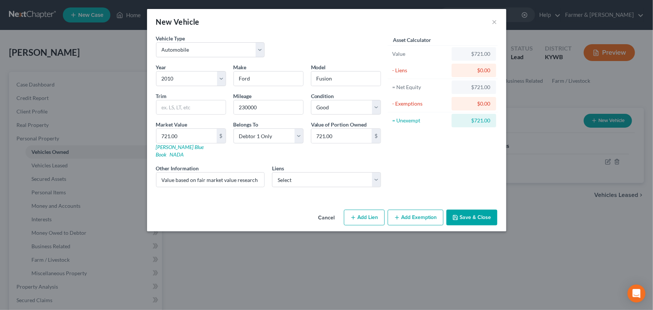
click at [413, 210] on button "Add Exemption" at bounding box center [416, 218] width 56 height 16
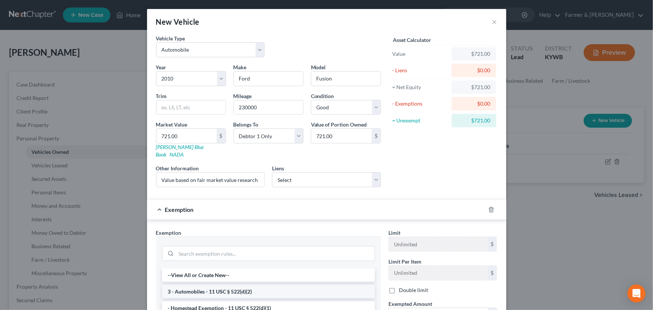
click at [203, 285] on li "3 - Automobiles - 11 USC § 522(d)(2)" at bounding box center [268, 291] width 213 height 13
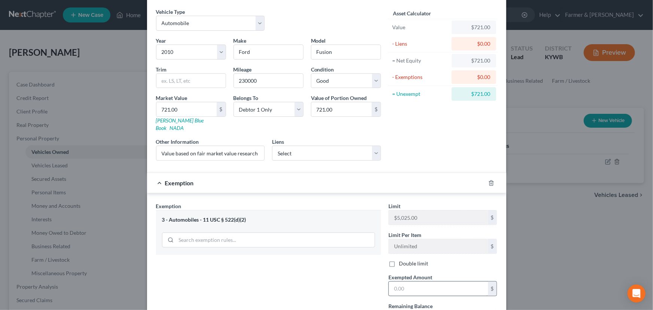
scroll to position [86, 0]
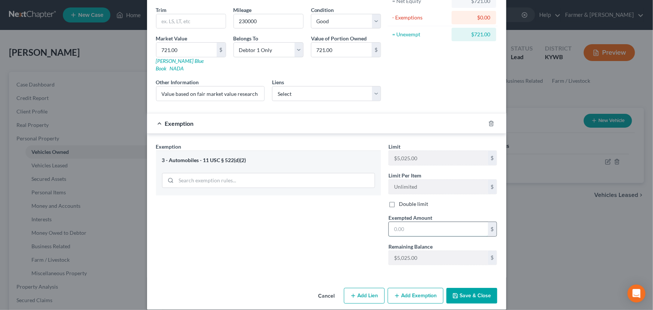
click at [405, 222] on input "text" at bounding box center [438, 229] width 99 height 14
click at [381, 134] on div "Exemption Set must be selected for CA. Exemption * 3 - Automobiles - 11 USC § 5…" at bounding box center [326, 206] width 359 height 144
click at [409, 121] on div "Exemption $721.00" at bounding box center [316, 123] width 338 height 20
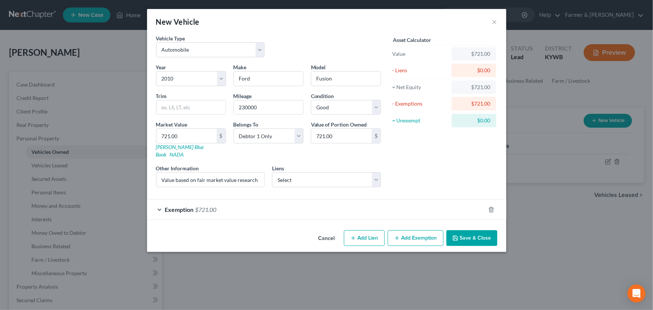
scroll to position [0, 0]
click at [444, 158] on div "Asset Calculator Value $721.00 - Liens $0.00 = Net Equity $721.00 - Exemptions …" at bounding box center [443, 113] width 116 height 159
click at [472, 230] on button "Save & Close" at bounding box center [472, 238] width 51 height 16
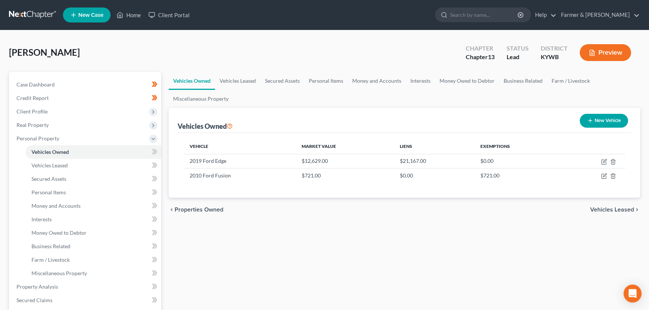
click at [599, 124] on button "New Vehicle" at bounding box center [603, 121] width 48 height 14
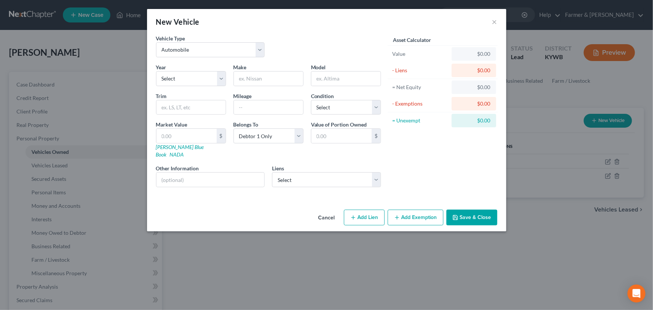
click at [429, 151] on div "Asset Calculator Value $0.00 - Liens $0.00 = Net Equity $0.00 - Exemptions $0.0…" at bounding box center [443, 113] width 116 height 159
click at [196, 80] on select "Select 2026 2025 2024 2023 2022 2021 2020 2019 2018 2017 2016 2015 2014 2013 20…" at bounding box center [191, 78] width 70 height 15
click at [156, 71] on select "Select 2026 2025 2024 2023 2022 2021 2020 2019 2018 2017 2016 2015 2014 2013 20…" at bounding box center [191, 78] width 70 height 15
click at [249, 80] on input "text" at bounding box center [268, 79] width 69 height 14
click at [331, 75] on input "text" at bounding box center [346, 79] width 69 height 14
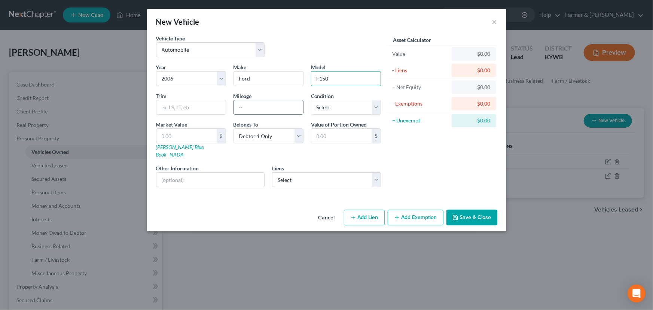
click at [277, 110] on input "text" at bounding box center [268, 107] width 69 height 14
drag, startPoint x: 324, startPoint y: 103, endPoint x: 324, endPoint y: 109, distance: 6.4
click at [324, 103] on select "Select Excellent Very Good Good Fair Poor" at bounding box center [346, 107] width 70 height 15
click at [311, 100] on select "Select Excellent Very Good Good Fair Poor" at bounding box center [346, 107] width 70 height 15
click at [240, 155] on div "Year Select 2026 2025 2024 2023 2022 2021 2020 2019 2018 2017 2016 2015 2014 20…" at bounding box center [268, 128] width 233 height 130
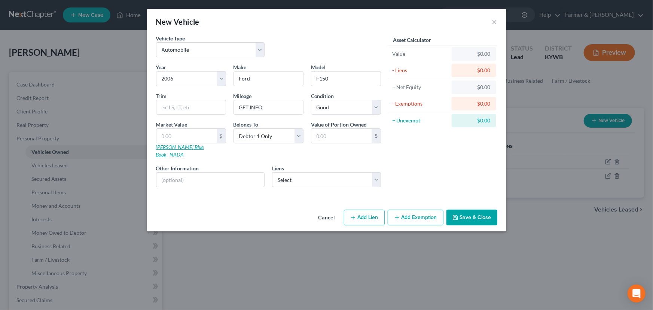
click at [165, 147] on link "[PERSON_NAME] Blue Book" at bounding box center [180, 151] width 48 height 14
click at [212, 137] on input "text" at bounding box center [187, 136] width 60 height 14
click at [334, 32] on div "New Vehicle ×" at bounding box center [326, 21] width 359 height 25
click at [407, 148] on div "Asset Calculator Value $4,124.00 - Liens $0.00 = Net Equity $4,124.00 - Exempti…" at bounding box center [443, 113] width 116 height 159
click at [293, 36] on div "Vehicle Type Select Automobile Truck Trailer Watercraft Aircraft Motor Home Atv…" at bounding box center [268, 48] width 233 height 29
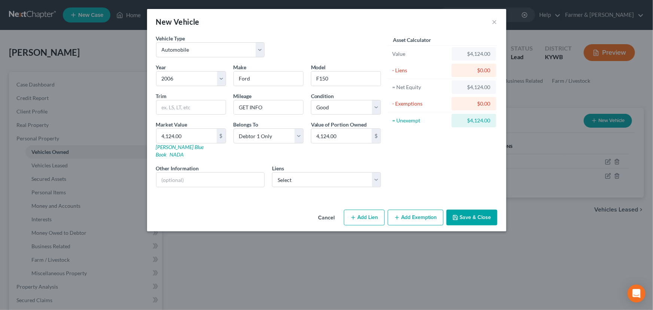
click at [292, 48] on div "Vehicle Type Select Automobile Truck Trailer Watercraft Aircraft Motor Home Atv…" at bounding box center [268, 48] width 233 height 29
click at [404, 161] on div "Asset Calculator Value $4,124.00 - Liens $0.00 = Net Equity $4,124.00 - Exempti…" at bounding box center [443, 113] width 116 height 159
click at [320, 33] on div "New Vehicle ×" at bounding box center [326, 21] width 359 height 25
click at [427, 166] on div "Asset Calculator Value $4,124.00 - Liens $0.00 = Net Equity $4,124.00 - Exempti…" at bounding box center [443, 113] width 116 height 159
click at [225, 173] on input "text" at bounding box center [211, 180] width 108 height 14
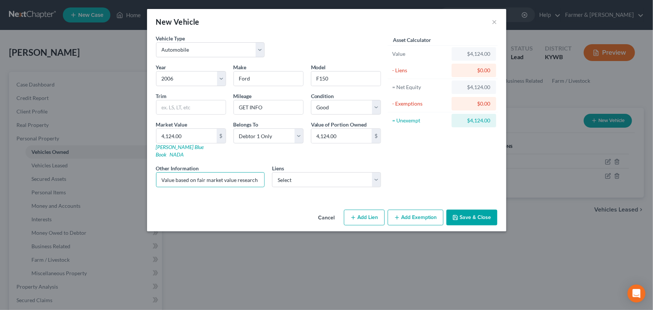
click at [412, 210] on button "Add Exemption" at bounding box center [416, 218] width 56 height 16
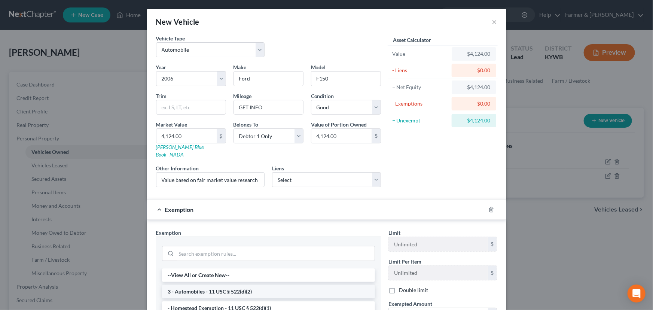
click at [199, 285] on li "3 - Automobiles - 11 USC § 522(d)(2)" at bounding box center [268, 291] width 213 height 13
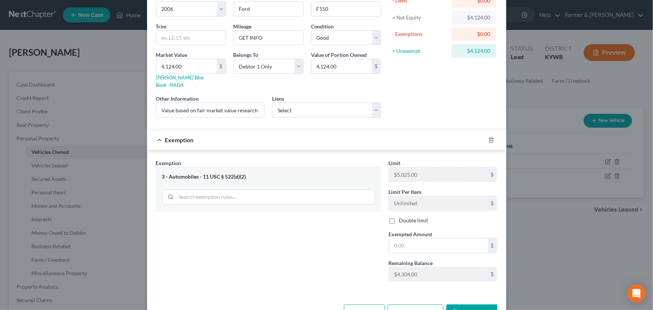
scroll to position [86, 0]
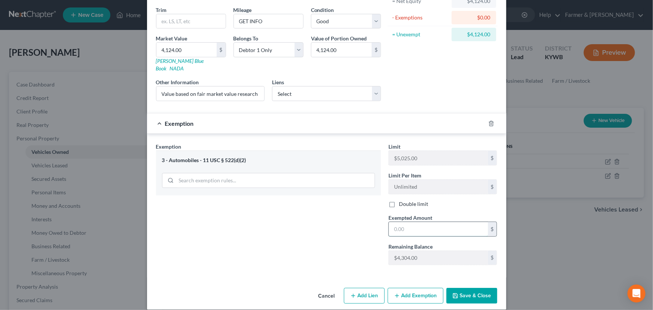
click at [440, 222] on input "text" at bounding box center [438, 229] width 99 height 14
click at [339, 118] on div "Exemption $4,124.00" at bounding box center [316, 123] width 338 height 20
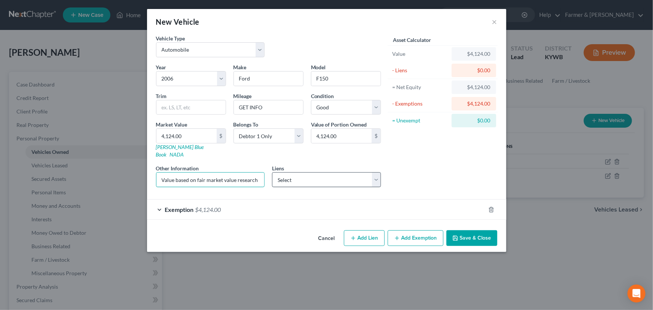
scroll to position [0, 48]
drag, startPoint x: 231, startPoint y: 174, endPoint x: 356, endPoint y: 177, distance: 125.1
click at [356, 177] on div "Year Select 2026 2025 2024 2023 2022 2021 2020 2019 2018 2017 2016 2015 2014 20…" at bounding box center [268, 128] width 233 height 130
click at [444, 164] on div "Asset Calculator Value $4,124.00 - Liens $0.00 = Net Equity $4,124.00 - Exempti…" at bounding box center [443, 113] width 116 height 159
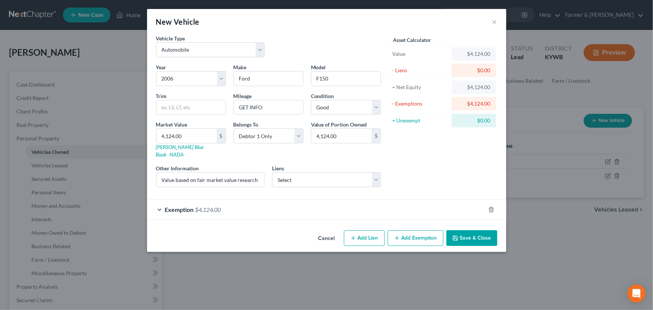
click at [468, 230] on button "Save & Close" at bounding box center [472, 238] width 51 height 16
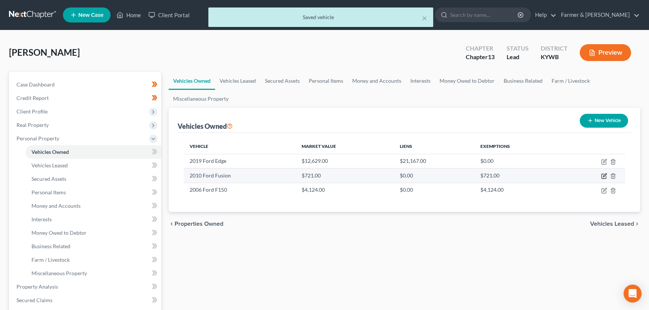
click at [602, 176] on icon "button" at bounding box center [604, 176] width 6 height 6
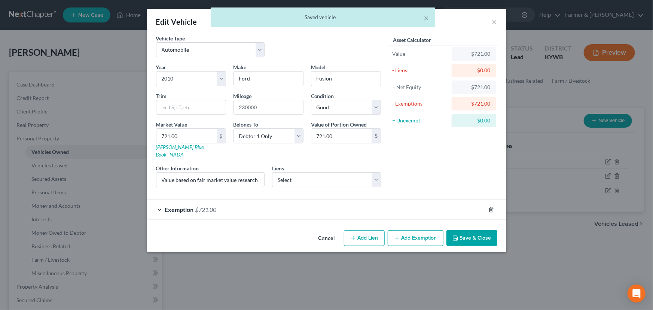
click at [491, 209] on line "button" at bounding box center [491, 209] width 0 height 1
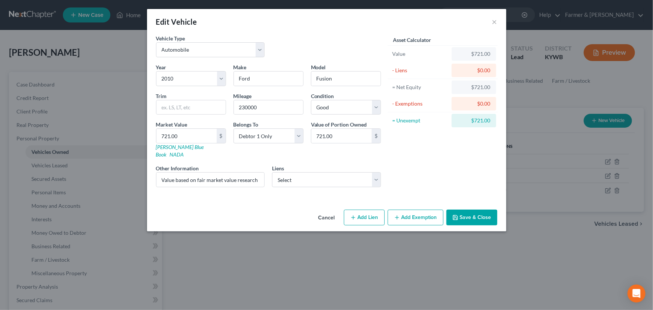
click at [407, 212] on button "Add Exemption" at bounding box center [416, 218] width 56 height 16
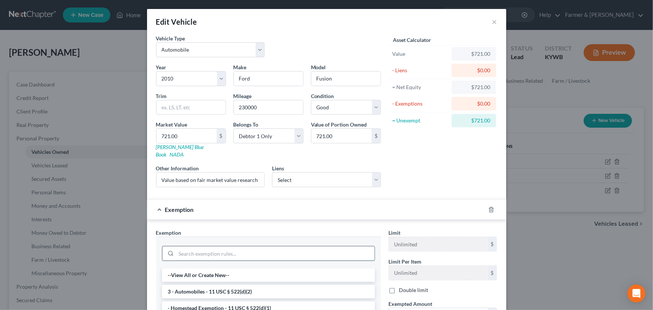
click at [223, 247] on input "search" at bounding box center [275, 253] width 198 height 14
click at [227, 268] on li "14 - Wildcard Exemption - 11 USC § 522(d)(5)" at bounding box center [268, 274] width 213 height 13
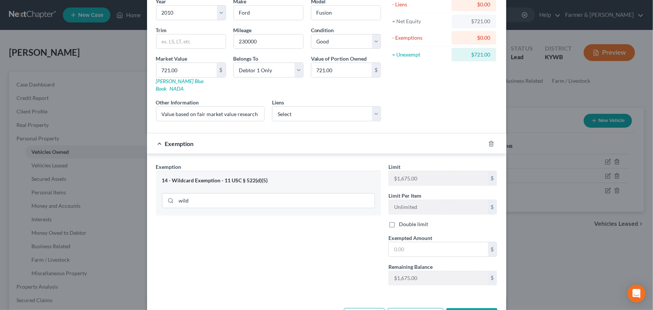
scroll to position [68, 0]
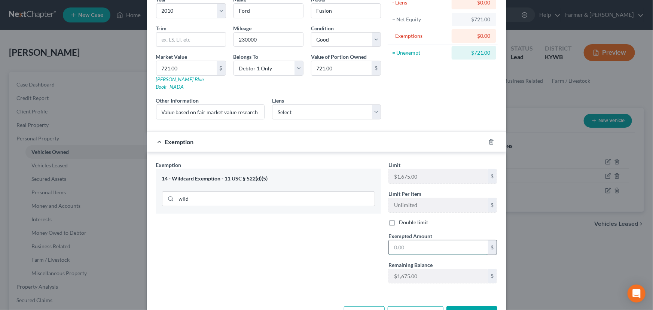
click at [416, 240] on input "text" at bounding box center [438, 247] width 99 height 14
drag, startPoint x: 329, startPoint y: 138, endPoint x: 393, endPoint y: 181, distance: 77.5
click at [329, 138] on div "Exemption $721.00" at bounding box center [316, 142] width 338 height 20
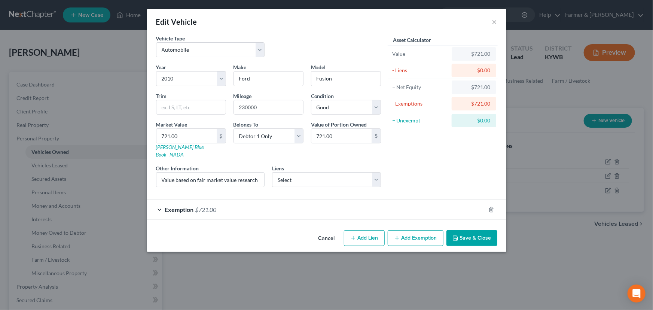
scroll to position [0, 0]
click at [464, 230] on button "Save & Close" at bounding box center [472, 238] width 51 height 16
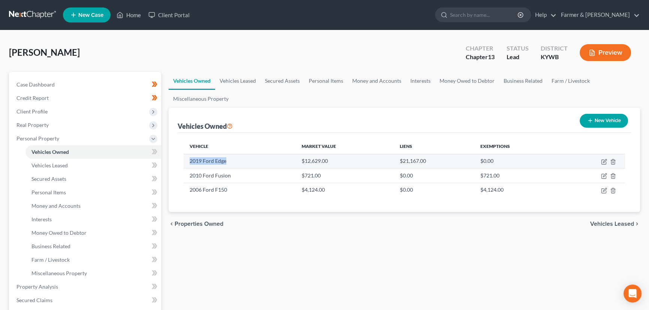
drag, startPoint x: 189, startPoint y: 161, endPoint x: 226, endPoint y: 162, distance: 37.5
click at [226, 162] on td "2019 Ford Edge" at bounding box center [239, 161] width 112 height 14
copy td "2019 Ford Edge"
drag, startPoint x: 300, startPoint y: 162, endPoint x: 327, endPoint y: 161, distance: 27.7
click at [327, 161] on td "$12,629.00" at bounding box center [344, 161] width 98 height 14
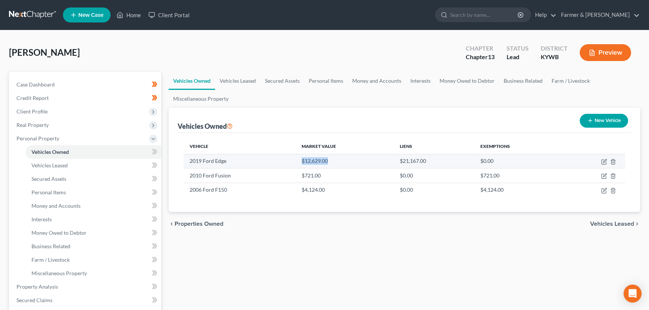
copy td "$12,629.00"
click at [602, 161] on icon "button" at bounding box center [604, 162] width 6 height 6
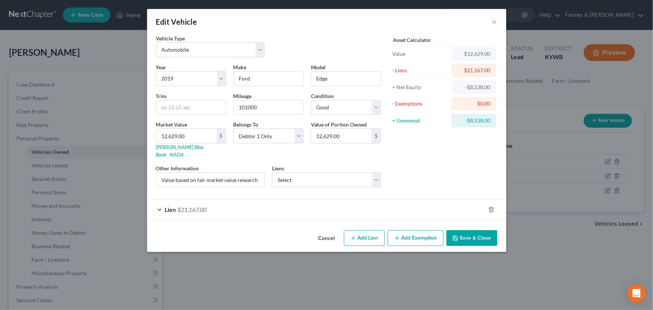
click at [316, 204] on div "Lien $21,167.00" at bounding box center [316, 210] width 338 height 20
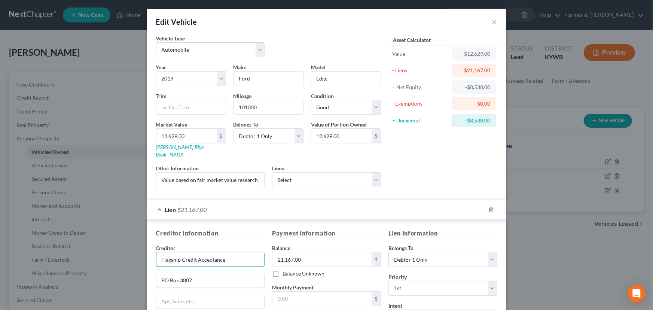
drag, startPoint x: 239, startPoint y: 248, endPoint x: 116, endPoint y: 255, distance: 122.6
click at [118, 255] on div "Edit Vehicle × Vehicle Type Select Automobile Truck Trailer Watercraft Aircraft…" at bounding box center [326, 155] width 653 height 310
click at [322, 252] on input "21,167.00" at bounding box center [322, 259] width 99 height 14
drag, startPoint x: 285, startPoint y: 204, endPoint x: 291, endPoint y: 206, distance: 6.9
click at [285, 204] on div "Lien $21,167.00" at bounding box center [316, 210] width 338 height 20
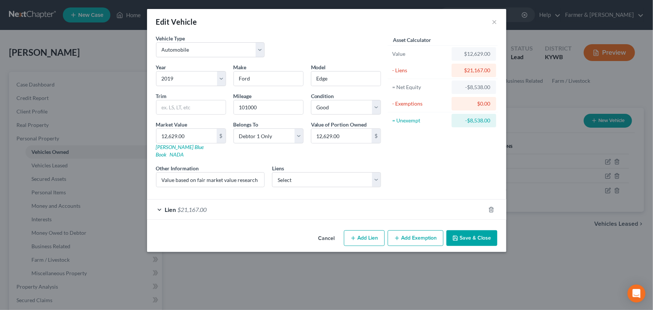
drag, startPoint x: 328, startPoint y: 229, endPoint x: 370, endPoint y: 227, distance: 42.4
click at [328, 231] on button "Cancel" at bounding box center [327, 238] width 28 height 15
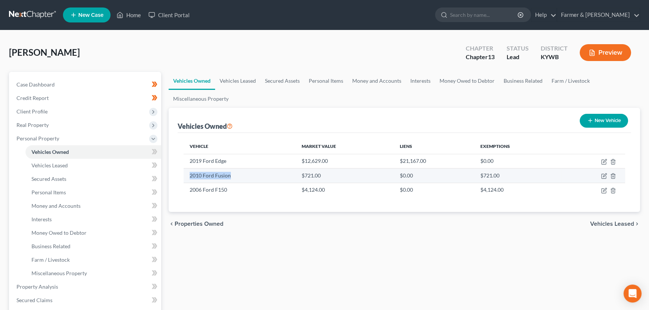
drag, startPoint x: 190, startPoint y: 176, endPoint x: 232, endPoint y: 176, distance: 41.6
click at [232, 176] on td "2010 Ford Fusion" at bounding box center [239, 175] width 112 height 14
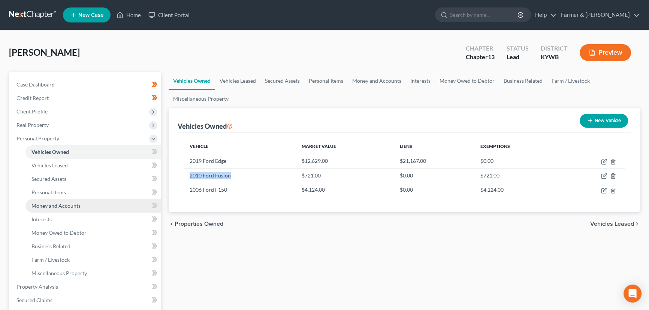
copy td "2010 Ford Fusion"
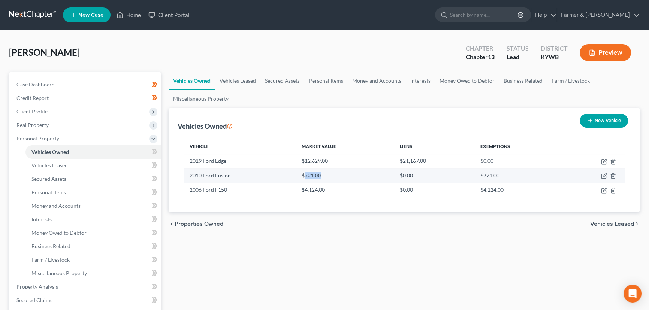
drag, startPoint x: 303, startPoint y: 175, endPoint x: 319, endPoint y: 176, distance: 15.7
click at [319, 176] on td "$721.00" at bounding box center [344, 175] width 98 height 14
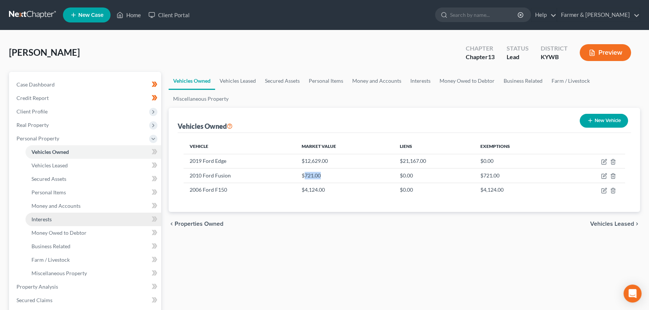
copy td "721.00"
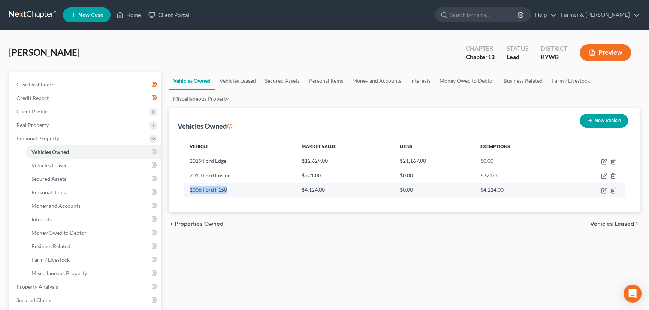
drag, startPoint x: 186, startPoint y: 190, endPoint x: 226, endPoint y: 190, distance: 39.3
click at [226, 190] on td "2006 Ford F150" at bounding box center [239, 190] width 112 height 14
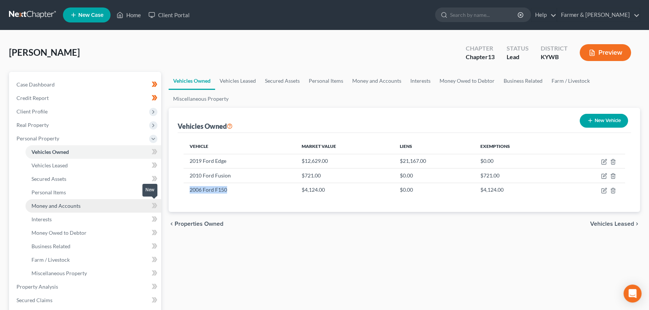
copy td "2006 Ford F150"
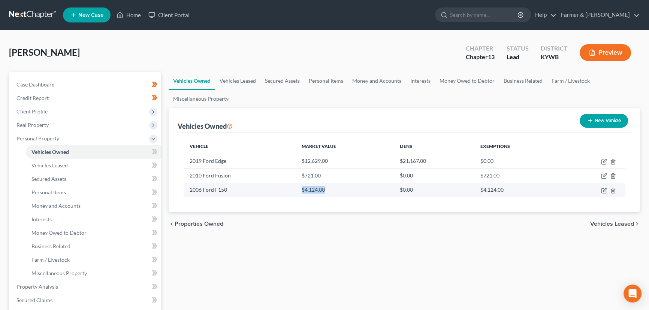
drag, startPoint x: 300, startPoint y: 192, endPoint x: 324, endPoint y: 191, distance: 24.0
click at [324, 191] on td "$4,124.00" at bounding box center [344, 190] width 98 height 14
copy td "$4,124.00"
click at [189, 264] on div "Vehicles Owned Vehicles Leased Secured Assets Personal Items Money and Accounts…" at bounding box center [404, 295] width 479 height 446
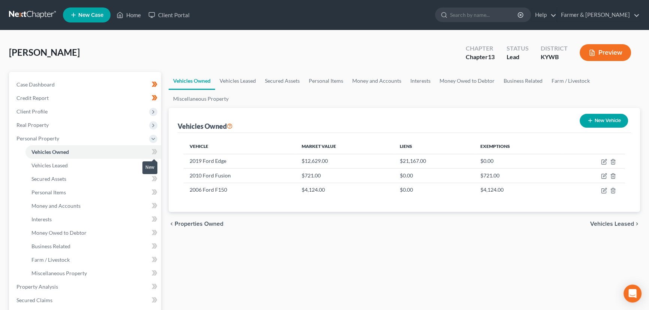
click at [157, 155] on span at bounding box center [154, 152] width 13 height 11
click at [184, 254] on div "Vehicles Owned Vehicles Leased Secured Assets Personal Items Money and Accounts…" at bounding box center [404, 295] width 479 height 446
drag, startPoint x: 63, startPoint y: 205, endPoint x: 74, endPoint y: 206, distance: 10.9
click at [63, 205] on span "Money and Accounts" at bounding box center [55, 206] width 49 height 6
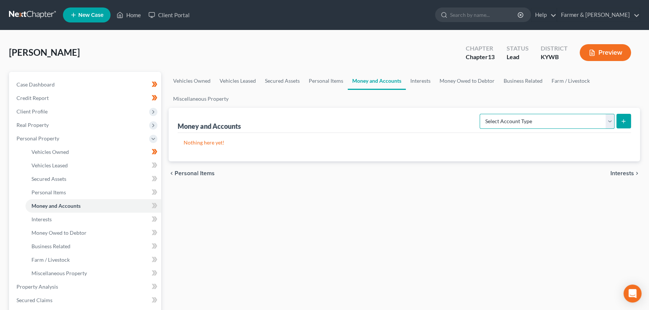
click at [487, 121] on select "Select Account Type Brokerage Cash on Hand Certificates of Deposit Checking Acc…" at bounding box center [546, 121] width 135 height 15
click at [481, 114] on select "Select Account Type Brokerage Cash on Hand Certificates of Deposit Checking Acc…" at bounding box center [546, 121] width 135 height 15
click at [617, 118] on button "submit" at bounding box center [623, 121] width 15 height 15
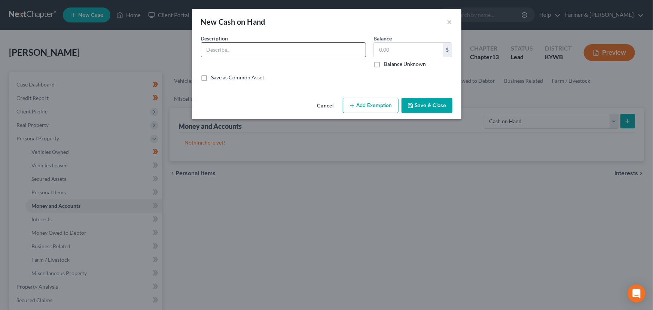
click at [228, 52] on input "text" at bounding box center [283, 50] width 164 height 14
click at [378, 50] on input "text" at bounding box center [408, 50] width 69 height 14
click at [370, 112] on button "Add Exemption" at bounding box center [371, 106] width 56 height 16
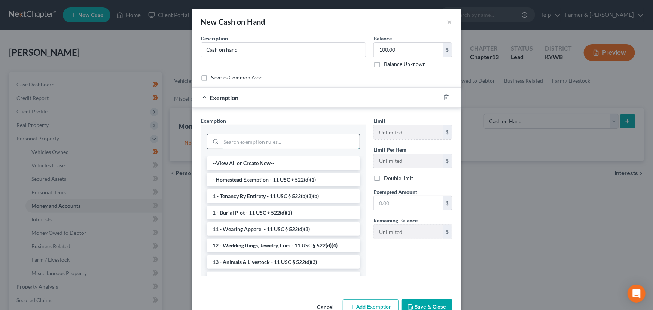
click at [293, 145] on input "search" at bounding box center [290, 141] width 139 height 14
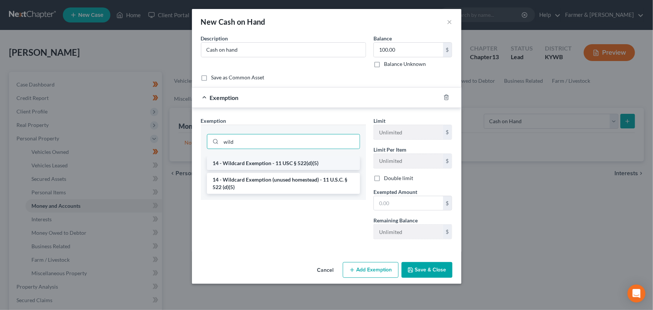
click at [294, 162] on li "14 - Wildcard Exemption - 11 USC § 522(d)(5)" at bounding box center [283, 163] width 153 height 13
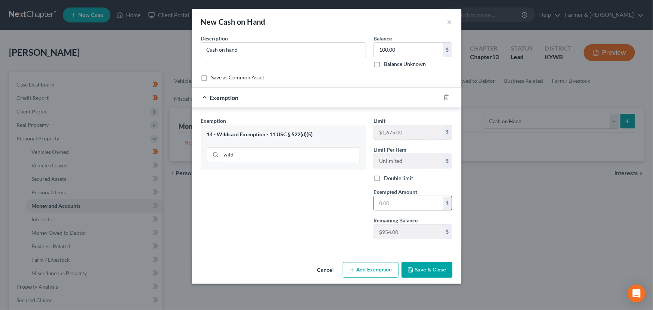
click at [393, 206] on input "text" at bounding box center [408, 203] width 69 height 14
click at [333, 102] on div "Exemption $100.00" at bounding box center [316, 98] width 249 height 20
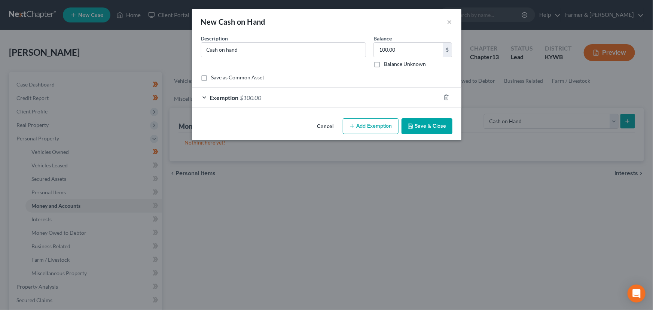
click at [428, 127] on button "Save & Close" at bounding box center [427, 126] width 51 height 16
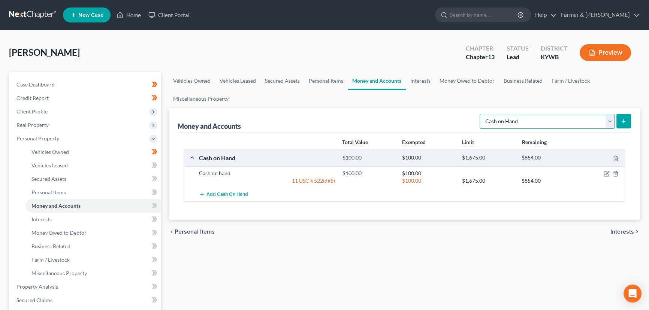
click at [522, 123] on select "Select Account Type Brokerage Cash on Hand Certificates of Deposit Checking Acc…" at bounding box center [546, 121] width 135 height 15
click at [481, 114] on select "Select Account Type Brokerage Cash on Hand Certificates of Deposit Checking Acc…" at bounding box center [546, 121] width 135 height 15
click at [619, 120] on button "submit" at bounding box center [623, 121] width 15 height 15
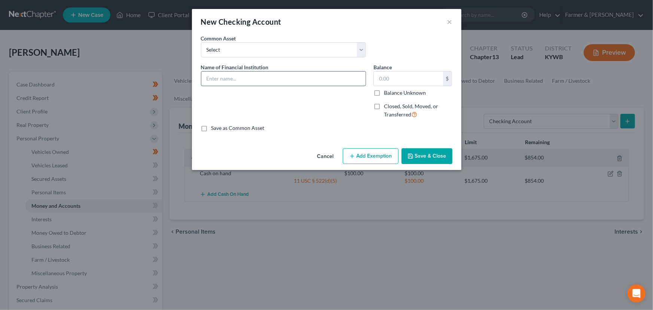
click at [272, 73] on input "text" at bounding box center [283, 79] width 164 height 14
click at [233, 110] on div "Name of Financial Institution * United Citizens" at bounding box center [283, 93] width 173 height 61
drag, startPoint x: 211, startPoint y: 93, endPoint x: 214, endPoint y: 96, distance: 4.5
click at [211, 93] on div "Name of Financial Institution * United Citizens" at bounding box center [283, 93] width 173 height 61
click at [372, 50] on div "Common Asset Select [PERSON_NAME] Bank *0097 [PERSON_NAME] [PERSON_NAME] Bank**…" at bounding box center [326, 48] width 259 height 29
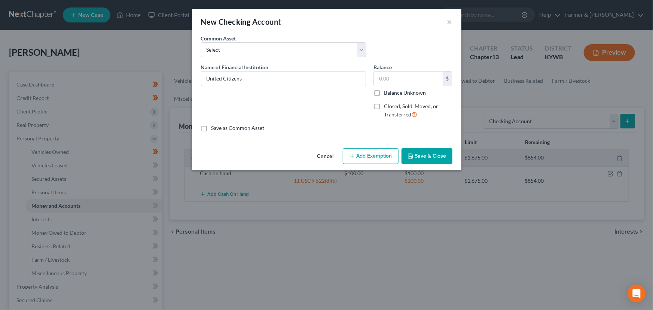
click at [372, 49] on div "Common Asset Select [PERSON_NAME] Bank *0097 [PERSON_NAME] [PERSON_NAME] Bank**…" at bounding box center [326, 48] width 259 height 29
click at [379, 36] on div "Common Asset Select [PERSON_NAME] Bank *0097 [PERSON_NAME] [PERSON_NAME] Bank**…" at bounding box center [326, 48] width 259 height 29
drag, startPoint x: 255, startPoint y: 76, endPoint x: 198, endPoint y: 82, distance: 57.6
click at [198, 82] on div "Name of Financial Institution * United Citizens" at bounding box center [283, 93] width 173 height 61
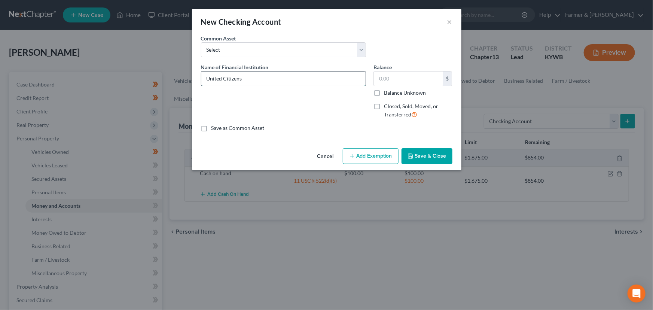
click at [254, 79] on input "United Citizens" at bounding box center [283, 79] width 164 height 14
click at [271, 80] on input "United Citizens Bank & Trust *" at bounding box center [283, 79] width 164 height 14
click at [272, 80] on input "United Citizens Bank & Trust *" at bounding box center [283, 79] width 164 height 14
click at [316, 81] on input "United Citizens Bank of [GEOGRAPHIC_DATA][US_STATE] *" at bounding box center [283, 79] width 164 height 14
click at [335, 78] on input "United Citizens Bank of [GEOGRAPHIC_DATA][US_STATE] *" at bounding box center [283, 79] width 164 height 14
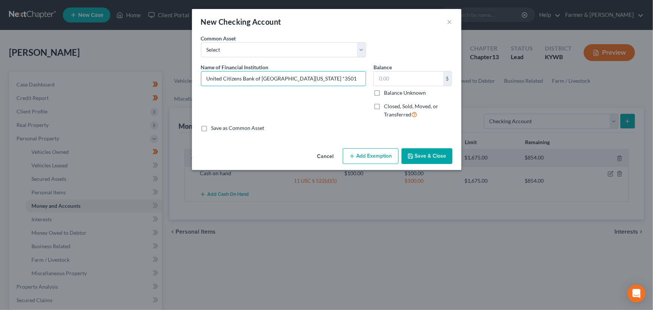
click at [340, 97] on div "Name of Financial Institution * United Citizens Bank of [GEOGRAPHIC_DATA][US_ST…" at bounding box center [283, 93] width 173 height 61
click at [393, 82] on input "text" at bounding box center [408, 79] width 69 height 14
click at [390, 150] on button "Add Exemption" at bounding box center [371, 156] width 56 height 16
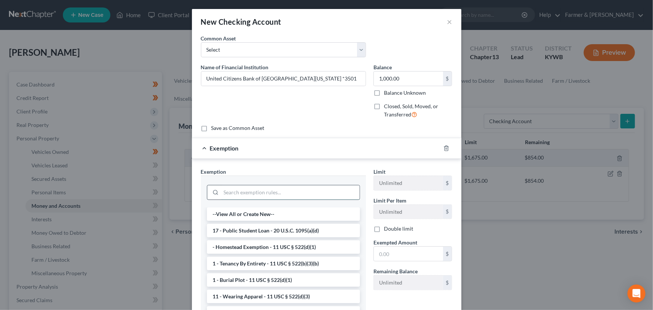
click at [261, 188] on input "search" at bounding box center [290, 192] width 139 height 14
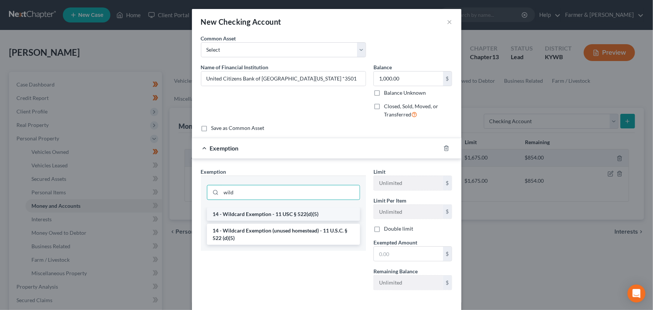
click at [266, 212] on li "14 - Wildcard Exemption - 11 USC § 522(d)(5)" at bounding box center [283, 213] width 153 height 13
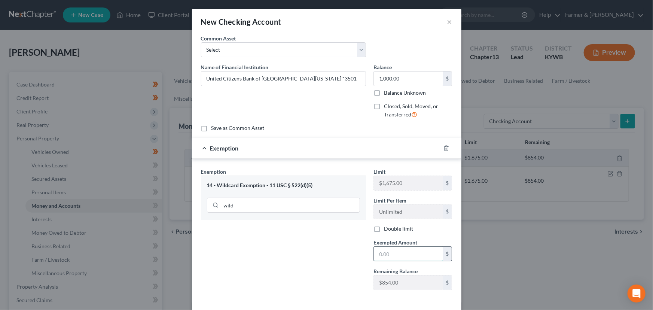
click at [383, 253] on input "text" at bounding box center [408, 254] width 69 height 14
click at [315, 245] on div "Exemption Set must be selected for CA. Exemption * 14 - Wildcard Exemption - 11…" at bounding box center [283, 232] width 173 height 128
click at [303, 151] on div "Exemption $854.00" at bounding box center [316, 148] width 249 height 20
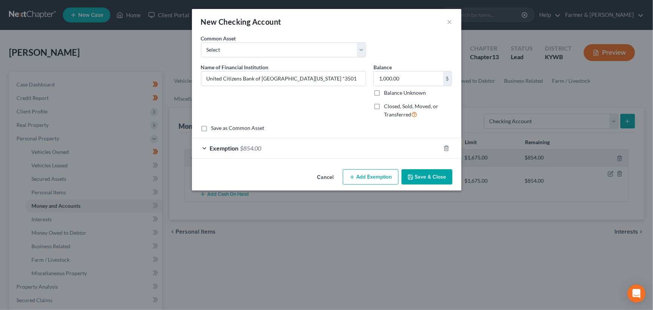
click at [414, 178] on icon "button" at bounding box center [411, 177] width 6 height 6
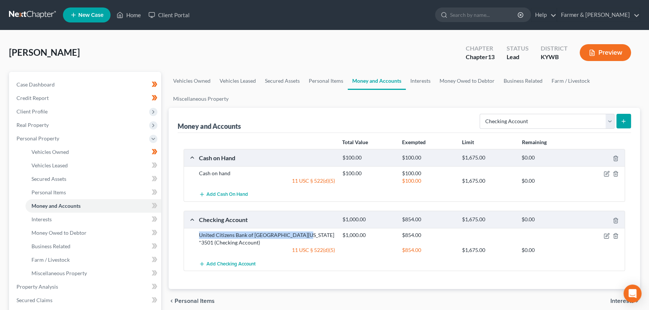
drag, startPoint x: 210, startPoint y: 236, endPoint x: 300, endPoint y: 234, distance: 90.3
click at [300, 234] on div "United Citizens Bank of [GEOGRAPHIC_DATA][US_STATE] *3501 (Checking Account)" at bounding box center [266, 238] width 143 height 15
copy div "United Citizens Bank of [GEOGRAPHIC_DATA][US_STATE] *"
drag, startPoint x: 524, startPoint y: 121, endPoint x: 522, endPoint y: 126, distance: 5.6
click at [524, 121] on select "Select Account Type Brokerage Cash on Hand Certificates of Deposit Checking Acc…" at bounding box center [546, 121] width 135 height 15
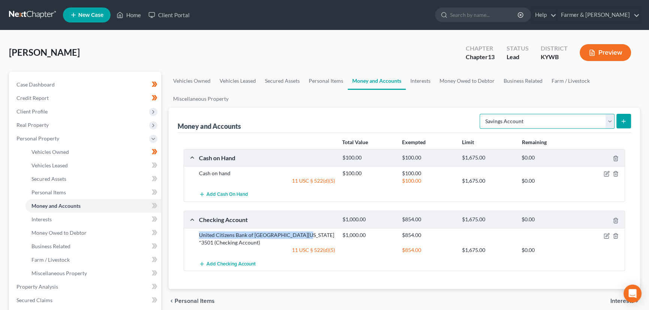
click at [481, 114] on select "Select Account Type Brokerage Cash on Hand Certificates of Deposit Checking Acc…" at bounding box center [546, 121] width 135 height 15
click at [626, 121] on icon "submit" at bounding box center [623, 121] width 6 height 6
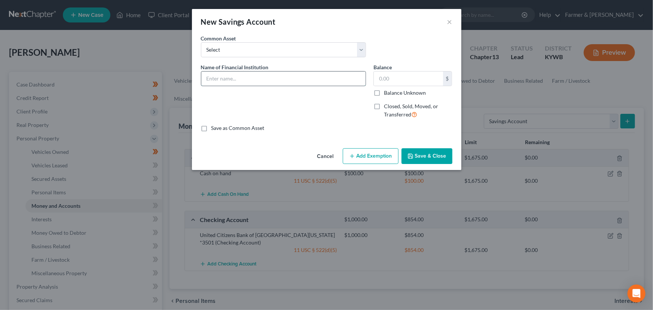
click at [254, 73] on input "text" at bounding box center [283, 79] width 164 height 14
paste input "United Citizens Bank of [GEOGRAPHIC_DATA][US_STATE] *"
click at [337, 113] on div "Name of Financial Institution * United Citizens Bank of Southern [US_STATE] *" at bounding box center [283, 93] width 173 height 61
click at [323, 78] on input "United Citizens Bank of [GEOGRAPHIC_DATA][US_STATE] *" at bounding box center [283, 79] width 164 height 14
click at [324, 81] on input "United Citizens Bank of [GEOGRAPHIC_DATA][US_STATE] *3510" at bounding box center [283, 79] width 164 height 14
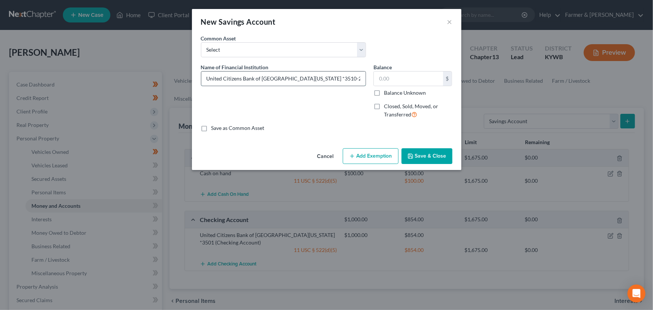
click at [343, 82] on input "United Citizens Bank of [GEOGRAPHIC_DATA][US_STATE] *3510-2" at bounding box center [283, 79] width 164 height 14
click at [400, 81] on input "text" at bounding box center [408, 79] width 69 height 14
click at [425, 164] on div "Cancel Add Exemption Save & Close" at bounding box center [327, 157] width 270 height 25
click at [422, 157] on button "Save & Close" at bounding box center [427, 156] width 51 height 16
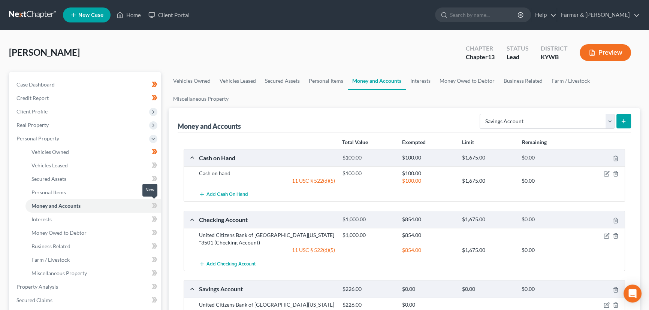
click at [156, 205] on icon at bounding box center [155, 205] width 3 height 5
click at [166, 194] on div "Vehicles Owned Vehicles Leased Secured Assets Personal Items Money and Accounts…" at bounding box center [404, 295] width 479 height 446
click at [44, 139] on span "Personal Property" at bounding box center [37, 138] width 43 height 6
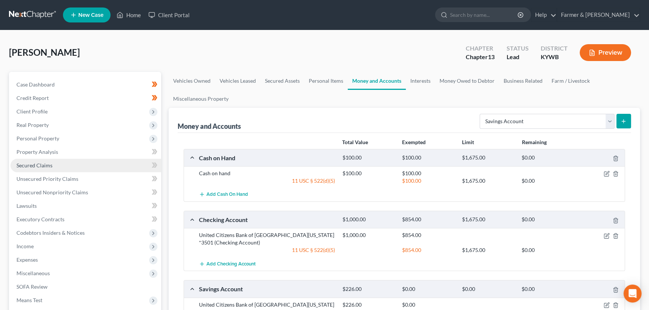
click at [45, 164] on span "Secured Claims" at bounding box center [34, 165] width 36 height 6
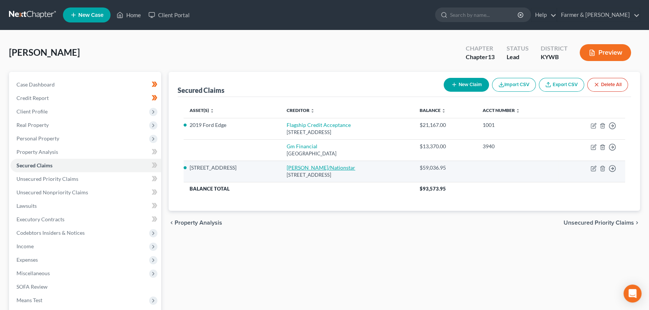
click at [312, 169] on link "[PERSON_NAME]/Nationstar" at bounding box center [320, 167] width 69 height 6
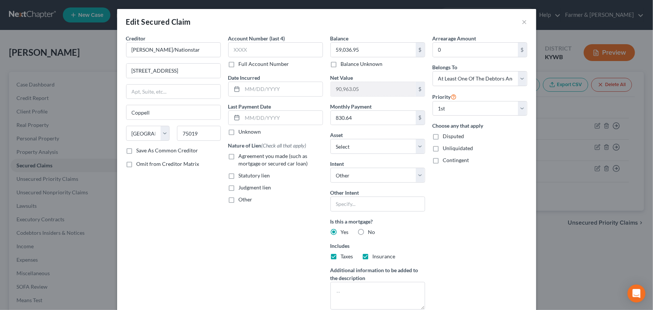
click at [239, 133] on label "Unknown" at bounding box center [250, 131] width 22 height 7
click at [242, 133] on input "Unknown" at bounding box center [244, 130] width 5 height 5
click at [239, 158] on label "Agreement you made (such as mortgage or secured car loan)" at bounding box center [281, 159] width 84 height 15
click at [242, 157] on input "Agreement you made (such as mortgage or secured car loan)" at bounding box center [244, 154] width 5 height 5
click at [239, 134] on label "Unknown" at bounding box center [250, 131] width 22 height 7
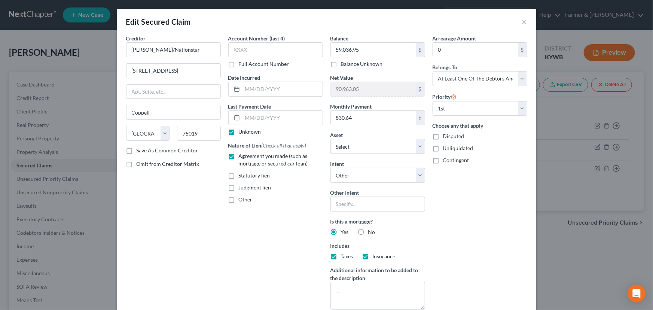
click at [242, 133] on input "Unknown" at bounding box center [244, 130] width 5 height 5
click at [245, 115] on input "text" at bounding box center [283, 118] width 80 height 14
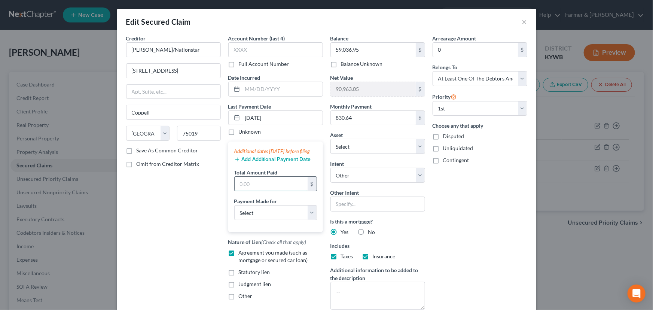
click at [252, 189] on input "text" at bounding box center [271, 184] width 73 height 14
click at [199, 218] on div "Creditor * [PERSON_NAME]/Nationstar [STREET_ADDRESS][GEOGRAPHIC_DATA] [US_STATE…" at bounding box center [173, 174] width 102 height 281
click at [239, 220] on select "Select Car Credit Card Loan Repayment Mortgage Other Suppliers Or Vendors" at bounding box center [275, 212] width 83 height 15
click at [234, 212] on select "Select Car Credit Card Loan Repayment Mortgage Other Suppliers Or Vendors" at bounding box center [275, 212] width 83 height 15
click at [167, 241] on div "Creditor * [PERSON_NAME]/Nationstar [STREET_ADDRESS][GEOGRAPHIC_DATA] [US_STATE…" at bounding box center [173, 174] width 102 height 281
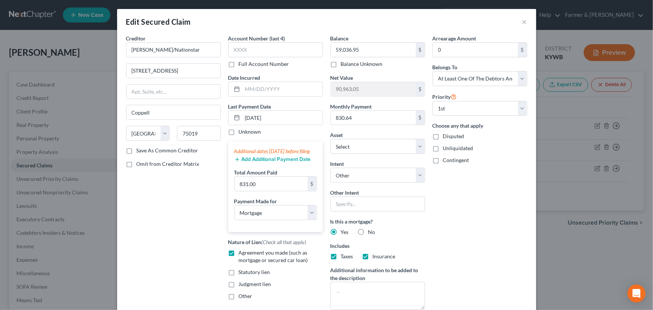
click at [467, 210] on div "Arrearage Amount 0 $ Belongs To * Select Debtor 1 Only Debtor 2 Only Debtor 1 A…" at bounding box center [480, 174] width 102 height 281
click at [250, 54] on input "text" at bounding box center [275, 49] width 95 height 15
click at [455, 232] on div "Arrearage Amount 0 $ Belongs To * Select Debtor 1 Only Debtor 2 Only Debtor 1 A…" at bounding box center [480, 174] width 102 height 281
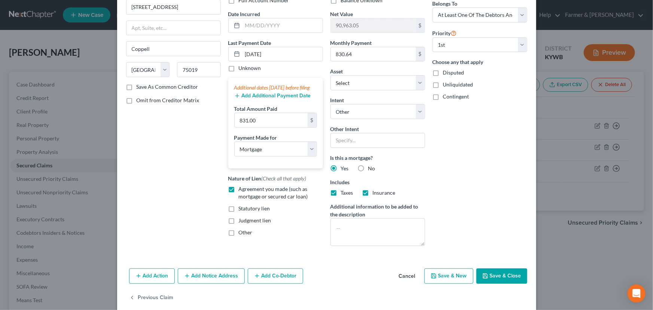
scroll to position [73, 0]
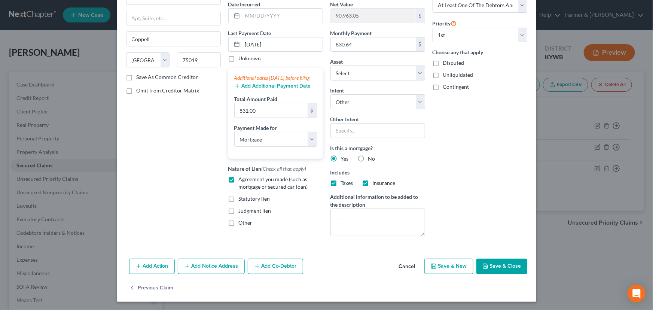
click at [499, 270] on button "Save & Close" at bounding box center [502, 267] width 51 height 16
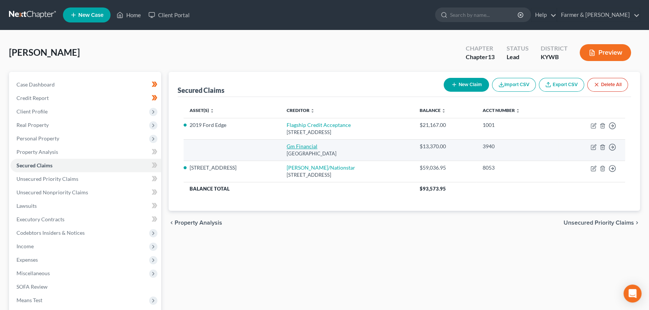
click at [296, 146] on link "Gm Financial" at bounding box center [301, 146] width 31 height 6
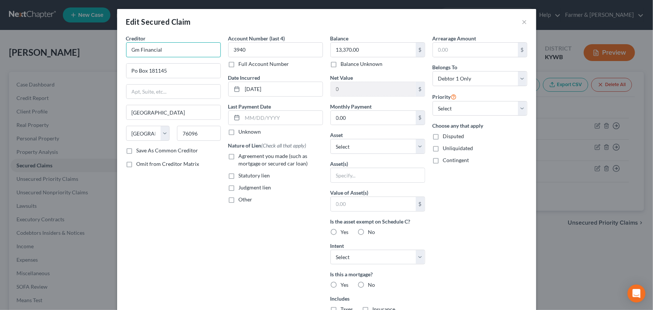
click at [137, 51] on input "Gm Financial" at bounding box center [173, 49] width 95 height 15
click at [163, 195] on div "Creditor * GM Financial Po Box 181145 [GEOGRAPHIC_DATA] [US_STATE] AK AR AZ [GE…" at bounding box center [173, 201] width 102 height 334
click at [166, 72] on input "Po Box 181145" at bounding box center [174, 71] width 94 height 14
click at [239, 133] on label "Unknown" at bounding box center [250, 131] width 22 height 7
click at [242, 133] on input "Unknown" at bounding box center [244, 130] width 5 height 5
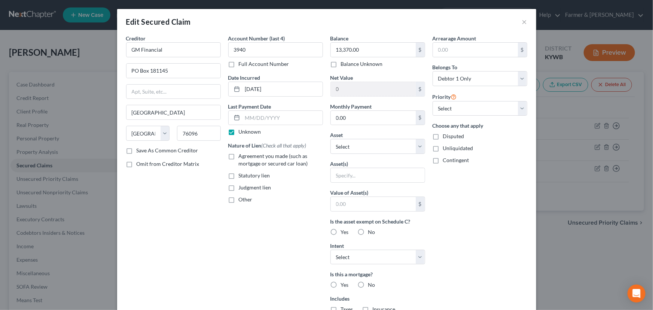
click at [239, 155] on label "Agreement you made (such as mortgage or secured car loan)" at bounding box center [281, 159] width 84 height 15
click at [242, 155] on input "Agreement you made (such as mortgage or secured car loan)" at bounding box center [244, 154] width 5 height 5
click at [338, 171] on input "text" at bounding box center [378, 175] width 94 height 14
click at [446, 206] on div "Arrearage Amount $ Belongs To * Select Debtor 1 Only Debtor 2 Only Debtor 1 And…" at bounding box center [480, 201] width 102 height 334
click at [443, 109] on select "Select 1st 2nd 3rd 4th 5th 6th 7th 8th 9th 10th 11th 12th 13th 14th 15th 16th 1…" at bounding box center [480, 108] width 95 height 15
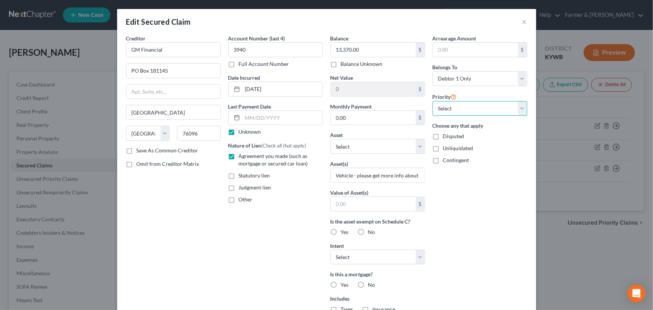
click at [433, 101] on select "Select 1st 2nd 3rd 4th 5th 6th 7th 8th 9th 10th 11th 12th 13th 14th 15th 16th 1…" at bounding box center [480, 108] width 95 height 15
click at [447, 110] on select "Select 1st 2nd 3rd 4th 5th 6th 7th 8th 9th 10th 11th 12th 13th 14th 15th 16th 1…" at bounding box center [480, 108] width 95 height 15
click at [433, 101] on select "Select 1st 2nd 3rd 4th 5th 6th 7th 8th 9th 10th 11th 12th 13th 14th 15th 16th 1…" at bounding box center [480, 108] width 95 height 15
click at [453, 187] on div "Arrearage Amount $ Belongs To * Select Debtor 1 Only Debtor 2 Only Debtor 1 And…" at bounding box center [480, 201] width 102 height 334
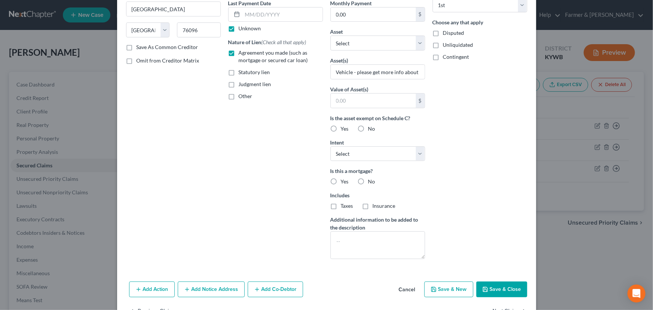
scroll to position [107, 0]
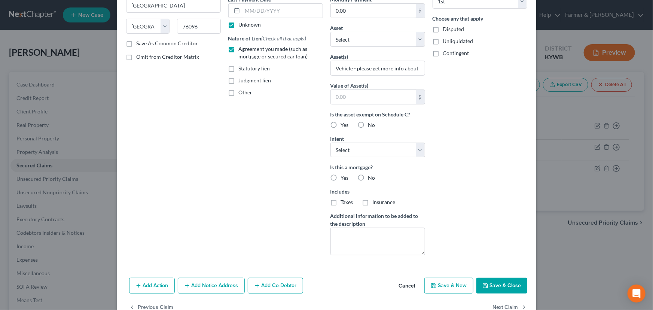
click at [368, 178] on label "No" at bounding box center [371, 177] width 7 height 7
click at [371, 178] on input "No" at bounding box center [373, 176] width 5 height 5
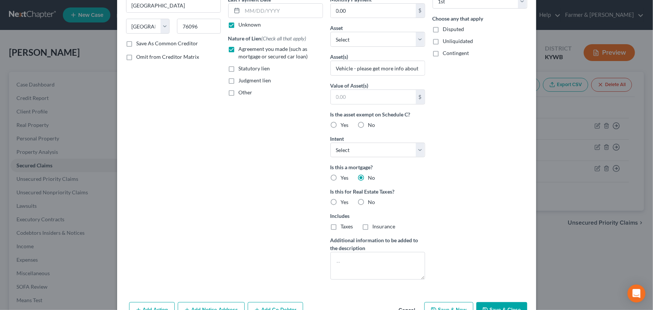
click at [368, 198] on label "No" at bounding box center [371, 201] width 7 height 7
click at [371, 198] on input "No" at bounding box center [373, 200] width 5 height 5
click at [461, 195] on div "Arrearage Amount $ Belongs To * Select Debtor 1 Only Debtor 2 Only Debtor 1 And…" at bounding box center [480, 106] width 102 height 358
click at [401, 141] on div "Intent Select Surrender Redeem Reaffirm Avoid Other" at bounding box center [378, 146] width 95 height 23
click at [399, 144] on select "Select Surrender Redeem Reaffirm Avoid Other" at bounding box center [378, 150] width 95 height 15
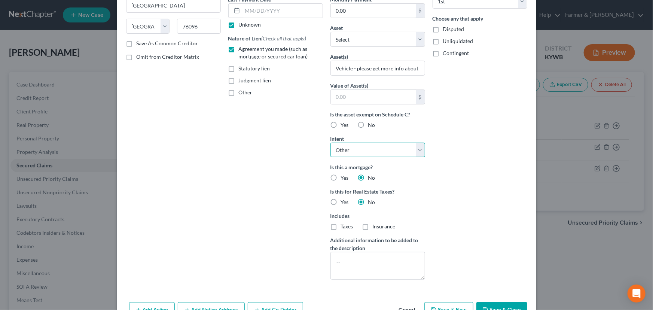
click at [331, 143] on select "Select Surrender Redeem Reaffirm Avoid Other" at bounding box center [378, 150] width 95 height 15
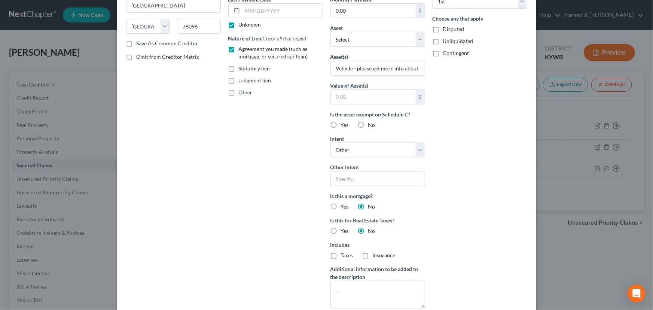
click at [475, 182] on div "Arrearage Amount $ Belongs To * Select Debtor 1 Only Debtor 2 Only Debtor 1 And…" at bounding box center [480, 120] width 102 height 387
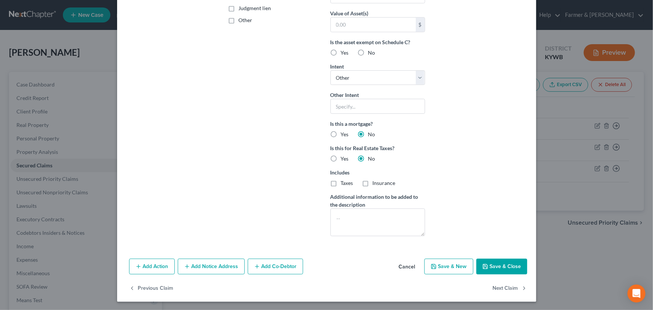
click at [496, 266] on button "Save & Close" at bounding box center [502, 267] width 51 height 16
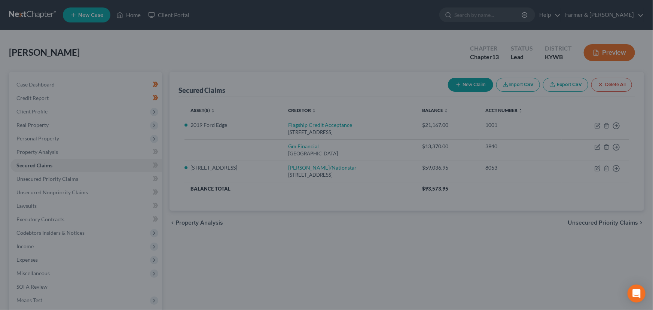
scroll to position [97, 0]
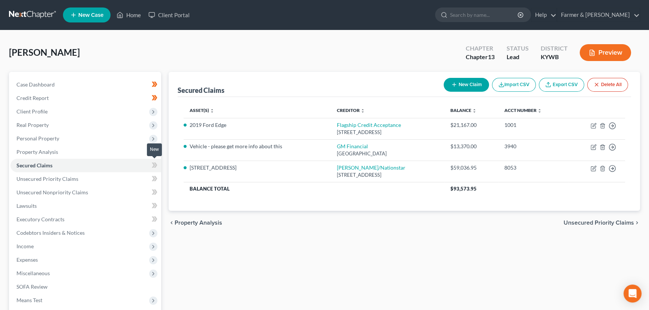
click at [155, 163] on icon at bounding box center [155, 165] width 3 height 5
click at [193, 261] on div "Secured Claims New Claim Import CSV Export CSV Delete All Asset(s) expand_more …" at bounding box center [404, 227] width 479 height 311
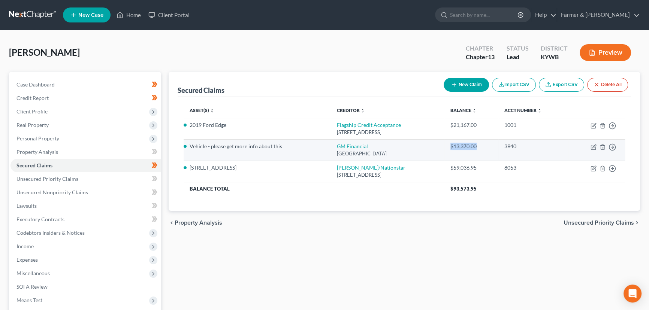
drag, startPoint x: 463, startPoint y: 145, endPoint x: 494, endPoint y: 145, distance: 30.7
click at [494, 145] on td "$13,370.00" at bounding box center [471, 149] width 54 height 21
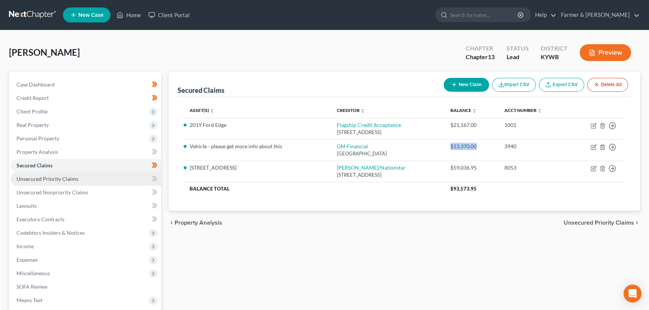
copy div "$13,370.00"
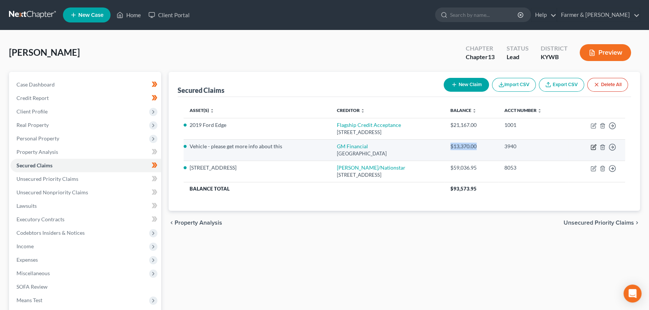
click at [592, 148] on icon "button" at bounding box center [593, 147] width 6 height 6
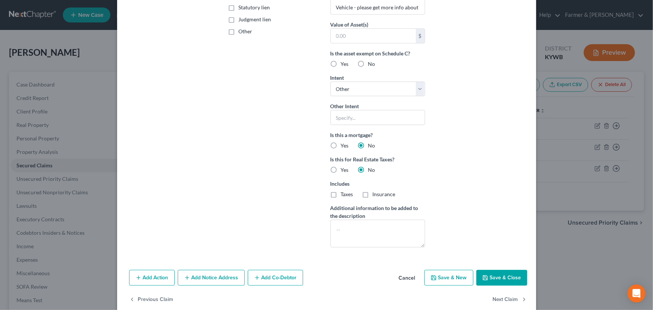
scroll to position [179, 0]
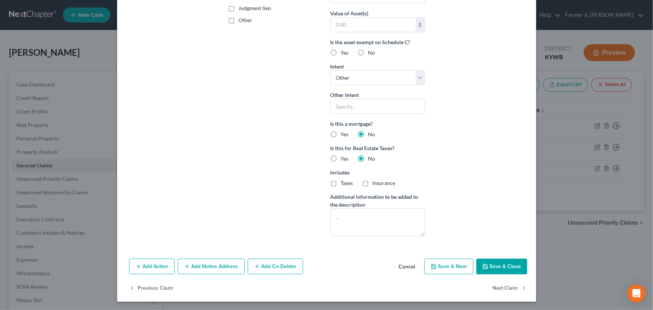
click at [155, 270] on button "Add Action" at bounding box center [152, 267] width 46 height 16
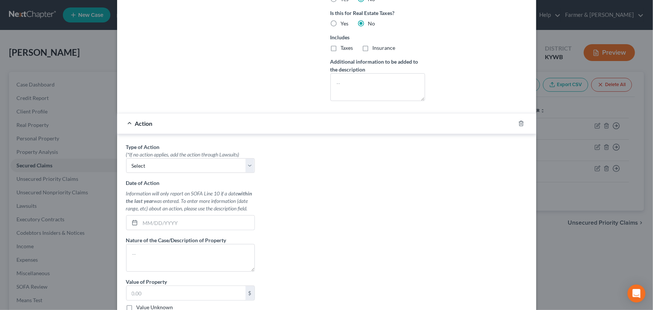
scroll to position [315, 0]
click at [149, 164] on select "Select Repossession Garnishment Foreclosure Personal Injury Attached, Seized, O…" at bounding box center [190, 165] width 129 height 15
click at [126, 158] on select "Select Repossession Garnishment Foreclosure Personal Injury Attached, Seized, O…" at bounding box center [190, 165] width 129 height 15
click at [150, 224] on input "text" at bounding box center [197, 222] width 114 height 14
click at [191, 247] on textarea at bounding box center [190, 257] width 129 height 28
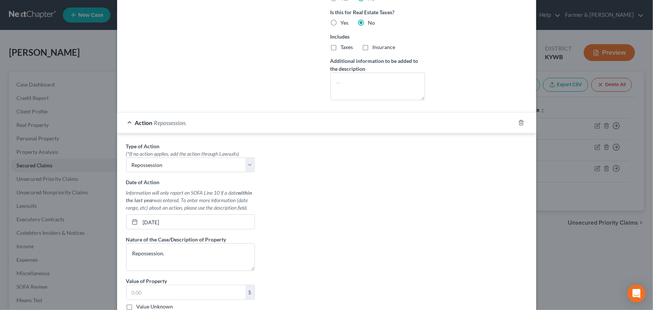
click at [205, 120] on div "Action Repossession." at bounding box center [316, 123] width 398 height 20
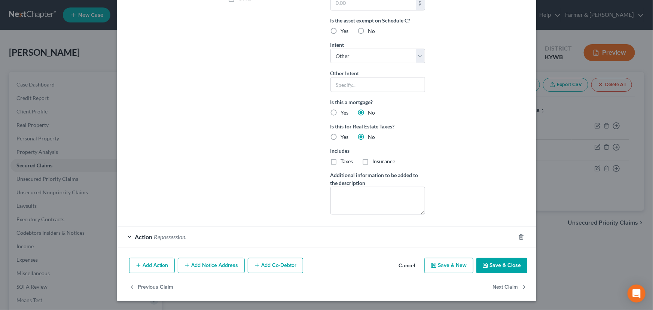
scroll to position [200, 0]
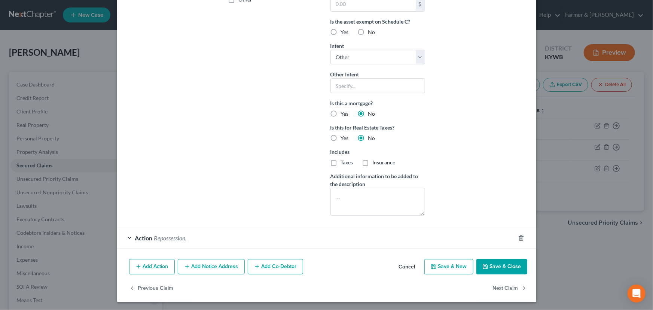
click at [455, 159] on div "Arrearage Amount 0 $ Belongs To * Select Debtor 1 Only Debtor 2 Only Debtor 1 A…" at bounding box center [480, 27] width 102 height 387
click at [495, 264] on button "Save & Close" at bounding box center [502, 267] width 51 height 16
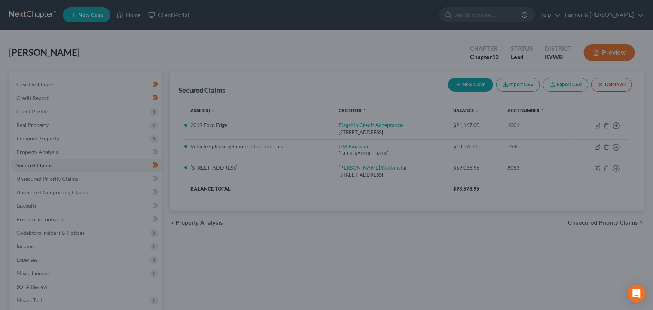
scroll to position [118, 0]
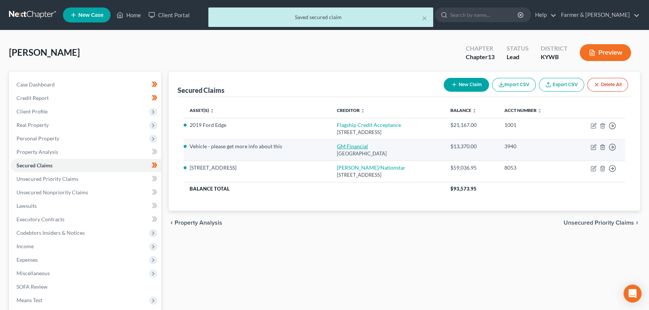
click at [337, 146] on link "GM Financial" at bounding box center [352, 146] width 31 height 6
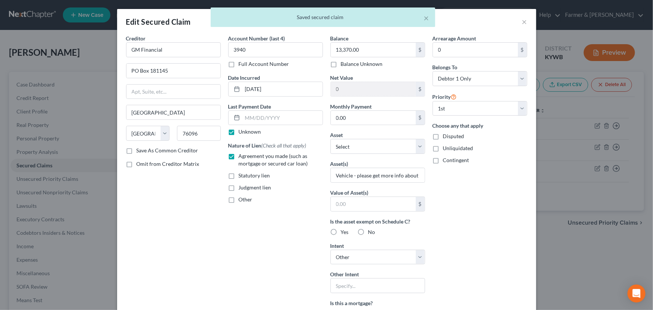
click at [471, 213] on div "Arrearage Amount 0 $ Belongs To * Select Debtor 1 Only Debtor 2 Only Debtor 1 A…" at bounding box center [480, 227] width 102 height 387
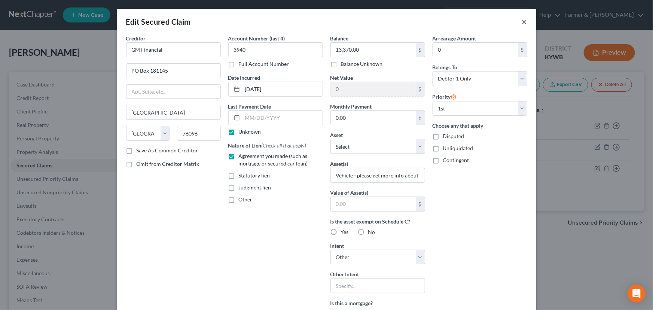
click at [522, 20] on button "×" at bounding box center [524, 21] width 5 height 9
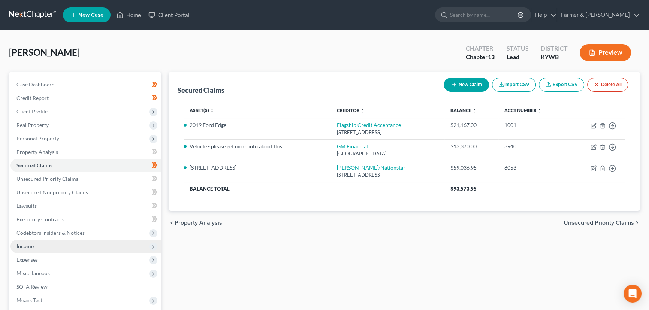
click at [48, 246] on span "Income" at bounding box center [85, 246] width 151 height 13
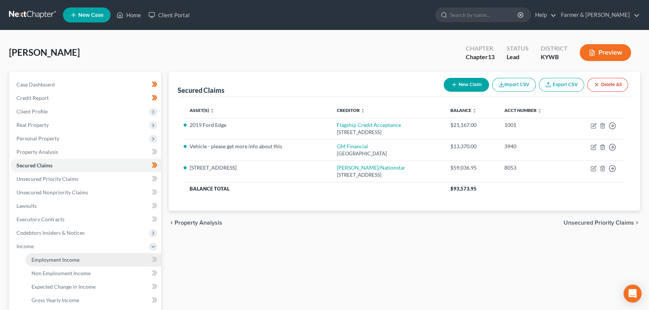
click at [67, 256] on span "Employment Income" at bounding box center [55, 259] width 48 height 6
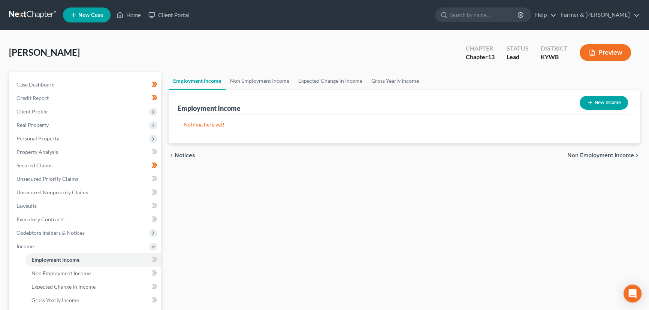
click at [609, 101] on button "New Income" at bounding box center [603, 103] width 48 height 14
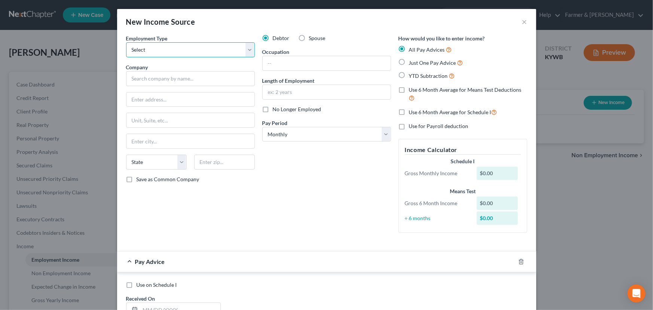
click at [159, 47] on select "Select Full or [DEMOGRAPHIC_DATA] Employment Self Employment" at bounding box center [190, 49] width 129 height 15
click at [126, 42] on select "Select Full or [DEMOGRAPHIC_DATA] Employment Self Employment" at bounding box center [190, 49] width 129 height 15
click at [167, 76] on input "text" at bounding box center [190, 78] width 129 height 15
click at [309, 195] on div "Debtor Spouse Occupation Length of Employment No Longer Employed Pay Period * S…" at bounding box center [327, 136] width 136 height 204
click at [276, 67] on input "text" at bounding box center [327, 63] width 128 height 14
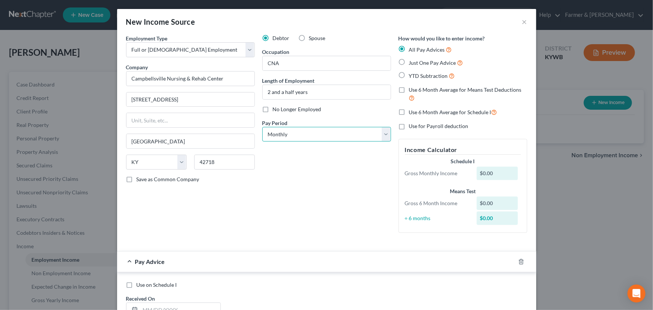
click at [288, 137] on select "Select Monthly Twice Monthly Every Other Week Weekly" at bounding box center [326, 134] width 129 height 15
click at [262, 127] on select "Select Monthly Twice Monthly Every Other Week Weekly" at bounding box center [326, 134] width 129 height 15
click at [285, 182] on div "Debtor Spouse Occupation CNA Length of Employment 2 and a half years No Longer …" at bounding box center [327, 136] width 136 height 204
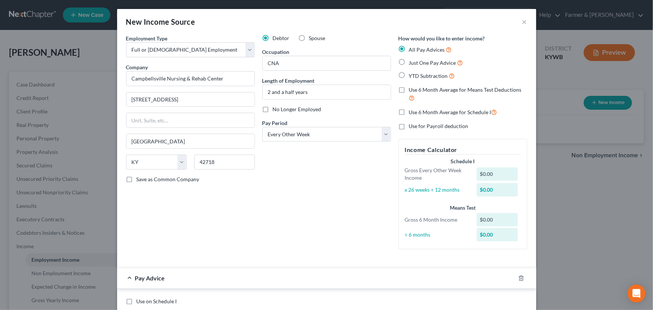
click at [221, 213] on div "Employment Type * Select Full or [DEMOGRAPHIC_DATA] Employment Self Employment …" at bounding box center [190, 144] width 136 height 221
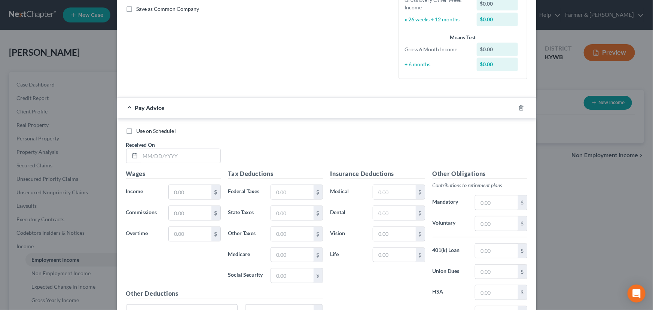
scroll to position [171, 0]
click at [163, 155] on input "text" at bounding box center [180, 156] width 80 height 14
click at [239, 150] on div "Use on Schedule I Received On *" at bounding box center [326, 148] width 409 height 42
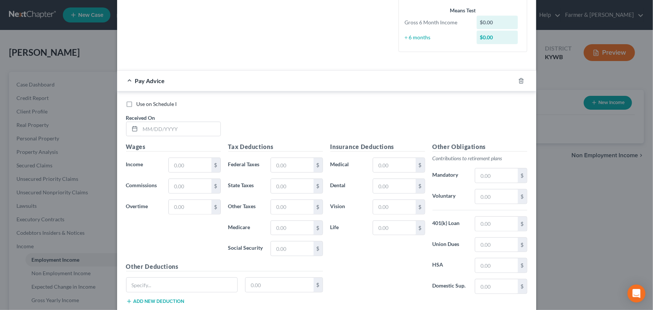
scroll to position [198, 0]
click at [174, 122] on input "text" at bounding box center [180, 128] width 80 height 14
click at [157, 127] on input "text" at bounding box center [180, 128] width 80 height 14
click at [182, 164] on input "text" at bounding box center [190, 164] width 42 height 14
click at [281, 123] on div "Use on Schedule I Received On * [DATE]" at bounding box center [326, 121] width 409 height 42
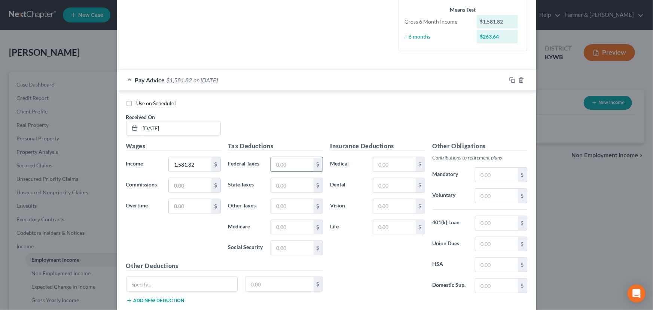
click at [274, 165] on input "text" at bounding box center [292, 164] width 42 height 14
click at [217, 109] on div "Use on Schedule I Received On * [DATE]" at bounding box center [326, 121] width 409 height 42
click at [212, 85] on div "Pay Advice $1,328.14 on [DATE]" at bounding box center [311, 80] width 389 height 20
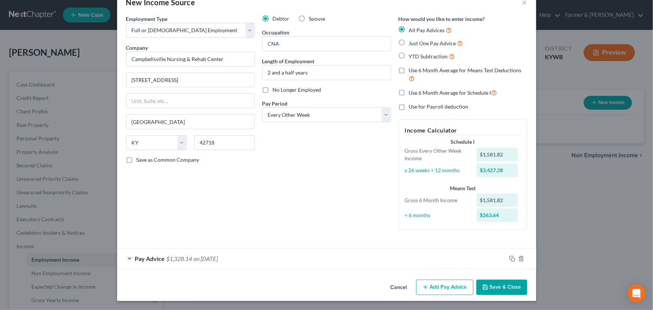
scroll to position [19, 0]
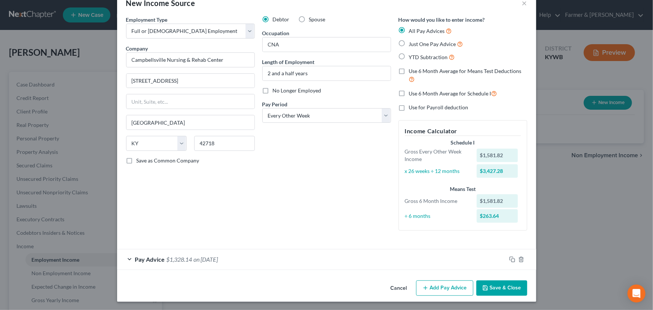
click at [449, 287] on button "Add Pay Advice" at bounding box center [444, 288] width 57 height 16
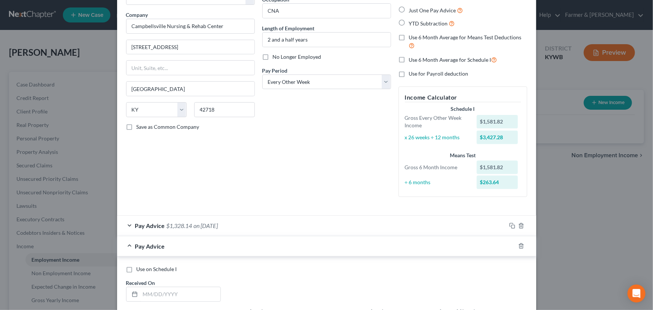
scroll to position [189, 0]
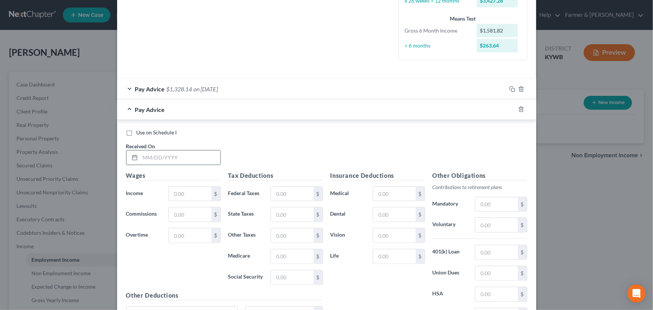
click at [181, 158] on input "text" at bounding box center [180, 158] width 80 height 14
click at [173, 193] on input "text" at bounding box center [190, 194] width 42 height 14
click at [300, 191] on input "text" at bounding box center [292, 194] width 42 height 14
click at [286, 150] on div "Use on Schedule I Received On * [DATE]" at bounding box center [326, 150] width 409 height 42
click at [208, 112] on div "Pay Advice $1,328.10 on [DATE]" at bounding box center [311, 110] width 389 height 20
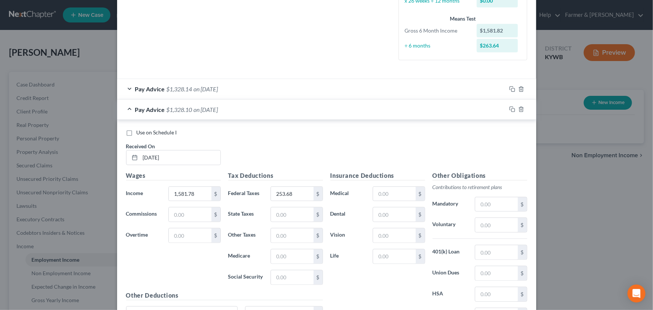
scroll to position [39, 0]
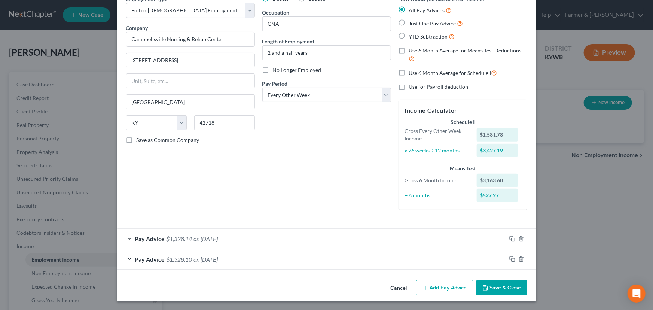
click at [423, 292] on button "Add Pay Advice" at bounding box center [444, 288] width 57 height 16
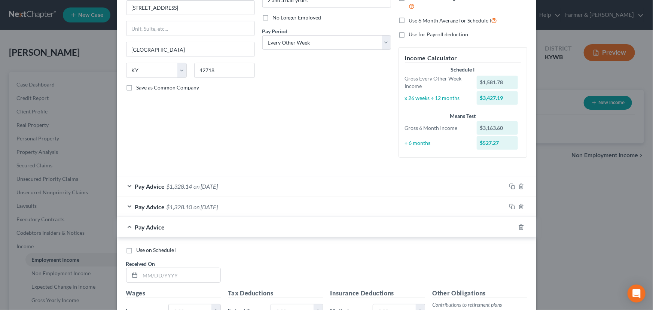
scroll to position [210, 0]
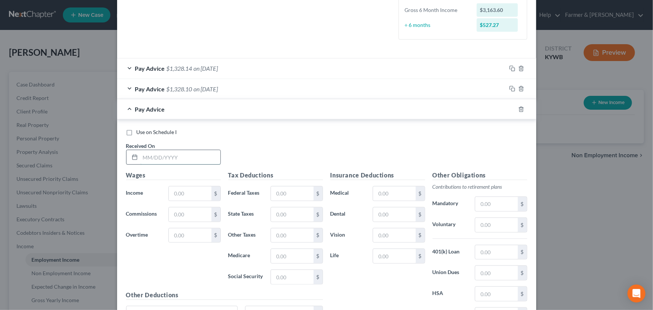
click at [160, 158] on input "text" at bounding box center [180, 157] width 80 height 14
drag, startPoint x: 179, startPoint y: 189, endPoint x: 143, endPoint y: 195, distance: 36.0
click at [179, 189] on input "text" at bounding box center [190, 193] width 42 height 14
click at [271, 188] on input "text" at bounding box center [292, 193] width 42 height 14
click at [273, 148] on div "Use on Schedule I Received On * [DATE]" at bounding box center [326, 149] width 409 height 42
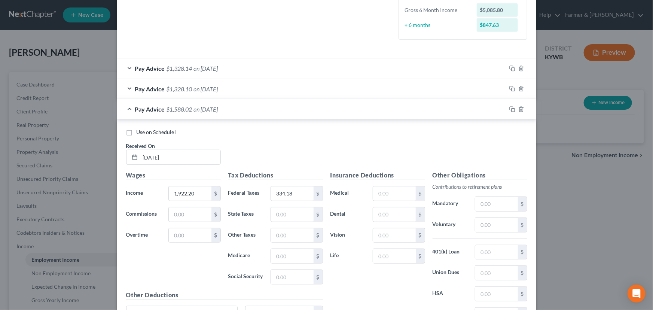
click at [156, 112] on div "Pay Advice $1,588.02 on [DATE]" at bounding box center [311, 109] width 389 height 20
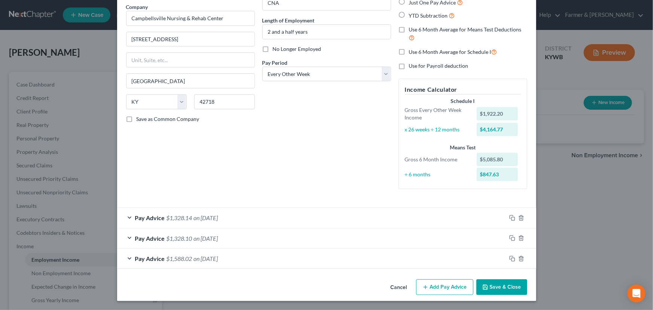
scroll to position [60, 0]
click at [431, 292] on button "Add Pay Advice" at bounding box center [444, 288] width 57 height 16
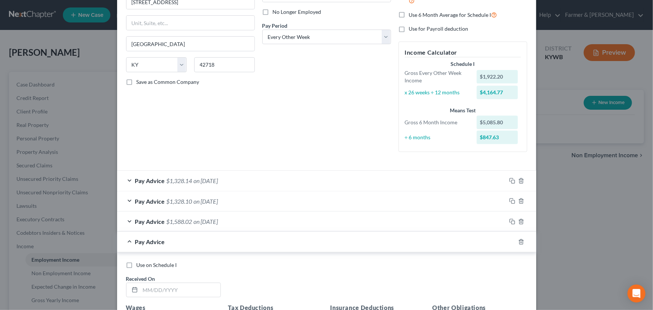
scroll to position [264, 0]
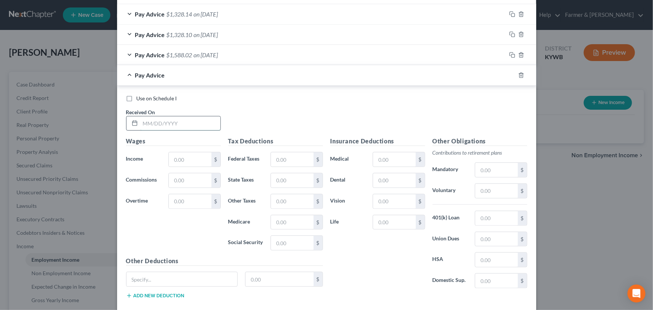
click at [190, 128] on input "text" at bounding box center [180, 123] width 80 height 14
click at [201, 163] on input "text" at bounding box center [190, 159] width 42 height 14
click at [296, 158] on input "text" at bounding box center [292, 159] width 42 height 14
click at [282, 123] on div "Use on Schedule I Received On * [DATE]" at bounding box center [326, 116] width 409 height 42
click at [208, 79] on div "Pay Advice $1,037.99 on [DATE]" at bounding box center [311, 75] width 389 height 20
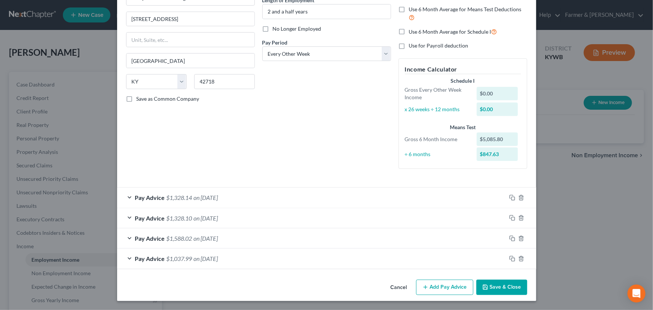
scroll to position [80, 0]
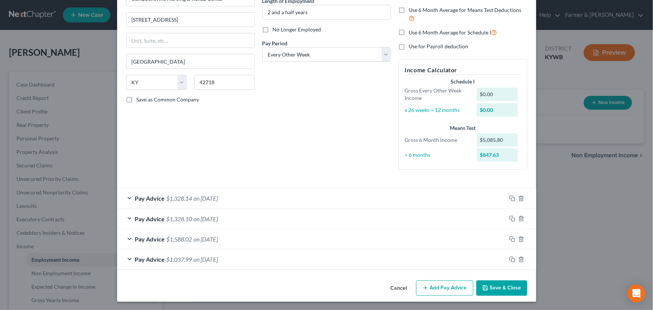
click at [502, 292] on button "Save & Close" at bounding box center [502, 288] width 51 height 16
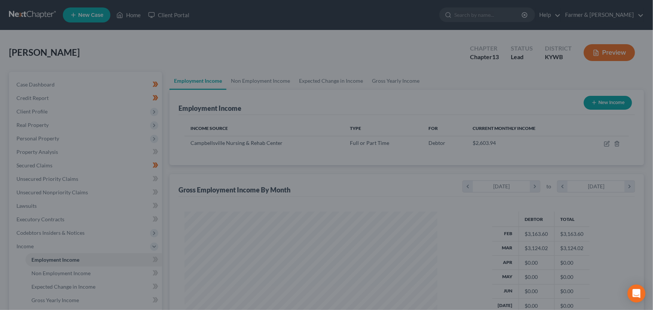
scroll to position [134, 266]
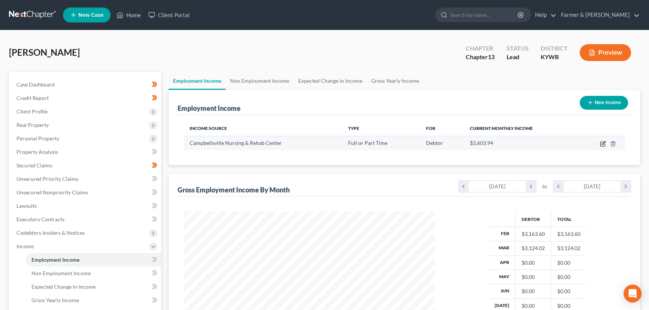
click at [601, 143] on icon "button" at bounding box center [602, 144] width 6 height 6
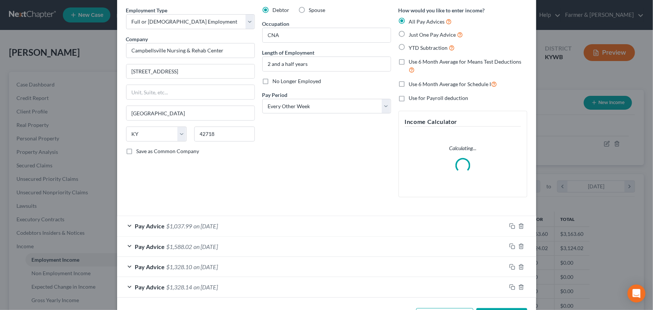
scroll to position [56, 0]
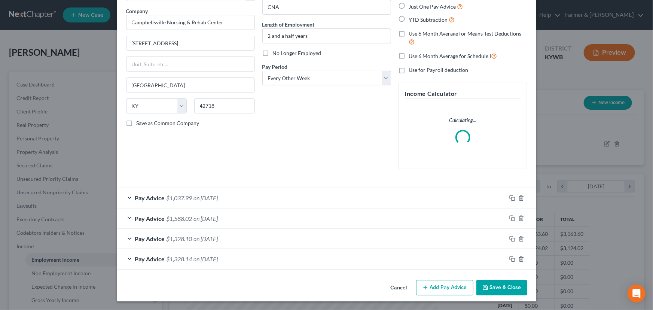
click at [436, 286] on button "Add Pay Advice" at bounding box center [444, 288] width 57 height 16
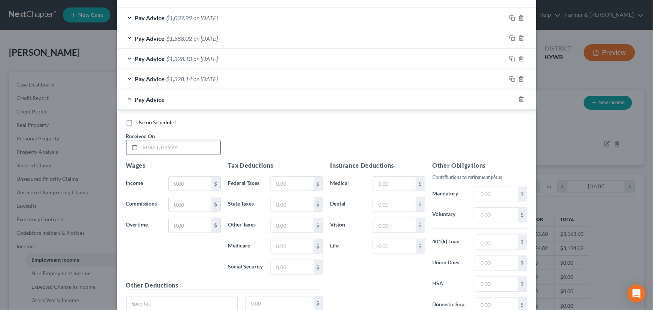
scroll to position [284, 0]
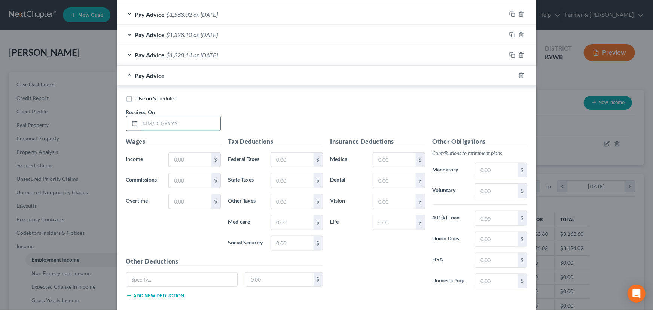
click at [165, 124] on input "text" at bounding box center [180, 123] width 80 height 14
drag, startPoint x: 182, startPoint y: 158, endPoint x: 64, endPoint y: 184, distance: 121.2
click at [182, 158] on input "text" at bounding box center [190, 160] width 42 height 14
click at [285, 159] on input "text" at bounding box center [292, 160] width 42 height 14
click at [265, 109] on div "Use on Schedule I Received On * [DATE]" at bounding box center [326, 116] width 409 height 42
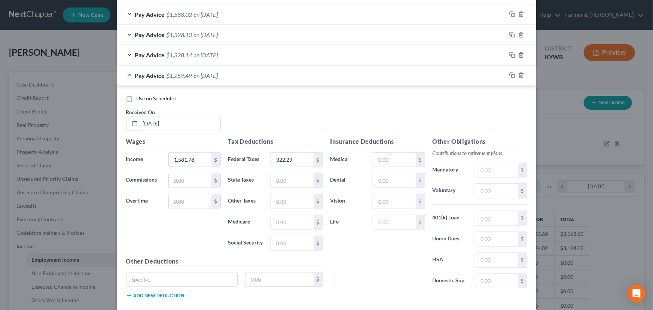
click at [189, 78] on span "$1,259.49" at bounding box center [180, 75] width 26 height 7
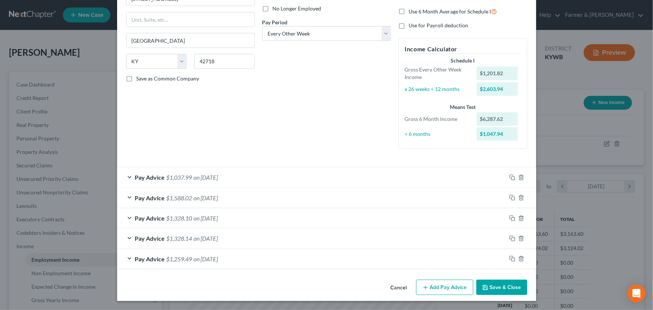
scroll to position [100, 0]
click at [420, 286] on button "Add Pay Advice" at bounding box center [444, 288] width 57 height 16
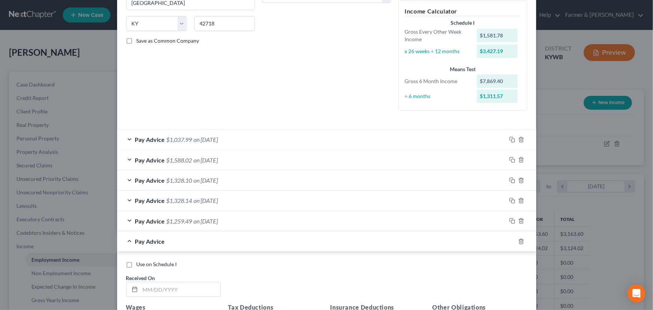
scroll to position [270, 0]
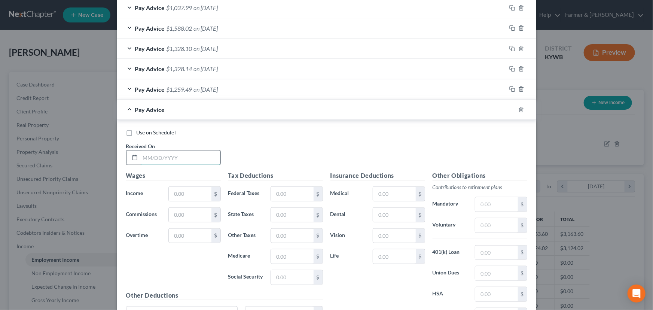
click at [164, 160] on input "text" at bounding box center [180, 158] width 80 height 14
drag, startPoint x: 192, startPoint y: 196, endPoint x: 19, endPoint y: 210, distance: 173.2
click at [192, 196] on input "text" at bounding box center [190, 194] width 42 height 14
click at [271, 145] on div "Use on Schedule I Received On * [DATE]" at bounding box center [326, 150] width 409 height 42
click at [285, 198] on input "text" at bounding box center [292, 194] width 42 height 14
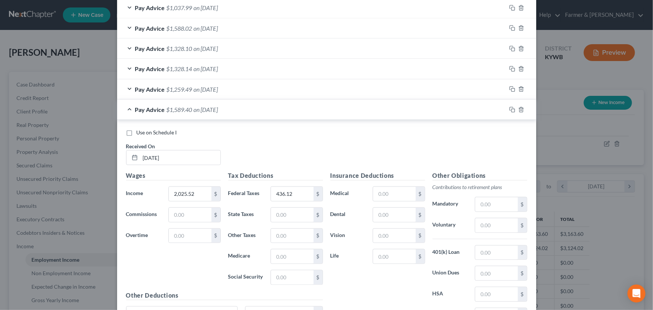
click at [264, 157] on div "Use on Schedule I Received On * [DATE]" at bounding box center [326, 150] width 409 height 42
click at [221, 114] on div "Pay Advice $1,589.40 on [DATE]" at bounding box center [311, 110] width 389 height 20
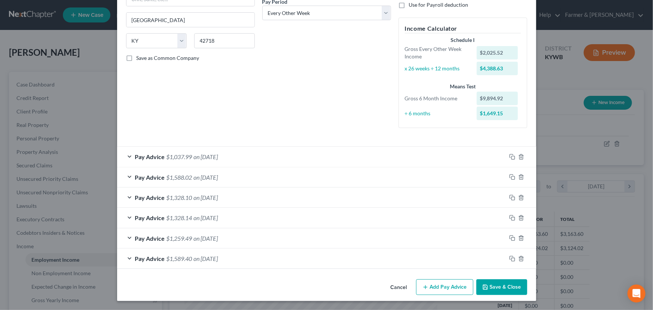
scroll to position [121, 0]
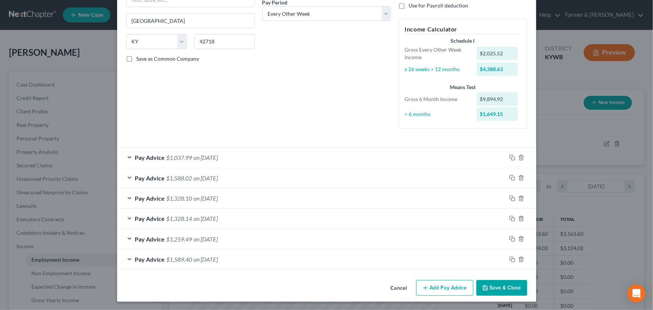
click at [430, 283] on button "Add Pay Advice" at bounding box center [444, 288] width 57 height 16
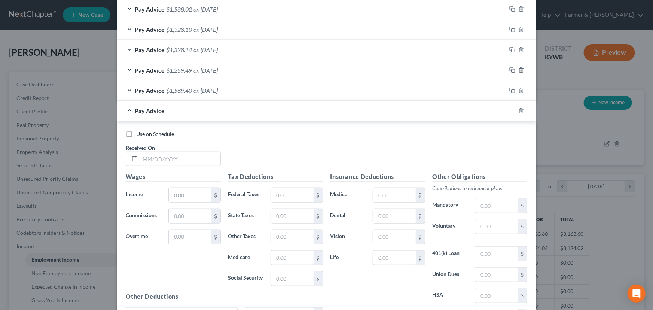
scroll to position [291, 0]
click at [171, 157] on input "text" at bounding box center [180, 158] width 80 height 14
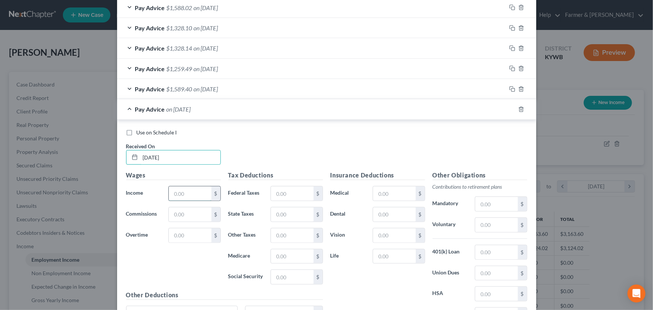
click at [195, 195] on input "text" at bounding box center [190, 193] width 42 height 14
click at [288, 192] on input "text" at bounding box center [292, 193] width 42 height 14
click at [281, 157] on div "Use on Schedule I Received On * [DATE]" at bounding box center [326, 150] width 409 height 42
click at [184, 111] on span "$1,589.40" at bounding box center [180, 109] width 26 height 7
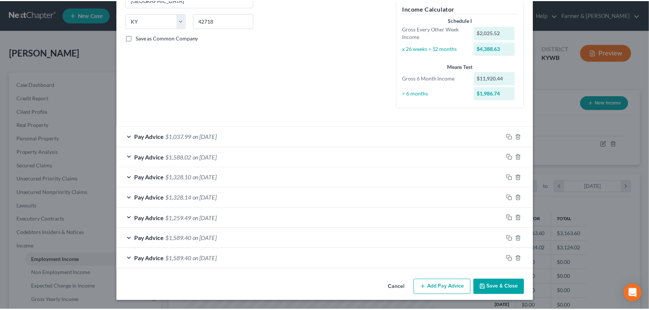
scroll to position [141, 0]
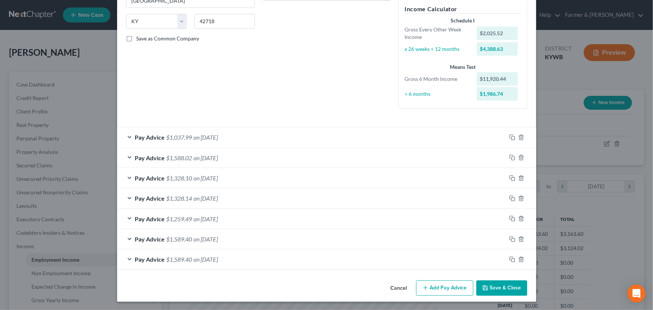
click at [485, 291] on button "Save & Close" at bounding box center [502, 288] width 51 height 16
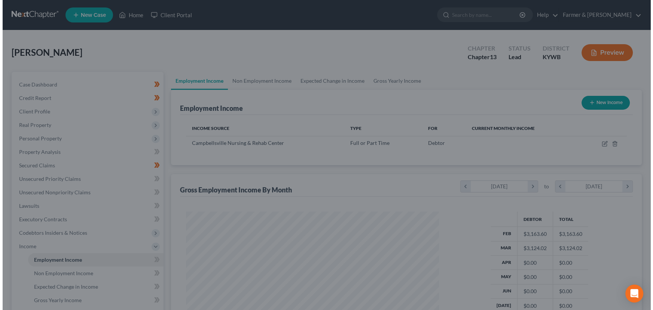
scroll to position [374305, 374173]
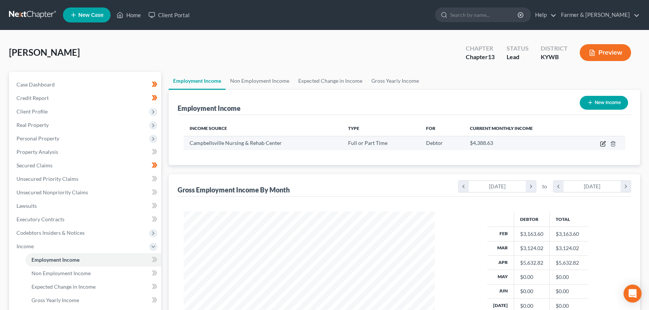
click at [602, 144] on icon "button" at bounding box center [602, 142] width 3 height 3
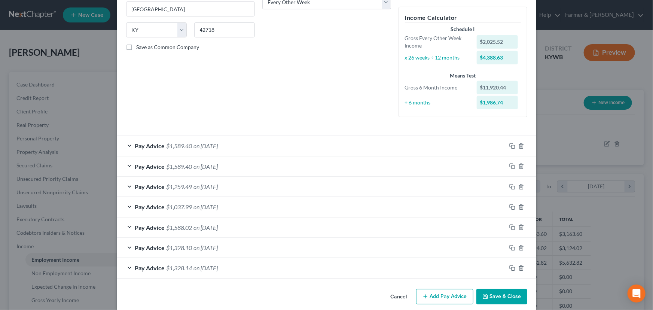
scroll to position [141, 0]
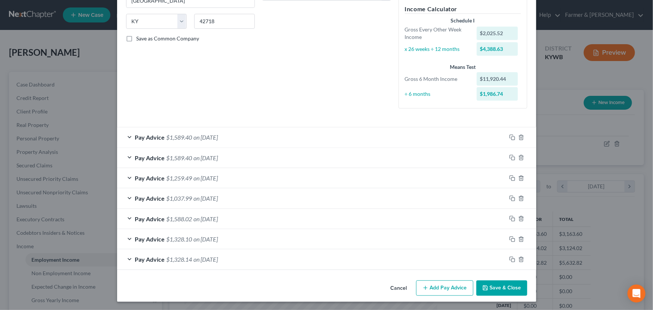
click at [444, 282] on button "Add Pay Advice" at bounding box center [444, 288] width 57 height 16
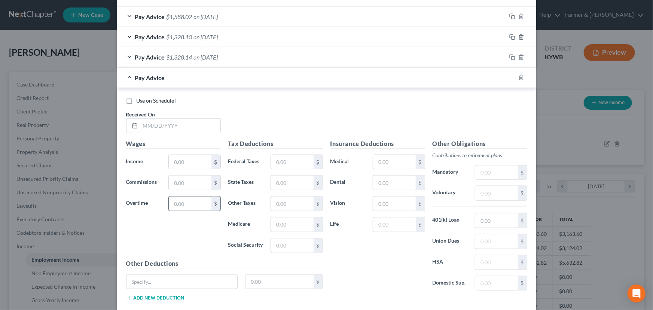
scroll to position [345, 0]
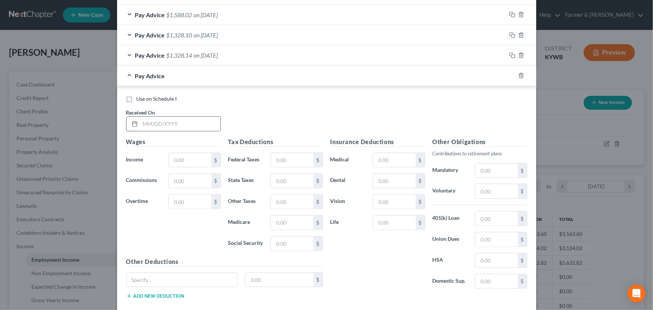
click at [165, 130] on div at bounding box center [173, 123] width 95 height 15
click at [165, 127] on input "text" at bounding box center [180, 124] width 80 height 14
drag, startPoint x: 183, startPoint y: 158, endPoint x: 122, endPoint y: 172, distance: 63.0
click at [183, 158] on input "text" at bounding box center [190, 160] width 42 height 14
click at [276, 161] on input "text" at bounding box center [292, 160] width 42 height 14
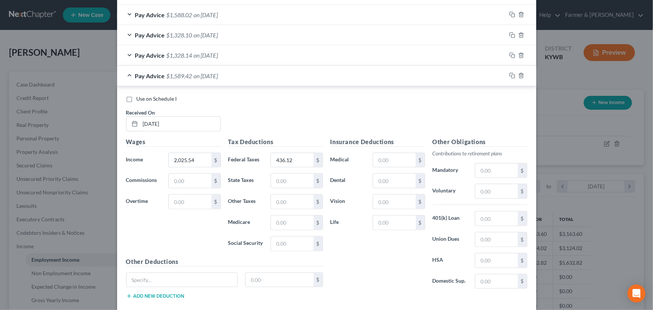
click at [298, 115] on div "Use on Schedule I Received On * [DATE]" at bounding box center [326, 116] width 409 height 42
click at [209, 79] on div "Pay Advice $1,589.42 on [DATE]" at bounding box center [311, 76] width 389 height 20
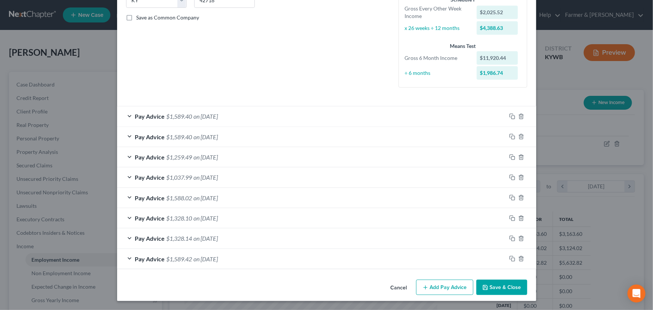
scroll to position [161, 0]
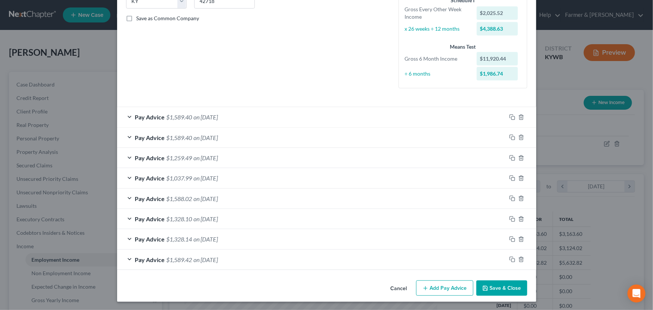
drag, startPoint x: 436, startPoint y: 284, endPoint x: 213, endPoint y: 216, distance: 232.9
click at [436, 284] on button "Add Pay Advice" at bounding box center [444, 288] width 57 height 16
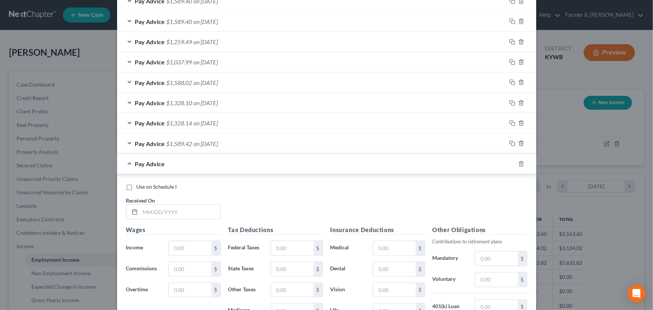
scroll to position [365, 0]
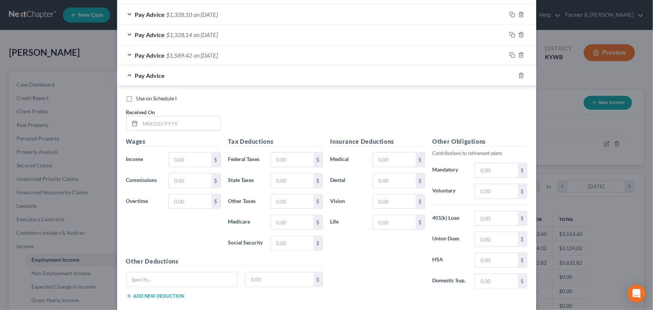
drag, startPoint x: 164, startPoint y: 117, endPoint x: 162, endPoint y: 130, distance: 13.7
click at [164, 117] on input "text" at bounding box center [180, 123] width 80 height 14
click at [178, 160] on input "text" at bounding box center [190, 160] width 42 height 14
click at [283, 165] on input "text" at bounding box center [292, 160] width 42 height 14
click at [256, 111] on div "Use on Schedule I Received On * [DATE]" at bounding box center [326, 116] width 409 height 42
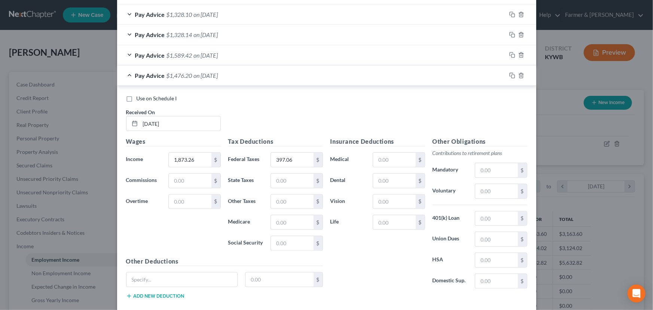
click at [191, 75] on div "Pay Advice $1,476.20 on [DATE]" at bounding box center [311, 76] width 389 height 20
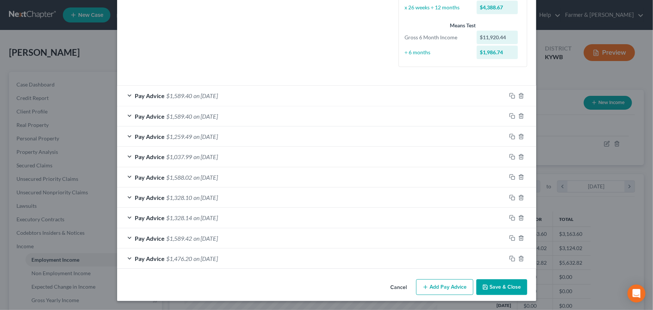
scroll to position [182, 0]
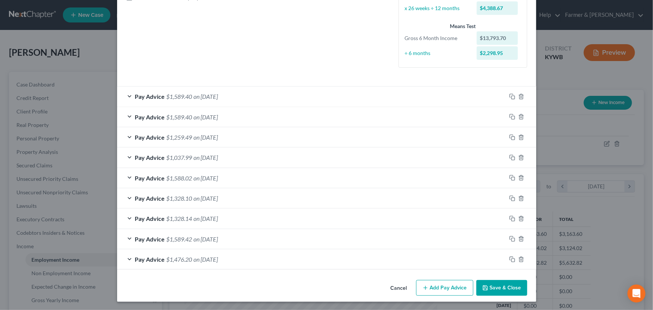
click at [416, 292] on button "Add Pay Advice" at bounding box center [444, 288] width 57 height 16
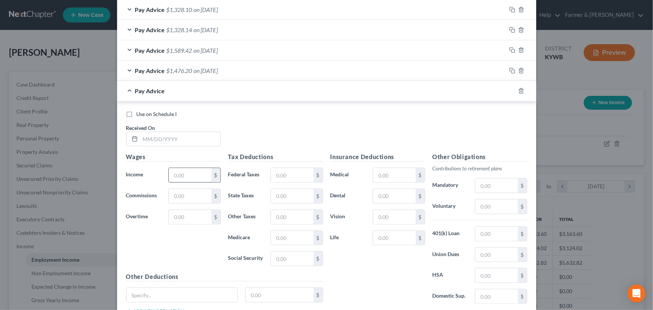
scroll to position [386, 0]
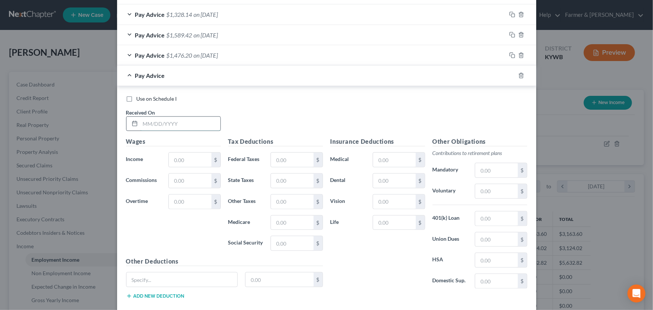
click at [171, 124] on input "text" at bounding box center [180, 124] width 80 height 14
drag, startPoint x: 191, startPoint y: 155, endPoint x: 187, endPoint y: 165, distance: 10.9
click at [191, 155] on input "text" at bounding box center [190, 160] width 42 height 14
click at [303, 163] on input "text" at bounding box center [292, 160] width 42 height 14
click at [303, 119] on div "Use on Schedule I Received On * [DATE]" at bounding box center [326, 116] width 409 height 42
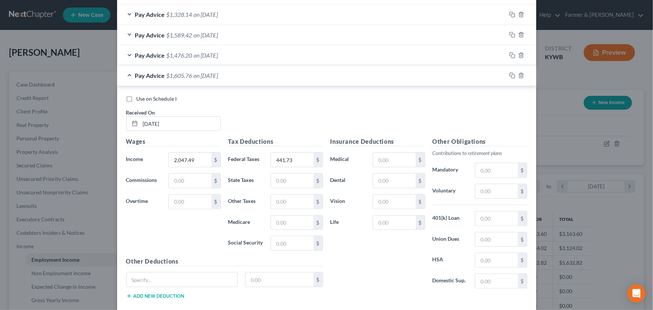
click at [160, 81] on div "Pay Advice $1,605.76 on [DATE]" at bounding box center [311, 76] width 389 height 20
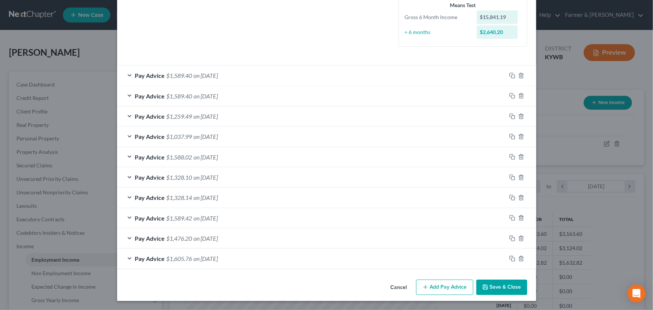
scroll to position [202, 0]
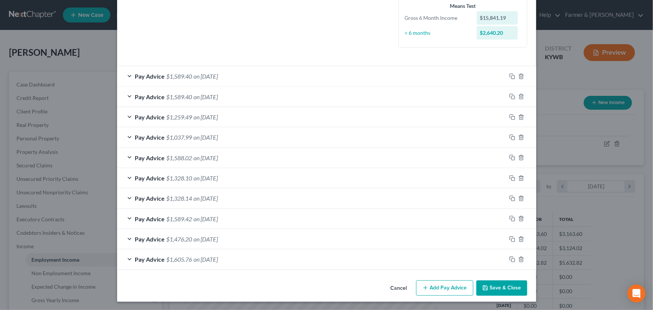
click at [447, 283] on button "Add Pay Advice" at bounding box center [444, 288] width 57 height 16
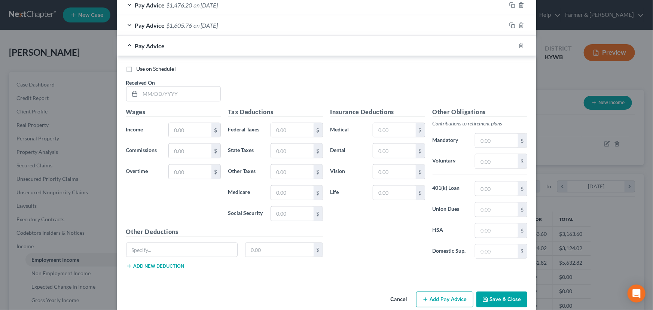
scroll to position [440, 0]
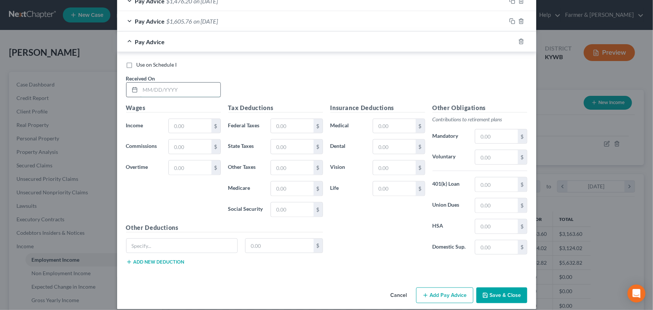
click at [163, 88] on input "text" at bounding box center [180, 90] width 80 height 14
click at [186, 126] on input "text" at bounding box center [190, 126] width 42 height 14
click at [291, 122] on input "text" at bounding box center [292, 126] width 42 height 14
click at [168, 46] on div "Pay Advice $1,589.40 on [DATE]" at bounding box center [311, 42] width 389 height 20
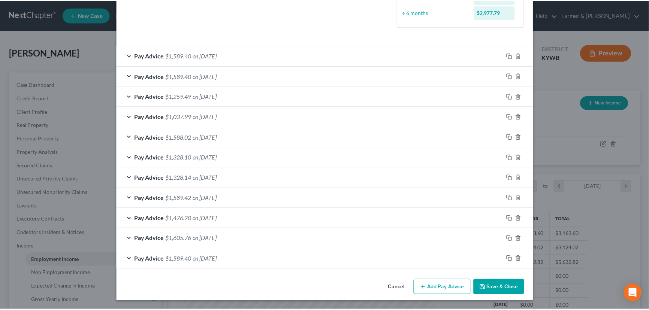
scroll to position [222, 0]
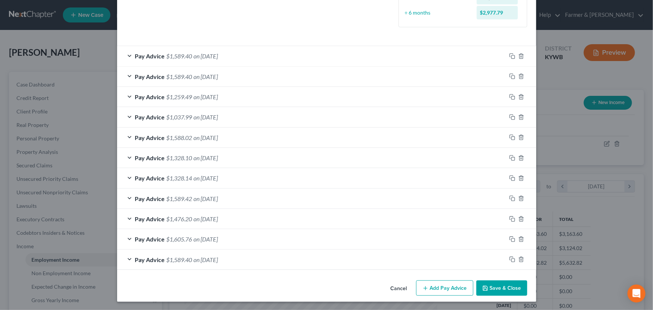
click at [483, 288] on icon "button" at bounding box center [486, 288] width 6 height 6
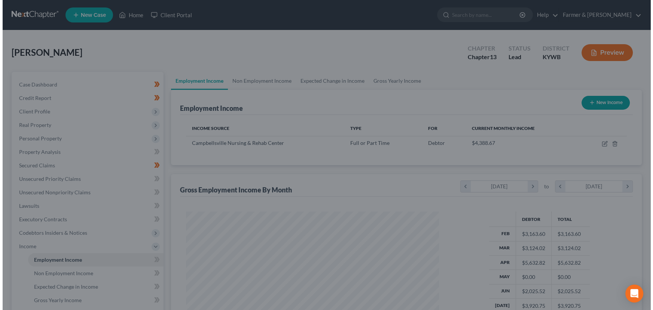
scroll to position [374305, 374173]
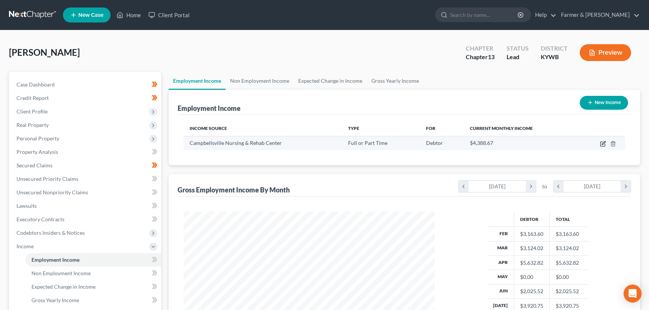
click at [602, 144] on icon "button" at bounding box center [602, 142] width 3 height 3
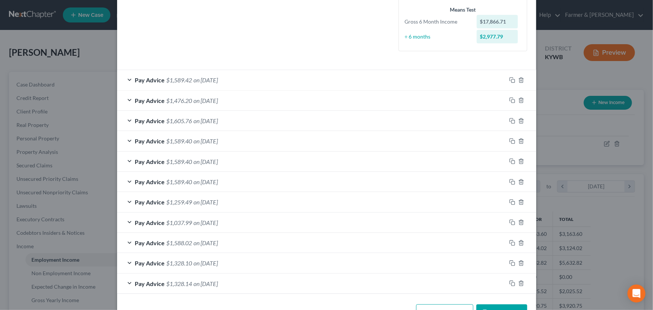
scroll to position [222, 0]
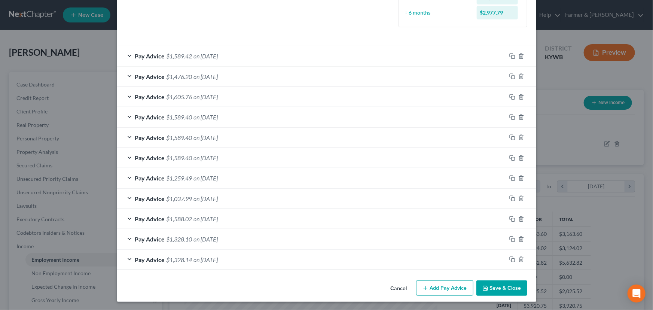
click at [453, 285] on button "Add Pay Advice" at bounding box center [444, 288] width 57 height 16
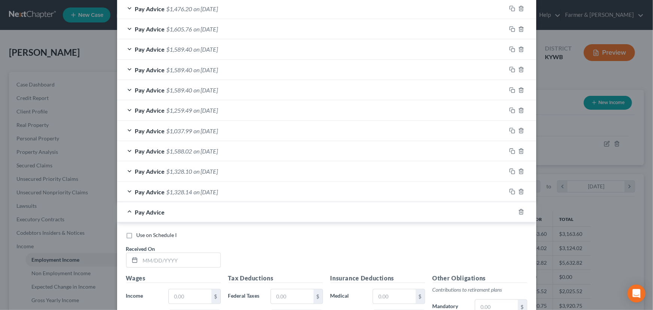
scroll to position [426, 0]
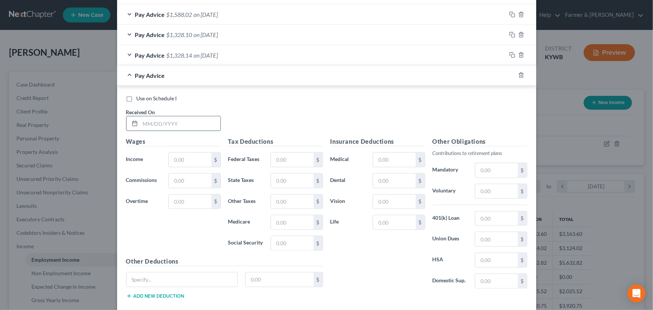
click at [164, 127] on input "text" at bounding box center [180, 123] width 80 height 14
click at [176, 151] on div "Wages Income * $ Commissions $ Overtime $" at bounding box center [173, 197] width 102 height 120
click at [177, 160] on input "text" at bounding box center [190, 160] width 42 height 14
click at [286, 162] on input "text" at bounding box center [292, 160] width 42 height 14
click at [285, 121] on div "Use on Schedule I Received On * [DATE]" at bounding box center [326, 116] width 409 height 42
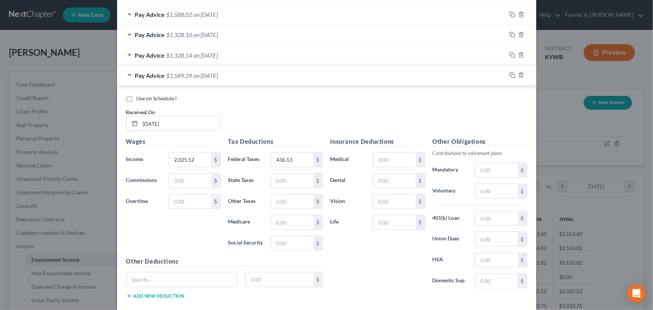
click at [198, 81] on div "Pay Advice $1,589.39 on [DATE]" at bounding box center [311, 76] width 389 height 20
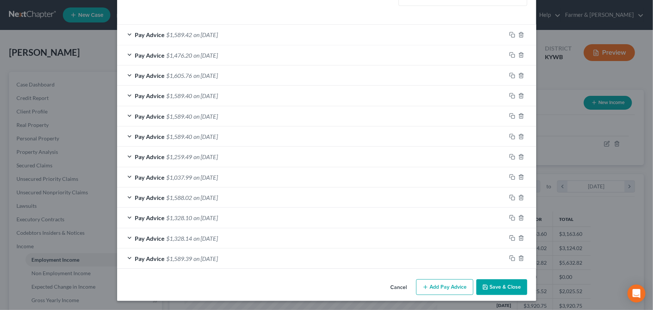
scroll to position [242, 0]
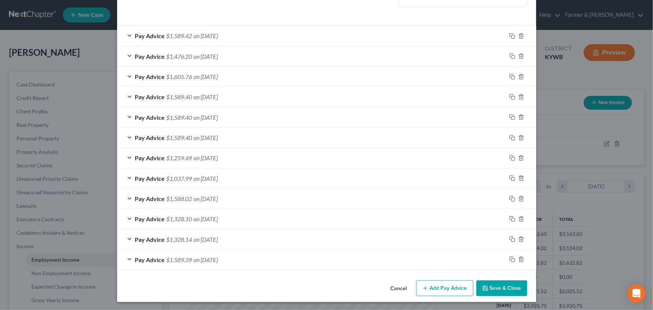
click at [438, 287] on button "Add Pay Advice" at bounding box center [444, 288] width 57 height 16
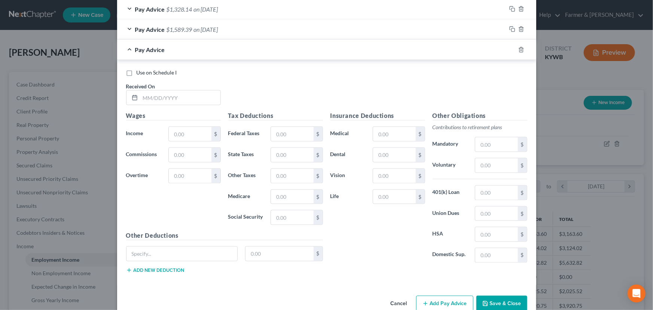
scroll to position [480, 0]
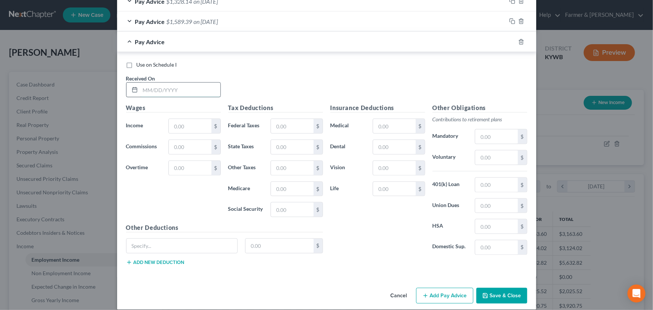
click at [167, 91] on input "text" at bounding box center [180, 90] width 80 height 14
click at [173, 123] on input "text" at bounding box center [190, 126] width 42 height 14
click at [288, 128] on input "text" at bounding box center [292, 126] width 42 height 14
click at [288, 94] on div "Use on Schedule I Received On * [DATE]" at bounding box center [326, 82] width 409 height 42
click at [176, 44] on span "$1,589.40" at bounding box center [180, 41] width 26 height 7
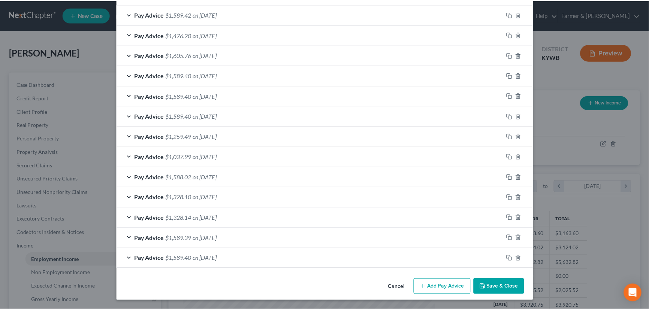
scroll to position [262, 0]
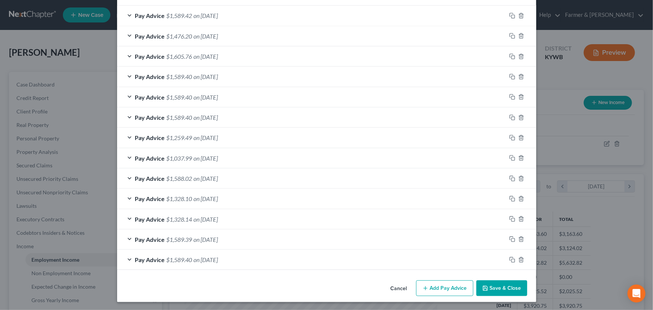
click at [486, 289] on icon "button" at bounding box center [486, 288] width 6 height 6
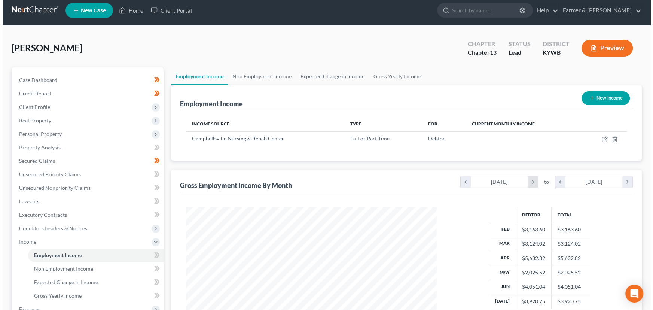
scroll to position [0, 0]
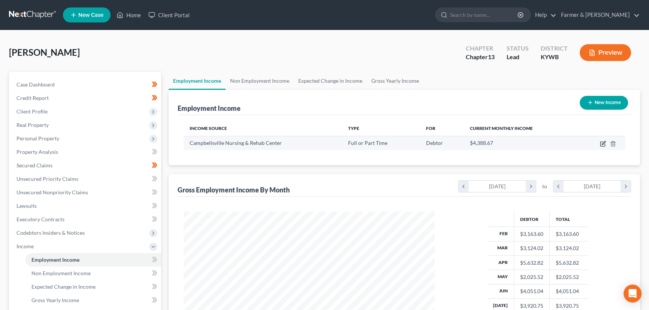
click at [601, 145] on icon "button" at bounding box center [602, 144] width 6 height 6
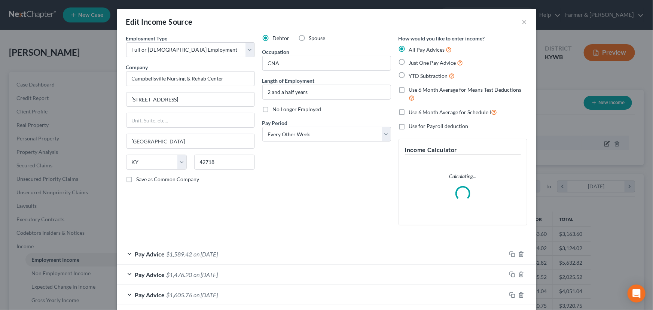
scroll to position [134, 268]
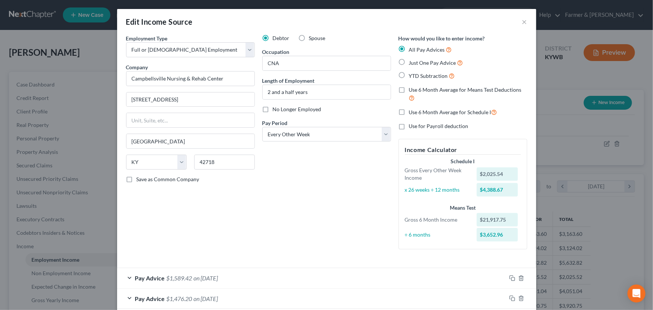
click at [309, 188] on div "Debtor Spouse Occupation CNA Length of Employment 2 and a half years No Longer …" at bounding box center [327, 144] width 136 height 221
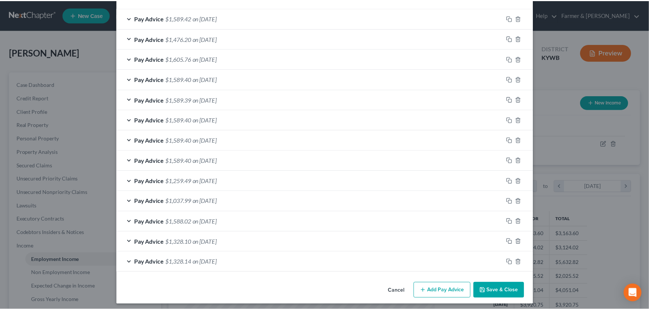
scroll to position [262, 0]
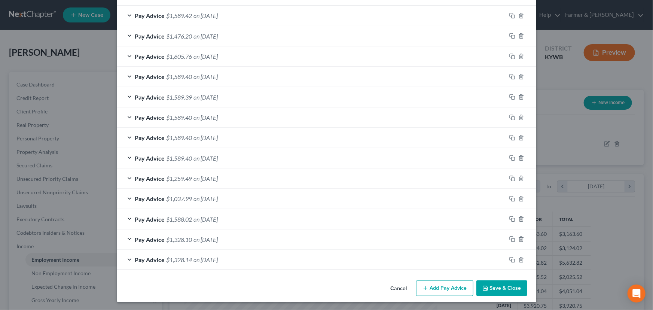
click at [487, 285] on button "Save & Close" at bounding box center [502, 288] width 51 height 16
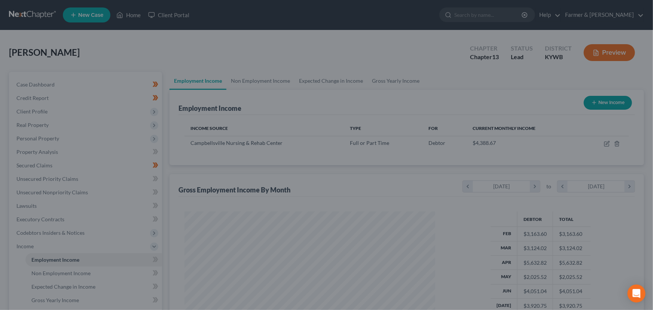
scroll to position [374305, 374173]
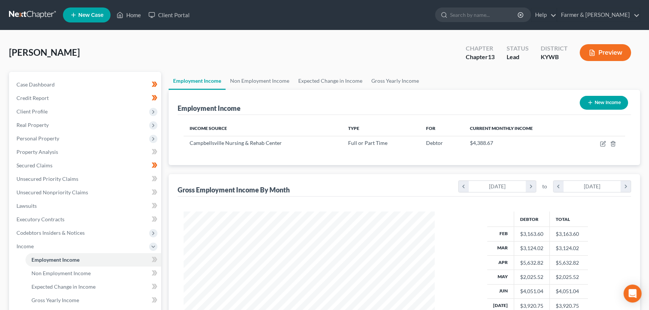
click at [595, 105] on button "New Income" at bounding box center [603, 103] width 48 height 14
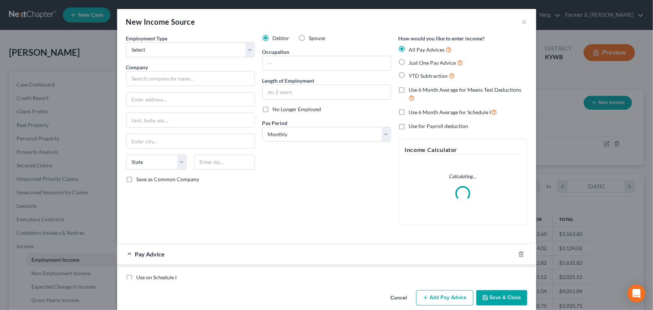
scroll to position [134, 268]
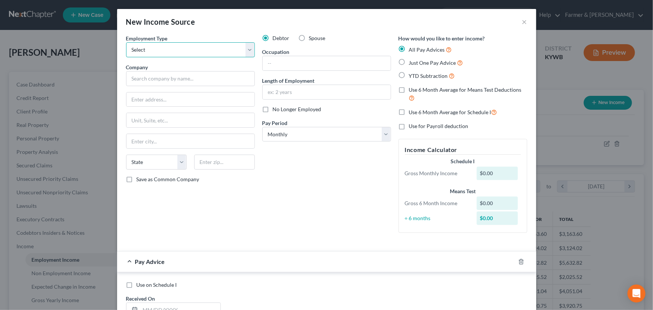
click at [161, 55] on select "Select Full or [DEMOGRAPHIC_DATA] Employment Self Employment" at bounding box center [190, 49] width 129 height 15
click at [126, 42] on select "Select Full or [DEMOGRAPHIC_DATA] Employment Self Employment" at bounding box center [190, 49] width 129 height 15
click at [309, 42] on label "Spouse" at bounding box center [317, 37] width 16 height 7
click at [312, 39] on input "Spouse" at bounding box center [314, 36] width 5 height 5
click at [171, 79] on input "text" at bounding box center [190, 78] width 129 height 15
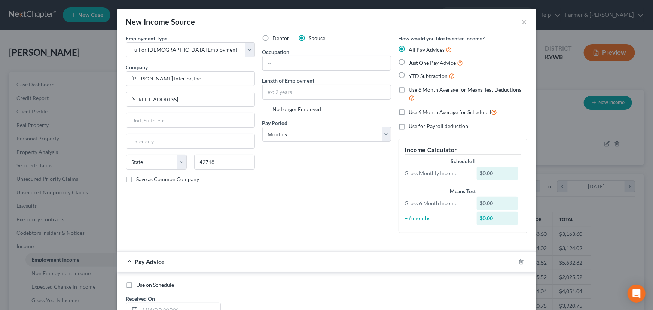
click at [279, 198] on div "Debtor Spouse Occupation Length of Employment No Longer Employed Pay Period * S…" at bounding box center [327, 136] width 136 height 204
click at [285, 64] on input "text" at bounding box center [327, 63] width 128 height 14
click at [281, 93] on input "text" at bounding box center [327, 92] width 128 height 14
click at [280, 138] on select "Select Monthly Twice Monthly Every Other Week Weekly" at bounding box center [326, 134] width 129 height 15
click at [262, 127] on select "Select Monthly Twice Monthly Every Other Week Weekly" at bounding box center [326, 134] width 129 height 15
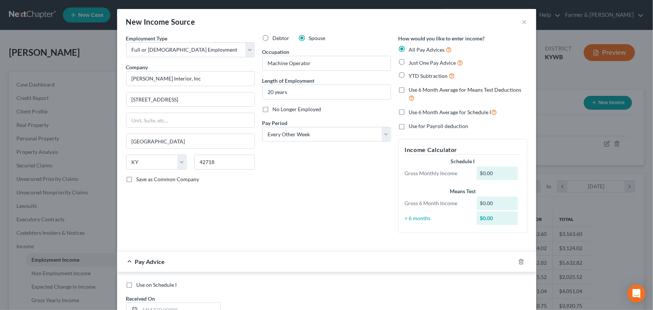
click at [294, 182] on div "Debtor Spouse Occupation Machine Operator Length of Employment 20 years No Long…" at bounding box center [327, 136] width 136 height 204
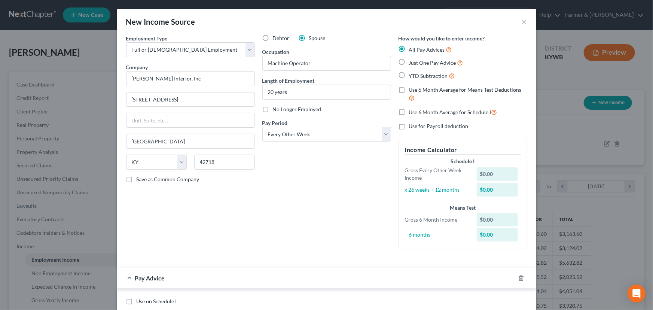
click at [278, 216] on div "Debtor Spouse Occupation Machine Operator Length of Employment 20 years No Long…" at bounding box center [327, 144] width 136 height 221
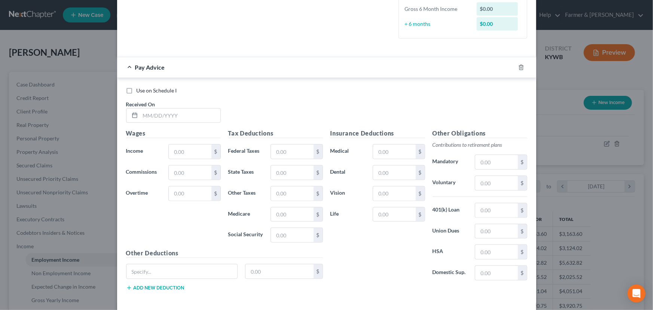
scroll to position [238, 0]
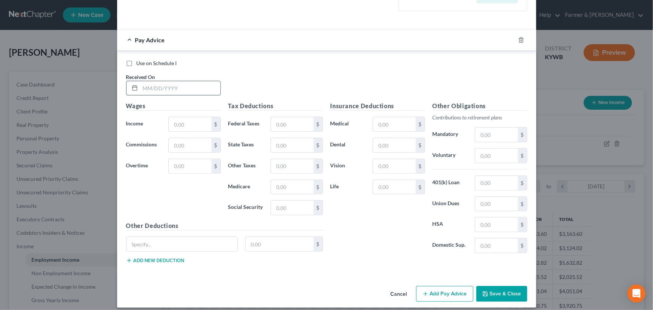
click at [179, 92] on input "text" at bounding box center [180, 88] width 80 height 14
click at [192, 124] on input "text" at bounding box center [190, 124] width 42 height 14
click at [282, 125] on input "text" at bounding box center [292, 124] width 42 height 14
click at [268, 66] on div "Use on Schedule I" at bounding box center [326, 63] width 401 height 7
click at [307, 128] on input "207.37" at bounding box center [292, 124] width 42 height 14
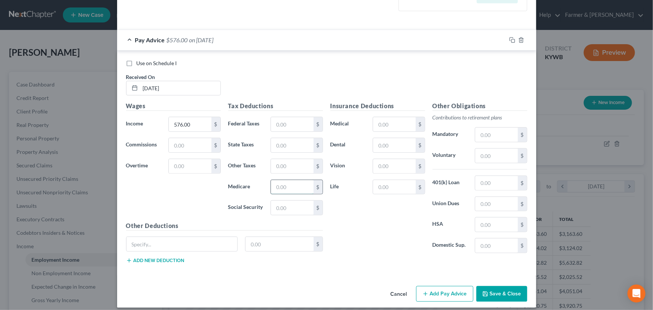
click at [299, 190] on input "text" at bounding box center [292, 187] width 42 height 14
click at [285, 209] on input "text" at bounding box center [292, 208] width 42 height 14
click at [284, 124] on input "text" at bounding box center [292, 124] width 42 height 14
click at [292, 144] on input "text" at bounding box center [292, 145] width 42 height 14
click at [297, 166] on input "text" at bounding box center [292, 166] width 42 height 14
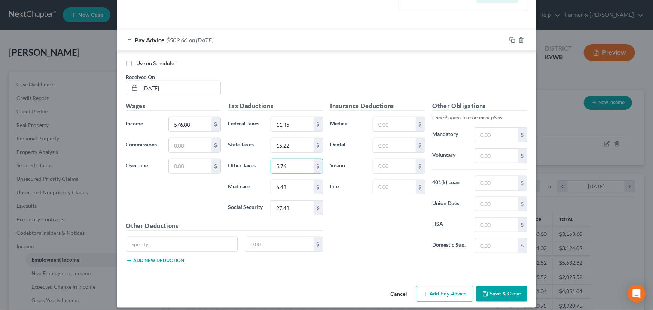
click at [353, 198] on div "Insurance Deductions Medical $ Dental $ Vision $ Life $" at bounding box center [378, 180] width 102 height 158
click at [389, 144] on input "text" at bounding box center [394, 145] width 42 height 14
click at [178, 245] on input "text" at bounding box center [182, 244] width 111 height 14
click at [258, 243] on input "text" at bounding box center [280, 244] width 68 height 14
click at [173, 258] on button "Add new deduction" at bounding box center [155, 261] width 58 height 6
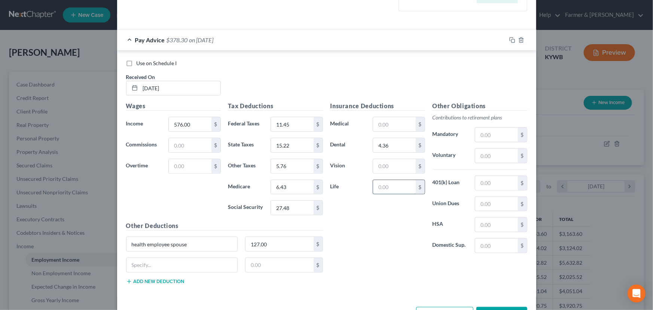
click at [373, 188] on input "text" at bounding box center [394, 187] width 42 height 14
click at [361, 242] on div "Insurance Deductions Medical $ Dental 4.36 $ Vision $ Life 3.60 $" at bounding box center [378, 180] width 102 height 158
click at [135, 264] on input "text" at bounding box center [182, 265] width 111 height 14
click at [261, 261] on input "text" at bounding box center [280, 265] width 68 height 14
click at [346, 265] on div "Insurance Deductions Medical $ Dental 4.36 $ Vision $ Life 3.60 $ Other Obligat…" at bounding box center [429, 195] width 204 height 189
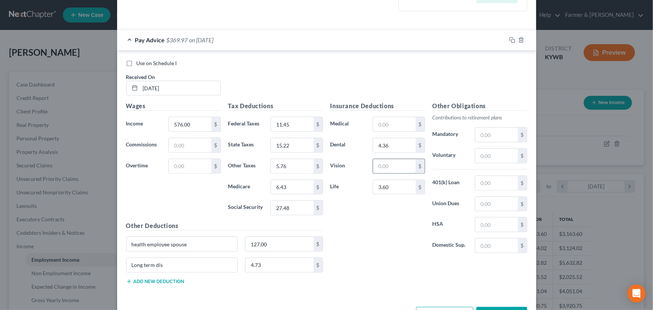
click at [376, 172] on input "text" at bounding box center [394, 166] width 42 height 14
click at [279, 74] on div "Use on Schedule I Received On * [DATE]" at bounding box center [326, 81] width 409 height 42
click at [214, 40] on span "on [DATE]" at bounding box center [201, 39] width 24 height 7
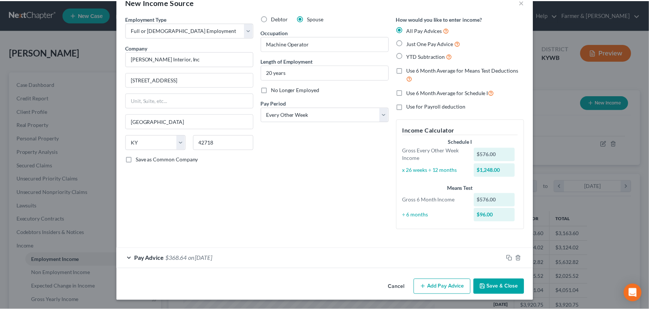
scroll to position [19, 0]
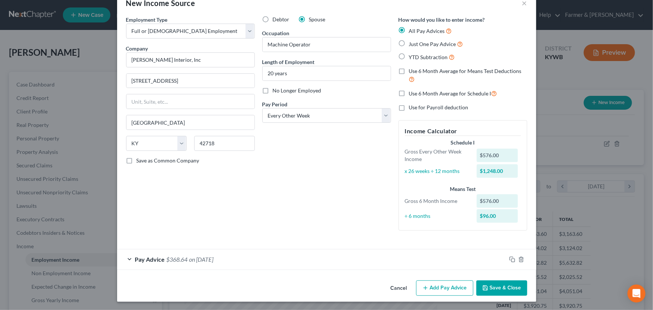
click at [271, 177] on div "Debtor Spouse Occupation Machine Operator Length of Employment 20 years No Long…" at bounding box center [327, 126] width 136 height 221
click at [489, 286] on button "Save & Close" at bounding box center [502, 288] width 51 height 16
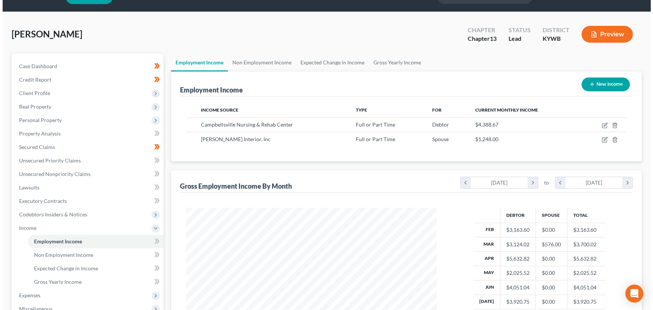
scroll to position [0, 0]
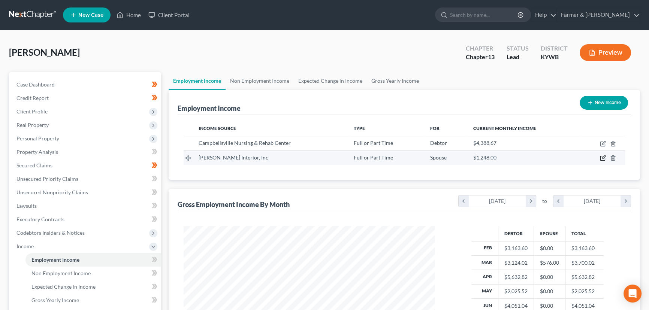
click at [601, 158] on icon "button" at bounding box center [602, 158] width 6 height 6
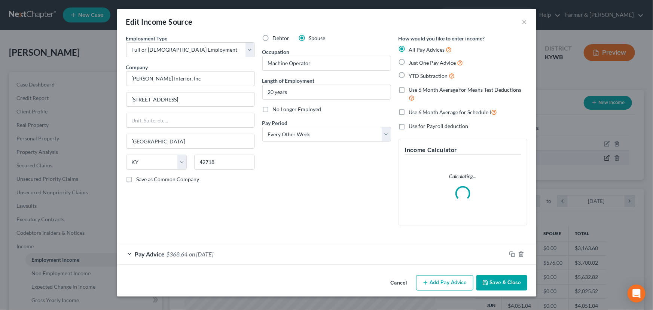
scroll to position [134, 268]
click at [278, 200] on div "Debtor Spouse Occupation Machine Operator Length of Employment 20 years No Long…" at bounding box center [327, 132] width 136 height 197
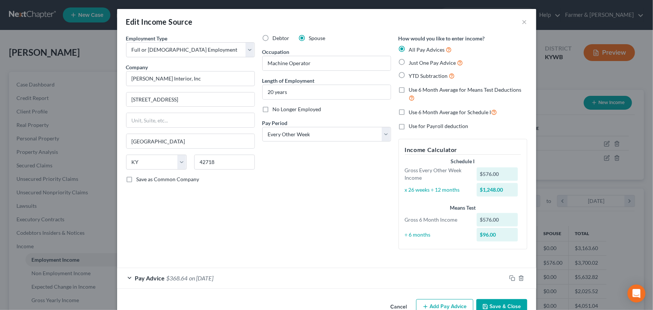
scroll to position [19, 0]
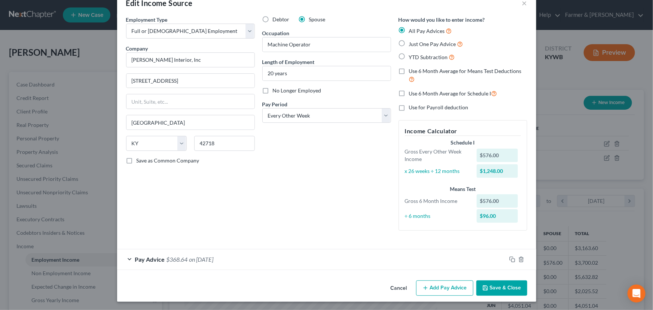
click at [510, 262] on div at bounding box center [522, 259] width 30 height 12
click at [512, 259] on rect "button" at bounding box center [513, 260] width 3 height 3
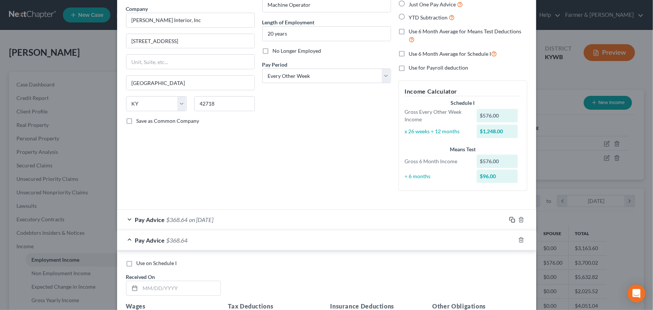
scroll to position [223, 0]
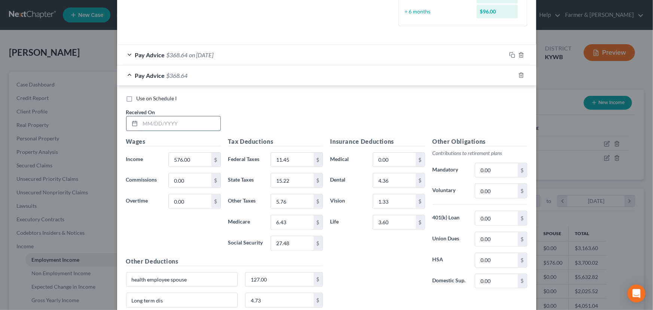
click at [158, 126] on input "text" at bounding box center [180, 123] width 80 height 14
click at [149, 125] on input "0214/225" at bounding box center [180, 123] width 80 height 14
click at [183, 124] on input "021/4/225" at bounding box center [180, 123] width 80 height 14
drag, startPoint x: 188, startPoint y: 127, endPoint x: 122, endPoint y: 129, distance: 66.3
click at [122, 129] on div "Received On * 021/4/2025" at bounding box center [173, 119] width 102 height 23
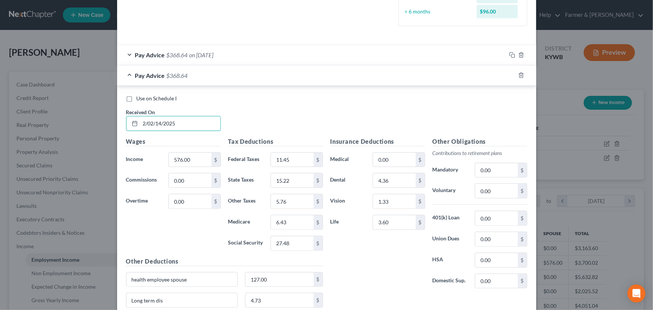
drag, startPoint x: 193, startPoint y: 128, endPoint x: 139, endPoint y: 131, distance: 54.4
click at [139, 131] on div "Use on Schedule I Received On * 2/02/14/2025" at bounding box center [326, 116] width 409 height 42
click at [254, 127] on div "Use on Schedule I Received On * [DATE]" at bounding box center [326, 116] width 409 height 42
click at [194, 164] on input "576.00" at bounding box center [190, 160] width 42 height 14
click at [301, 158] on input "11.45" at bounding box center [292, 160] width 42 height 14
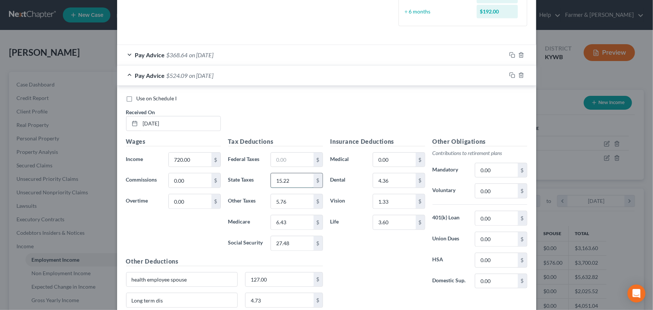
click at [310, 177] on input "15.22" at bounding box center [292, 180] width 42 height 14
click at [298, 198] on input "5.76" at bounding box center [292, 201] width 42 height 14
drag, startPoint x: 298, startPoint y: 217, endPoint x: 296, endPoint y: 236, distance: 18.9
click at [298, 217] on input "6.43" at bounding box center [292, 222] width 42 height 14
drag, startPoint x: 296, startPoint y: 241, endPoint x: 295, endPoint y: 235, distance: 6.4
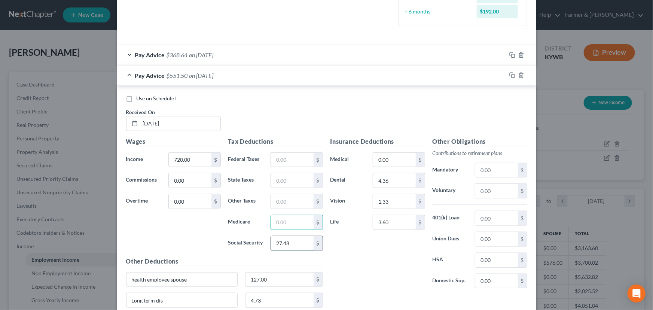
click at [296, 242] on input "27.48" at bounding box center [292, 243] width 42 height 14
click at [296, 218] on input "text" at bounding box center [292, 222] width 42 height 14
click at [292, 244] on input "text" at bounding box center [292, 243] width 42 height 14
click at [286, 161] on input "text" at bounding box center [292, 160] width 42 height 14
click at [285, 184] on input "text" at bounding box center [292, 180] width 42 height 14
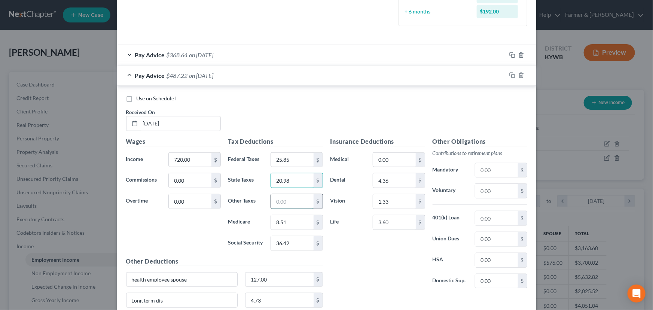
click at [287, 202] on input "text" at bounding box center [292, 201] width 42 height 14
click at [356, 239] on div "Insurance Deductions Medical 0.00 $ Dental 4.36 $ Vision 1.33 $ Life 3.60 $" at bounding box center [378, 216] width 102 height 158
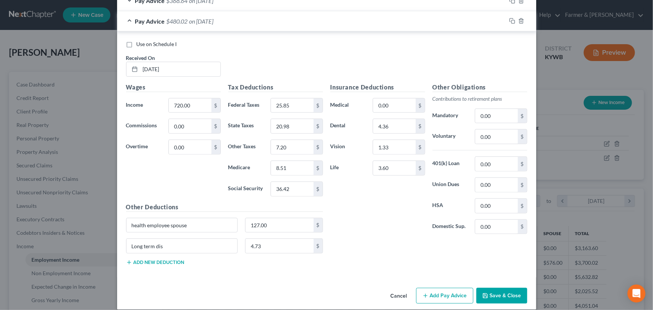
scroll to position [285, 0]
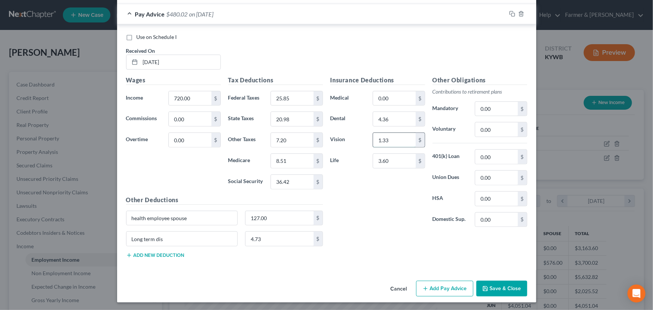
click at [391, 139] on input "1.33" at bounding box center [394, 140] width 42 height 14
click at [358, 216] on div "Insurance Deductions Medical 0.00 $ Dental 4.36 $ Vision 1.34 $ Life 3.60 $" at bounding box center [378, 155] width 102 height 158
click at [178, 12] on span "$480.01" at bounding box center [177, 13] width 21 height 7
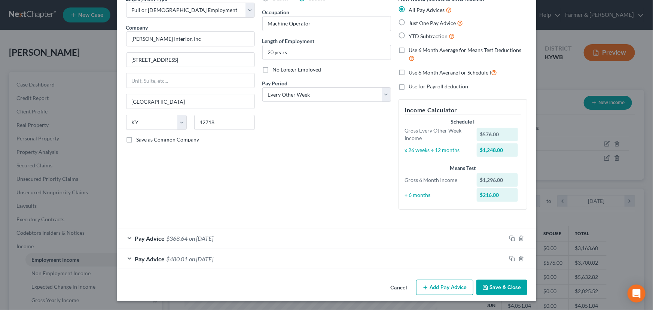
scroll to position [39, 0]
click at [335, 157] on div "Debtor Spouse Occupation Machine Operator Length of Employment 20 years No Long…" at bounding box center [327, 105] width 136 height 221
click at [511, 258] on icon "button" at bounding box center [513, 259] width 6 height 6
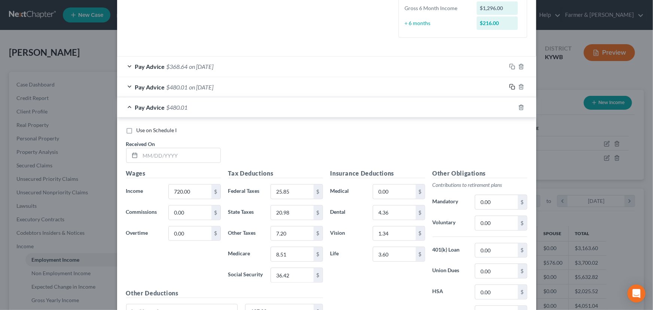
scroll to position [210, 0]
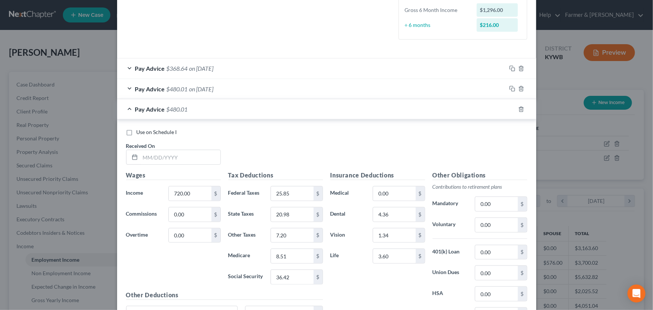
drag, startPoint x: 242, startPoint y: 145, endPoint x: 212, endPoint y: 167, distance: 37.1
click at [242, 145] on div "Use on Schedule I Received On *" at bounding box center [326, 149] width 409 height 42
click at [160, 160] on input "text" at bounding box center [180, 157] width 80 height 14
click at [239, 151] on div "Use on Schedule I Received On * [DATE]" at bounding box center [326, 149] width 409 height 42
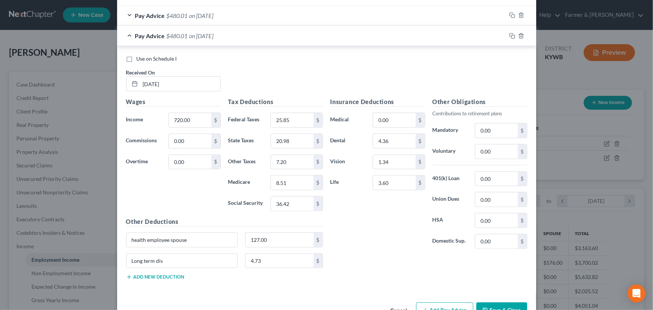
scroll to position [271, 0]
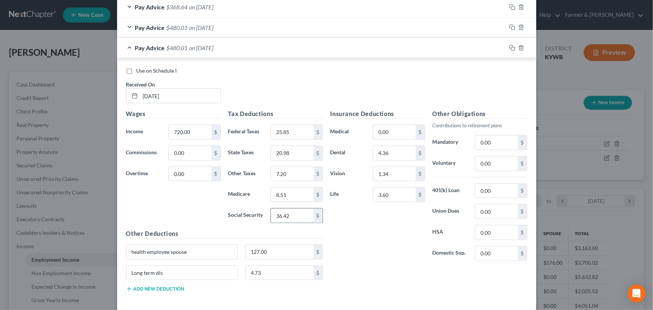
click at [293, 216] on input "36.42" at bounding box center [292, 216] width 42 height 14
click at [365, 228] on div "Insurance Deductions Medical 0.00 $ Dental 4.36 $ Vision 1.34 $ Life 3.60 $" at bounding box center [378, 188] width 102 height 158
click at [166, 53] on div "Pay Advice $480.02 on [DATE]" at bounding box center [311, 48] width 389 height 20
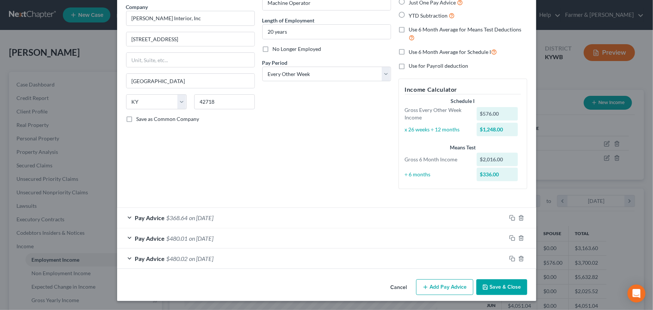
scroll to position [60, 0]
drag, startPoint x: 509, startPoint y: 238, endPoint x: 417, endPoint y: 218, distance: 93.9
click at [510, 238] on icon "button" at bounding box center [513, 239] width 6 height 6
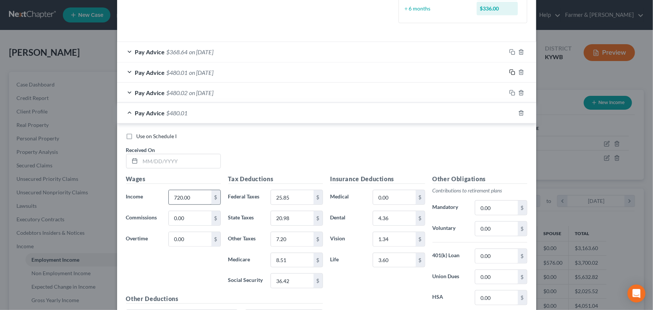
scroll to position [264, 0]
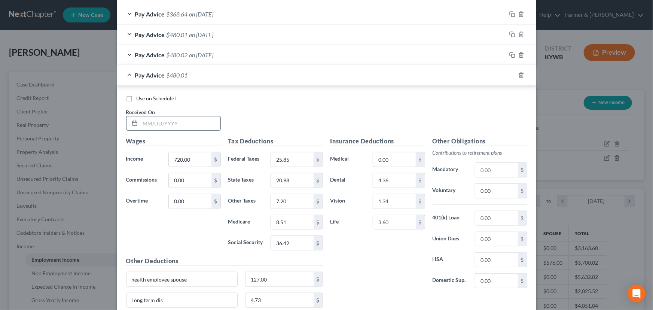
click at [168, 129] on input "text" at bounding box center [180, 123] width 80 height 14
drag, startPoint x: 233, startPoint y: 127, endPoint x: 228, endPoint y: 109, distance: 19.2
click at [234, 127] on div "Use on Schedule I Received On * [DATE]" at bounding box center [326, 116] width 409 height 42
click at [216, 80] on div "Pay Advice $480.01 on [DATE]" at bounding box center [311, 75] width 389 height 20
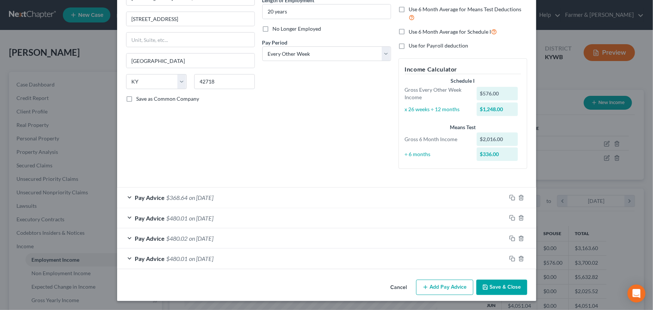
scroll to position [80, 0]
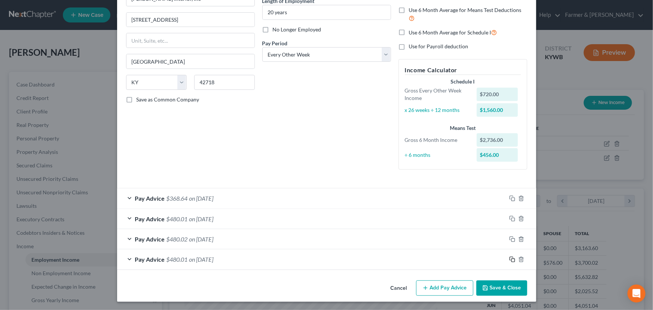
drag, startPoint x: 508, startPoint y: 260, endPoint x: 293, endPoint y: 236, distance: 216.3
click at [510, 260] on icon "button" at bounding box center [513, 259] width 6 height 6
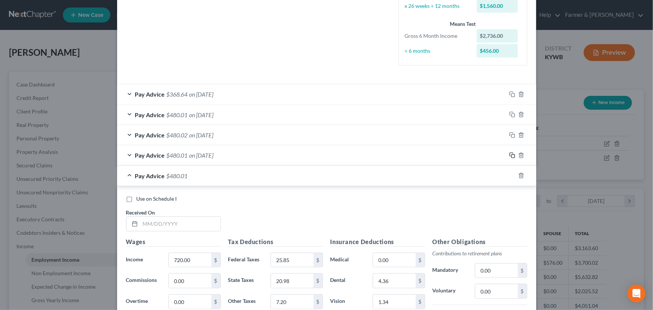
scroll to position [284, 0]
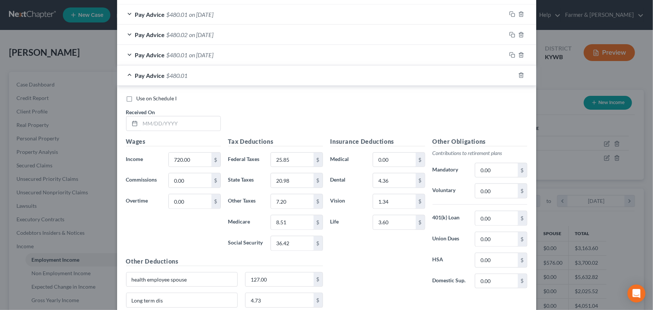
click at [163, 132] on div "Use on Schedule I Received On *" at bounding box center [326, 116] width 409 height 42
click at [167, 124] on input "text" at bounding box center [180, 123] width 80 height 14
click at [214, 76] on span "on [DATE]" at bounding box center [201, 75] width 24 height 7
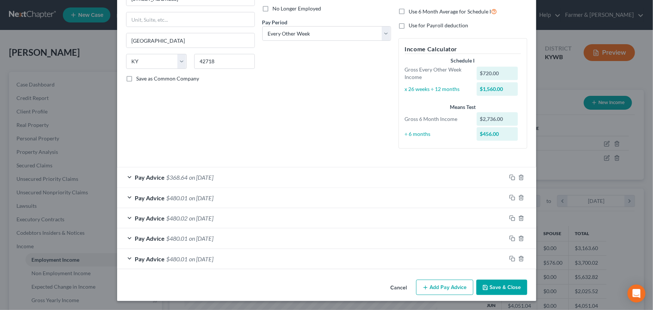
scroll to position [100, 0]
click at [512, 259] on rect "button" at bounding box center [513, 259] width 3 height 3
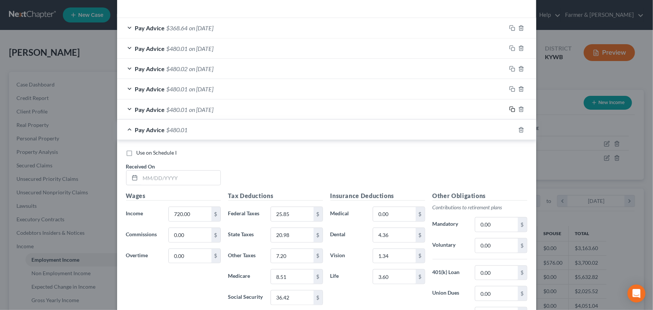
scroll to position [270, 0]
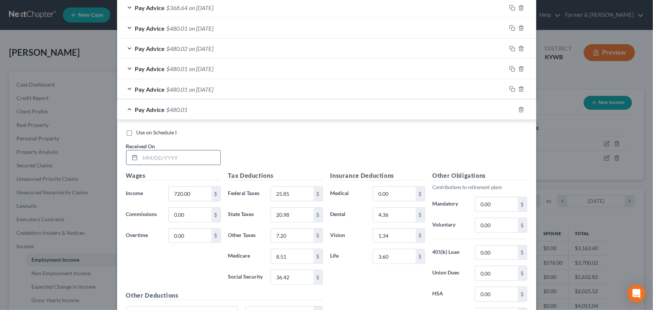
click at [189, 156] on input "text" at bounding box center [180, 158] width 80 height 14
click at [270, 146] on div "Use on Schedule I Received On * [DATE]" at bounding box center [326, 150] width 409 height 42
click at [213, 115] on div "Pay Advice $480.01 on [DATE]" at bounding box center [311, 110] width 389 height 20
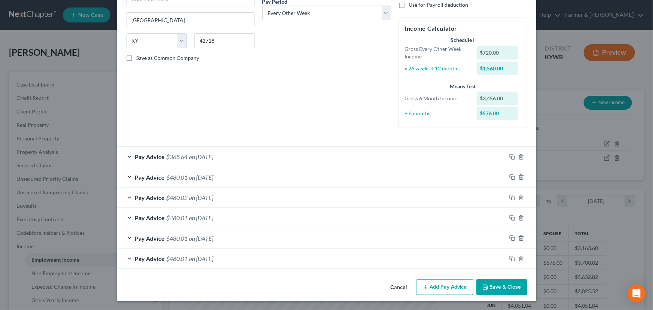
scroll to position [121, 0]
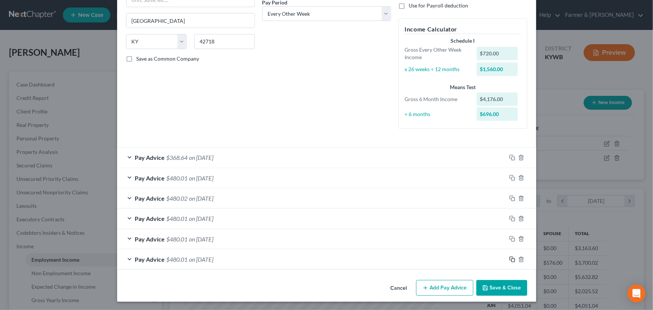
click at [512, 259] on rect "button" at bounding box center [513, 260] width 3 height 3
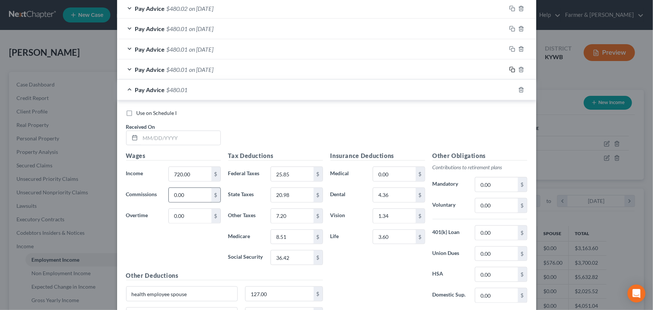
scroll to position [325, 0]
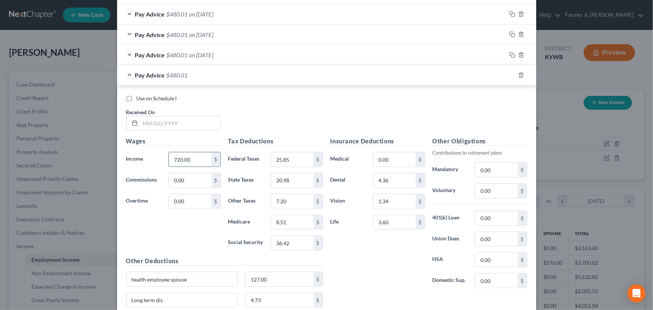
click at [196, 162] on input "720.00" at bounding box center [190, 159] width 42 height 14
click at [285, 161] on input "25.85" at bounding box center [292, 159] width 42 height 14
click at [300, 179] on input "20.98" at bounding box center [292, 180] width 42 height 14
drag, startPoint x: 297, startPoint y: 195, endPoint x: 293, endPoint y: 213, distance: 18.0
click at [297, 196] on input "7.20" at bounding box center [292, 201] width 42 height 14
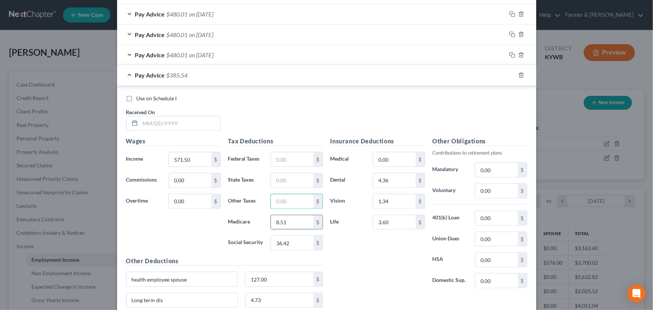
click at [293, 216] on input "8.51" at bounding box center [292, 222] width 42 height 14
click at [292, 240] on input "36.42" at bounding box center [292, 243] width 42 height 14
click at [273, 225] on input "text" at bounding box center [292, 222] width 42 height 14
click at [289, 240] on input "text" at bounding box center [292, 243] width 42 height 14
click at [284, 181] on input "text" at bounding box center [292, 180] width 42 height 14
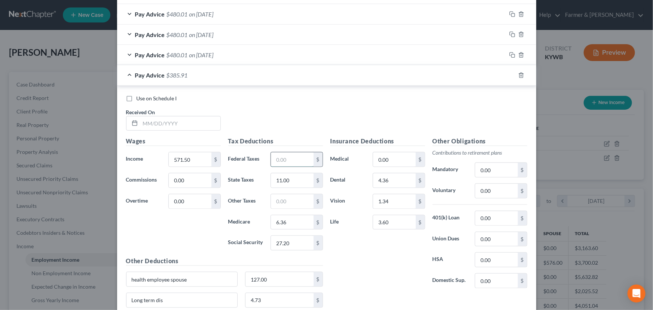
click at [283, 164] on input "text" at bounding box center [292, 159] width 42 height 14
click at [282, 195] on input "text" at bounding box center [292, 201] width 42 height 14
click at [328, 232] on div "Insurance Deductions Medical 0.00 $ Dental 4.36 $ Vision 1.34 $ Life 3.60 $" at bounding box center [378, 216] width 102 height 158
drag, startPoint x: 158, startPoint y: 121, endPoint x: 21, endPoint y: 191, distance: 153.7
click at [158, 121] on input "text" at bounding box center [180, 123] width 80 height 14
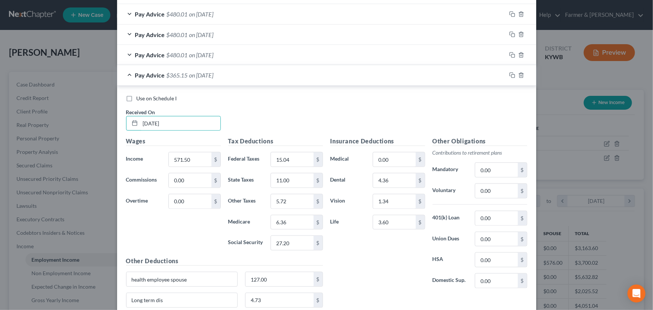
click at [249, 110] on div "Use on Schedule I Received On * [DATE]" at bounding box center [326, 116] width 409 height 42
drag, startPoint x: 223, startPoint y: 79, endPoint x: 33, endPoint y: 148, distance: 202.3
click at [220, 82] on div "Pay Advice $365.15 on [DATE]" at bounding box center [311, 75] width 389 height 20
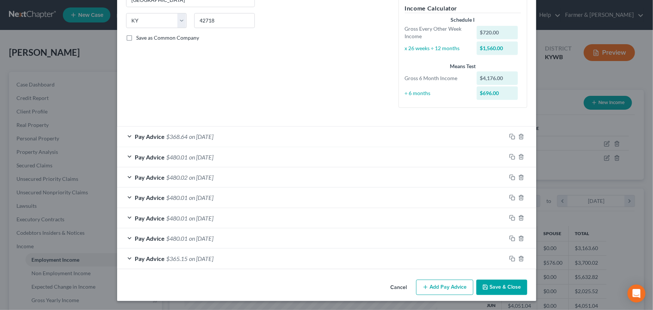
scroll to position [141, 0]
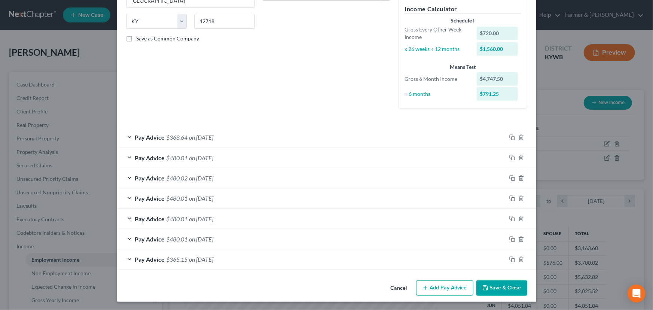
drag, startPoint x: 164, startPoint y: 293, endPoint x: 39, endPoint y: 281, distance: 126.3
click at [164, 293] on div "Cancel Add Pay Advice Save & Close" at bounding box center [326, 289] width 419 height 25
click at [510, 239] on icon "button" at bounding box center [513, 239] width 6 height 6
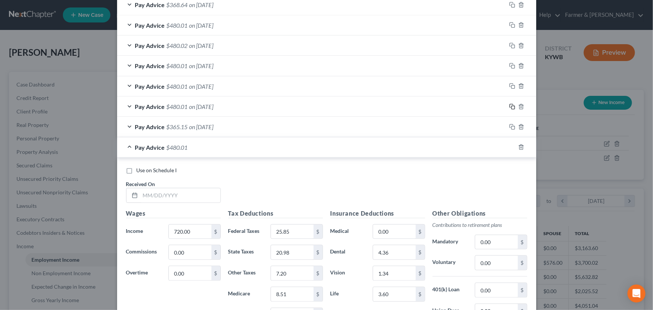
scroll to position [277, 0]
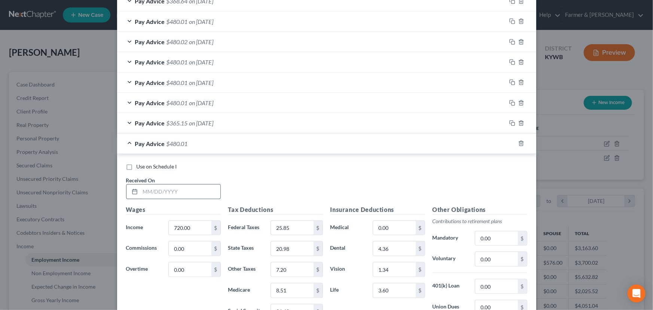
click at [187, 186] on input "text" at bounding box center [180, 192] width 80 height 14
click at [245, 144] on div "Pay Advice $480.01 on [DATE]" at bounding box center [311, 144] width 389 height 20
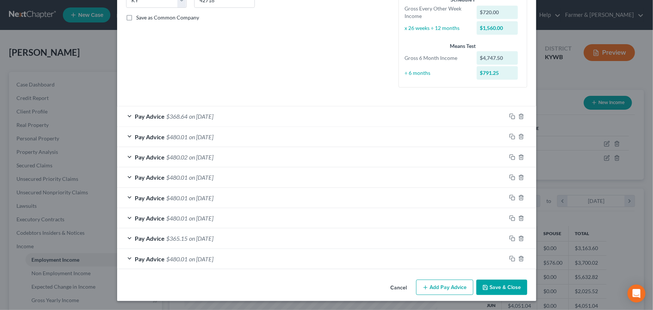
scroll to position [161, 0]
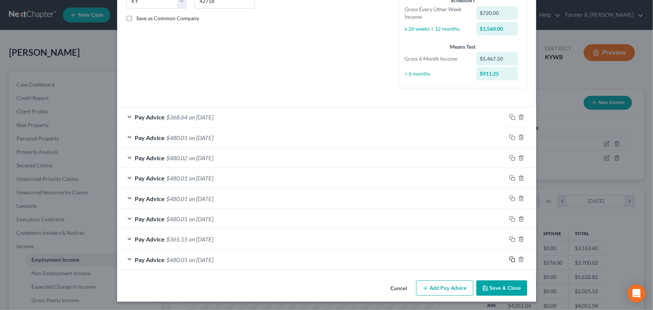
click at [511, 258] on icon "button" at bounding box center [513, 259] width 6 height 6
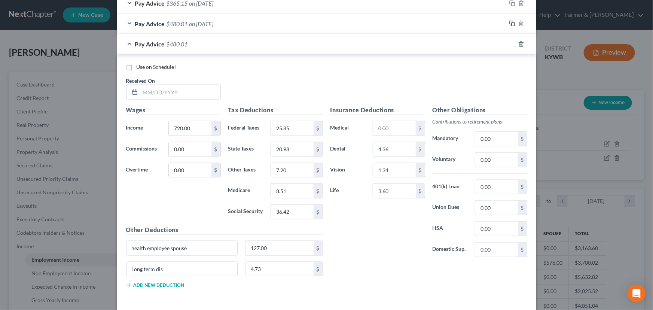
scroll to position [400, 0]
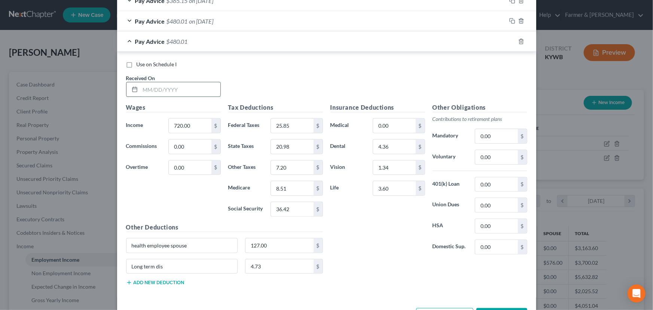
click at [180, 88] on input "text" at bounding box center [180, 89] width 80 height 14
click at [228, 39] on div "Pay Advice $480.01 on [DATE]" at bounding box center [311, 41] width 389 height 20
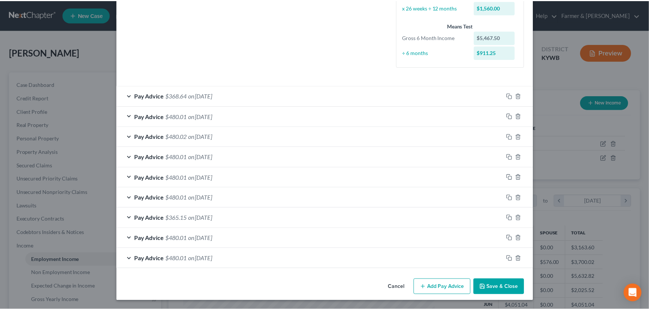
scroll to position [182, 0]
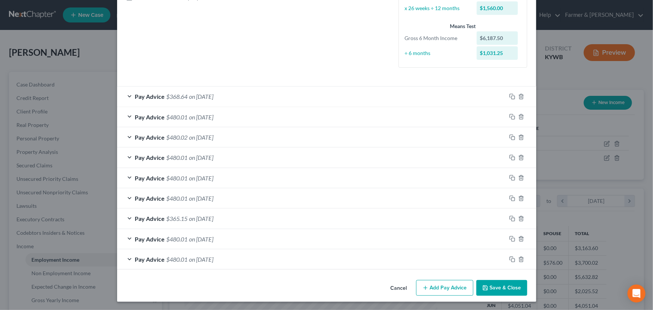
click at [497, 287] on button "Save & Close" at bounding box center [502, 288] width 51 height 16
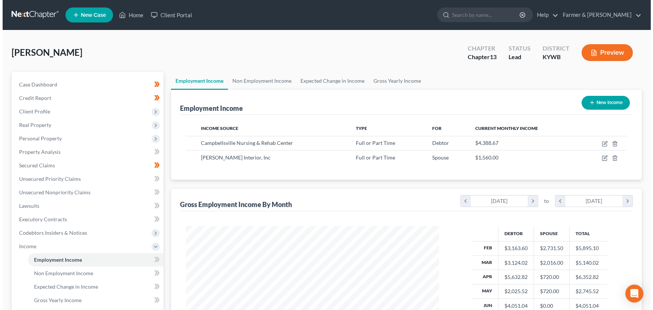
scroll to position [374305, 374173]
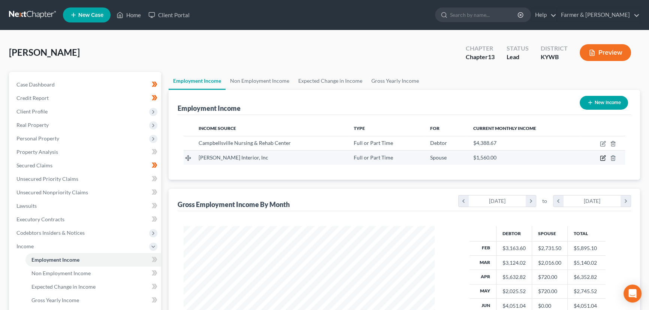
click at [603, 160] on icon "button" at bounding box center [602, 158] width 6 height 6
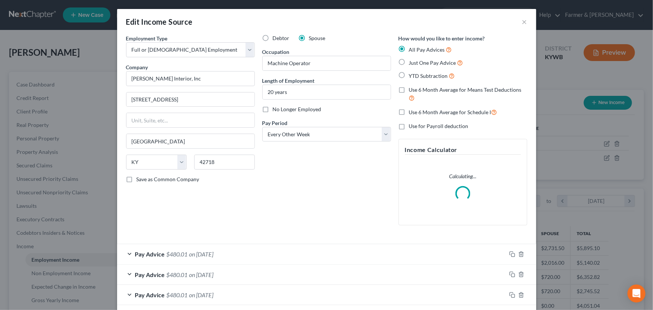
scroll to position [157, 0]
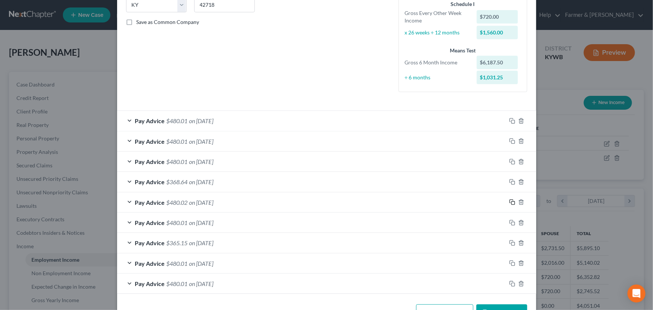
click at [512, 201] on rect "button" at bounding box center [513, 202] width 3 height 3
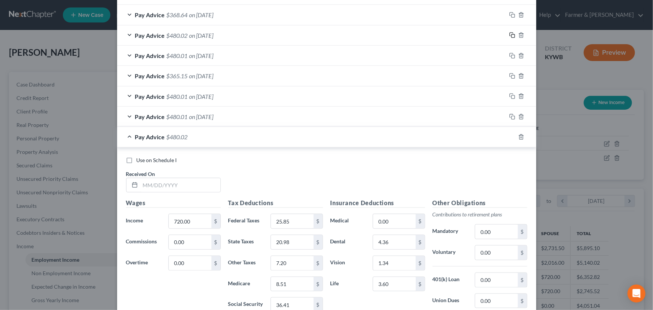
scroll to position [328, 0]
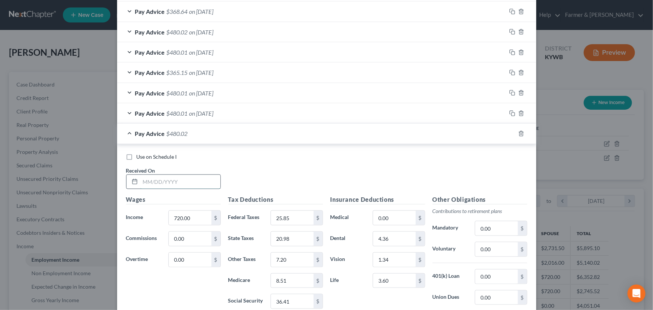
click at [161, 185] on input "text" at bounding box center [180, 182] width 80 height 14
click at [260, 157] on div "Use on Schedule I" at bounding box center [326, 156] width 401 height 7
click at [233, 137] on div "Pay Advice $480.02 on [DATE]" at bounding box center [311, 134] width 389 height 20
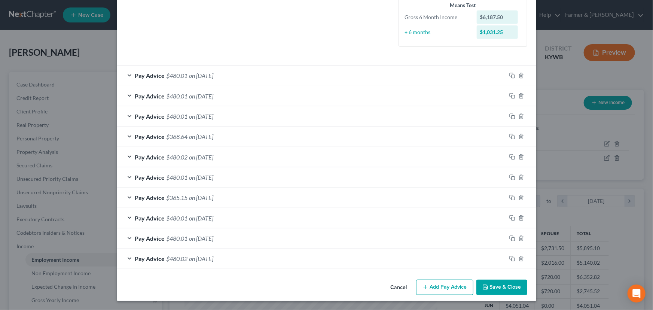
scroll to position [202, 0]
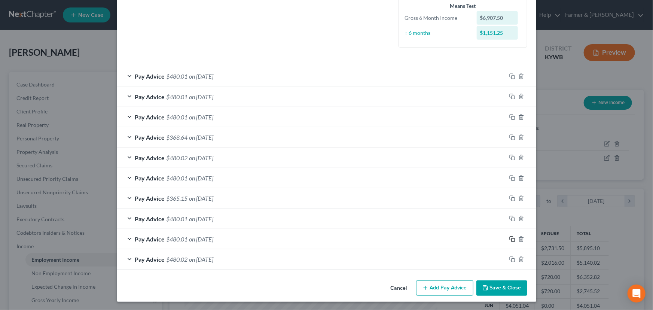
click at [512, 239] on rect "button" at bounding box center [513, 240] width 3 height 3
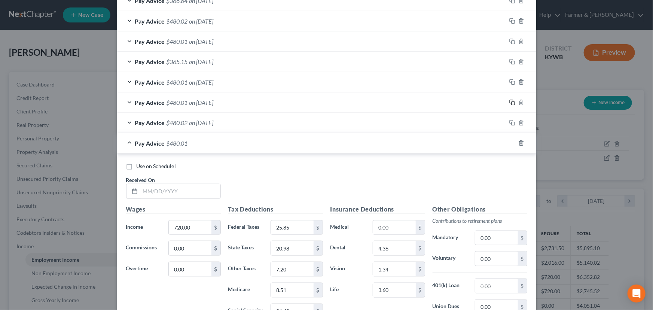
scroll to position [406, 0]
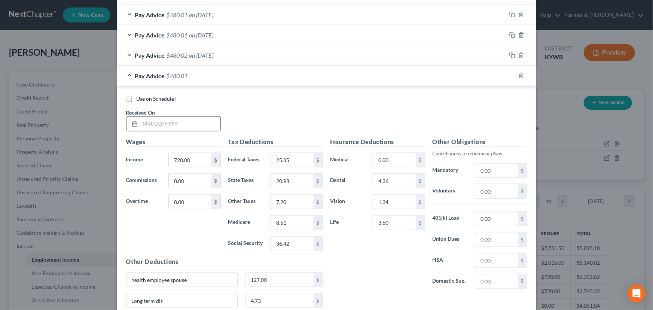
click at [179, 122] on input "text" at bounding box center [180, 124] width 80 height 14
click at [222, 80] on div "Pay Advice $480.01 on [DATE]" at bounding box center [311, 76] width 389 height 20
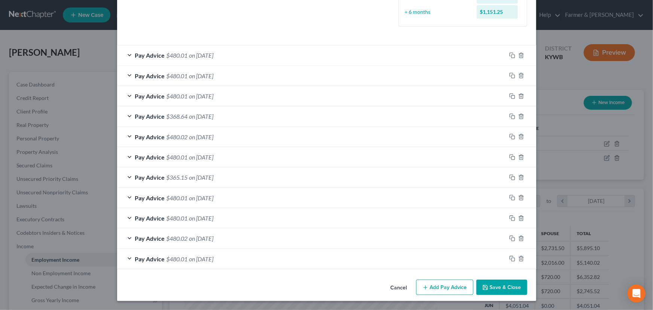
scroll to position [222, 0]
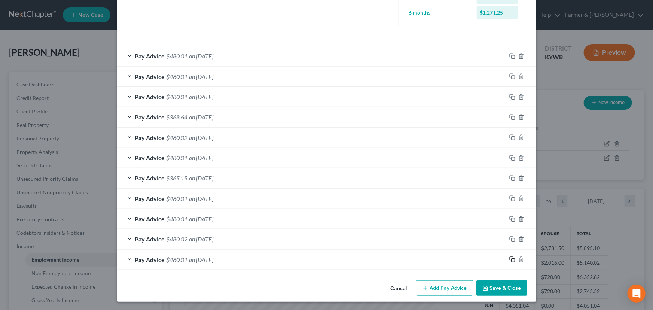
click at [510, 257] on icon "button" at bounding box center [513, 259] width 6 height 6
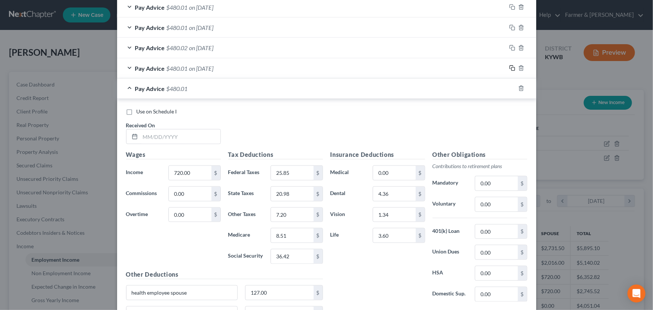
scroll to position [426, 0]
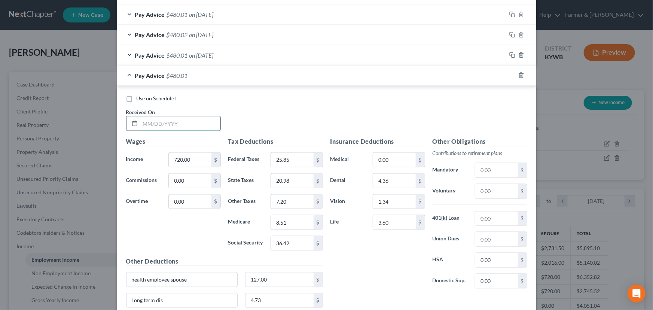
click at [175, 124] on input "text" at bounding box center [180, 123] width 80 height 14
click at [262, 127] on div "Use on Schedule I Received On * [DATE]" at bounding box center [326, 116] width 409 height 42
click at [198, 161] on input "720.00" at bounding box center [190, 160] width 42 height 14
click at [262, 128] on div "Use on Schedule I Received On * [DATE]" at bounding box center [326, 116] width 409 height 42
click at [289, 157] on input "25.85" at bounding box center [292, 160] width 42 height 14
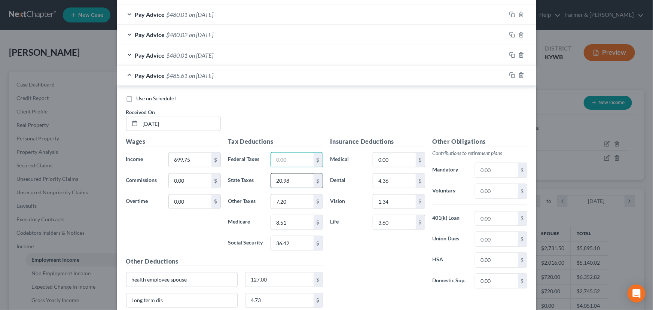
click at [298, 180] on input "20.98" at bounding box center [292, 181] width 42 height 14
click at [291, 204] on input "7.20" at bounding box center [292, 202] width 42 height 14
click at [288, 218] on input "8.51" at bounding box center [292, 222] width 42 height 14
click at [291, 241] on input "36.42" at bounding box center [292, 243] width 42 height 14
click at [289, 216] on input "text" at bounding box center [292, 222] width 42 height 14
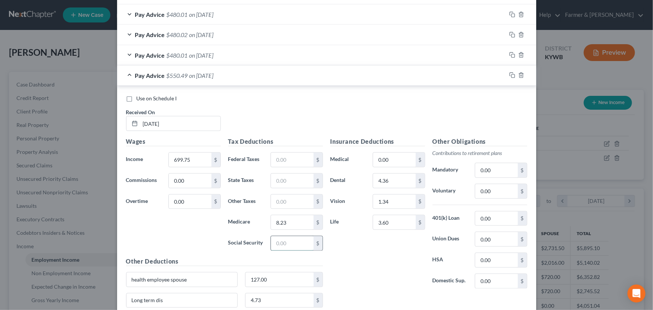
click at [293, 247] on input "text" at bounding box center [292, 243] width 42 height 14
click at [287, 161] on input "text" at bounding box center [292, 160] width 42 height 14
click at [278, 179] on input "text" at bounding box center [292, 181] width 42 height 14
click at [280, 195] on input "text" at bounding box center [292, 202] width 42 height 14
click at [348, 237] on div "Insurance Deductions Medical 0.00 $ Dental 4.36 $ Vision 1.34 $ Life 3.60 $" at bounding box center [378, 216] width 102 height 158
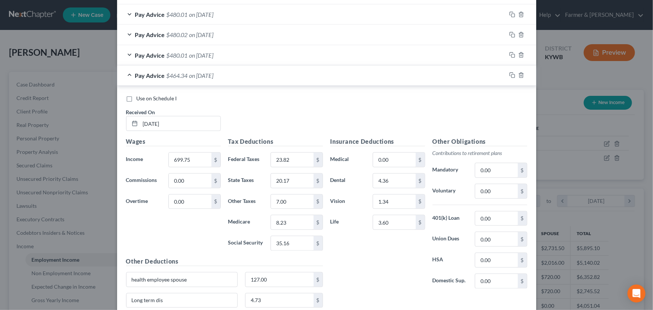
click at [206, 79] on div "Pay Advice $464.34 on [DATE]" at bounding box center [311, 76] width 389 height 20
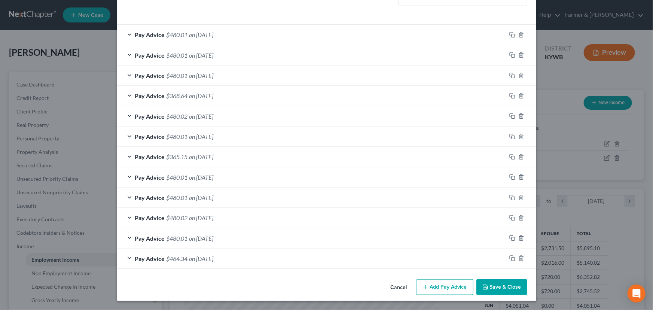
scroll to position [242, 0]
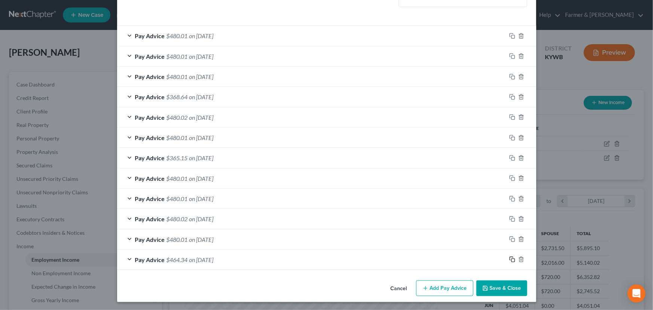
click at [510, 257] on icon "button" at bounding box center [511, 258] width 3 height 3
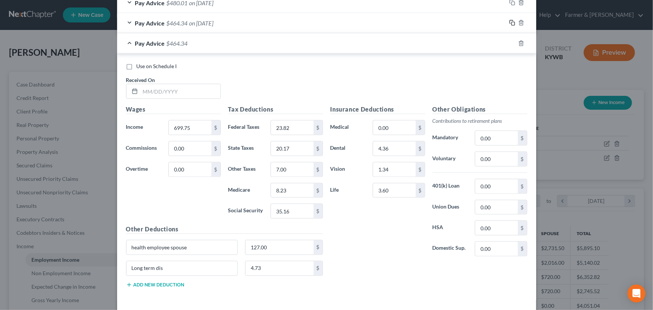
scroll to position [480, 0]
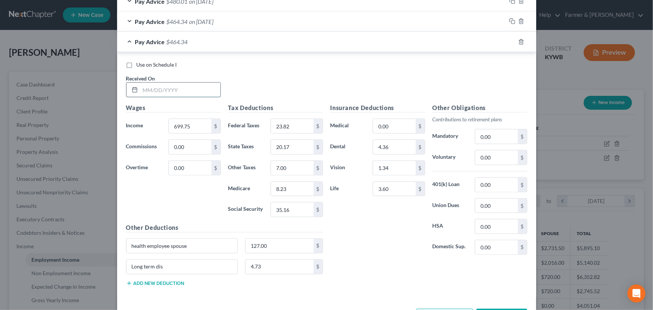
click at [177, 90] on input "text" at bounding box center [180, 90] width 80 height 14
click at [187, 127] on input "699.75" at bounding box center [190, 126] width 42 height 14
click at [289, 125] on input "23.82" at bounding box center [292, 126] width 42 height 14
click at [294, 145] on input "20.17" at bounding box center [292, 147] width 42 height 14
click at [291, 169] on input "7.00" at bounding box center [292, 168] width 42 height 14
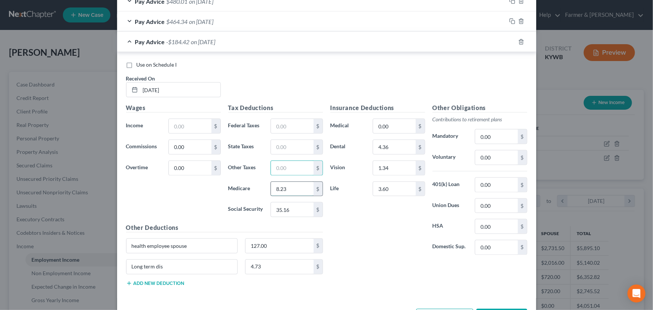
click at [290, 184] on input "8.23" at bounding box center [292, 189] width 42 height 14
click at [291, 209] on input "35.16" at bounding box center [292, 210] width 42 height 14
click at [176, 124] on input "text" at bounding box center [190, 126] width 42 height 14
click at [519, 43] on icon "button" at bounding box center [522, 42] width 6 height 6
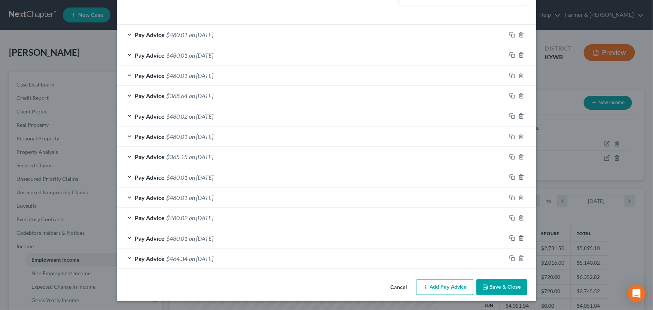
scroll to position [242, 0]
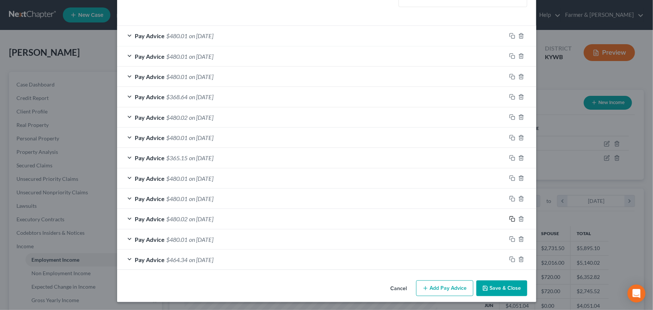
drag, startPoint x: 508, startPoint y: 218, endPoint x: 502, endPoint y: 218, distance: 5.3
click at [510, 218] on icon "button" at bounding box center [513, 219] width 6 height 6
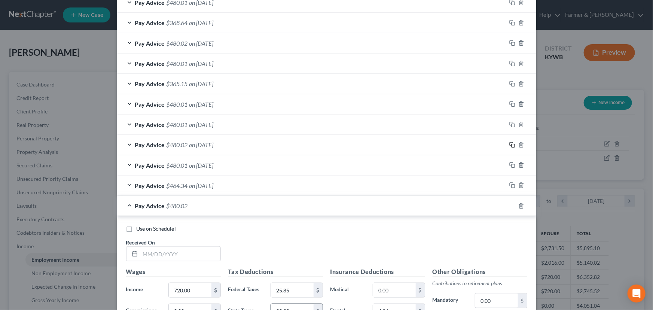
scroll to position [446, 0]
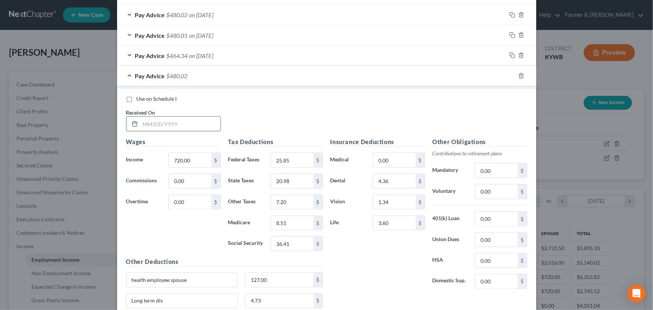
click at [207, 122] on input "text" at bounding box center [180, 124] width 80 height 14
click at [210, 76] on span "on [DATE]" at bounding box center [201, 75] width 24 height 7
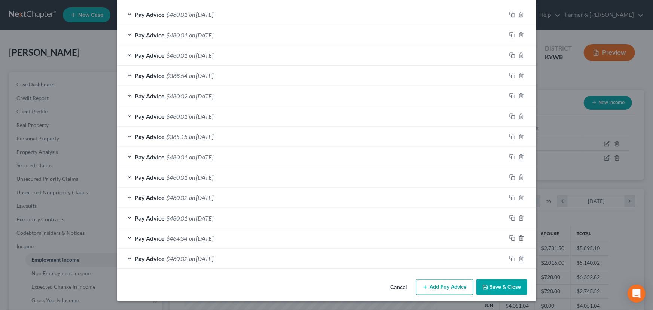
scroll to position [262, 0]
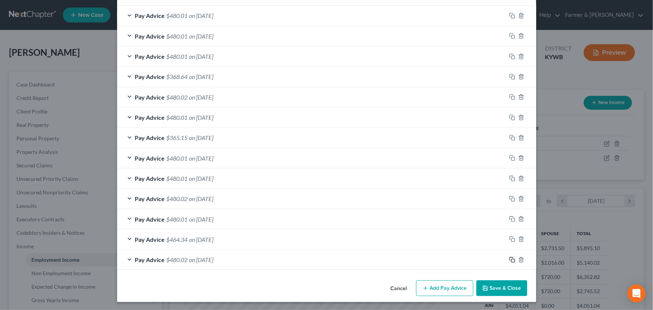
click at [511, 257] on icon "button" at bounding box center [511, 258] width 3 height 3
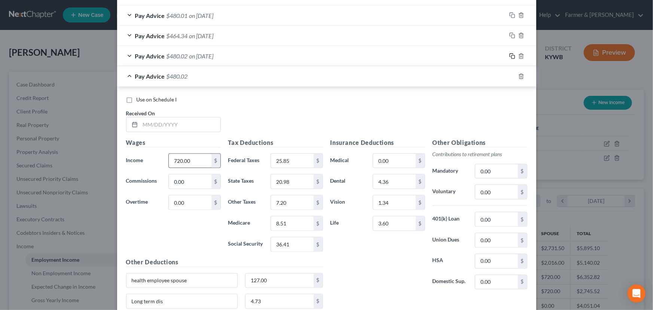
scroll to position [467, 0]
click at [177, 126] on input "text" at bounding box center [180, 124] width 80 height 14
click at [193, 158] on input "720.00" at bounding box center [190, 160] width 42 height 14
click at [288, 157] on input "25.85" at bounding box center [292, 160] width 42 height 14
click at [303, 179] on input "20.98" at bounding box center [292, 181] width 42 height 14
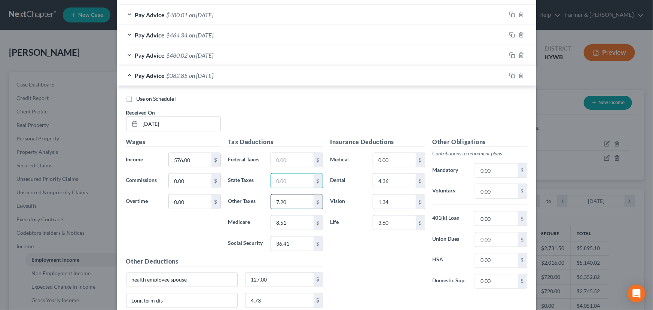
click at [300, 200] on input "7.20" at bounding box center [292, 202] width 42 height 14
drag, startPoint x: 300, startPoint y: 221, endPoint x: 297, endPoint y: 241, distance: 20.4
click at [300, 221] on input "8.51" at bounding box center [292, 223] width 42 height 14
click at [297, 244] on input "36.41" at bounding box center [292, 244] width 42 height 14
click at [286, 224] on input "text" at bounding box center [292, 223] width 42 height 14
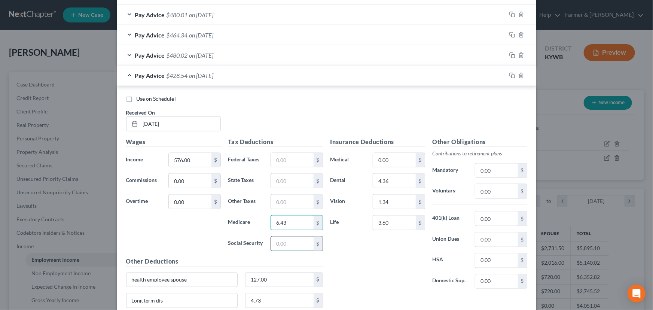
click at [296, 237] on input "text" at bounding box center [292, 244] width 42 height 14
click at [283, 161] on input "text" at bounding box center [292, 160] width 42 height 14
click at [288, 183] on input "text" at bounding box center [292, 181] width 42 height 14
click at [290, 200] on input "text" at bounding box center [292, 202] width 42 height 14
click at [355, 245] on div "Insurance Deductions Medical 0.00 $ Dental 4.36 $ Vision 1.34 $ Life 3.60 $" at bounding box center [378, 216] width 102 height 158
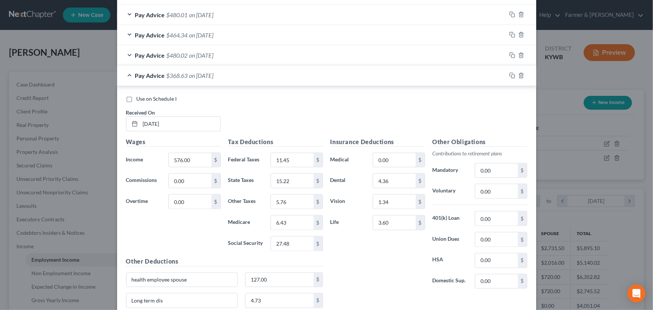
click at [194, 79] on div "Pay Advice $368.63 on [DATE]" at bounding box center [311, 76] width 389 height 20
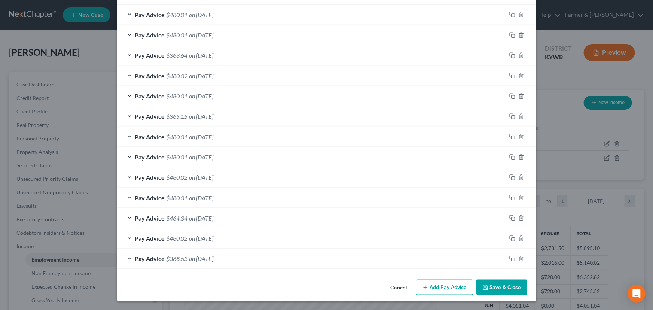
scroll to position [283, 0]
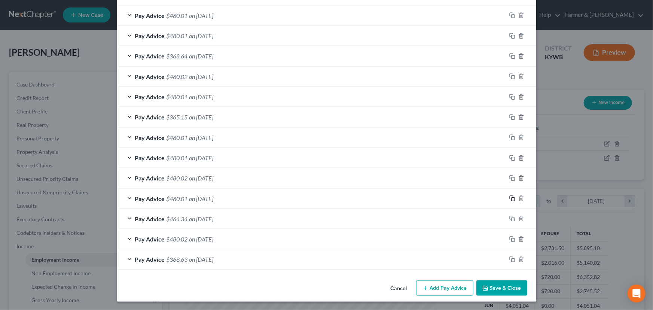
click at [510, 198] on icon "button" at bounding box center [513, 198] width 6 height 6
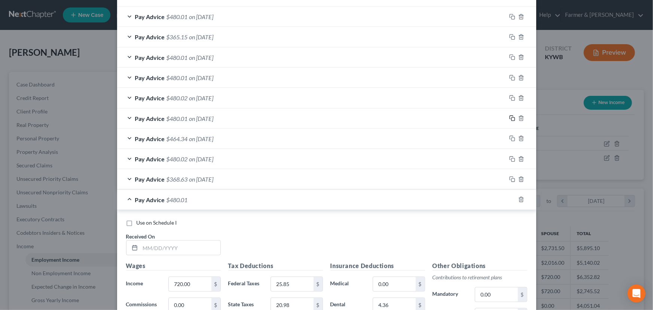
scroll to position [453, 0]
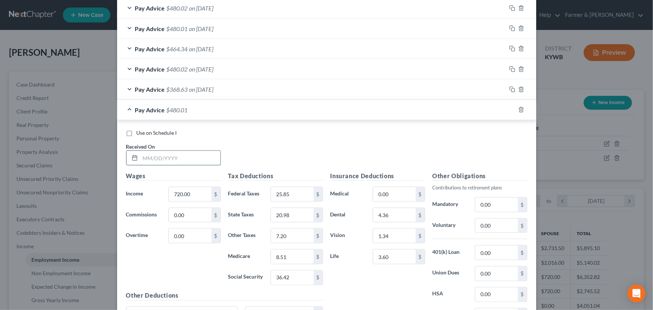
click at [183, 157] on input "text" at bounding box center [180, 158] width 80 height 14
drag, startPoint x: 283, startPoint y: 158, endPoint x: 198, endPoint y: 195, distance: 92.4
click at [283, 158] on div "Use on Schedule I Received On * [DATE]" at bounding box center [326, 150] width 409 height 42
click at [177, 114] on div "Pay Advice $480.01 on [DATE]" at bounding box center [311, 110] width 389 height 20
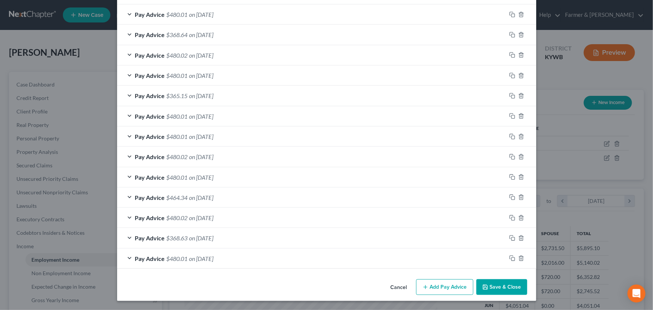
scroll to position [303, 0]
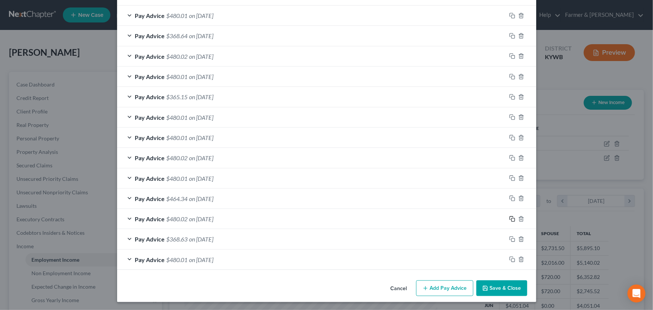
click at [510, 218] on icon "button" at bounding box center [513, 219] width 6 height 6
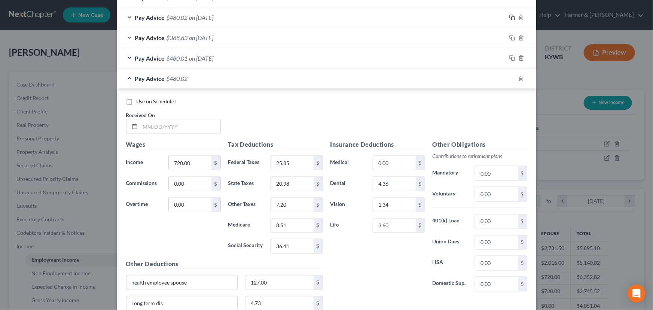
scroll to position [541, 0]
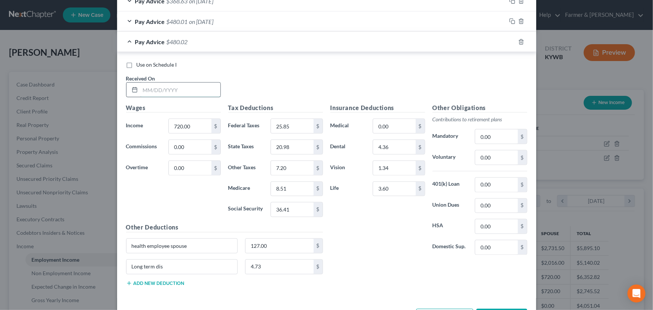
click at [178, 95] on input "text" at bounding box center [180, 90] width 80 height 14
click at [238, 93] on div "Use on Schedule I Received On * [DATE]" at bounding box center [326, 82] width 409 height 42
click at [214, 39] on span "on [DATE]" at bounding box center [201, 41] width 24 height 7
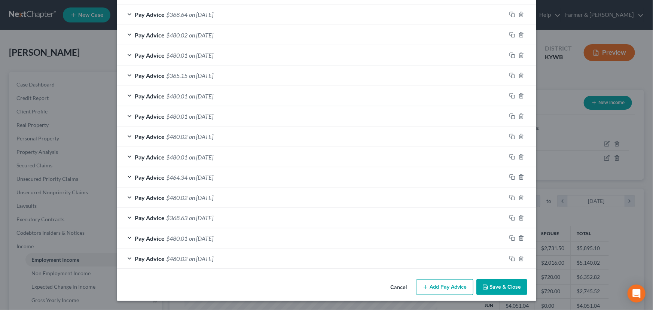
scroll to position [324, 0]
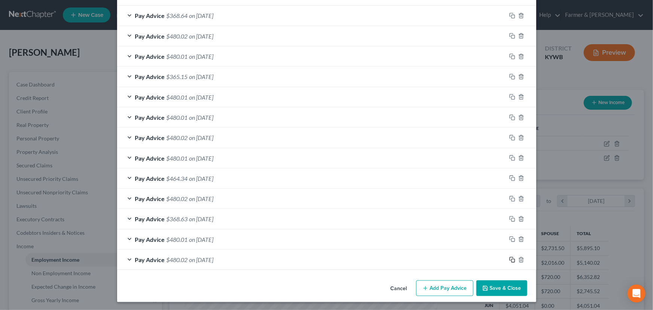
drag, startPoint x: 510, startPoint y: 259, endPoint x: 415, endPoint y: 259, distance: 94.7
click at [510, 259] on icon "button" at bounding box center [513, 260] width 6 height 6
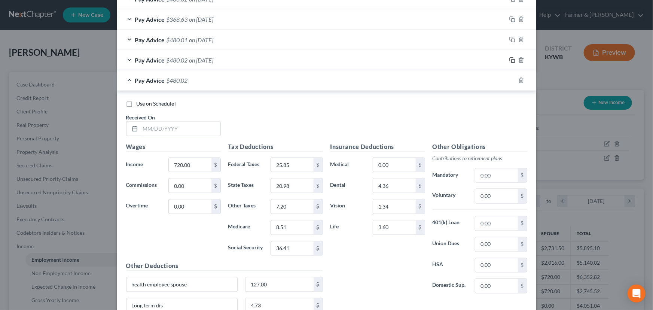
scroll to position [528, 0]
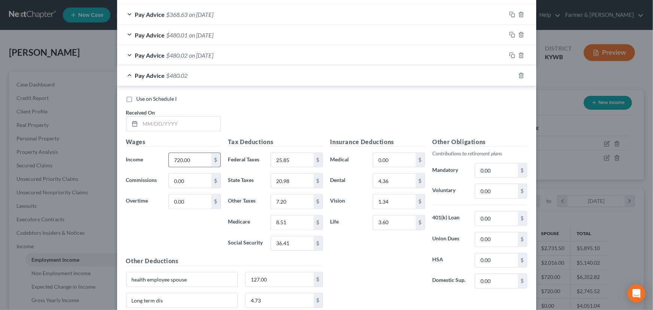
click at [198, 166] on div "720.00 $" at bounding box center [194, 160] width 52 height 15
click at [197, 160] on input "720.00" at bounding box center [190, 160] width 42 height 14
click at [300, 166] on div "25.85 $" at bounding box center [297, 160] width 52 height 15
click at [304, 158] on input "25.85" at bounding box center [292, 160] width 42 height 14
click at [299, 182] on input "20.98" at bounding box center [292, 181] width 42 height 14
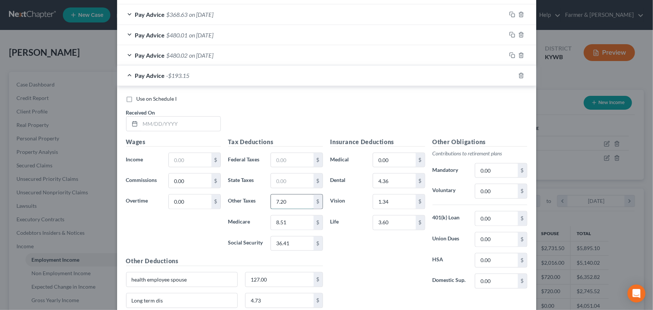
click at [290, 203] on input "7.20" at bounding box center [292, 202] width 42 height 14
click at [288, 216] on input "8.51" at bounding box center [292, 223] width 42 height 14
click at [291, 237] on input "36.41" at bounding box center [292, 244] width 42 height 14
click at [171, 126] on input "text" at bounding box center [180, 124] width 80 height 14
click at [185, 153] on div "$" at bounding box center [194, 160] width 52 height 15
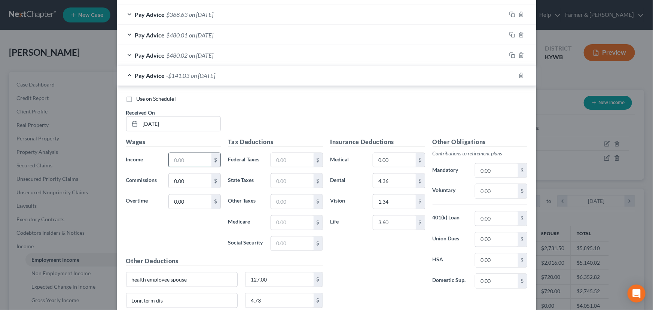
click at [185, 160] on input "text" at bounding box center [190, 160] width 42 height 14
click at [250, 107] on div "Use on Schedule I Received On * [DATE]" at bounding box center [326, 116] width 409 height 42
click at [312, 127] on div "Use on Schedule I Received On * [DATE]" at bounding box center [326, 116] width 409 height 42
click at [288, 222] on input "text" at bounding box center [292, 223] width 42 height 14
click at [291, 242] on input "text" at bounding box center [292, 244] width 42 height 14
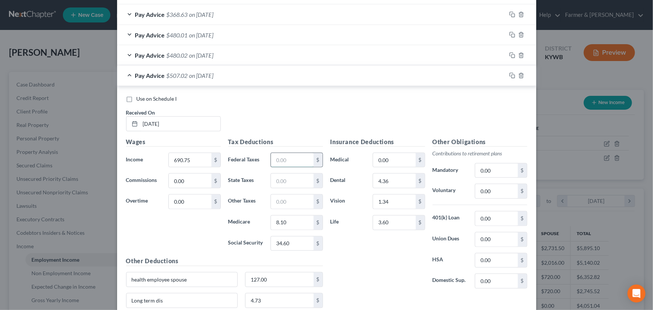
click at [282, 160] on input "text" at bounding box center [292, 160] width 42 height 14
click at [281, 179] on input "text" at bounding box center [292, 181] width 42 height 14
click at [282, 195] on input "text" at bounding box center [292, 202] width 42 height 14
click at [355, 249] on div "Insurance Deductions Medical 0.00 $ Dental 4.36 $ Vision 1.34 $ Life 3.60 $" at bounding box center [378, 216] width 102 height 158
click at [189, 80] on div "Pay Advice $457.38 on [DATE]" at bounding box center [311, 76] width 389 height 20
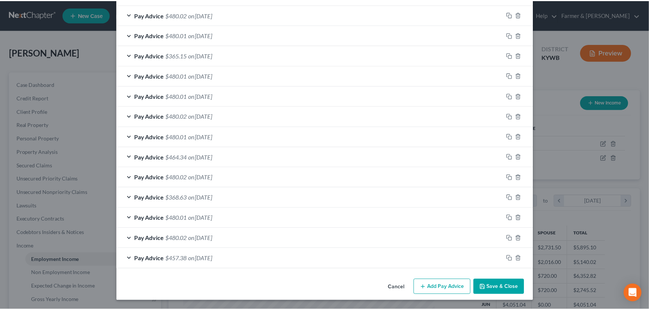
scroll to position [344, 0]
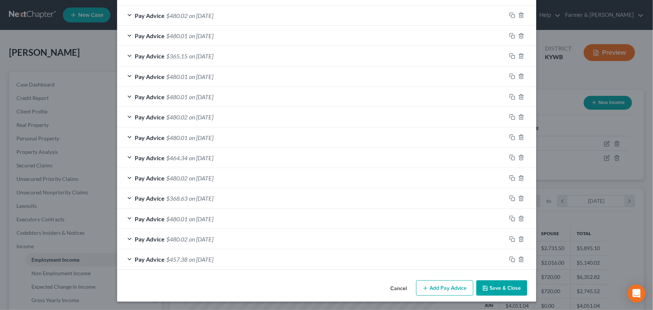
click at [491, 288] on button "Save & Close" at bounding box center [502, 288] width 51 height 16
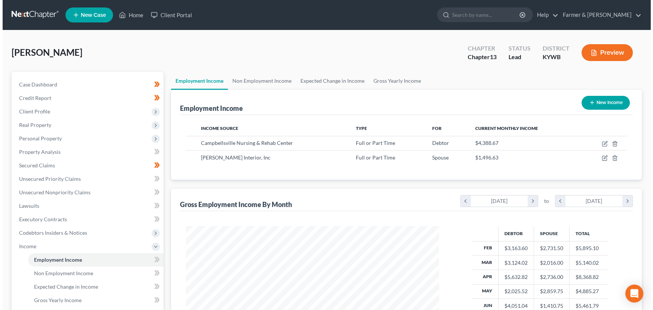
scroll to position [374305, 374173]
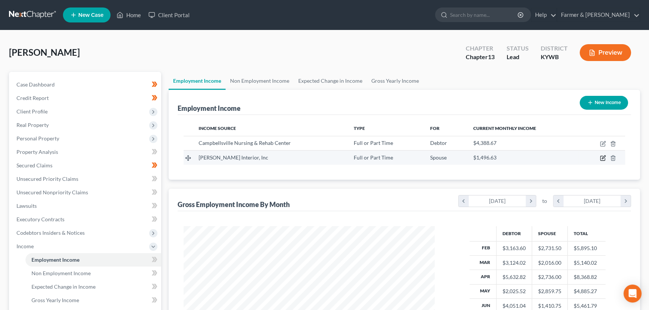
click at [603, 157] on icon "button" at bounding box center [602, 158] width 6 height 6
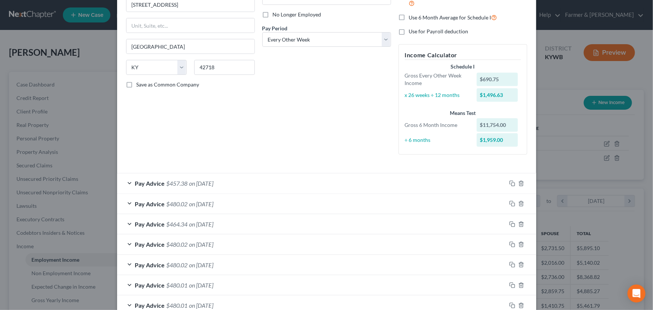
scroll to position [68, 0]
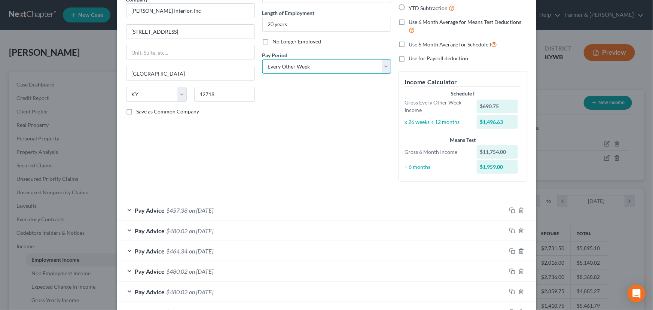
click at [279, 66] on select "Select Monthly Twice Monthly Every Other Week Weekly" at bounding box center [326, 66] width 129 height 15
click at [262, 59] on select "Select Monthly Twice Monthly Every Other Week Weekly" at bounding box center [326, 66] width 129 height 15
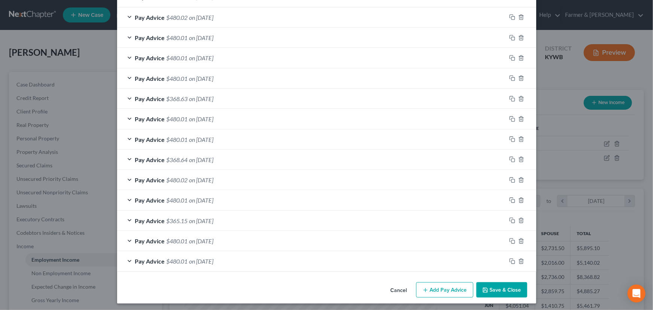
scroll to position [342, 0]
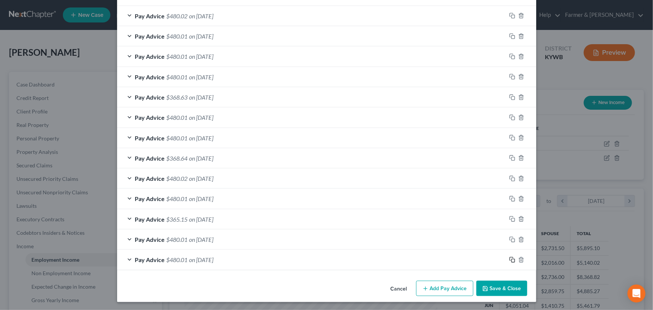
click at [510, 259] on icon "button" at bounding box center [511, 258] width 3 height 3
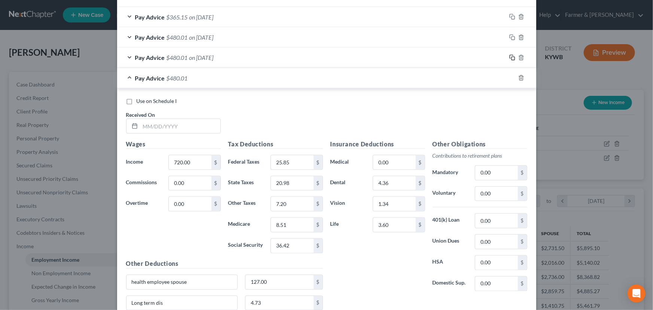
scroll to position [547, 0]
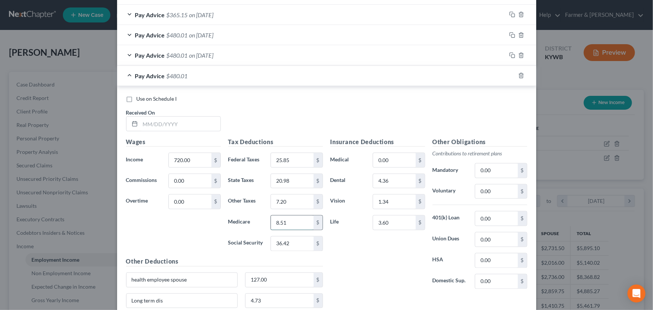
click at [297, 221] on input "8.51" at bounding box center [292, 223] width 42 height 14
click at [164, 124] on input "text" at bounding box center [180, 124] width 80 height 14
click at [248, 97] on div "Use on Schedule I" at bounding box center [326, 98] width 401 height 7
click at [229, 81] on div "Pay Advice $480.00 on [DATE]" at bounding box center [311, 76] width 389 height 20
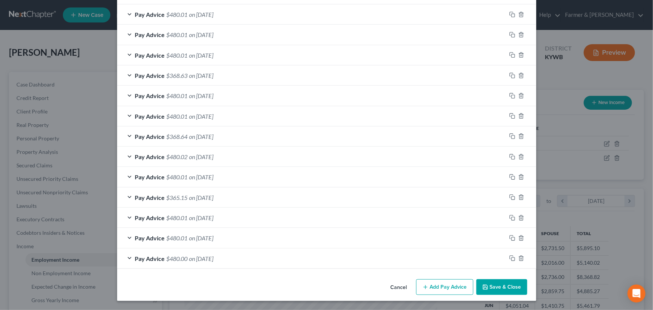
scroll to position [363, 0]
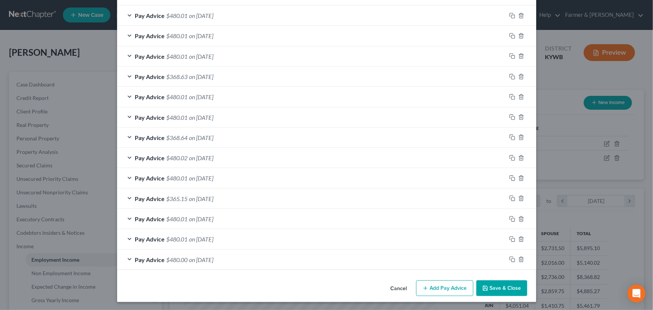
click at [507, 239] on div at bounding box center [522, 239] width 30 height 12
click at [510, 239] on icon "button" at bounding box center [511, 238] width 3 height 3
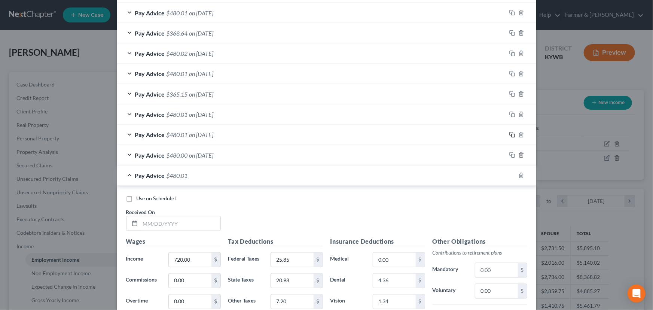
scroll to position [567, 0]
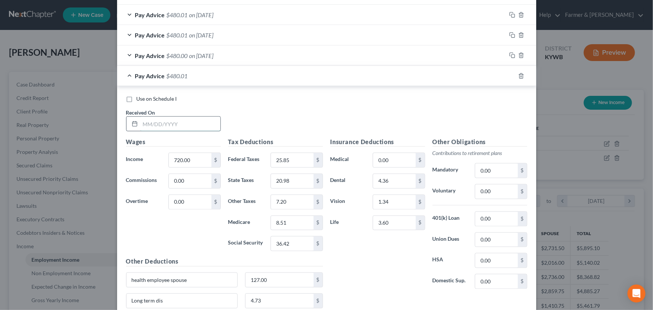
click at [165, 124] on input "text" at bounding box center [180, 124] width 80 height 14
click at [280, 104] on div "Use on Schedule I Received On * [DATE]" at bounding box center [326, 116] width 409 height 42
click at [187, 73] on div "Pay Advice $480.01 on [DATE]" at bounding box center [311, 76] width 389 height 20
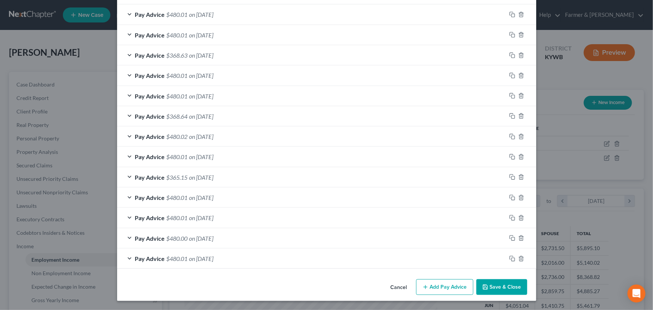
scroll to position [383, 0]
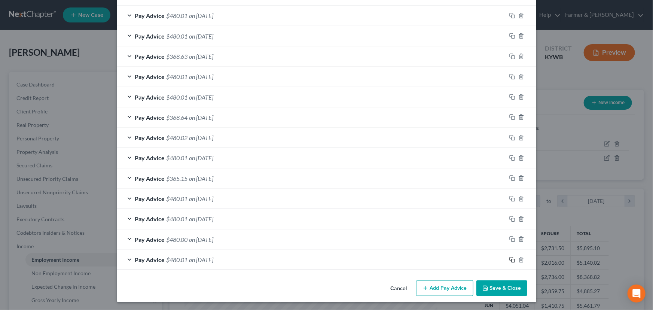
click at [510, 258] on icon "button" at bounding box center [513, 260] width 6 height 6
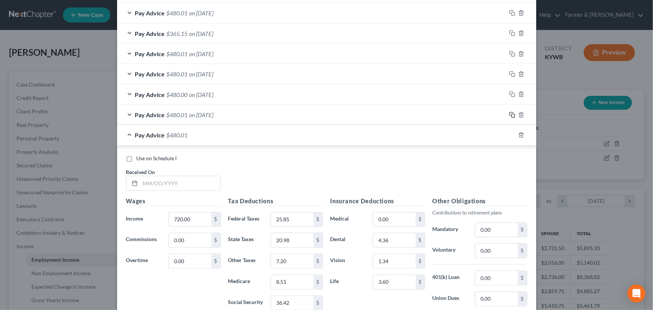
scroll to position [553, 0]
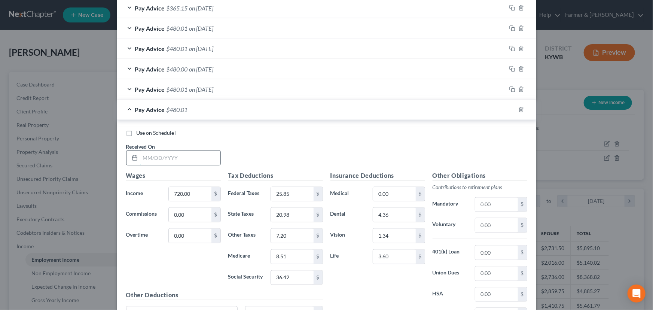
click at [167, 161] on input "text" at bounding box center [180, 158] width 80 height 14
click at [234, 112] on div "Pay Advice $480.01 on [DATE]" at bounding box center [311, 110] width 389 height 20
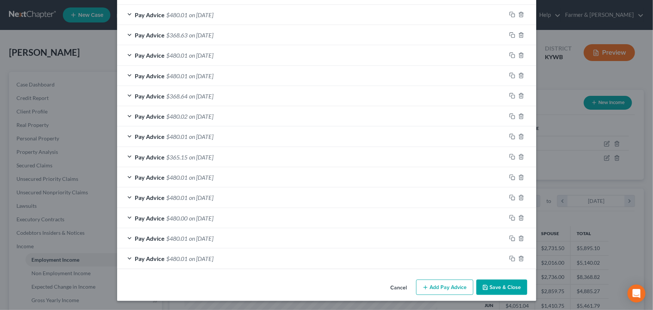
scroll to position [403, 0]
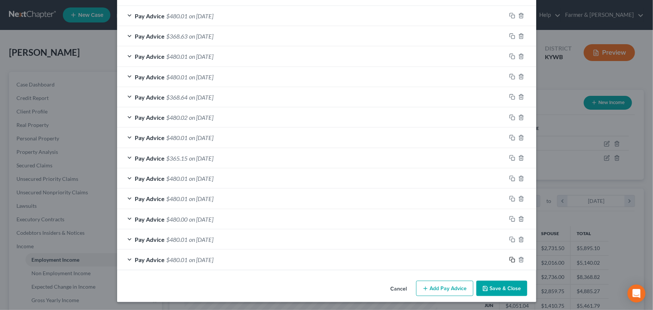
click at [510, 258] on icon "button" at bounding box center [511, 258] width 3 height 3
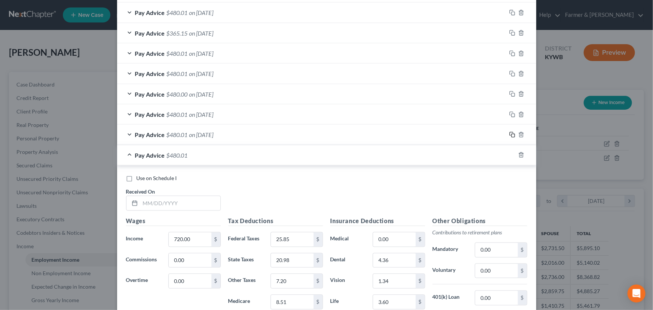
scroll to position [607, 0]
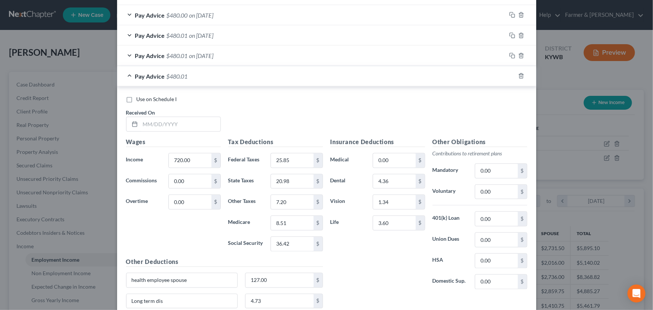
click at [197, 168] on div "Wages Income * 720.00 $ Commissions 0.00 $ Overtime 0.00 $" at bounding box center [173, 198] width 102 height 120
click at [197, 161] on input "720.00" at bounding box center [190, 161] width 42 height 14
click at [293, 160] on input "25.85" at bounding box center [292, 161] width 42 height 14
drag, startPoint x: 297, startPoint y: 175, endPoint x: 297, endPoint y: 193, distance: 18.0
click at [297, 176] on input "20.98" at bounding box center [292, 181] width 42 height 14
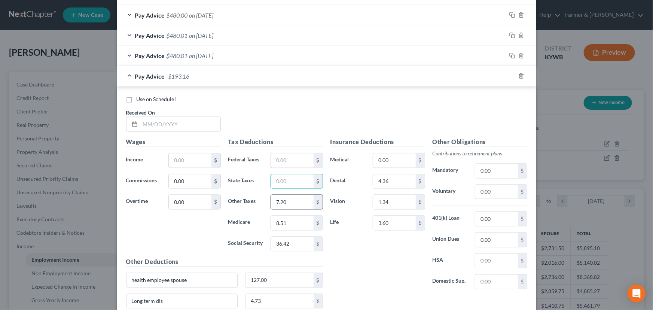
click at [297, 196] on input "7.20" at bounding box center [292, 202] width 42 height 14
drag, startPoint x: 297, startPoint y: 219, endPoint x: 298, endPoint y: 240, distance: 21.0
click at [297, 220] on input "8.51" at bounding box center [292, 223] width 42 height 14
click at [298, 240] on input "36.42" at bounding box center [292, 244] width 42 height 14
click at [175, 127] on input "text" at bounding box center [180, 124] width 80 height 14
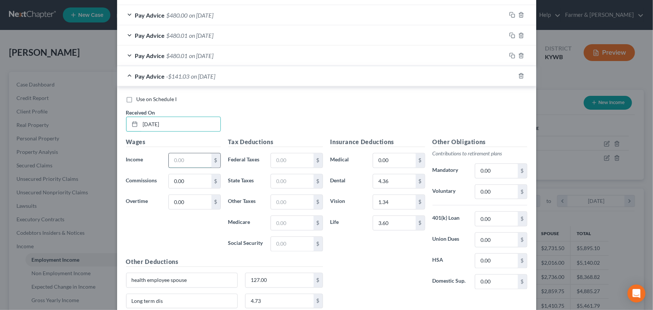
click at [188, 163] on input "text" at bounding box center [190, 161] width 42 height 14
click at [282, 222] on input "text" at bounding box center [292, 223] width 42 height 14
click at [274, 245] on input "text" at bounding box center [292, 244] width 42 height 14
click at [285, 161] on input "text" at bounding box center [292, 161] width 42 height 14
click at [290, 182] on input "text" at bounding box center [292, 181] width 42 height 14
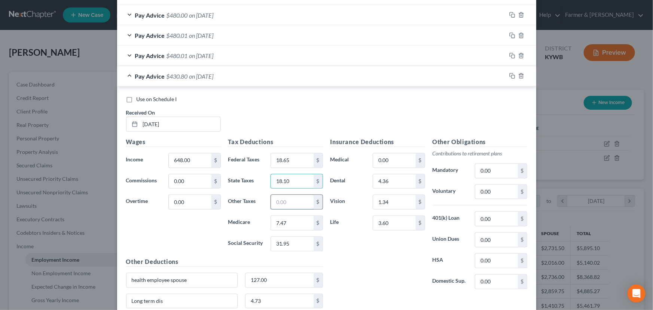
click at [292, 201] on input "text" at bounding box center [292, 202] width 42 height 14
click at [354, 243] on div "Insurance Deductions Medical 0.00 $ Dental 4.36 $ Vision 1.34 $ Life 3.60 $" at bounding box center [378, 217] width 102 height 158
click at [184, 82] on div "Pay Advice $424.32 on [DATE]" at bounding box center [311, 76] width 389 height 20
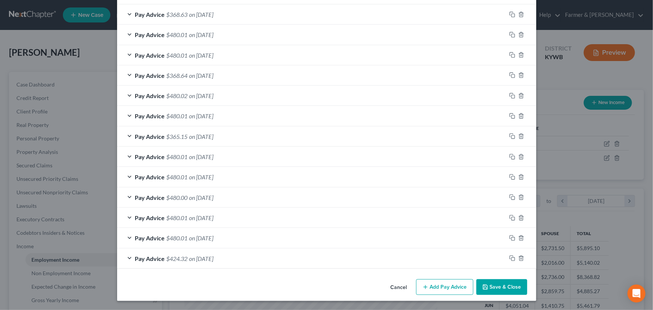
scroll to position [423, 0]
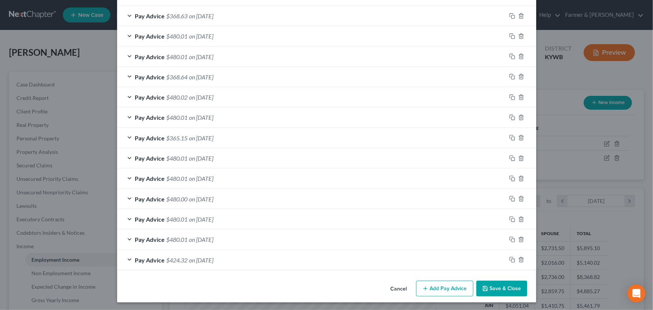
click at [439, 292] on button "Add Pay Advice" at bounding box center [444, 289] width 57 height 16
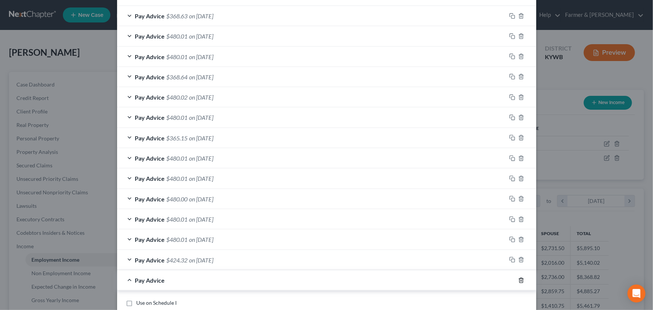
click at [521, 280] on line "button" at bounding box center [521, 280] width 0 height 1
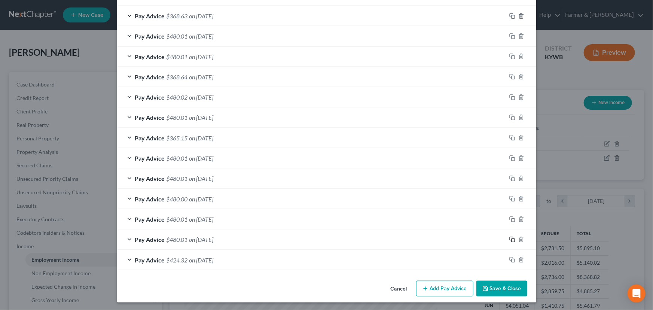
click at [511, 238] on icon "button" at bounding box center [513, 240] width 6 height 6
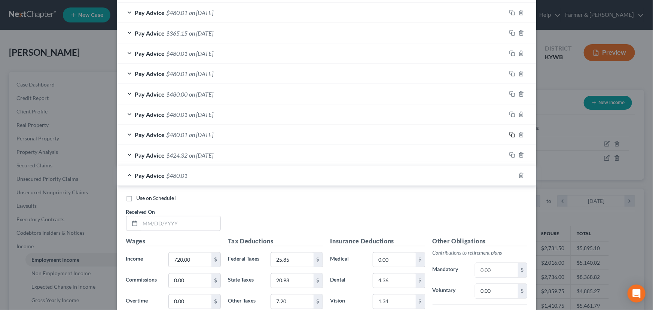
scroll to position [628, 0]
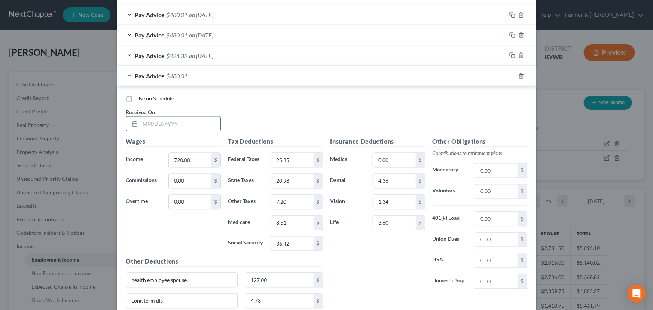
click at [178, 123] on input "text" at bounding box center [180, 124] width 80 height 14
click at [250, 125] on div "Use on Schedule I Received On * [DATE]" at bounding box center [326, 116] width 409 height 42
click at [214, 75] on span "on [DATE]" at bounding box center [201, 75] width 24 height 7
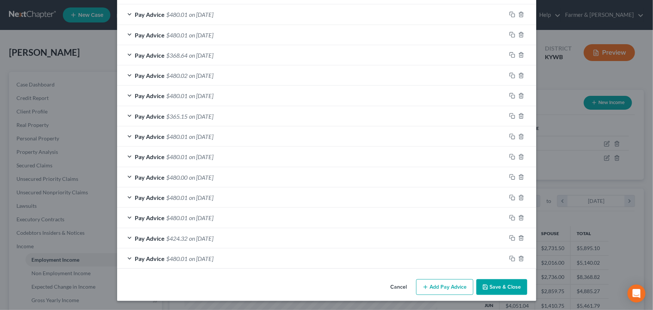
scroll to position [444, 0]
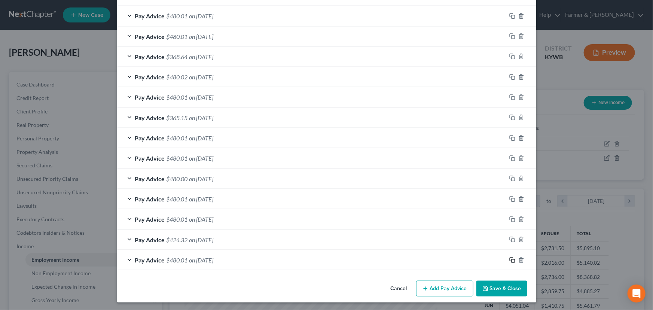
drag, startPoint x: 509, startPoint y: 259, endPoint x: 214, endPoint y: 228, distance: 297.0
click at [512, 259] on rect "button" at bounding box center [513, 260] width 3 height 3
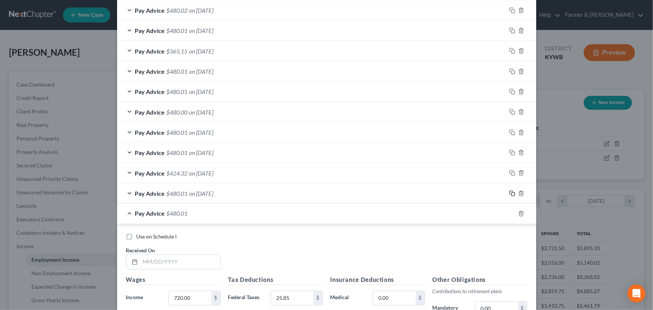
scroll to position [648, 0]
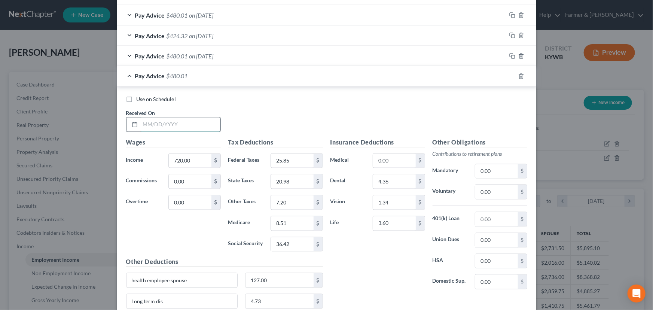
click at [170, 123] on input "text" at bounding box center [180, 125] width 80 height 14
click at [239, 127] on div "Use on Schedule I Received On * [DATE]" at bounding box center [326, 117] width 409 height 42
click at [187, 127] on input "[DATE]" at bounding box center [180, 125] width 80 height 14
drag, startPoint x: 249, startPoint y: 107, endPoint x: 247, endPoint y: 91, distance: 16.6
click at [250, 106] on div "Use on Schedule I Received On * [DATE]" at bounding box center [326, 117] width 409 height 42
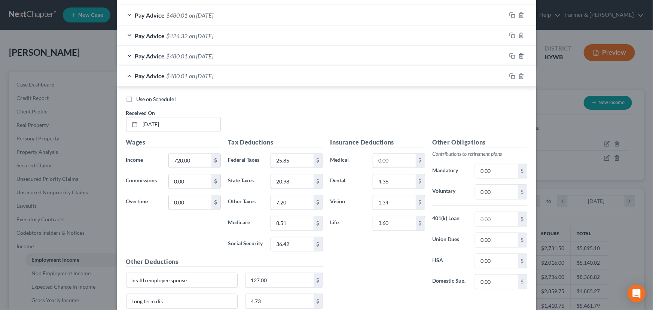
click at [240, 76] on div "Pay Advice $480.01 on [DATE]" at bounding box center [311, 76] width 389 height 20
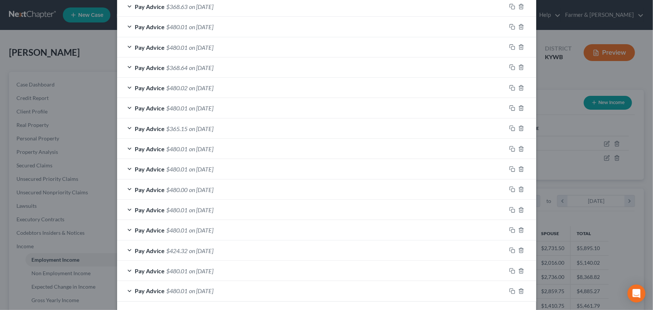
scroll to position [464, 0]
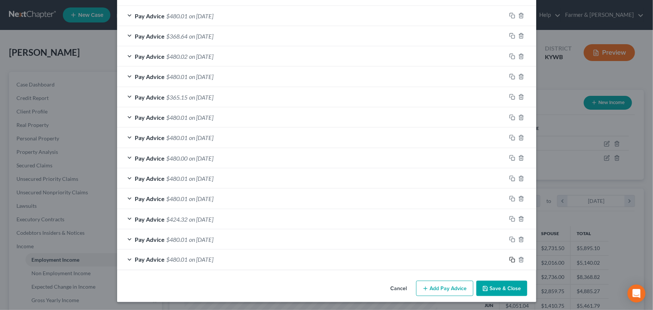
click at [510, 259] on icon "button" at bounding box center [513, 260] width 6 height 6
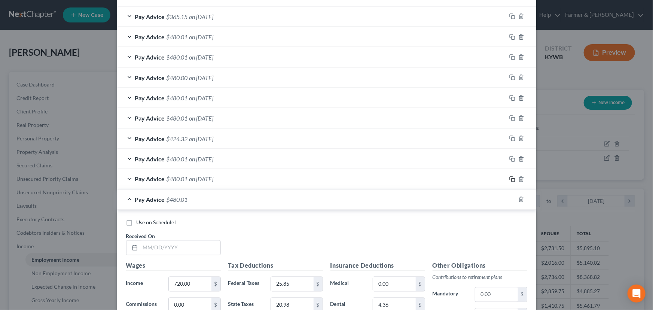
scroll to position [621, 0]
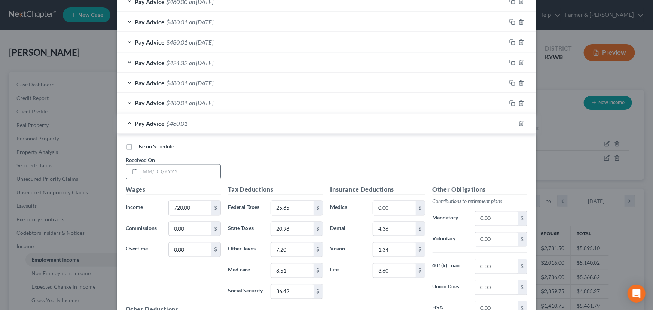
click at [175, 176] on input "text" at bounding box center [180, 172] width 80 height 14
click at [191, 201] on input "720.00" at bounding box center [190, 208] width 42 height 14
click at [297, 290] on input "36.42" at bounding box center [292, 292] width 42 height 14
click at [296, 271] on input "8.51" at bounding box center [292, 271] width 42 height 14
click at [296, 255] on div "7.20 $" at bounding box center [297, 249] width 52 height 15
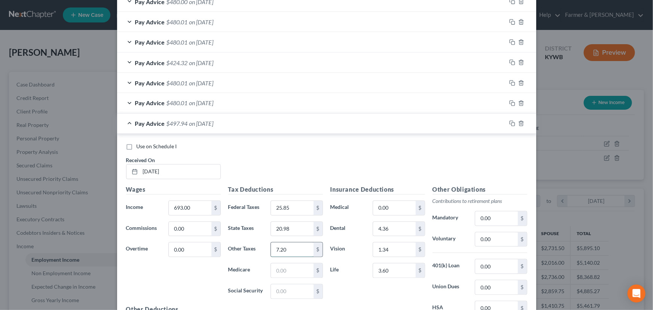
click at [292, 252] on input "7.20" at bounding box center [292, 250] width 42 height 14
click at [296, 234] on input "20.98" at bounding box center [292, 229] width 42 height 14
click at [295, 209] on input "25.85" at bounding box center [292, 208] width 42 height 14
click at [288, 271] on input "text" at bounding box center [292, 271] width 42 height 14
click at [283, 291] on input "text" at bounding box center [292, 292] width 42 height 14
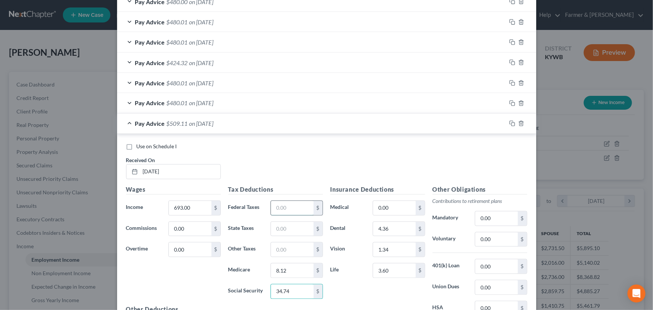
click at [284, 210] on input "text" at bounding box center [292, 208] width 42 height 14
click at [288, 227] on input "text" at bounding box center [292, 229] width 42 height 14
click at [286, 247] on input "text" at bounding box center [292, 250] width 42 height 14
click at [303, 158] on div "Use on Schedule I Received On * [DATE]" at bounding box center [326, 164] width 409 height 42
click at [167, 123] on span "$459.13" at bounding box center [177, 123] width 21 height 7
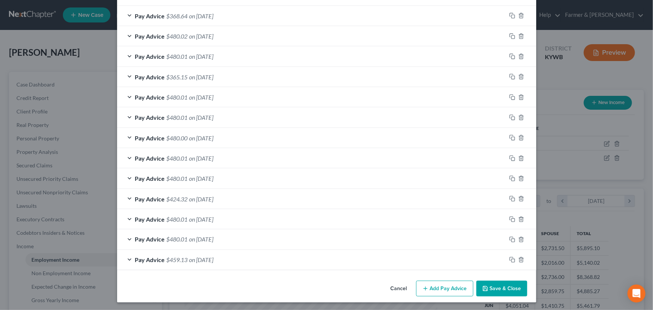
scroll to position [416, 0]
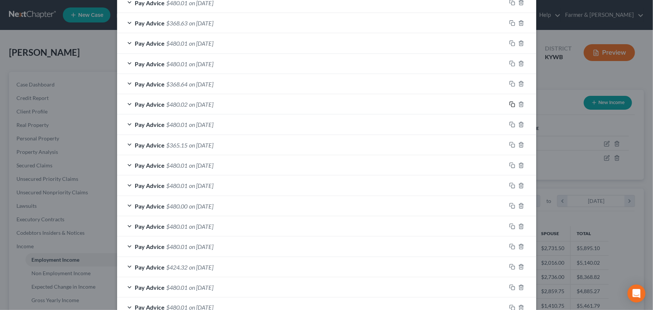
click at [512, 104] on rect "button" at bounding box center [513, 105] width 3 height 3
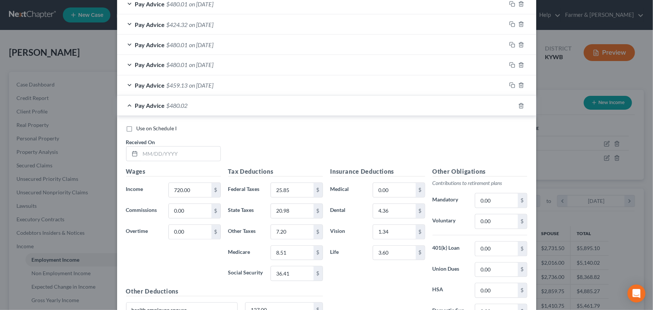
scroll to position [750, 0]
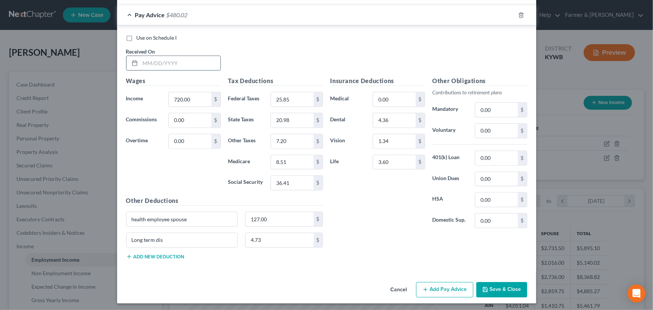
click at [171, 56] on input "text" at bounding box center [180, 63] width 80 height 14
click at [254, 61] on div "Use on Schedule I Received On * [DATE]" at bounding box center [326, 55] width 409 height 42
click at [222, 20] on div "Pay Advice $480.02 on [DATE]" at bounding box center [311, 15] width 389 height 20
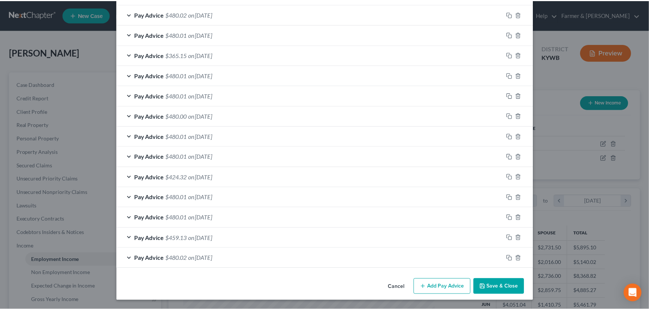
scroll to position [505, 0]
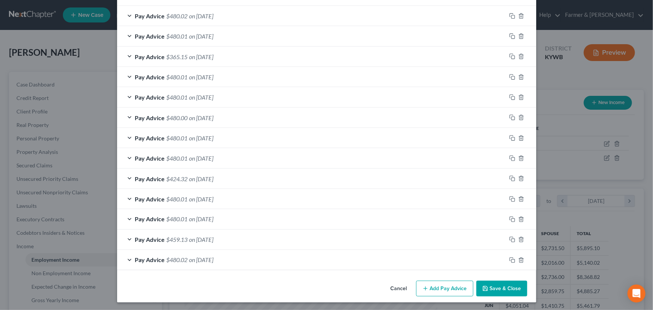
click at [495, 282] on button "Save & Close" at bounding box center [502, 289] width 51 height 16
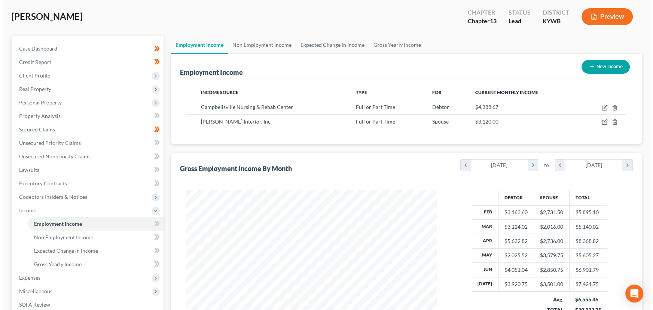
scroll to position [34, 0]
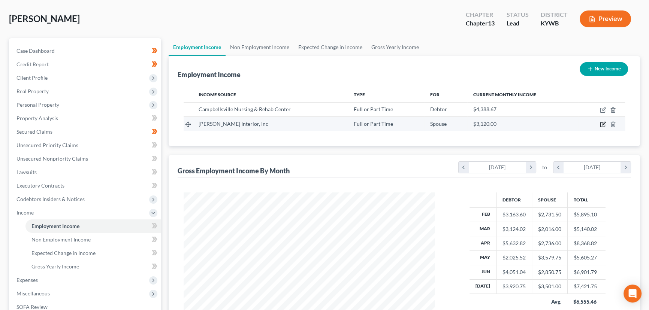
click at [601, 125] on icon "button" at bounding box center [602, 124] width 6 height 6
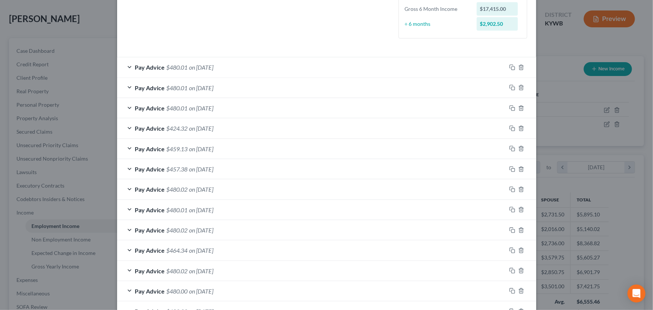
scroll to position [198, 0]
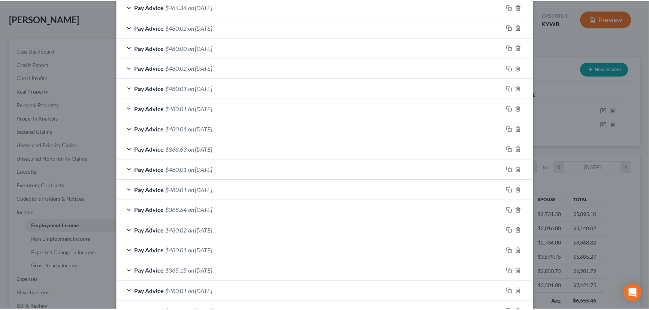
scroll to position [505, 0]
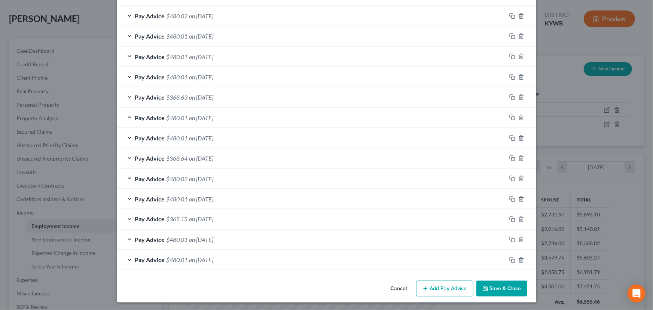
click at [505, 283] on button "Save & Close" at bounding box center [502, 289] width 51 height 16
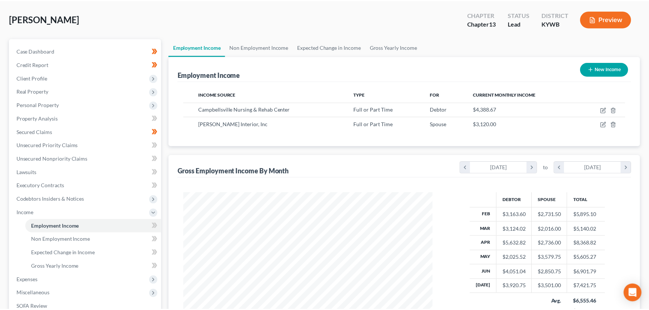
scroll to position [374305, 374173]
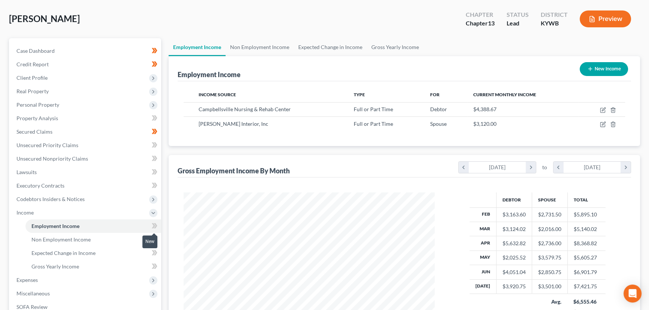
click at [155, 223] on icon at bounding box center [155, 225] width 3 height 5
click at [163, 230] on div "Case Dashboard Payments Invoices Payments Payments Credit Report Client Profile" at bounding box center [85, 220] width 160 height 365
click at [79, 264] on link "Gross Yearly Income" at bounding box center [93, 266] width 136 height 13
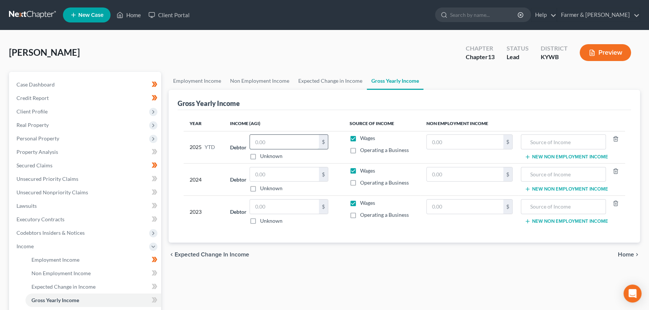
click at [265, 140] on input "text" at bounding box center [284, 142] width 69 height 14
drag, startPoint x: 151, startPoint y: 48, endPoint x: 129, endPoint y: 57, distance: 23.8
click at [151, 48] on div "[PERSON_NAME] Upgraded Chapter Chapter 13 Status Lead District [GEOGRAPHIC_DATA…" at bounding box center [324, 55] width 631 height 33
drag, startPoint x: 248, startPoint y: 218, endPoint x: 254, endPoint y: 220, distance: 6.5
click at [260, 218] on label "Unknown" at bounding box center [271, 220] width 22 height 7
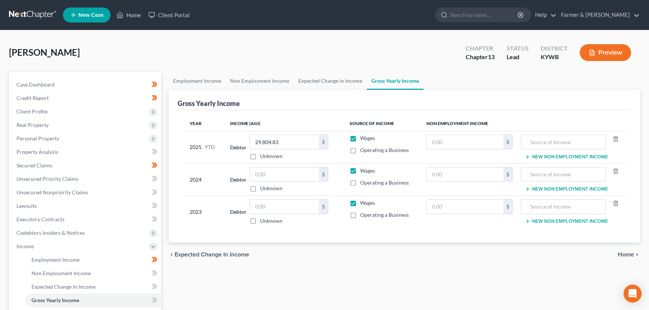
click at [263, 218] on input "Unknown" at bounding box center [265, 219] width 5 height 5
click at [73, 180] on span "Unsecured Priority Claims" at bounding box center [47, 179] width 62 height 6
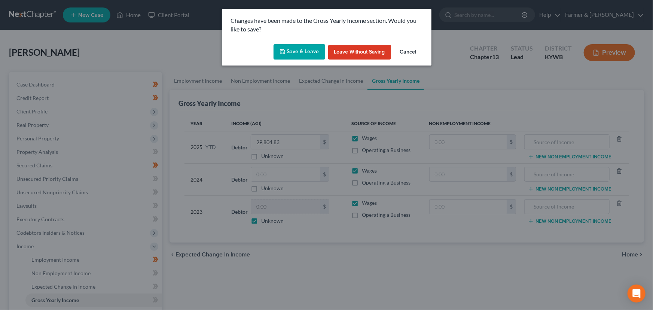
click at [292, 50] on button "Save & Leave" at bounding box center [300, 52] width 52 height 16
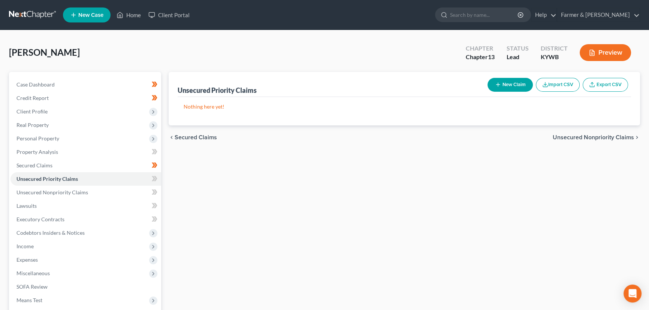
click at [498, 85] on line "button" at bounding box center [498, 84] width 0 height 3
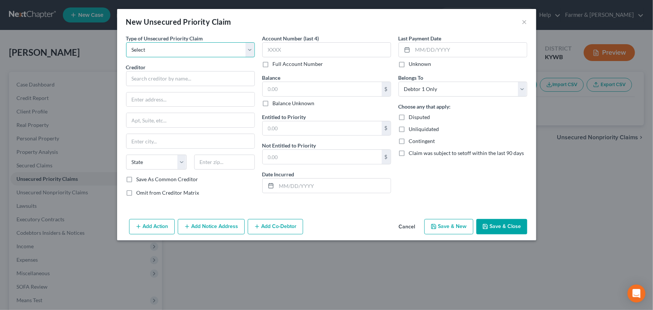
click at [155, 51] on select "Select Taxes & Other Government Units Domestic Support Obligations Extensions o…" at bounding box center [190, 49] width 129 height 15
click at [126, 42] on select "Select Taxes & Other Government Units Domestic Support Obligations Extensions o…" at bounding box center [190, 49] width 129 height 15
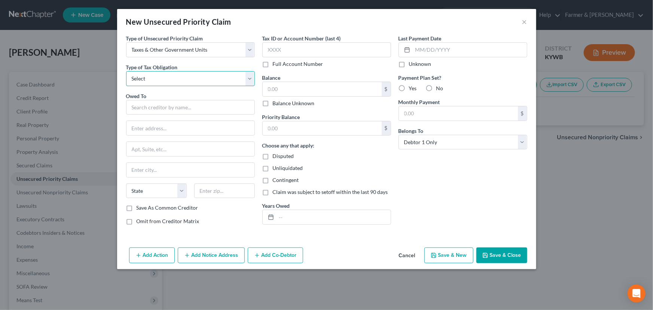
click at [168, 82] on select "Select Federal City State Franchise Tax Board Other" at bounding box center [190, 78] width 129 height 15
click at [126, 71] on select "Select Federal City State Franchise Tax Board Other" at bounding box center [190, 78] width 129 height 15
click at [155, 107] on input "text" at bounding box center [190, 107] width 129 height 15
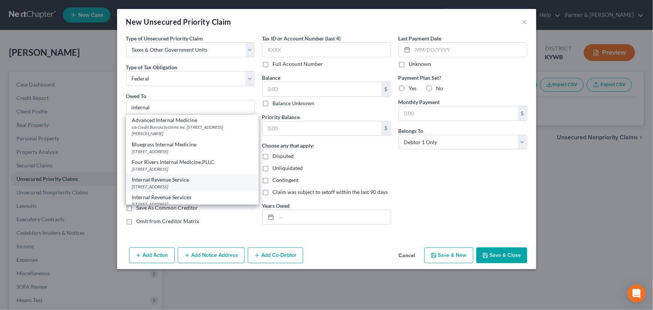
click at [170, 175] on div "Internal Revenue Service [STREET_ADDRESS]" at bounding box center [192, 183] width 133 height 18
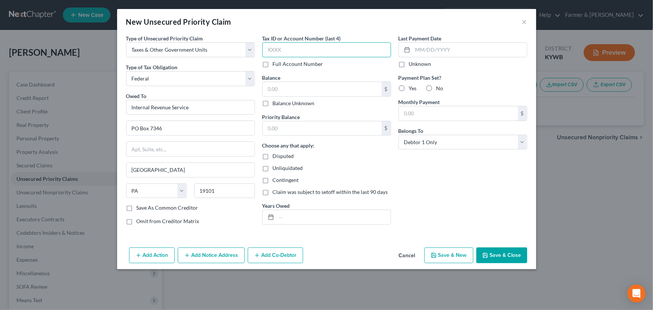
click at [286, 43] on input "text" at bounding box center [326, 49] width 129 height 15
click at [297, 91] on input "text" at bounding box center [322, 89] width 119 height 14
click at [299, 86] on input "1,387.00" at bounding box center [322, 89] width 119 height 14
drag, startPoint x: 299, startPoint y: 86, endPoint x: 251, endPoint y: 92, distance: 48.6
click at [251, 92] on div "Type of Unsecured Priority Claim * Select Taxes & Other Government Units Domest…" at bounding box center [326, 132] width 409 height 197
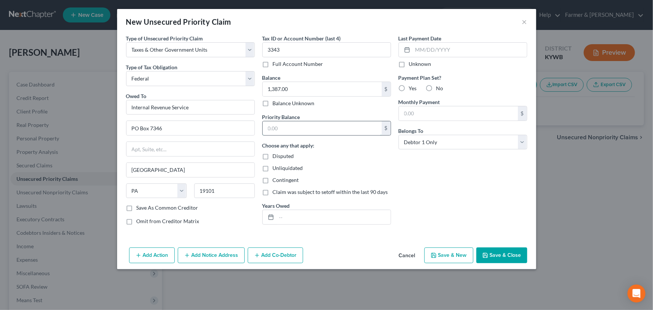
click at [268, 127] on input "text" at bounding box center [322, 128] width 119 height 14
paste input "1,387.00"
click at [300, 215] on input "text" at bounding box center [334, 217] width 114 height 14
click at [406, 206] on div "Last Payment Date Unknown Payment Plan Set? Yes No Monthly Payment $ Belongs To…" at bounding box center [463, 132] width 136 height 197
click at [484, 258] on button "Save & Close" at bounding box center [502, 256] width 51 height 16
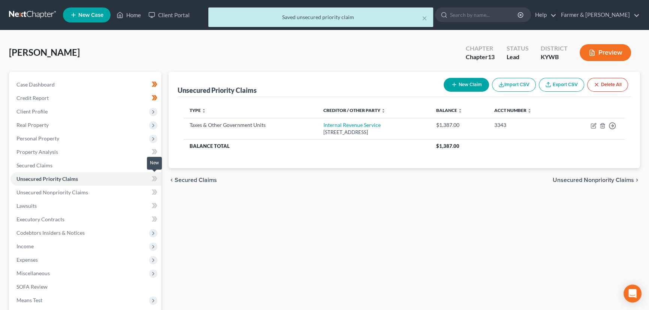
click at [156, 180] on icon at bounding box center [155, 178] width 6 height 9
click at [195, 215] on div "Unsecured Priority Claims New Claim Import CSV Export CSV Delete All Type expan…" at bounding box center [404, 227] width 479 height 311
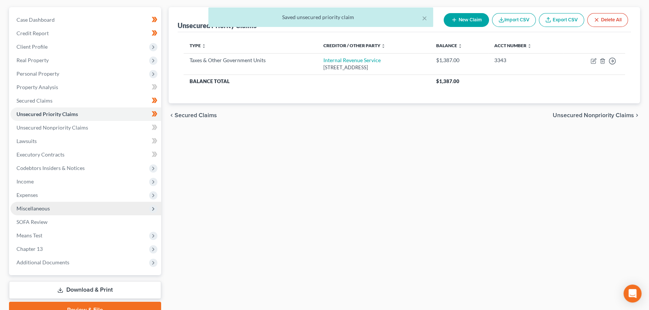
scroll to position [68, 0]
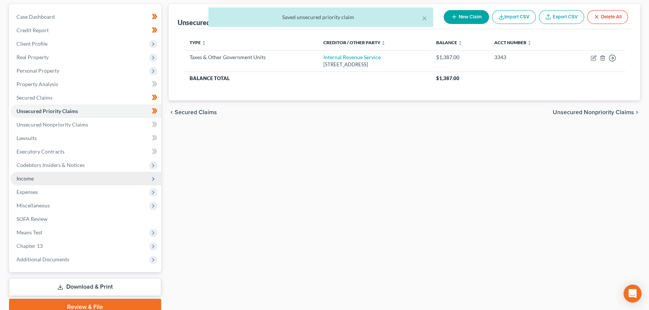
click at [27, 177] on span "Income" at bounding box center [24, 178] width 17 height 6
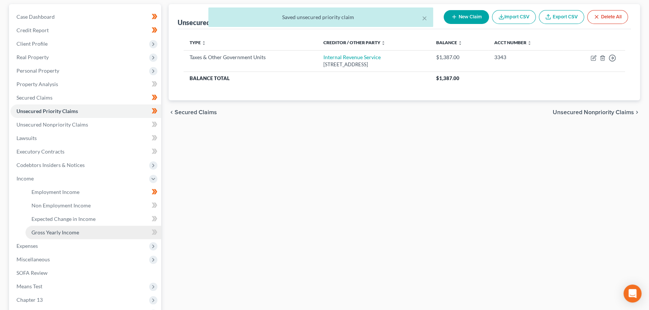
click at [48, 228] on link "Gross Yearly Income" at bounding box center [93, 232] width 136 height 13
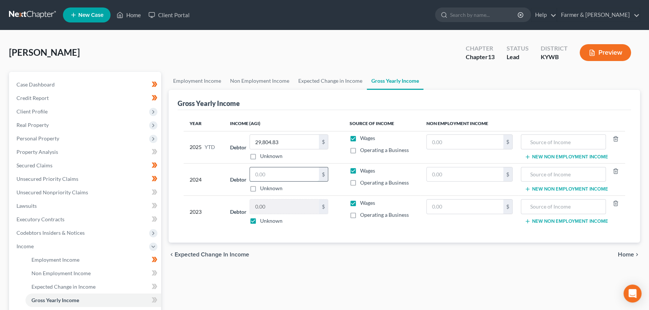
click at [267, 176] on input "text" at bounding box center [284, 174] width 69 height 14
click at [266, 56] on div "[PERSON_NAME] Upgraded Chapter Chapter 13 Status Lead District [GEOGRAPHIC_DATA…" at bounding box center [324, 55] width 631 height 33
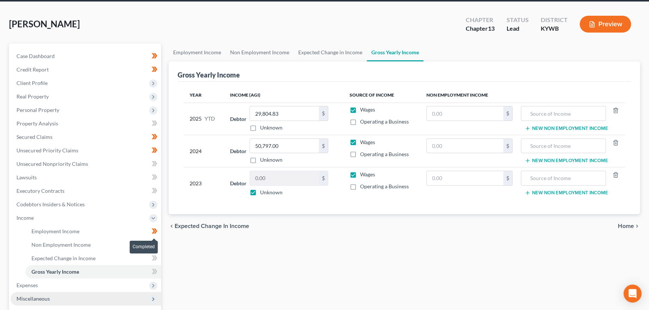
scroll to position [68, 0]
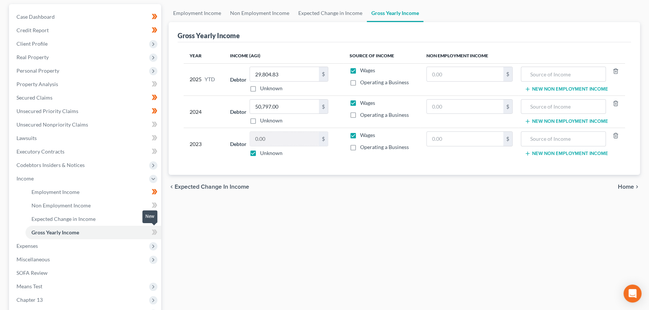
click at [158, 230] on span at bounding box center [154, 233] width 13 height 11
click at [208, 237] on div "Employment Income Non Employment Income Expected Change in Income Gross Yearly …" at bounding box center [404, 186] width 479 height 365
click at [34, 174] on span "Income" at bounding box center [85, 178] width 151 height 13
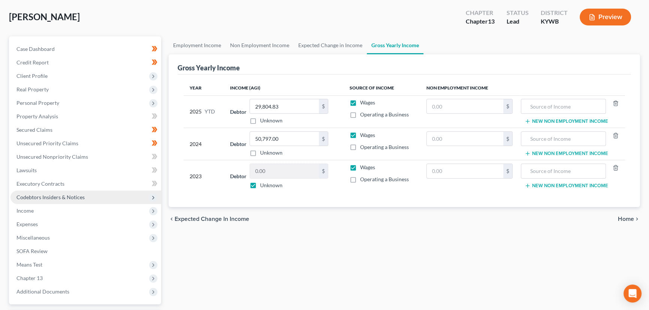
scroll to position [0, 0]
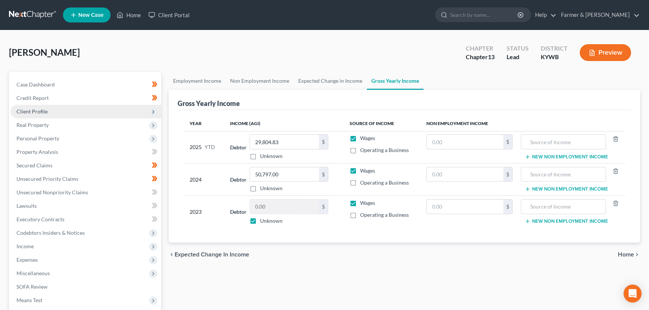
click at [39, 105] on span "Client Profile" at bounding box center [85, 111] width 151 height 13
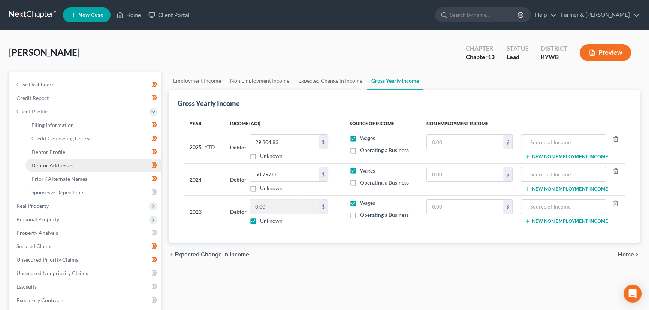
click at [62, 164] on span "Debtor Addresses" at bounding box center [52, 165] width 42 height 6
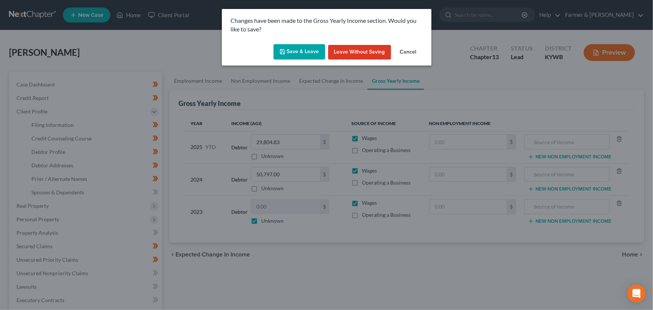
click at [303, 45] on button "Save & Leave" at bounding box center [300, 52] width 52 height 16
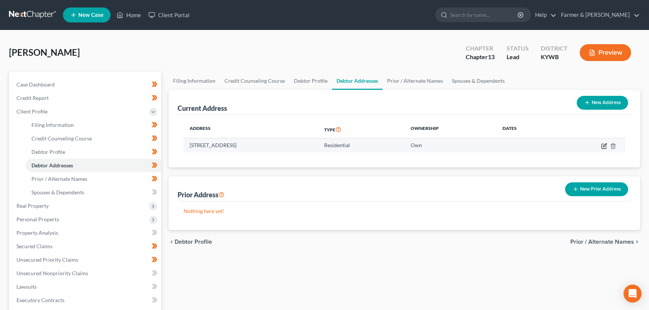
click at [604, 145] on icon "button" at bounding box center [604, 146] width 6 height 6
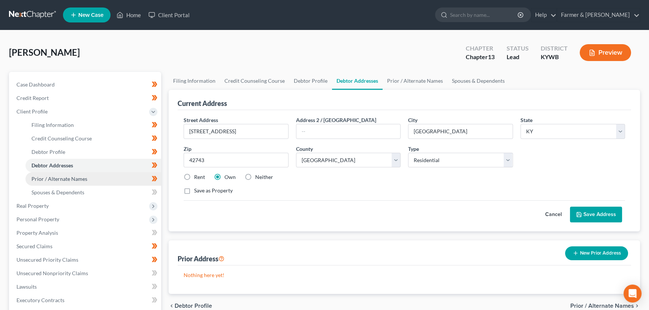
drag, startPoint x: 73, startPoint y: 177, endPoint x: 137, endPoint y: 184, distance: 64.8
click at [73, 177] on span "Prior / Alternate Names" at bounding box center [59, 179] width 56 height 6
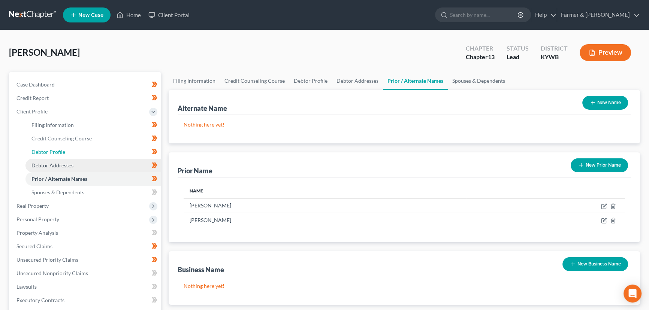
drag, startPoint x: 62, startPoint y: 152, endPoint x: 104, endPoint y: 163, distance: 43.7
click at [62, 152] on span "Debtor Profile" at bounding box center [48, 152] width 34 height 6
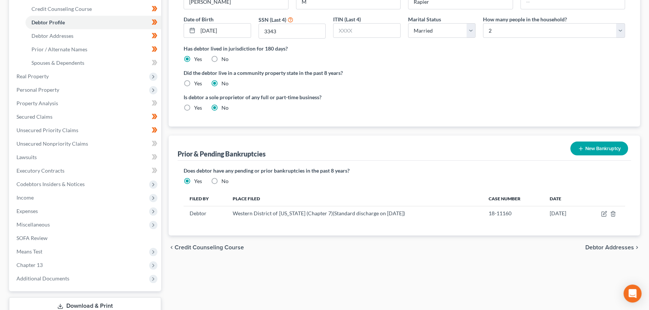
scroll to position [136, 0]
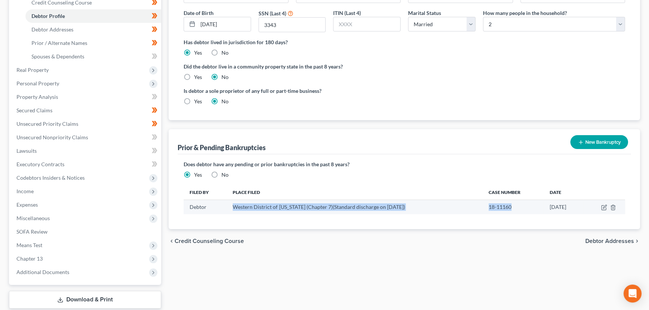
drag, startPoint x: 233, startPoint y: 206, endPoint x: 504, endPoint y: 204, distance: 270.7
click at [504, 204] on tr "Debtor Western District of [US_STATE] (Chapter 7)(Standard discharge on [DATE])…" at bounding box center [403, 207] width 441 height 14
copy tr "Western District of [US_STATE] (Chapter 7)(Standard discharge on [DATE]) 18-111…"
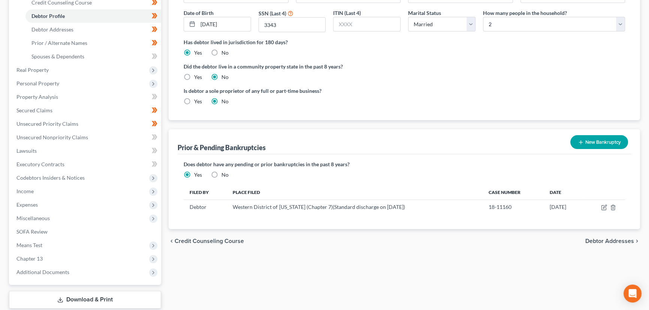
drag, startPoint x: 237, startPoint y: 274, endPoint x: 148, endPoint y: 149, distance: 154.1
click at [237, 274] on div "Filing Information Credit Counseling Course Debtor Profile Debtor Addresses Pri…" at bounding box center [404, 132] width 479 height 392
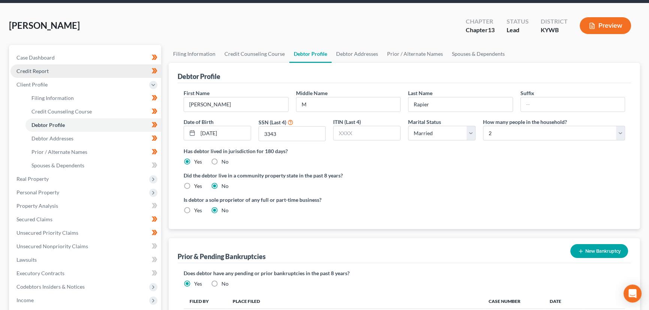
scroll to position [0, 0]
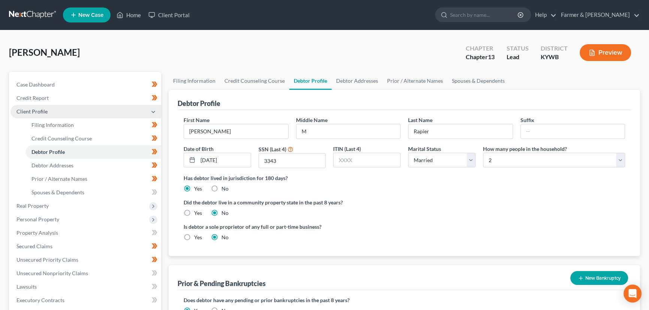
click at [37, 112] on span "Client Profile" at bounding box center [31, 111] width 31 height 6
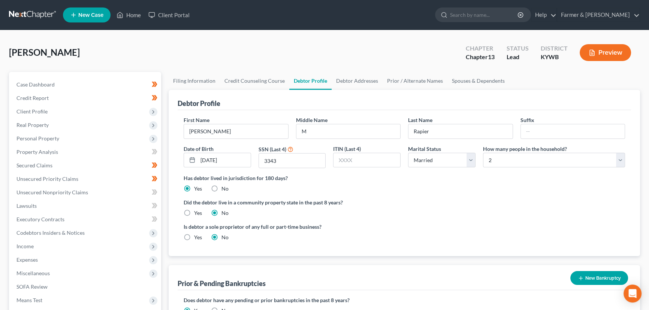
click at [161, 49] on div "[PERSON_NAME] Upgraded Chapter Chapter 13 Status Lead District [GEOGRAPHIC_DATA…" at bounding box center [324, 55] width 631 height 33
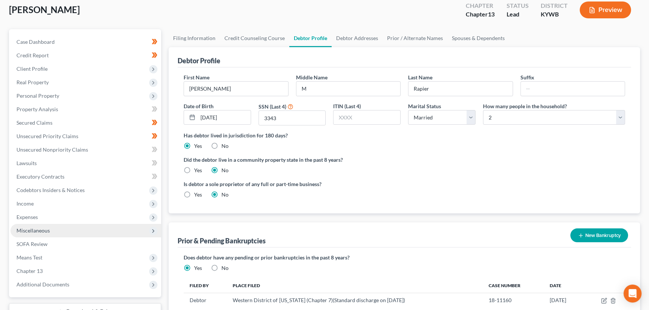
scroll to position [106, 0]
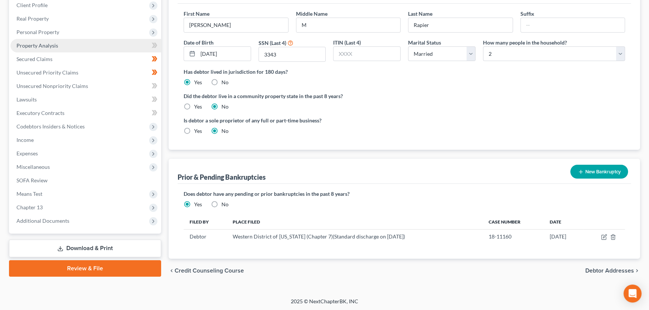
drag, startPoint x: 44, startPoint y: 29, endPoint x: 48, endPoint y: 37, distance: 9.7
click at [44, 29] on span "Personal Property" at bounding box center [37, 32] width 43 height 6
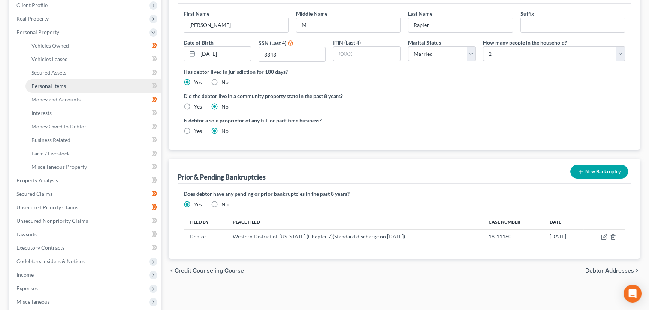
click at [66, 83] on link "Personal Items" at bounding box center [93, 85] width 136 height 13
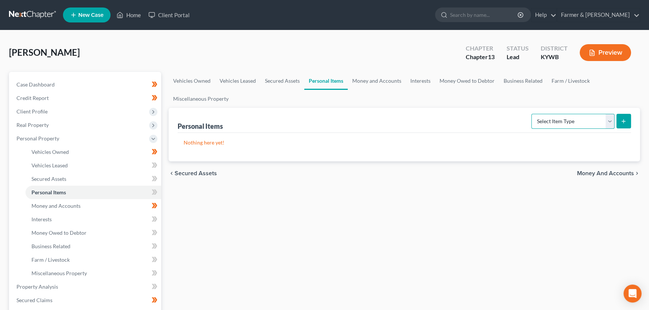
click at [547, 114] on select "Select Item Type Clothing Collectibles Of Value Electronics Firearms Household …" at bounding box center [572, 121] width 83 height 15
click at [532, 114] on select "Select Item Type Clothing Collectibles Of Value Electronics Firearms Household …" at bounding box center [572, 121] width 83 height 15
click at [623, 122] on icon "submit" at bounding box center [623, 121] width 6 height 6
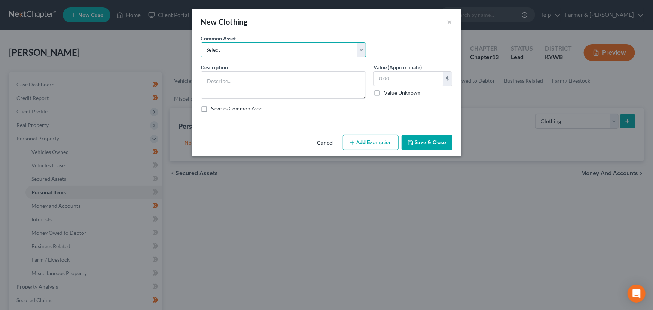
click at [250, 54] on select "Select misc. clothing for 1 adult misc. clothing for 2 adults and 2 children mi…" at bounding box center [283, 49] width 165 height 15
click at [227, 54] on select "Select misc. clothing for 1 adult misc. clothing for 2 adults and 2 children mi…" at bounding box center [283, 49] width 165 height 15
click at [201, 42] on select "Select misc. clothing for 1 adult misc. clothing for 2 adults and 2 children mi…" at bounding box center [283, 49] width 165 height 15
click at [210, 83] on textarea "misc. clothing for 2 adults" at bounding box center [283, 85] width 165 height 28
click at [206, 80] on textarea "Misc. clothing for 2 adults" at bounding box center [283, 85] width 165 height 28
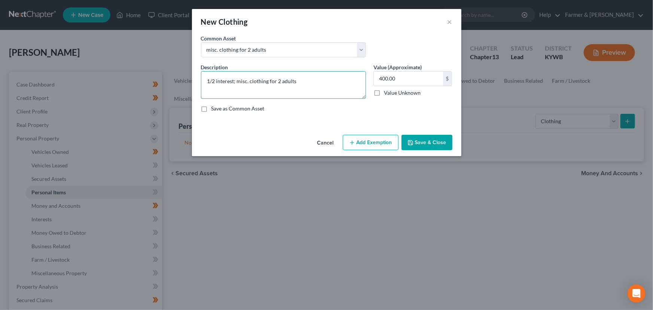
click at [308, 79] on textarea "1/2 interest; misc. clothing for 2 adults" at bounding box center [283, 85] width 165 height 28
drag, startPoint x: 318, startPoint y: 80, endPoint x: 311, endPoint y: 87, distance: 10.6
click at [318, 80] on textarea "1/2 interest; misc. clothing for 2 adults" at bounding box center [283, 85] width 165 height 28
click at [306, 88] on textarea "1/2 interest; misc. clothing for 2 adults" at bounding box center [283, 85] width 165 height 28
paste textarea "⦁ Value listed is given age and condition of items and is not mean to reflect r…"
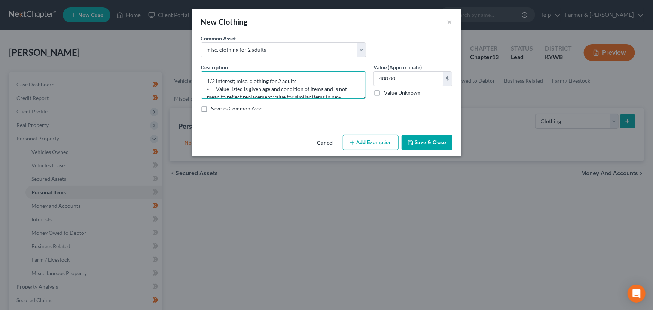
scroll to position [17, 0]
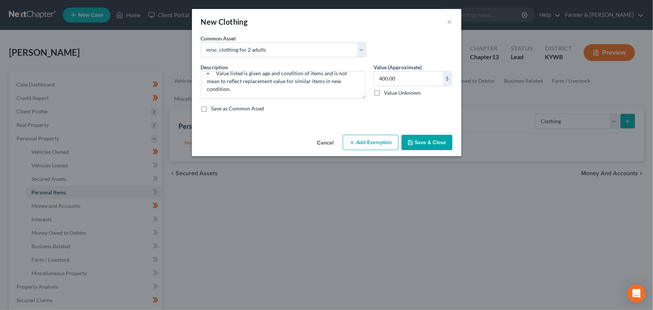
click at [309, 116] on div "Description * 1/2 interest; misc. clothing for 2 adults ⦁ Value listed is given…" at bounding box center [326, 90] width 259 height 55
click at [370, 139] on button "Add Exemption" at bounding box center [371, 143] width 56 height 16
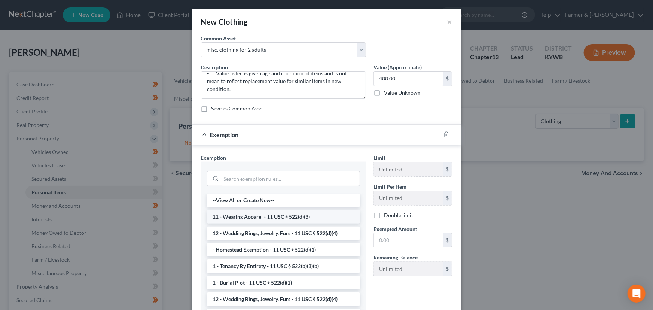
click at [255, 214] on li "11 - Wearing Apparel - 11 USC § 522(d)(3)" at bounding box center [283, 216] width 153 height 13
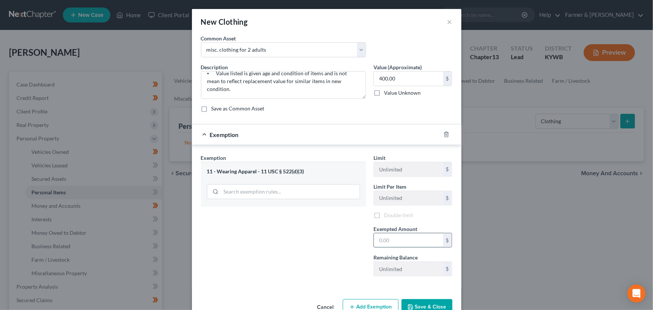
click at [392, 240] on input "text" at bounding box center [408, 240] width 69 height 14
drag, startPoint x: 343, startPoint y: 223, endPoint x: 344, endPoint y: 209, distance: 14.2
click at [343, 223] on div "Exemption Set must be selected for CA. Exemption * 11 - Wearing Apparel - 11 US…" at bounding box center [283, 218] width 173 height 128
click at [335, 134] on div "Exemption $400.00" at bounding box center [316, 135] width 249 height 20
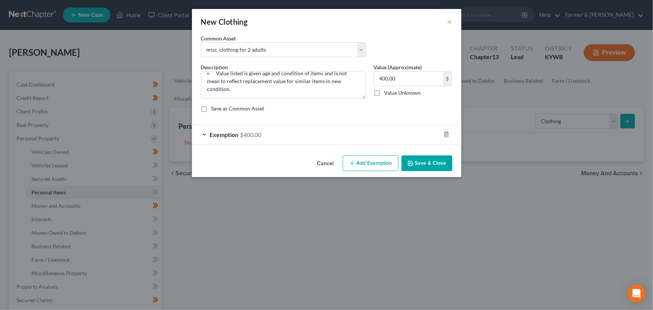
click at [416, 166] on button "Save & Close" at bounding box center [427, 163] width 51 height 16
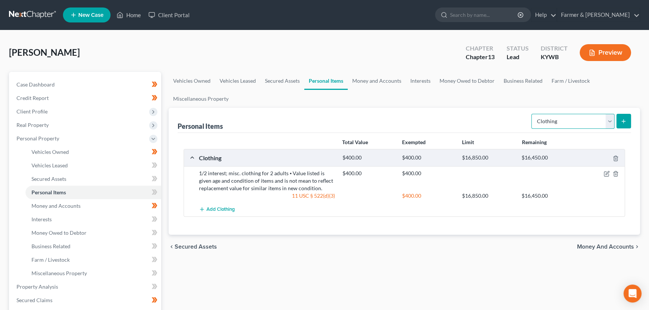
drag, startPoint x: 556, startPoint y: 122, endPoint x: 557, endPoint y: 127, distance: 5.3
click at [556, 122] on select "Select Item Type Clothing Collectibles Of Value Electronics Firearms Household …" at bounding box center [572, 121] width 83 height 15
click at [532, 114] on select "Select Item Type Clothing Collectibles Of Value Electronics Firearms Household …" at bounding box center [572, 121] width 83 height 15
click at [622, 122] on icon "submit" at bounding box center [623, 121] width 6 height 6
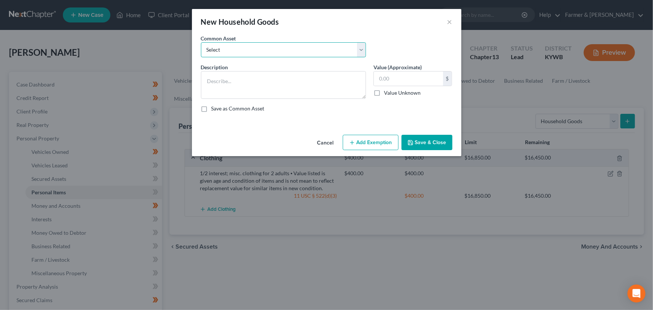
click at [225, 46] on select "Select small misc. household items: some decor (pictures/frames and misc. knick…" at bounding box center [283, 49] width 165 height 15
click at [201, 42] on select "Select small misc. household items: some decor (pictures/frames and misc. knick…" at bounding box center [283, 49] width 165 height 15
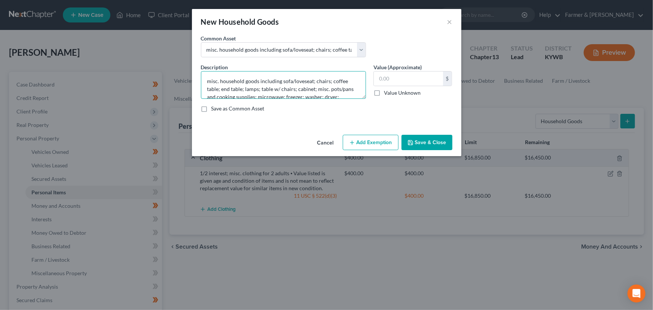
click at [206, 80] on textarea "misc. household goods including sofa/loveseat; chairs; coffee table; end table;…" at bounding box center [283, 85] width 165 height 28
click at [347, 89] on textarea "1/2 interest; misc. household goods including sofa/loveseat; chairs; coffee tab…" at bounding box center [283, 85] width 165 height 28
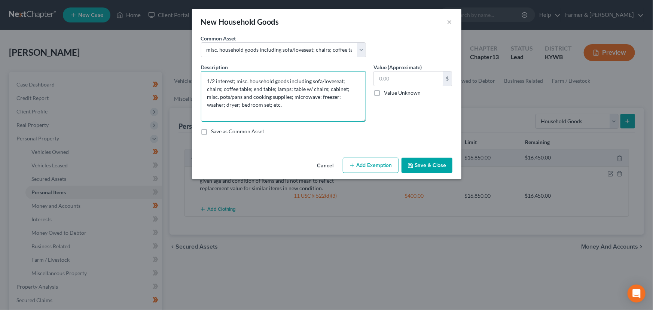
drag, startPoint x: 363, startPoint y: 97, endPoint x: 370, endPoint y: 127, distance: 30.8
click at [371, 127] on div "Description * 1/2 interest; misc. household goods including sofa/loveseat; chai…" at bounding box center [326, 102] width 259 height 78
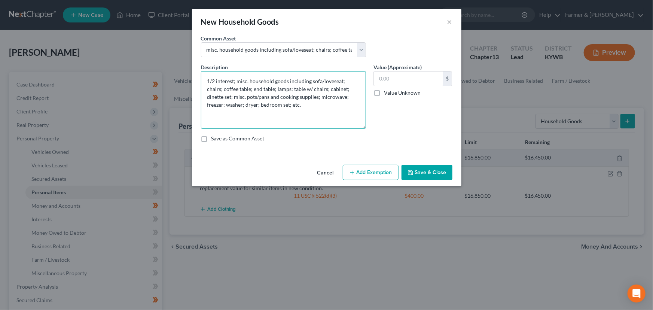
click at [287, 112] on textarea "1/2 interest; misc. household goods including sofa/loveseat; chairs; coffee tab…" at bounding box center [283, 100] width 165 height 58
paste textarea "⦁ Value listed is given age and condition of items and is not mean to reflect r…"
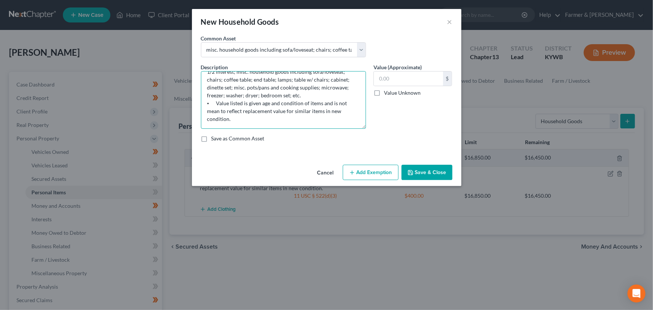
click at [261, 93] on textarea "1/2 interest; misc. household goods including sofa/loveseat; chairs; coffee tab…" at bounding box center [283, 100] width 165 height 58
click at [321, 86] on textarea "1/2 interest; misc. household goods including sofa/loveseat; chairs; coffee tab…" at bounding box center [283, 100] width 165 height 58
click at [344, 86] on textarea "1/2 interest; misc. household goods including sofa/loveseat; chairs; coffee tab…" at bounding box center [283, 100] width 165 height 58
click at [234, 92] on textarea "1/2 interest; misc. household goods including sofa/loveseat; chairs; coffee tab…" at bounding box center [283, 100] width 165 height 58
click at [239, 104] on textarea "1/2 interest; misc. household goods including sofa/loveseat; chairs; coffee tab…" at bounding box center [283, 100] width 165 height 58
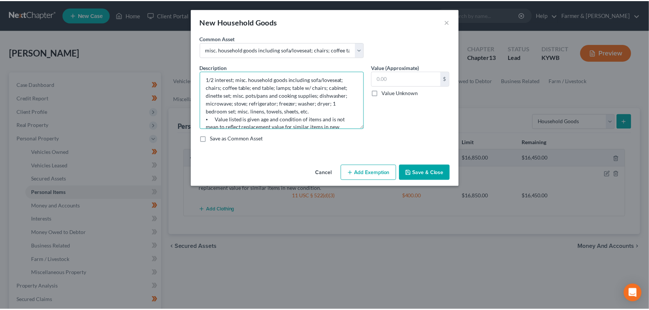
scroll to position [0, 0]
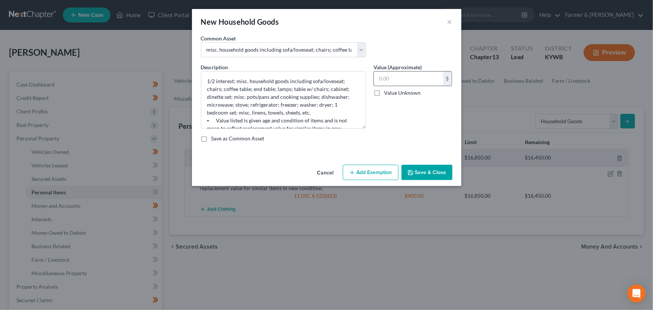
click at [384, 76] on input "text" at bounding box center [408, 79] width 69 height 14
click at [355, 180] on button "Add Exemption" at bounding box center [371, 173] width 56 height 16
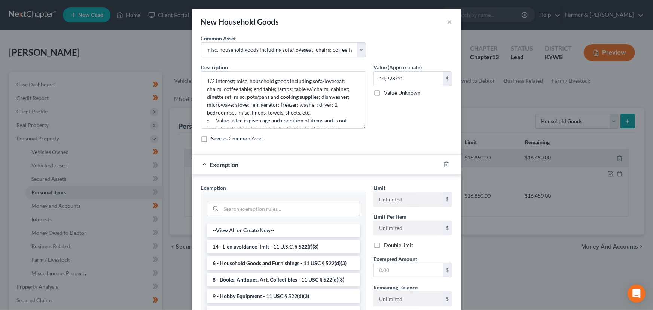
drag, startPoint x: 263, startPoint y: 261, endPoint x: 327, endPoint y: 272, distance: 65.3
click at [263, 261] on li "6 - Household Goods and Furnishings - 11 USC § 522(d)(3)" at bounding box center [283, 262] width 153 height 13
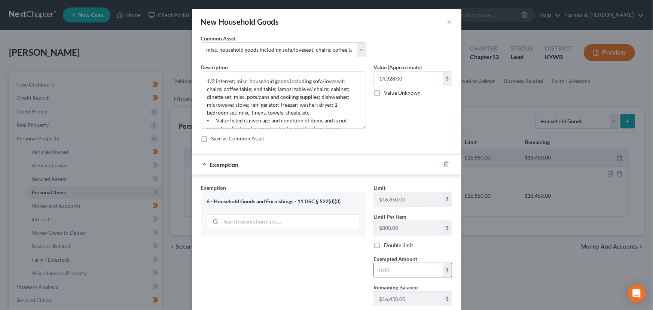
click at [379, 270] on input "text" at bounding box center [408, 270] width 69 height 14
click at [351, 265] on div "Exemption Set must be selected for CA. Exemption * 6 - Household Goods and Furn…" at bounding box center [283, 248] width 173 height 128
click at [327, 158] on div "Exemption $14,928.00" at bounding box center [316, 165] width 249 height 20
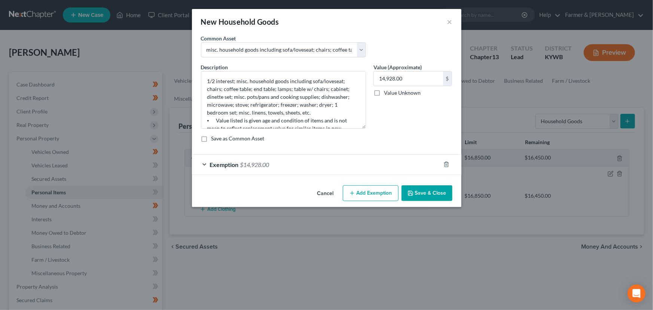
click at [419, 192] on button "Save & Close" at bounding box center [427, 193] width 51 height 16
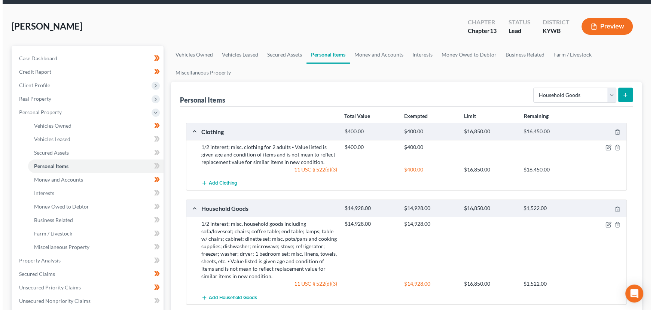
scroll to position [68, 0]
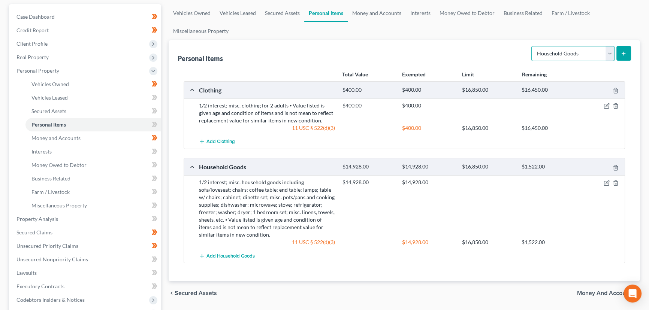
click at [540, 57] on select "Select Item Type Clothing Collectibles Of Value Electronics Firearms Household …" at bounding box center [572, 53] width 83 height 15
click at [532, 46] on select "Select Item Type Clothing Collectibles Of Value Electronics Firearms Household …" at bounding box center [572, 53] width 83 height 15
click at [616, 56] on form "Select Item Type Clothing Collectibles Of Value Electronics Firearms Household …" at bounding box center [581, 53] width 100 height 15
click at [619, 55] on button "submit" at bounding box center [623, 53] width 15 height 15
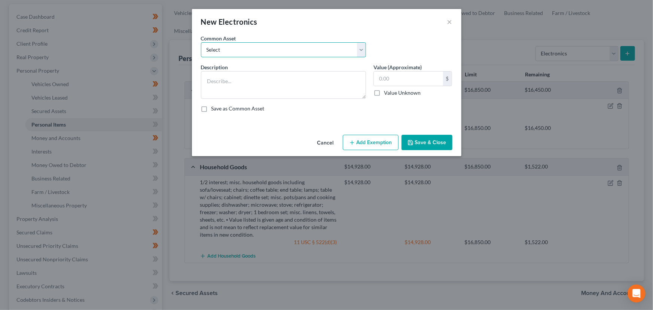
click at [274, 55] on select "Select Televisions; DVD Players; Gaming systems; Home Computer ⦁ Value listed i…" at bounding box center [283, 49] width 165 height 15
click at [201, 42] on select "Select Televisions; DVD Players; Gaming systems; Home Computer ⦁ Value listed i…" at bounding box center [283, 49] width 165 height 15
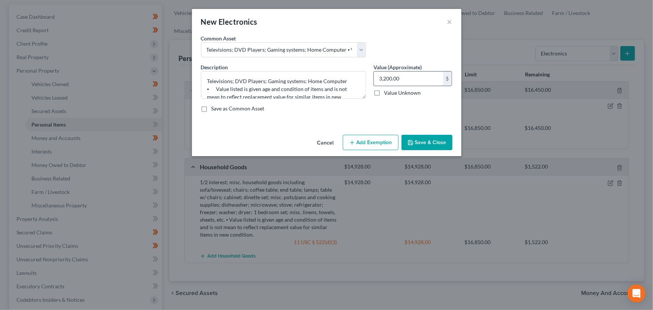
drag, startPoint x: 410, startPoint y: 71, endPoint x: 410, endPoint y: 77, distance: 5.6
click at [410, 72] on input "3,200.00" at bounding box center [408, 79] width 69 height 14
click at [365, 144] on button "Add Exemption" at bounding box center [371, 143] width 56 height 16
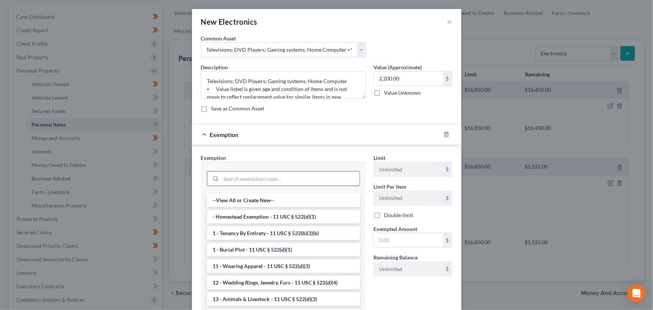
click at [276, 180] on input "search" at bounding box center [290, 178] width 139 height 14
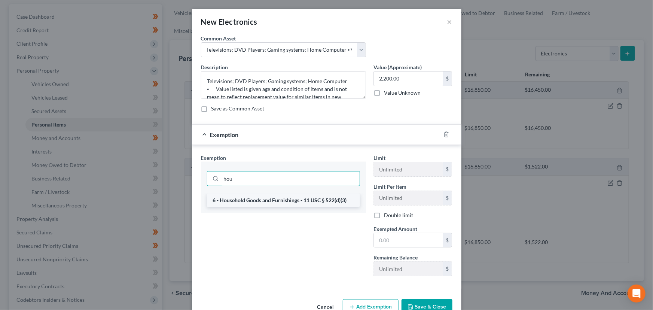
click at [277, 198] on li "6 - Household Goods and Furnishings - 11 USC § 522(d)(3)" at bounding box center [283, 200] width 153 height 13
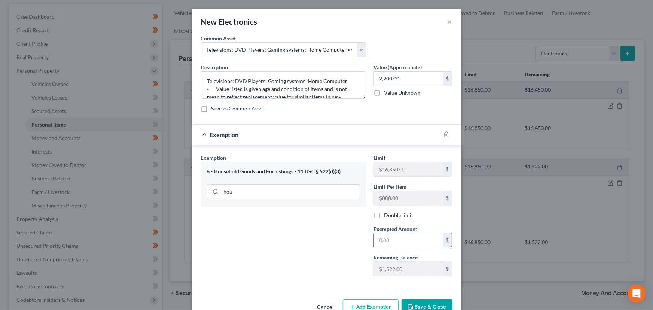
click at [378, 241] on input "text" at bounding box center [408, 240] width 69 height 14
drag, startPoint x: 311, startPoint y: 238, endPoint x: 311, endPoint y: 231, distance: 6.4
click at [311, 238] on div "Exemption Set must be selected for CA. Exemption * 6 - Household Goods and Furn…" at bounding box center [283, 218] width 173 height 128
click at [308, 139] on div "Exemption $1,522.00" at bounding box center [316, 135] width 249 height 20
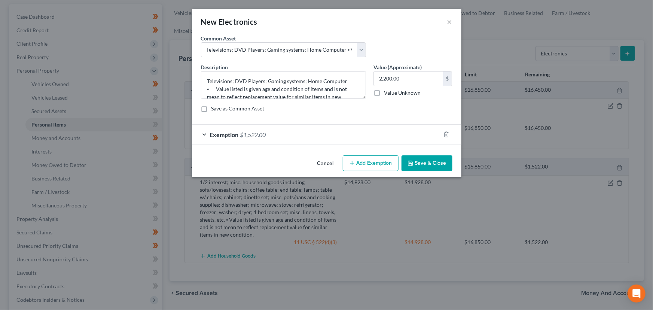
click at [428, 170] on button "Save & Close" at bounding box center [427, 163] width 51 height 16
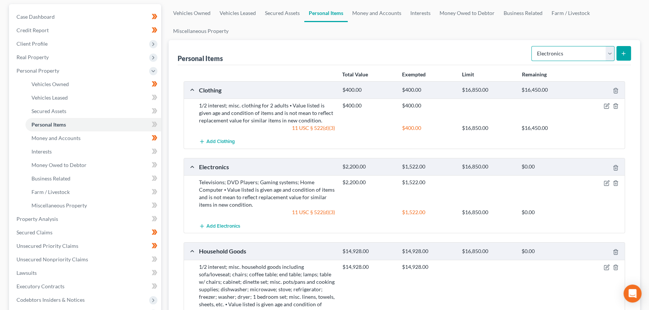
click at [553, 56] on select "Select Item Type Clothing Collectibles Of Value Electronics Firearms Household …" at bounding box center [572, 53] width 83 height 15
click at [532, 46] on select "Select Item Type Clothing Collectibles Of Value Electronics Firearms Household …" at bounding box center [572, 53] width 83 height 15
click at [625, 49] on button "submit" at bounding box center [623, 53] width 15 height 15
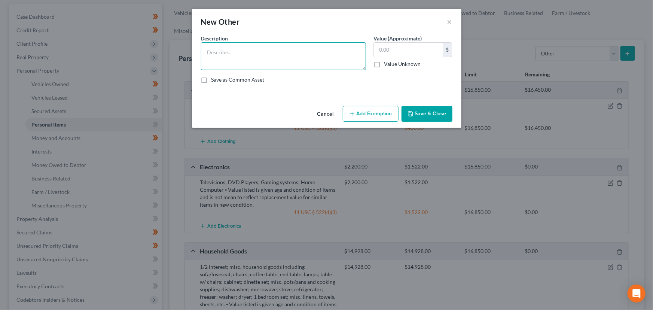
click at [246, 60] on textarea at bounding box center [283, 56] width 165 height 28
paste textarea "⦁ Value listed is given age and condition of items and is not mean to reflect r…"
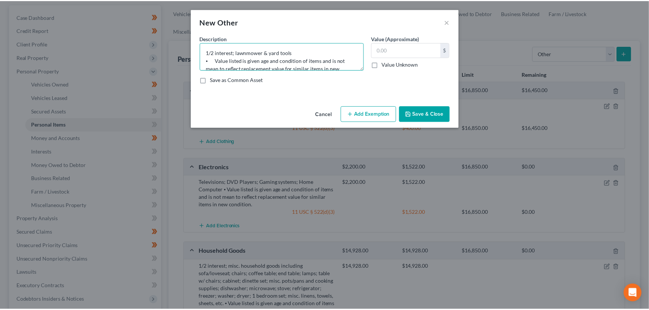
scroll to position [17, 0]
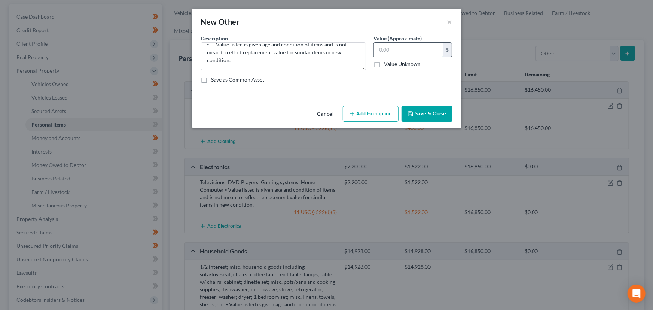
click at [425, 44] on input "text" at bounding box center [408, 50] width 69 height 14
click at [435, 113] on button "Save & Close" at bounding box center [427, 114] width 51 height 16
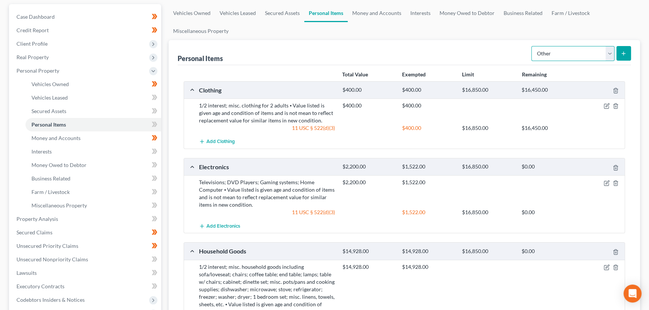
drag, startPoint x: 566, startPoint y: 54, endPoint x: 566, endPoint y: 59, distance: 4.9
click at [566, 54] on select "Select Item Type Clothing Collectibles Of Value Electronics Firearms Household …" at bounding box center [572, 53] width 83 height 15
click at [532, 46] on select "Select Item Type Clothing Collectibles Of Value Electronics Firearms Household …" at bounding box center [572, 53] width 83 height 15
click at [628, 57] on button "submit" at bounding box center [623, 53] width 15 height 15
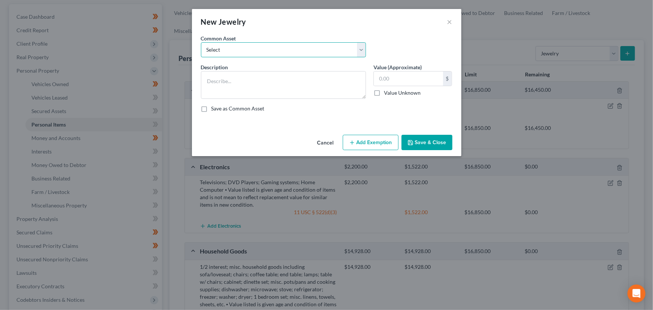
drag, startPoint x: 241, startPoint y: 45, endPoint x: 241, endPoint y: 56, distance: 11.2
click at [241, 45] on select "Select Jewelry (Rings, Watches, Necklaces) misc. costume jewelry Jewelry (Rings…" at bounding box center [283, 49] width 165 height 15
click at [201, 42] on select "Select Jewelry (Rings, Watches, Necklaces) misc. costume jewelry Jewelry (Rings…" at bounding box center [283, 49] width 165 height 15
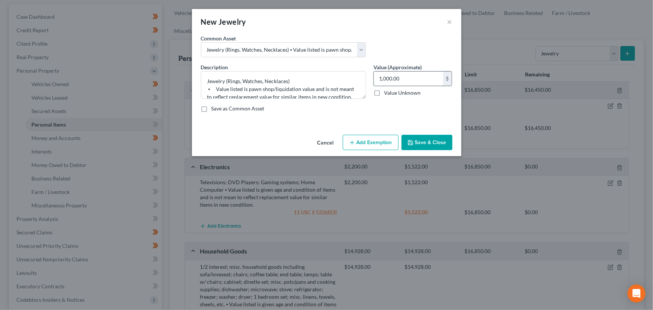
click at [403, 82] on input "1,000.00" at bounding box center [408, 79] width 69 height 14
click at [386, 145] on button "Add Exemption" at bounding box center [371, 143] width 56 height 16
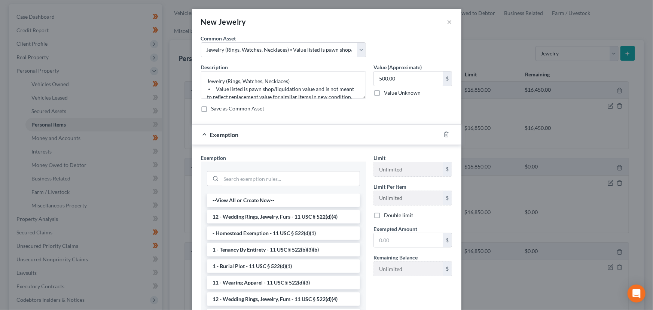
click at [240, 216] on li "12 - Wedding Rings, Jewelry, Furs - 11 USC § 522(d)(4)" at bounding box center [283, 216] width 153 height 13
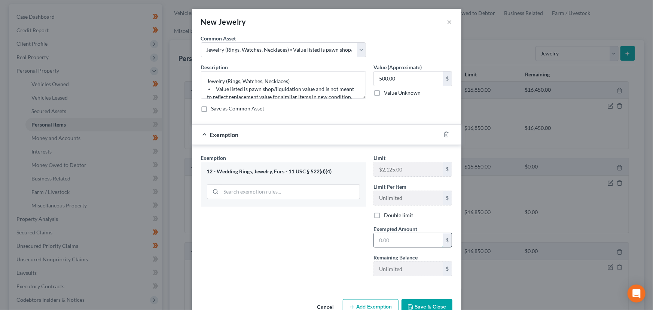
click at [387, 241] on input "text" at bounding box center [408, 240] width 69 height 14
drag, startPoint x: 322, startPoint y: 134, endPoint x: 365, endPoint y: 154, distance: 46.9
click at [322, 134] on div "Exemption $500.00" at bounding box center [316, 135] width 249 height 20
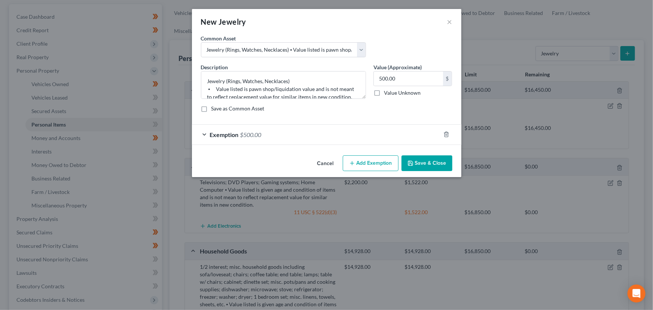
click at [415, 165] on button "Save & Close" at bounding box center [427, 163] width 51 height 16
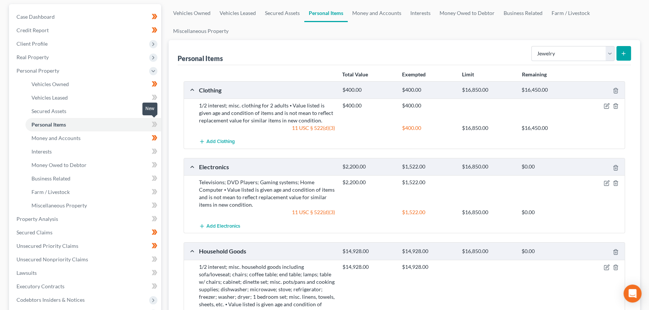
click at [159, 122] on span at bounding box center [154, 125] width 13 height 11
click at [168, 125] on div "Personal Items Select Item Type Clothing Collectibles Of Value Electronics Fire…" at bounding box center [403, 276] width 471 height 472
click at [55, 67] on span "Personal Property" at bounding box center [37, 70] width 43 height 6
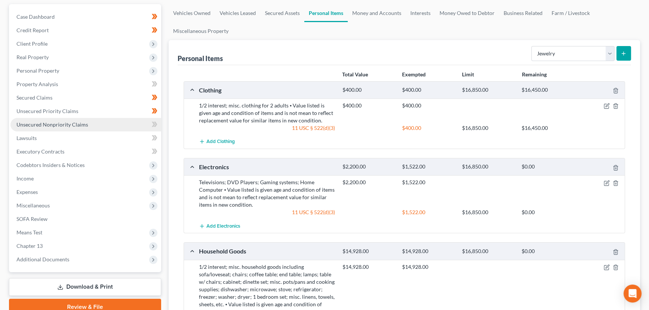
click at [66, 124] on span "Unsecured Nonpriority Claims" at bounding box center [52, 124] width 72 height 6
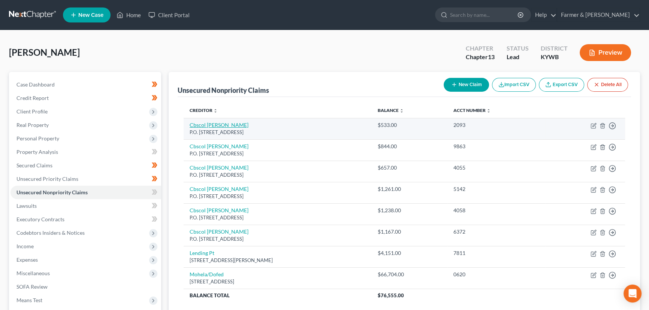
click at [212, 125] on link "Cbscol [PERSON_NAME]" at bounding box center [218, 125] width 59 height 6
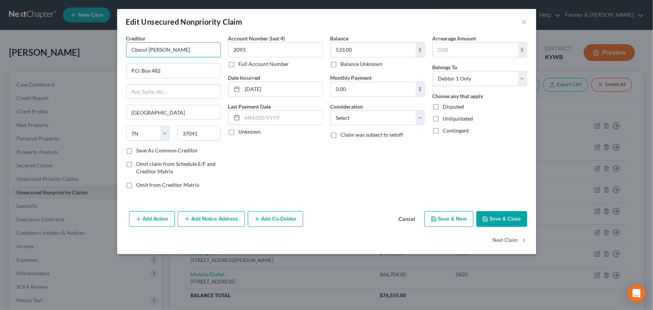
click at [148, 51] on input "Cbscol [PERSON_NAME]" at bounding box center [173, 49] width 95 height 15
drag, startPoint x: 216, startPoint y: 51, endPoint x: 78, endPoint y: 66, distance: 139.0
click at [78, 66] on div "Edit Unsecured Nonpriority Claim × Creditor * Credit Bureau Services Collection…" at bounding box center [326, 155] width 653 height 310
click at [316, 182] on div "Account Number (last 4) 2093 Full Account Number Date Incurred [DATE] Last Paym…" at bounding box center [276, 114] width 102 height 160
drag, startPoint x: 236, startPoint y: 134, endPoint x: 232, endPoint y: 133, distance: 4.3
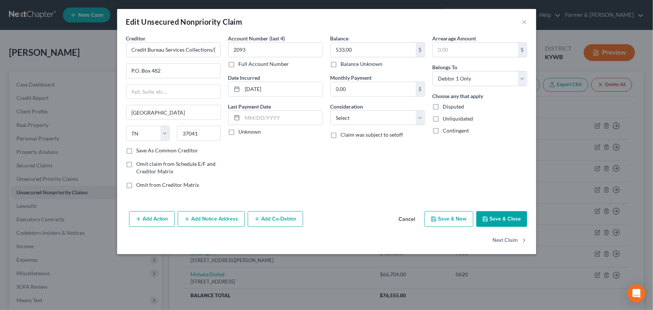
click at [239, 134] on label "Unknown" at bounding box center [250, 131] width 22 height 7
click at [242, 133] on input "Unknown" at bounding box center [244, 130] width 5 height 5
click at [142, 70] on input "P.O. Box 482" at bounding box center [174, 71] width 94 height 14
drag, startPoint x: 262, startPoint y: 155, endPoint x: 304, endPoint y: 151, distance: 42.5
click at [263, 156] on div "Account Number (last 4) 2093 Full Account Number Date Incurred [DATE] Last Paym…" at bounding box center [276, 114] width 102 height 160
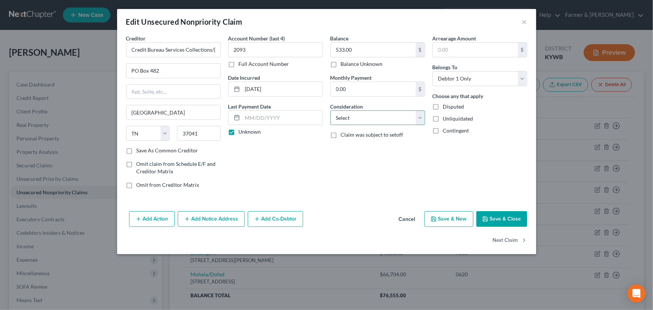
click at [350, 120] on select "Select Cable / Satellite Services Collection Agency Credit Card Debt Debt Couns…" at bounding box center [378, 117] width 95 height 15
click at [331, 110] on select "Select Cable / Satellite Services Collection Agency Credit Card Debt Debt Couns…" at bounding box center [378, 117] width 95 height 15
click at [374, 164] on div "Balance 533.00 $ Balance Unknown Balance Undetermined 533.00 $ Balance Unknown …" at bounding box center [378, 114] width 102 height 160
click at [495, 218] on button "Save & Close" at bounding box center [502, 219] width 51 height 16
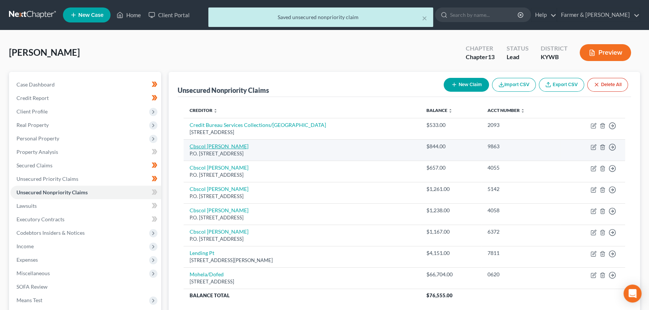
click at [209, 145] on link "Cbscol [PERSON_NAME]" at bounding box center [218, 146] width 59 height 6
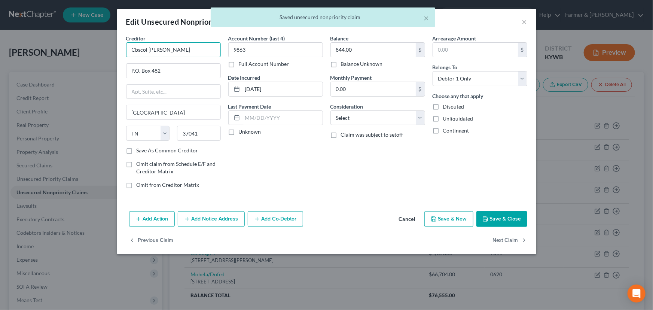
drag, startPoint x: 158, startPoint y: 51, endPoint x: 109, endPoint y: 51, distance: 49.4
click at [109, 51] on div "Edit Unsecured Nonpriority Claim × Creditor * Cbscol [PERSON_NAME] P.O. [GEOGRA…" at bounding box center [326, 155] width 653 height 310
paste input "redit Bureau Services Collections/[GEOGRAPHIC_DATA]"
click at [140, 73] on input "P.O. Box 482" at bounding box center [174, 71] width 94 height 14
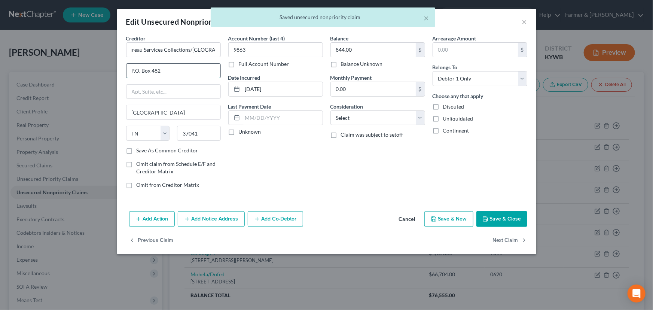
scroll to position [0, 0]
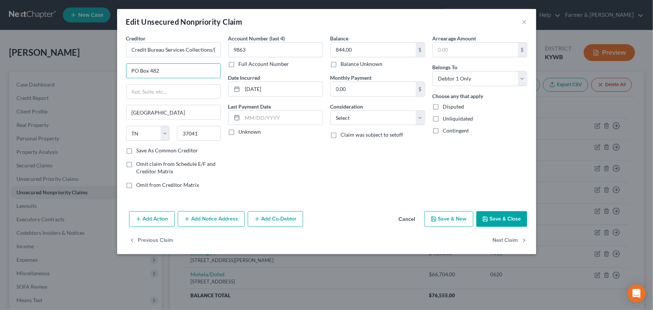
click at [239, 136] on label "Unknown" at bounding box center [250, 131] width 22 height 7
click at [242, 133] on input "Unknown" at bounding box center [244, 130] width 5 height 5
drag, startPoint x: 343, startPoint y: 119, endPoint x: 344, endPoint y: 124, distance: 4.7
click at [343, 119] on select "Select Cable / Satellite Services Collection Agency Credit Card Debt Debt Couns…" at bounding box center [378, 117] width 95 height 15
click at [331, 110] on select "Select Cable / Satellite Services Collection Agency Credit Card Debt Debt Couns…" at bounding box center [378, 117] width 95 height 15
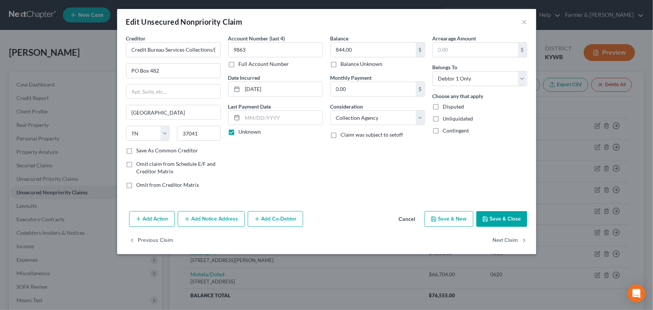
click at [487, 213] on button "Save & Close" at bounding box center [502, 219] width 51 height 16
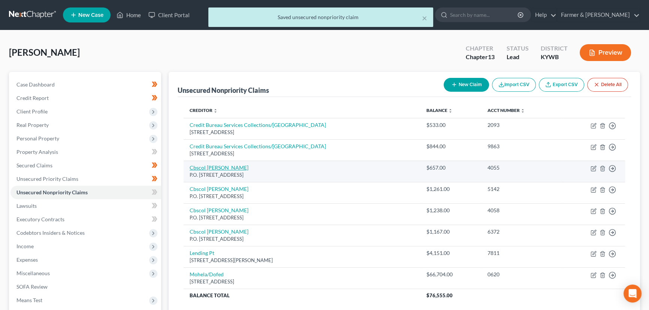
click at [217, 166] on link "Cbscol [PERSON_NAME]" at bounding box center [218, 167] width 59 height 6
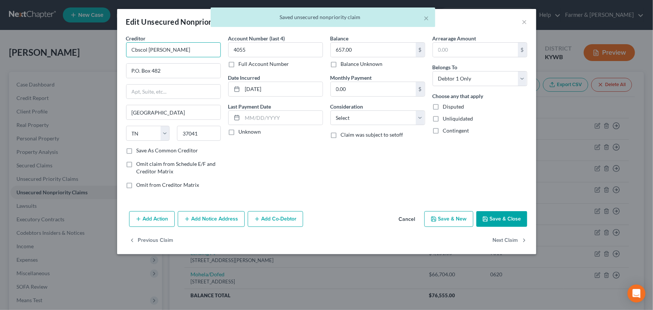
drag, startPoint x: 173, startPoint y: 48, endPoint x: 86, endPoint y: 58, distance: 87.5
click at [86, 58] on div "Edit Unsecured Nonpriority Claim × Creditor * Cbscol [PERSON_NAME] P.O. [GEOGRA…" at bounding box center [326, 155] width 653 height 310
paste input "redit Bureau Services Collections/[GEOGRAPHIC_DATA]"
click at [141, 70] on input "P.O. Box 482" at bounding box center [174, 71] width 94 height 14
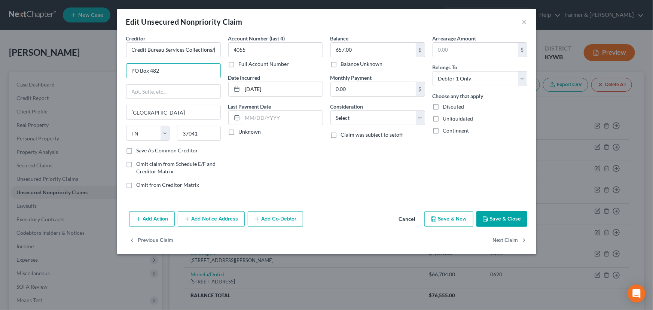
click at [239, 135] on label "Unknown" at bounding box center [250, 131] width 22 height 7
click at [242, 133] on input "Unknown" at bounding box center [244, 130] width 5 height 5
click at [340, 116] on select "Select Cable / Satellite Services Collection Agency Credit Card Debt Debt Couns…" at bounding box center [378, 117] width 95 height 15
click at [331, 110] on select "Select Cable / Satellite Services Collection Agency Credit Card Debt Debt Couns…" at bounding box center [378, 117] width 95 height 15
drag, startPoint x: 362, startPoint y: 171, endPoint x: 371, endPoint y: 174, distance: 9.2
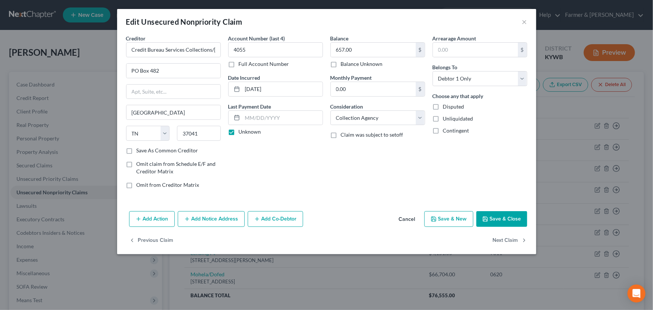
click at [363, 171] on div "Balance 657.00 $ Balance Unknown Balance Undetermined 657.00 $ Balance Unknown …" at bounding box center [378, 114] width 102 height 160
click at [486, 221] on icon "button" at bounding box center [486, 219] width 6 height 6
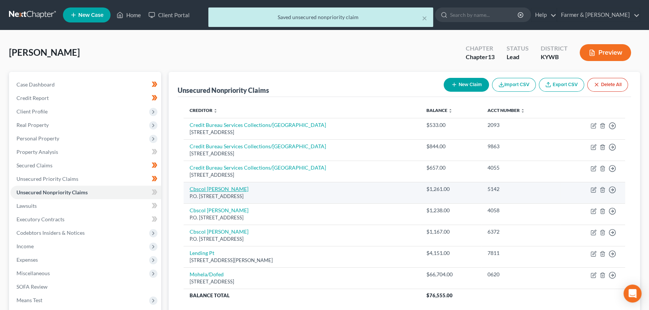
click at [204, 187] on link "Cbscol [PERSON_NAME]" at bounding box center [218, 189] width 59 height 6
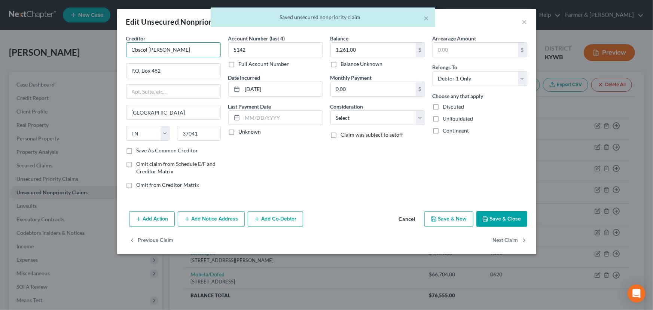
drag, startPoint x: 183, startPoint y: 48, endPoint x: 131, endPoint y: 60, distance: 54.1
click at [128, 52] on input "Cbscol [PERSON_NAME]" at bounding box center [173, 49] width 95 height 15
paste input "redit Bureau Services Collections/[GEOGRAPHIC_DATA]"
click at [138, 72] on input "P.O. Box 482" at bounding box center [174, 71] width 94 height 14
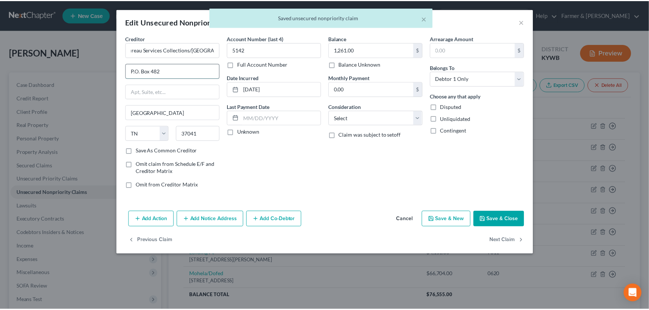
scroll to position [0, 0]
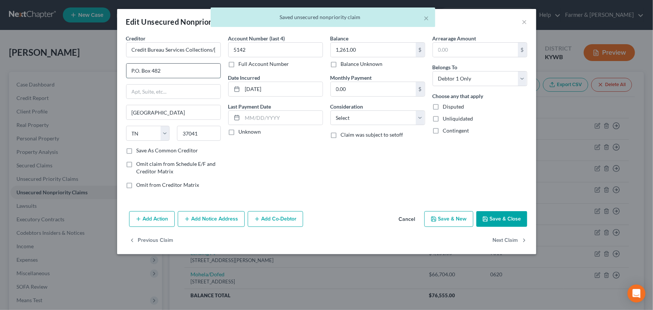
click at [142, 70] on input "P.O. Box 482" at bounding box center [174, 71] width 94 height 14
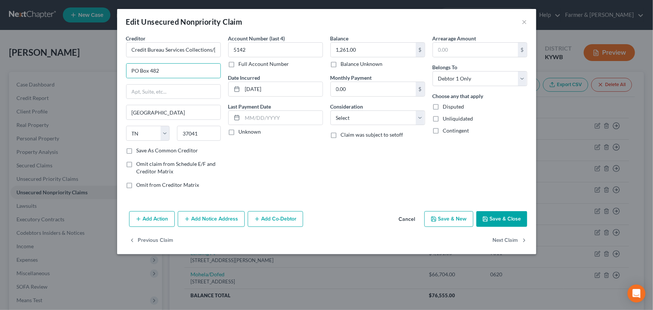
click at [270, 166] on div "Account Number (last 4) 5142 Full Account Number Date Incurred [DATE] Last Paym…" at bounding box center [276, 114] width 102 height 160
click at [239, 134] on label "Unknown" at bounding box center [250, 131] width 22 height 7
click at [242, 133] on input "Unknown" at bounding box center [244, 130] width 5 height 5
drag, startPoint x: 341, startPoint y: 119, endPoint x: 344, endPoint y: 124, distance: 6.0
click at [341, 119] on select "Select Cable / Satellite Services Collection Agency Credit Card Debt Debt Couns…" at bounding box center [378, 117] width 95 height 15
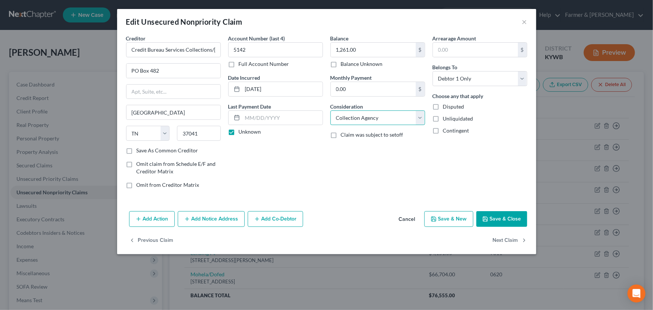
click at [331, 110] on select "Select Cable / Satellite Services Collection Agency Credit Card Debt Debt Couns…" at bounding box center [378, 117] width 95 height 15
click at [377, 174] on div "Balance 1,261.00 $ Balance Unknown Balance Undetermined 1,261.00 $ Balance Unkn…" at bounding box center [378, 114] width 102 height 160
click at [477, 213] on button "Save & Close" at bounding box center [502, 219] width 51 height 16
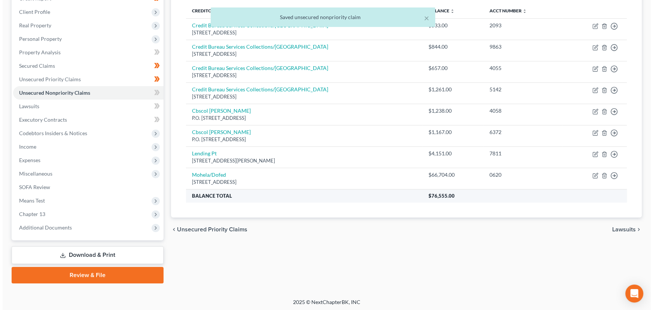
scroll to position [100, 0]
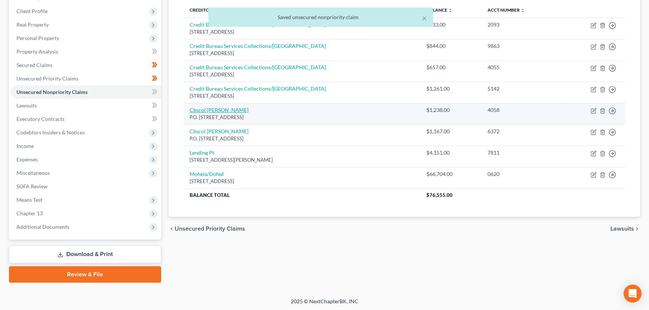
click at [204, 110] on link "Cbscol [PERSON_NAME]" at bounding box center [218, 110] width 59 height 6
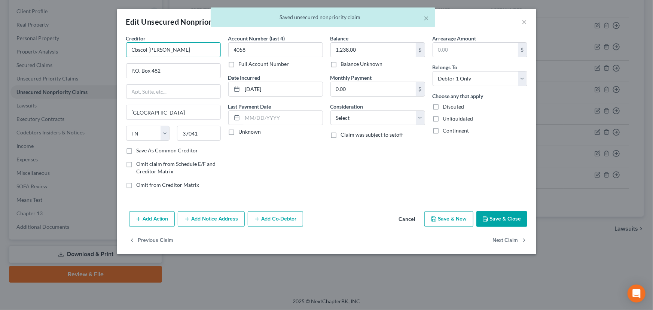
drag, startPoint x: 163, startPoint y: 48, endPoint x: 115, endPoint y: 50, distance: 48.7
click at [115, 50] on div "Edit Unsecured Nonpriority Claim × Creditor * Cbscol [PERSON_NAME] P.O. [GEOGRA…" at bounding box center [326, 155] width 653 height 310
paste input "redit Bureau Services Collections/[GEOGRAPHIC_DATA]"
click at [142, 72] on input "P.O. Box 482" at bounding box center [174, 71] width 94 height 14
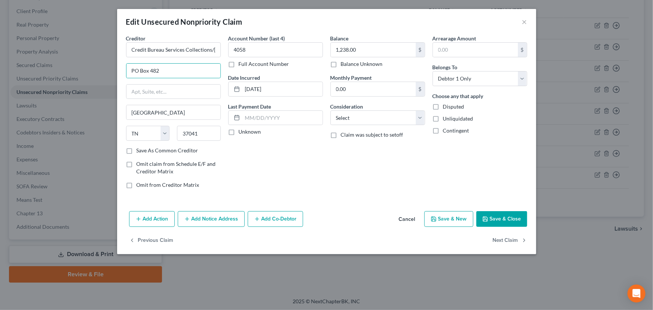
click at [222, 176] on div "Creditor * Credit Bureau Services Collections/[GEOGRAPHIC_DATA] [GEOGRAPHIC_DAT…" at bounding box center [173, 114] width 102 height 160
click at [225, 126] on div "Account Number (last 4) 4058 Full Account Number Date Incurred [DATE] Last Paym…" at bounding box center [276, 114] width 102 height 160
click at [239, 133] on label "Unknown" at bounding box center [250, 131] width 22 height 7
click at [242, 133] on input "Unknown" at bounding box center [244, 130] width 5 height 5
click at [339, 121] on select "Select Cable / Satellite Services Collection Agency Credit Card Debt Debt Couns…" at bounding box center [378, 117] width 95 height 15
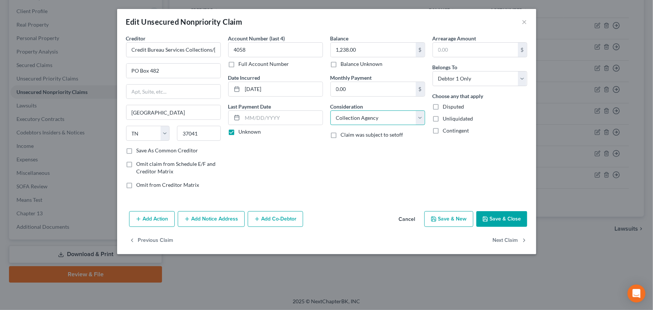
click at [331, 110] on select "Select Cable / Satellite Services Collection Agency Credit Card Debt Debt Couns…" at bounding box center [378, 117] width 95 height 15
drag, startPoint x: 363, startPoint y: 175, endPoint x: 370, endPoint y: 185, distance: 12.2
click at [363, 176] on div "Balance 1,238.00 $ Balance Unknown Balance Undetermined 1,238.00 $ Balance Unkn…" at bounding box center [378, 114] width 102 height 160
click at [494, 219] on button "Save & Close" at bounding box center [502, 219] width 51 height 16
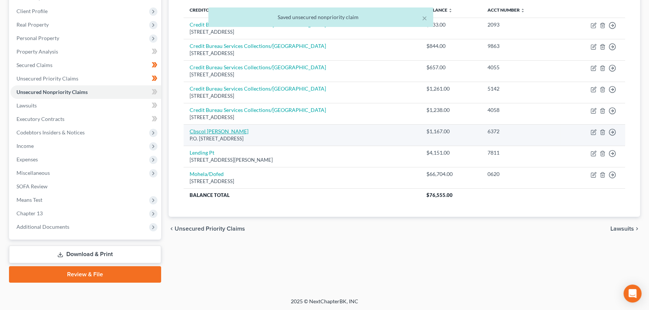
click at [212, 132] on link "Cbscol [PERSON_NAME]" at bounding box center [218, 131] width 59 height 6
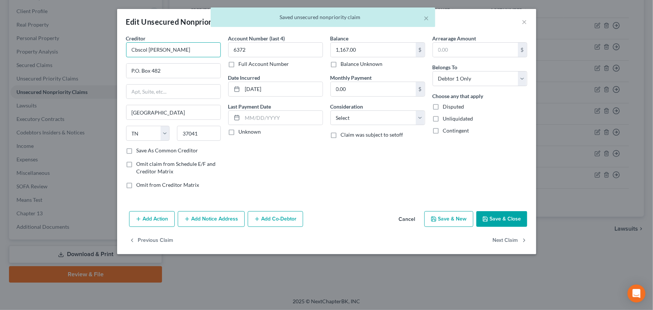
drag, startPoint x: 168, startPoint y: 54, endPoint x: 121, endPoint y: 60, distance: 47.9
click at [121, 60] on div "Creditor * Cbscol [PERSON_NAME] P.O. [GEOGRAPHIC_DATA] [US_STATE] AK AR AZ CA C…" at bounding box center [326, 121] width 419 height 174
paste input "redit Bureau Services Collections/[GEOGRAPHIC_DATA]"
click at [142, 72] on input "P.O. Box 482" at bounding box center [174, 71] width 94 height 14
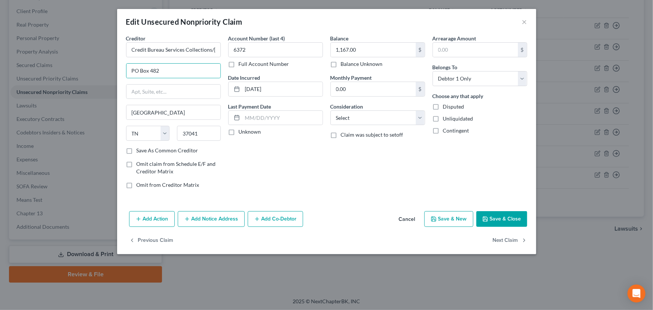
click at [257, 171] on div "Account Number (last 4) 6372 Full Account Number Date Incurred [DATE] Last Paym…" at bounding box center [276, 114] width 102 height 160
click at [239, 132] on label "Unknown" at bounding box center [250, 131] width 22 height 7
click at [242, 132] on input "Unknown" at bounding box center [244, 130] width 5 height 5
click at [355, 121] on select "Select Cable / Satellite Services Collection Agency Credit Card Debt Debt Couns…" at bounding box center [378, 117] width 95 height 15
click at [331, 110] on select "Select Cable / Satellite Services Collection Agency Credit Card Debt Debt Couns…" at bounding box center [378, 117] width 95 height 15
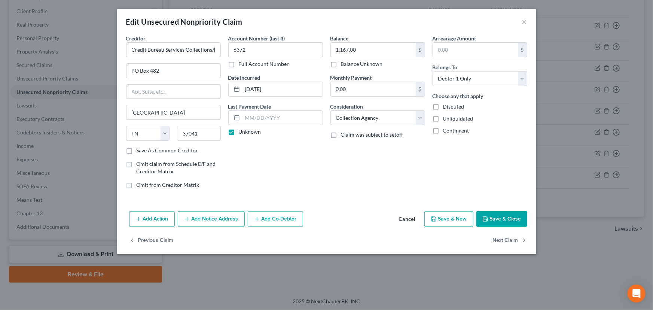
click at [362, 161] on div "Balance 1,167.00 $ Balance Unknown Balance Undetermined 1,167.00 $ Balance Unkn…" at bounding box center [378, 114] width 102 height 160
click at [487, 213] on button "Save & Close" at bounding box center [502, 219] width 51 height 16
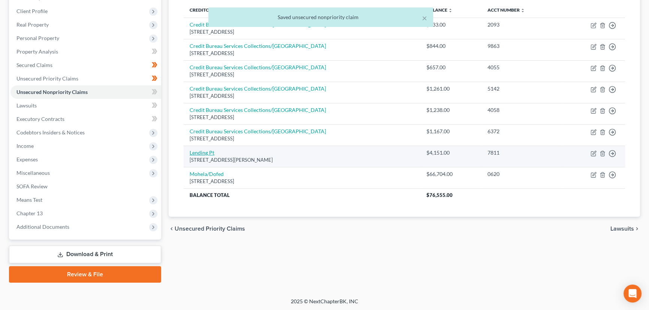
click at [198, 154] on link "Lending Pt" at bounding box center [201, 152] width 25 height 6
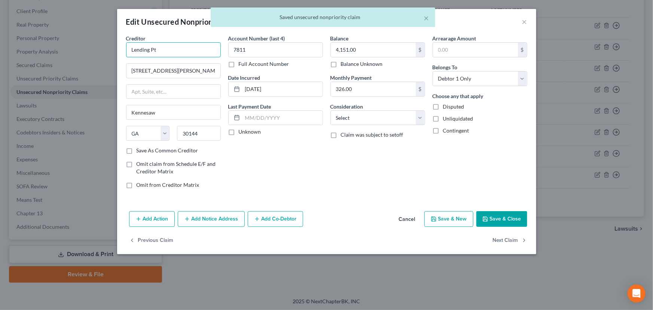
click at [185, 52] on input "Lending Pt" at bounding box center [173, 49] width 95 height 15
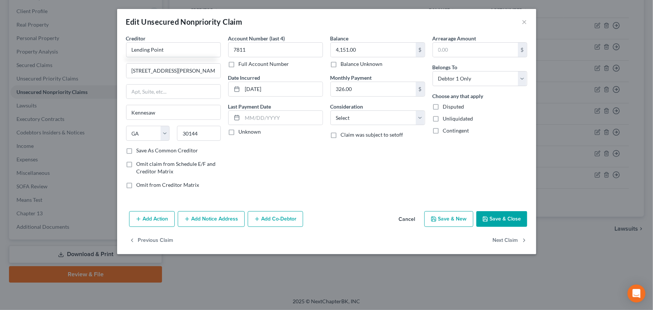
click at [263, 152] on div "Account Number (last 4) 7811 Full Account Number Date Incurred [DATE] Last Paym…" at bounding box center [276, 114] width 102 height 160
click at [239, 132] on label "Unknown" at bounding box center [250, 131] width 22 height 7
click at [242, 132] on input "Unknown" at bounding box center [244, 130] width 5 height 5
drag, startPoint x: 370, startPoint y: 115, endPoint x: 369, endPoint y: 123, distance: 8.4
click at [370, 115] on select "Select Cable / Satellite Services Collection Agency Credit Card Debt Debt Couns…" at bounding box center [378, 117] width 95 height 15
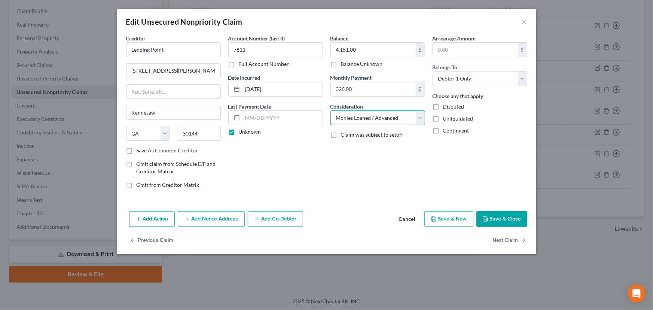
click at [331, 110] on select "Select Cable / Satellite Services Collection Agency Credit Card Debt Debt Couns…" at bounding box center [378, 117] width 95 height 15
drag, startPoint x: 406, startPoint y: 168, endPoint x: 400, endPoint y: 157, distance: 13.2
click at [407, 168] on div "Balance 4,151.00 $ Balance Unknown Balance Undetermined 4,151.00 $ Balance Unkn…" at bounding box center [378, 114] width 102 height 160
drag, startPoint x: 491, startPoint y: 210, endPoint x: 492, endPoint y: 218, distance: 8.4
click at [491, 213] on div "Add Action Add Notice Address Add Co-Debtor Cancel Save & New Save & Close" at bounding box center [326, 220] width 419 height 25
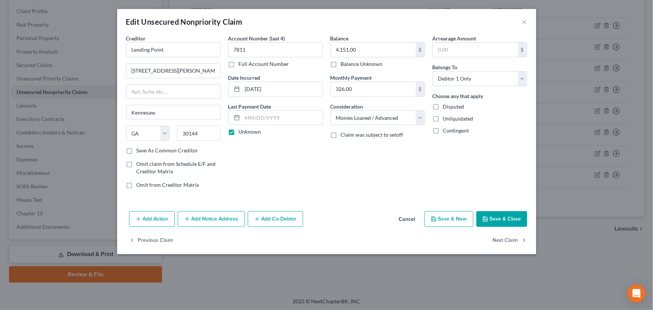
click at [492, 218] on button "Save & Close" at bounding box center [502, 219] width 51 height 16
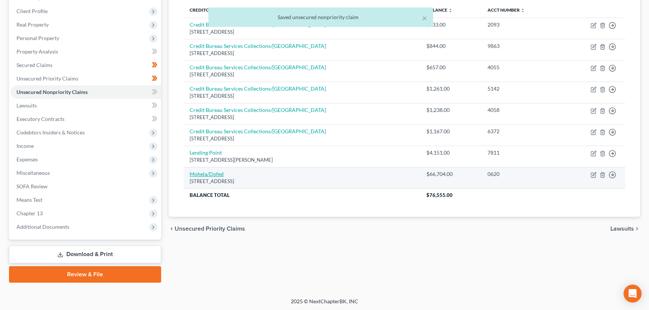
click at [212, 175] on link "Mohela/Dofed" at bounding box center [206, 174] width 34 height 6
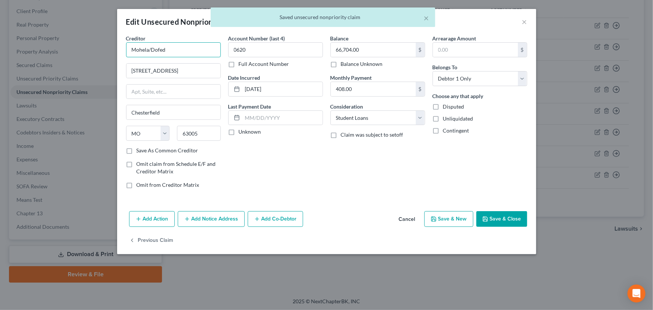
click at [168, 51] on input "Mohela/Dofed" at bounding box center [173, 49] width 95 height 15
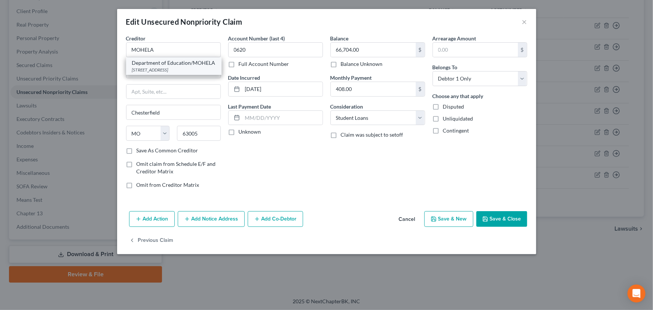
click at [172, 64] on div "Department of Education/MOHELA" at bounding box center [173, 62] width 83 height 7
click at [255, 170] on div "Account Number (last 4) 0620 Full Account Number Date Incurred [DATE] Last Paym…" at bounding box center [276, 114] width 102 height 160
click at [239, 133] on label "Unknown" at bounding box center [250, 131] width 22 height 7
click at [242, 133] on input "Unknown" at bounding box center [244, 130] width 5 height 5
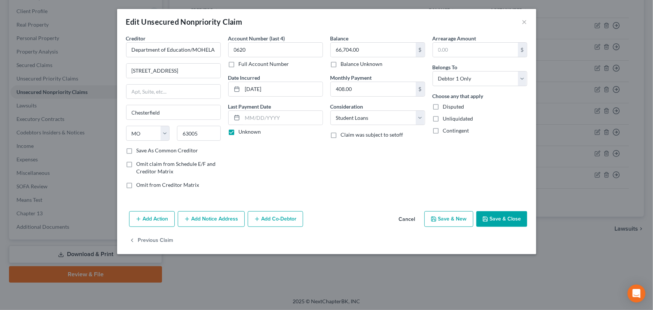
click at [492, 213] on button "Save & Close" at bounding box center [502, 219] width 51 height 16
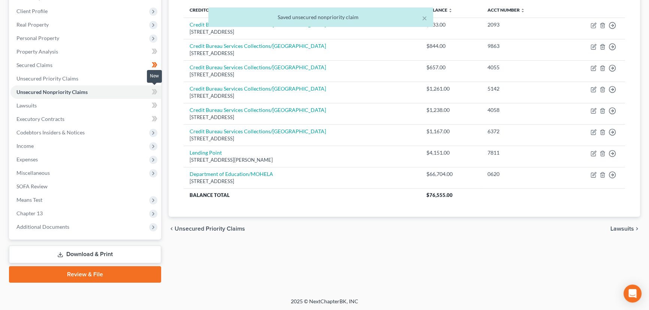
click at [152, 90] on icon at bounding box center [155, 91] width 6 height 9
click at [167, 101] on div "Unsecured Nonpriority Claims New Claim Import CSV Export CSV Delete All Credito…" at bounding box center [404, 127] width 479 height 311
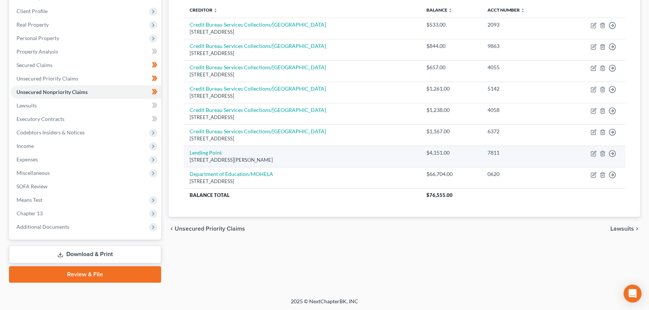
scroll to position [32, 0]
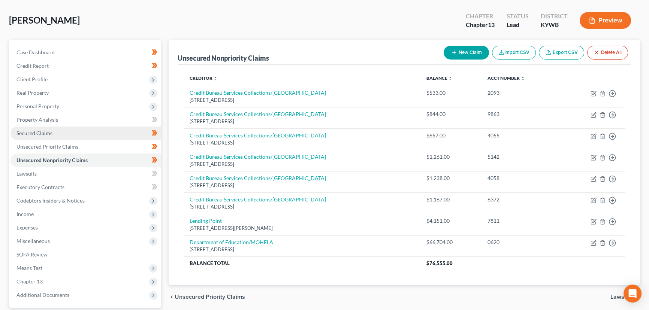
click at [56, 133] on link "Secured Claims" at bounding box center [85, 133] width 151 height 13
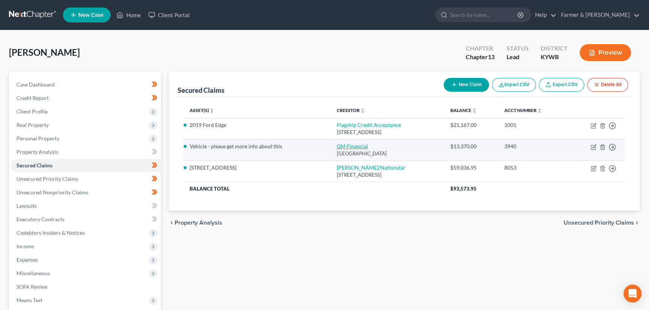
click at [337, 147] on link "GM Financial" at bounding box center [352, 146] width 31 height 6
